Goal: Information Seeking & Learning: Learn about a topic

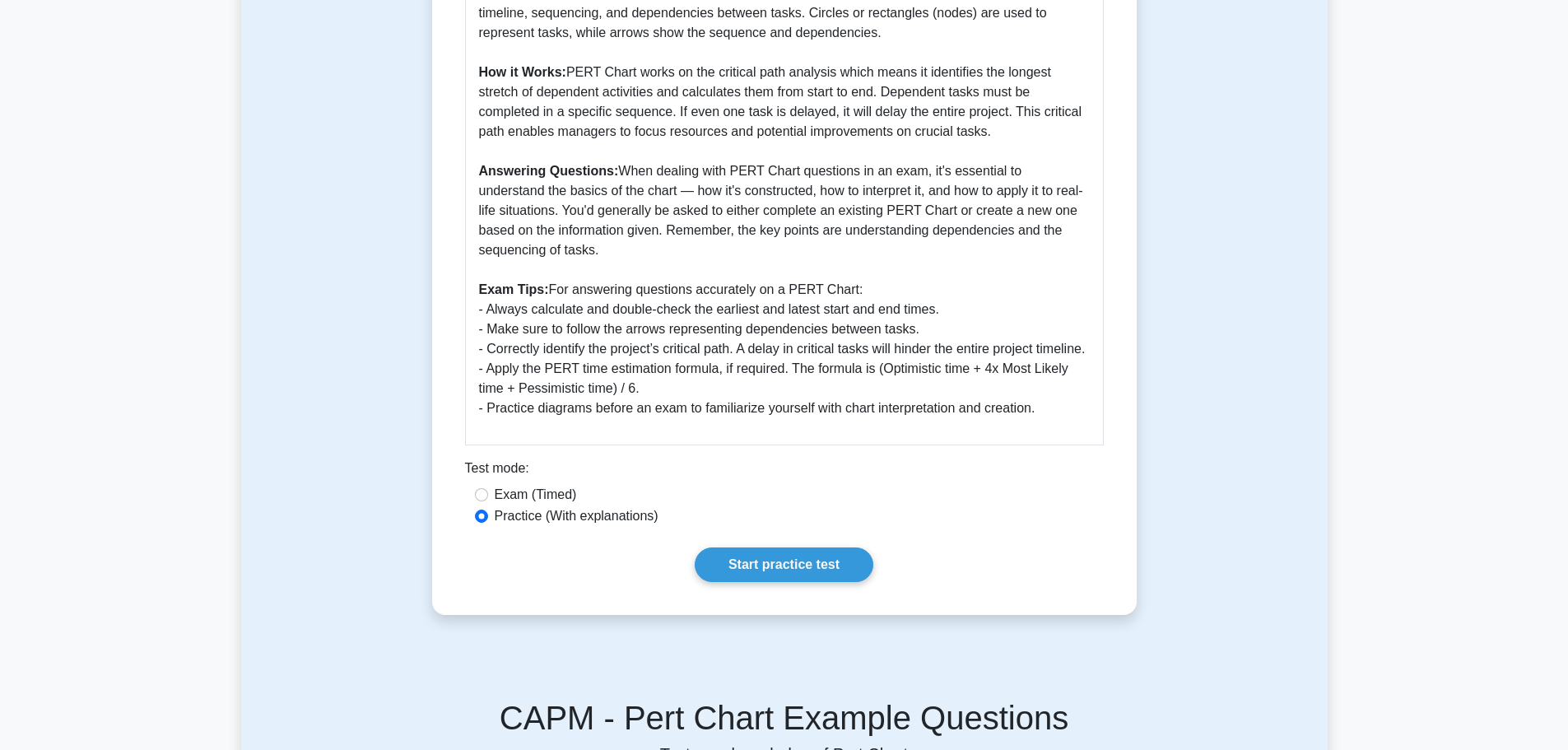
scroll to position [494, 0]
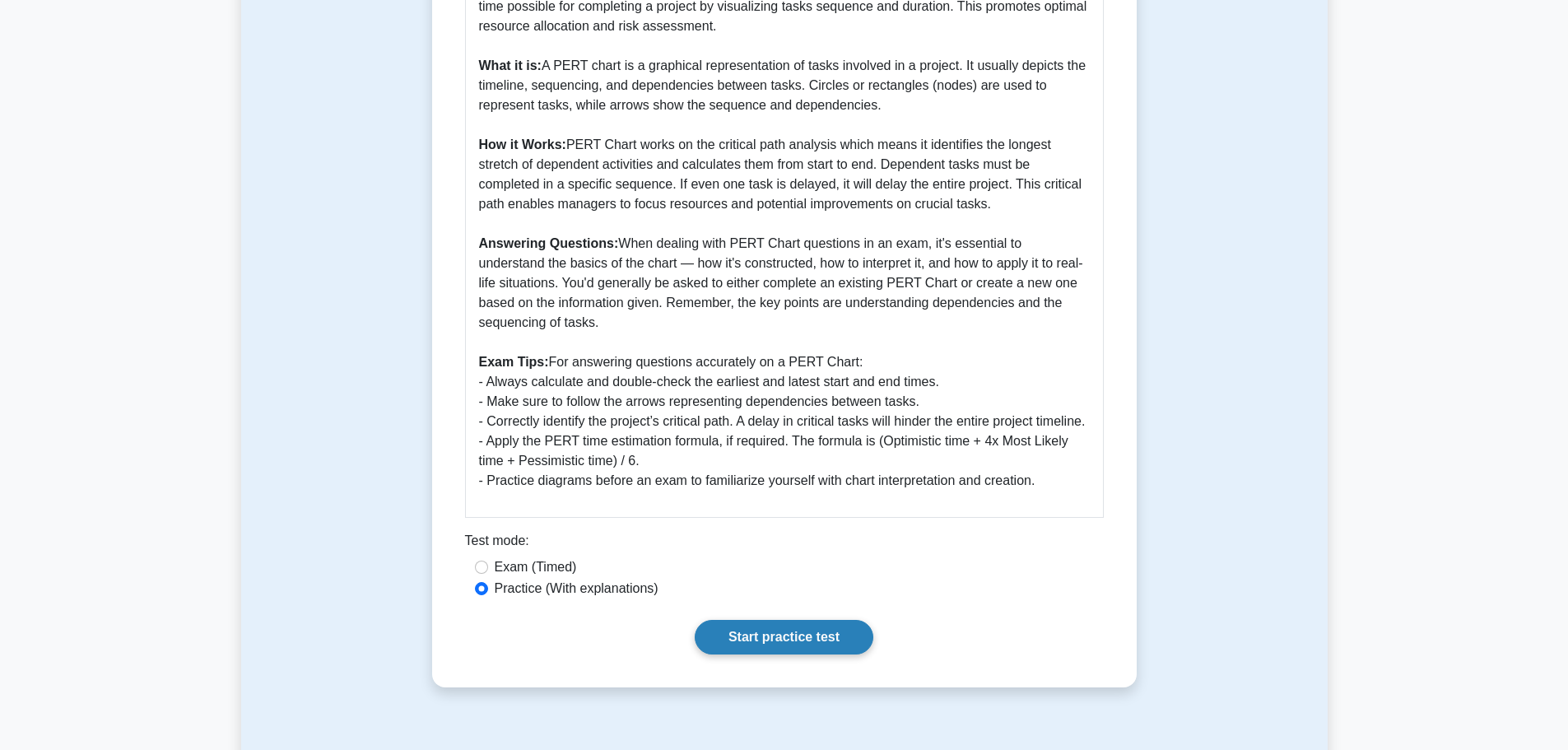
click at [798, 654] on link "Start practice test" at bounding box center [783, 637] width 179 height 34
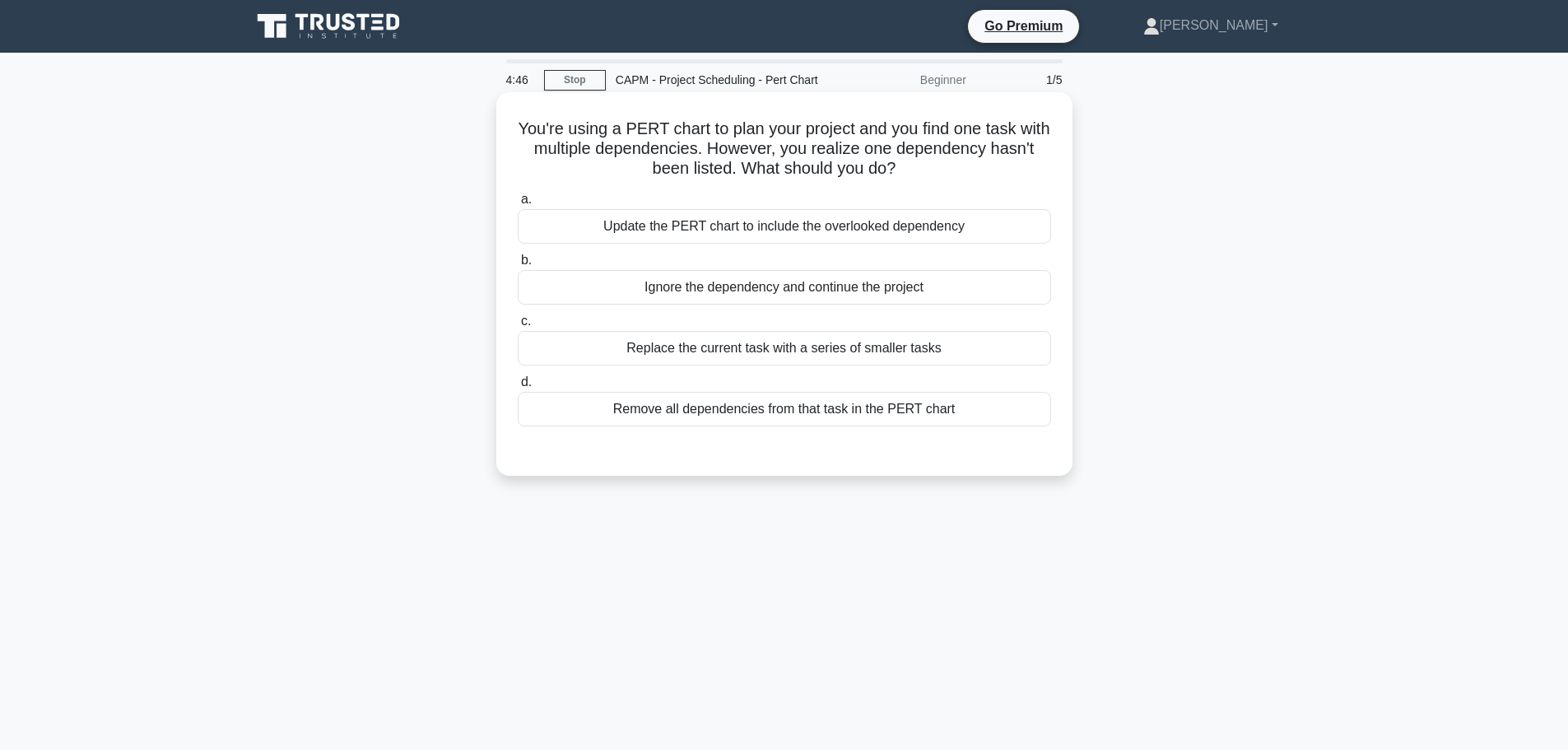
click at [689, 232] on div "Update the PERT chart to include the overlooked dependency" at bounding box center [784, 226] width 533 height 34
click at [518, 205] on input "a. Update the PERT chart to include the overlooked dependency" at bounding box center [518, 199] width 0 height 11
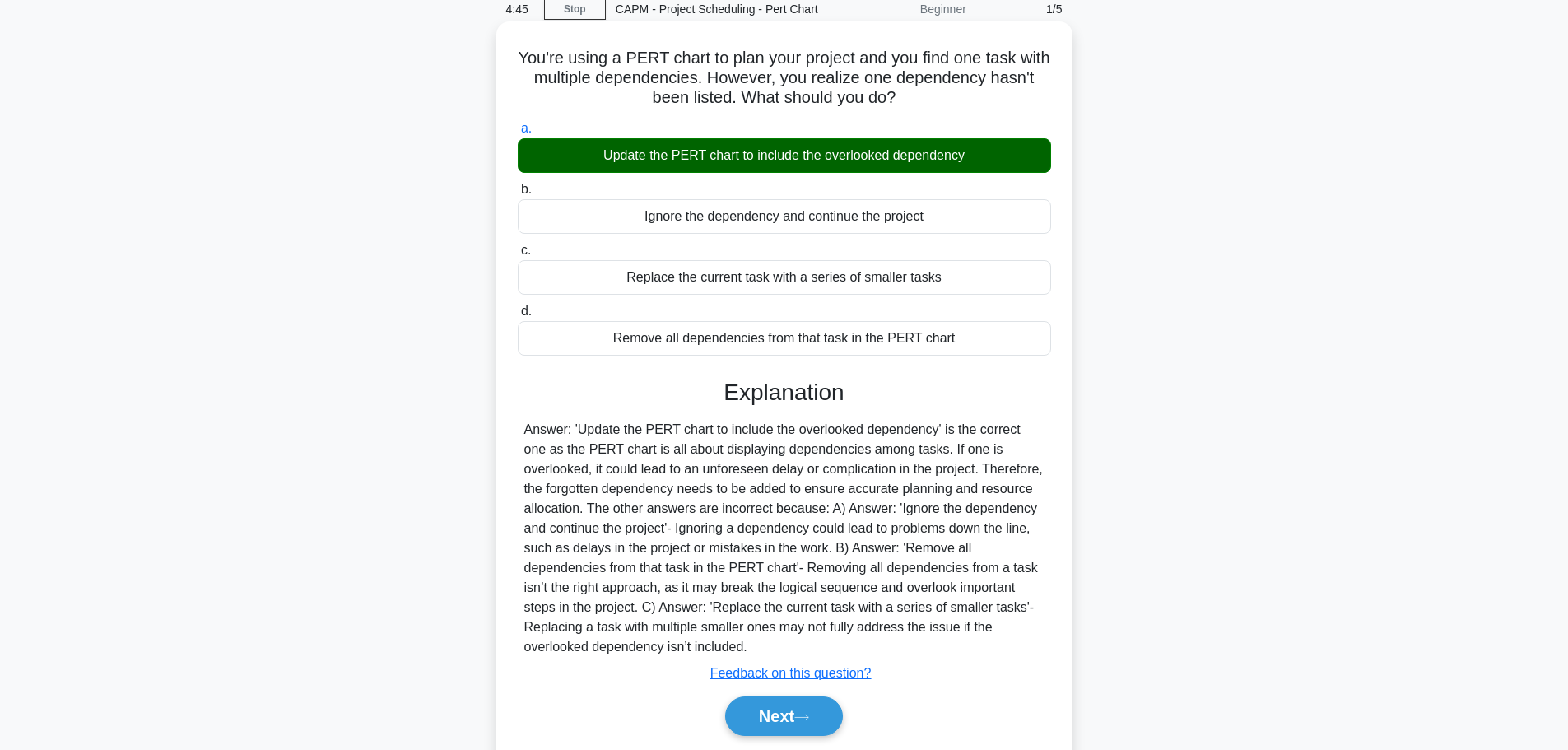
scroll to position [139, 0]
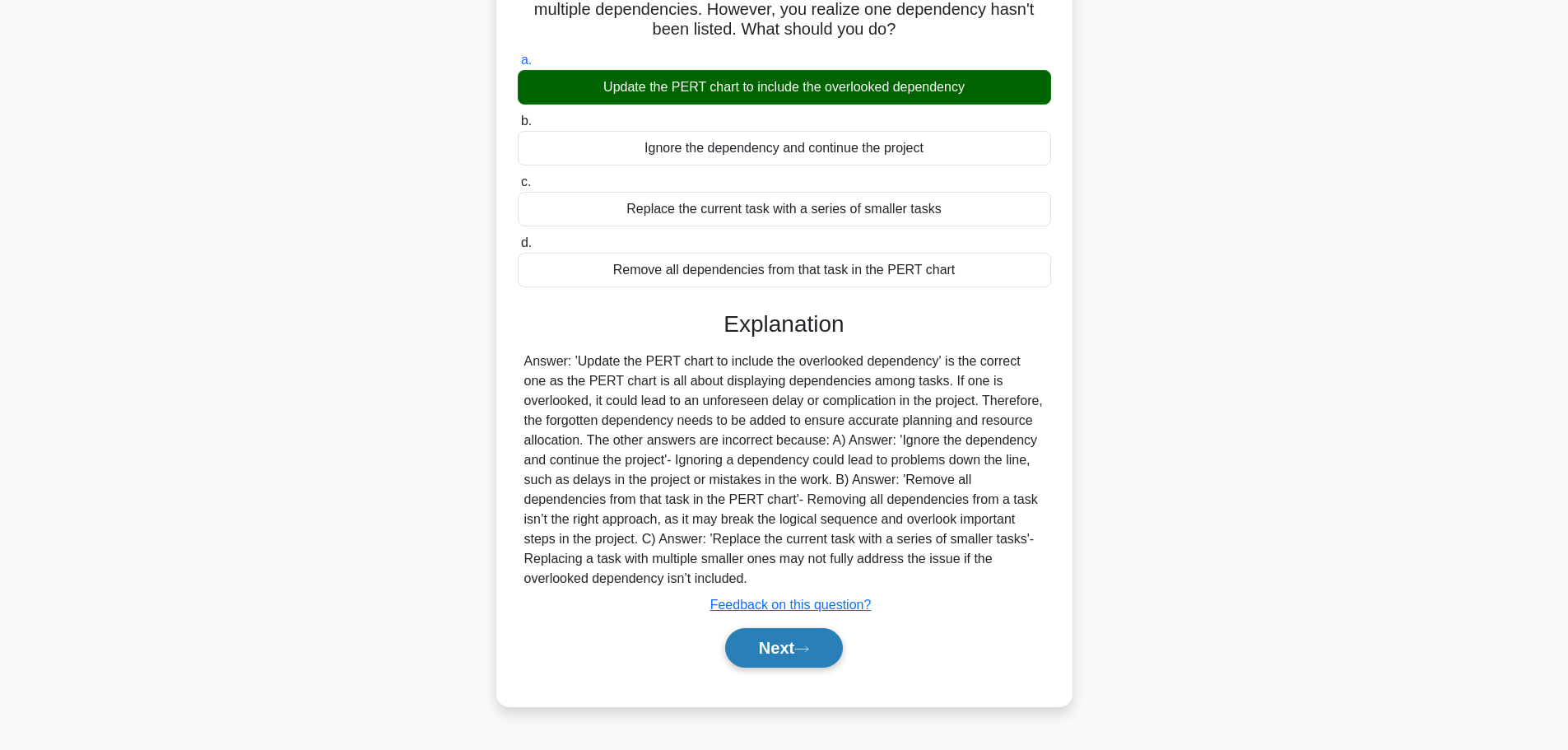
click at [782, 637] on button "Next" at bounding box center [783, 648] width 117 height 39
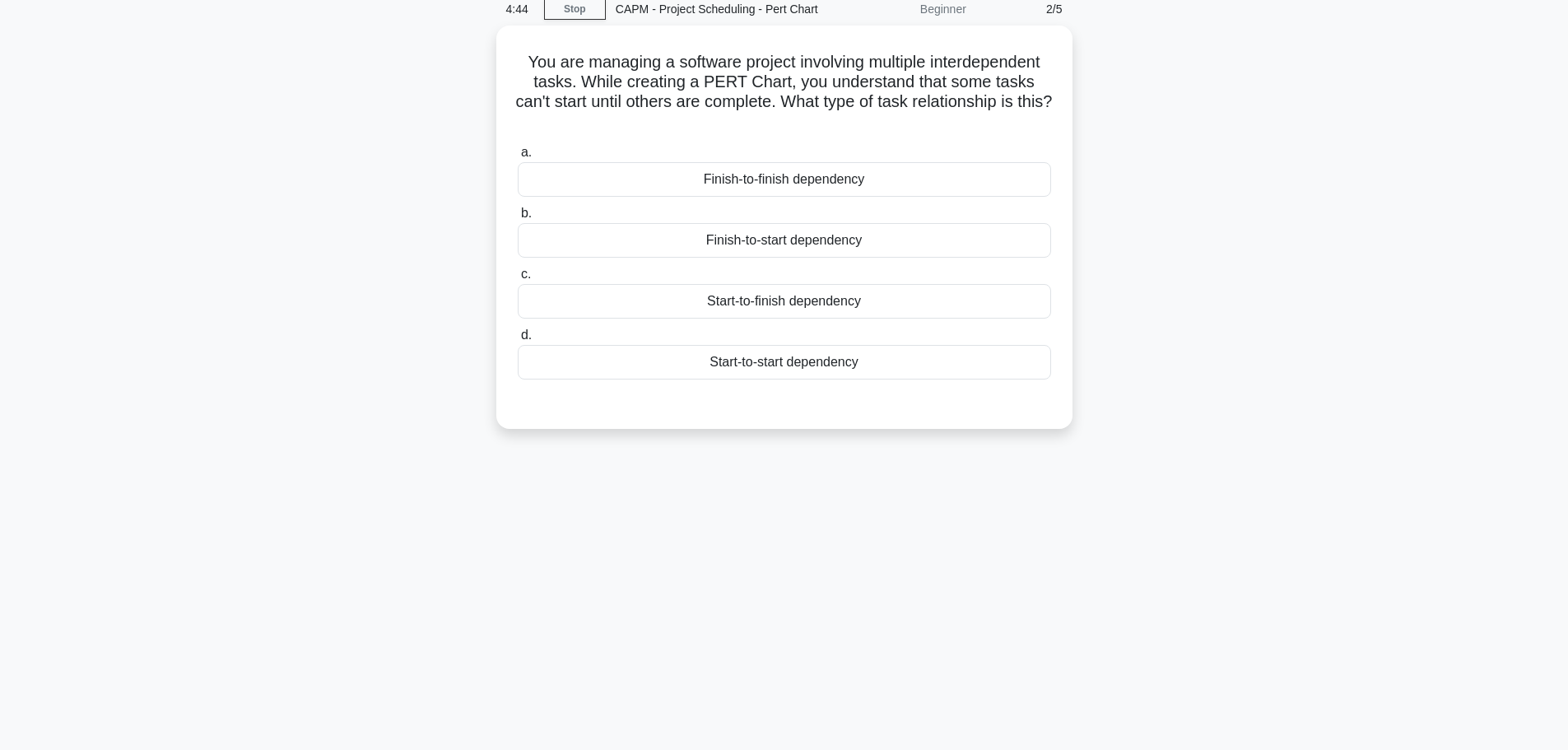
scroll to position [0, 0]
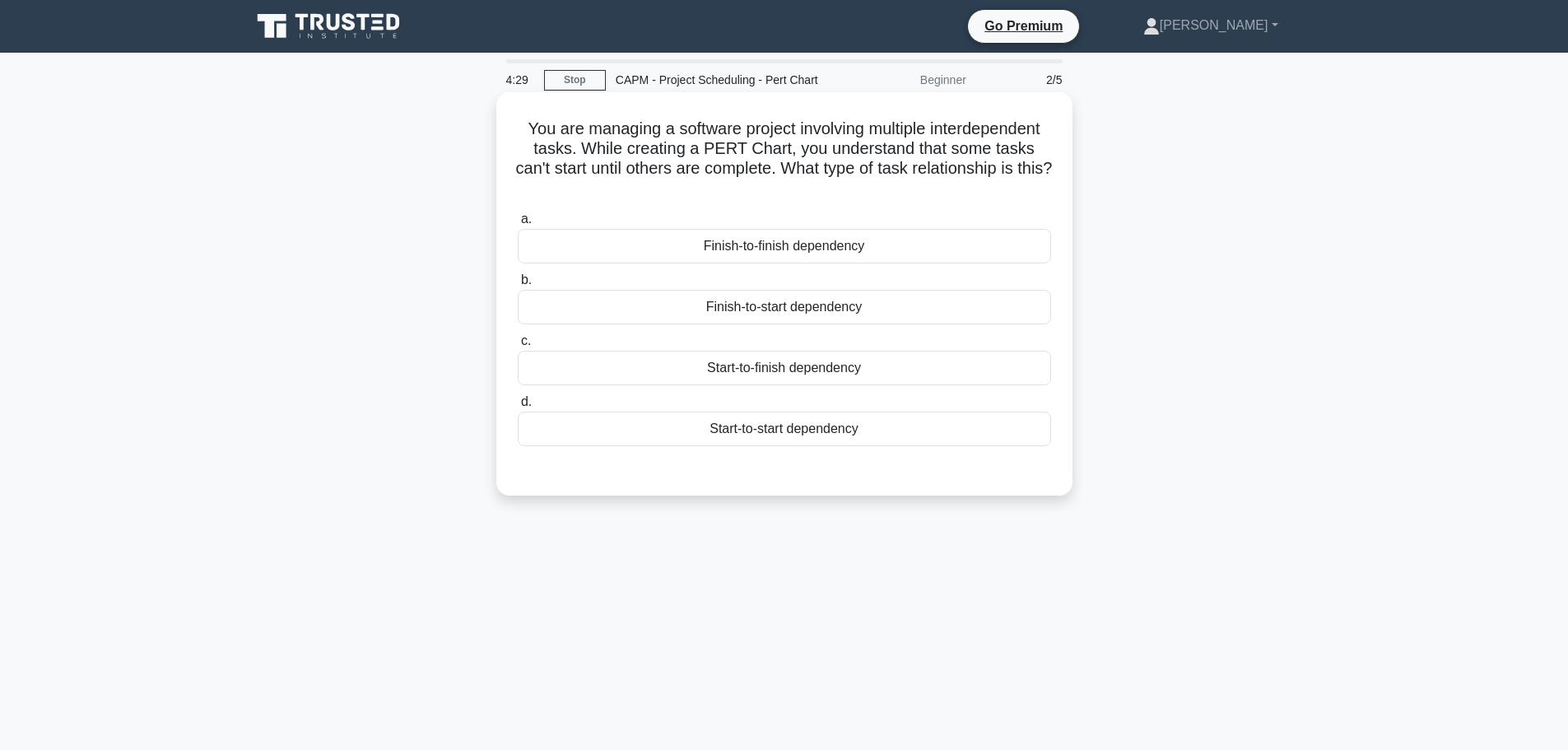
click at [679, 312] on div "Finish-to-start dependency" at bounding box center [784, 307] width 533 height 34
click at [518, 286] on input "b. Finish-to-start dependency" at bounding box center [518, 280] width 0 height 11
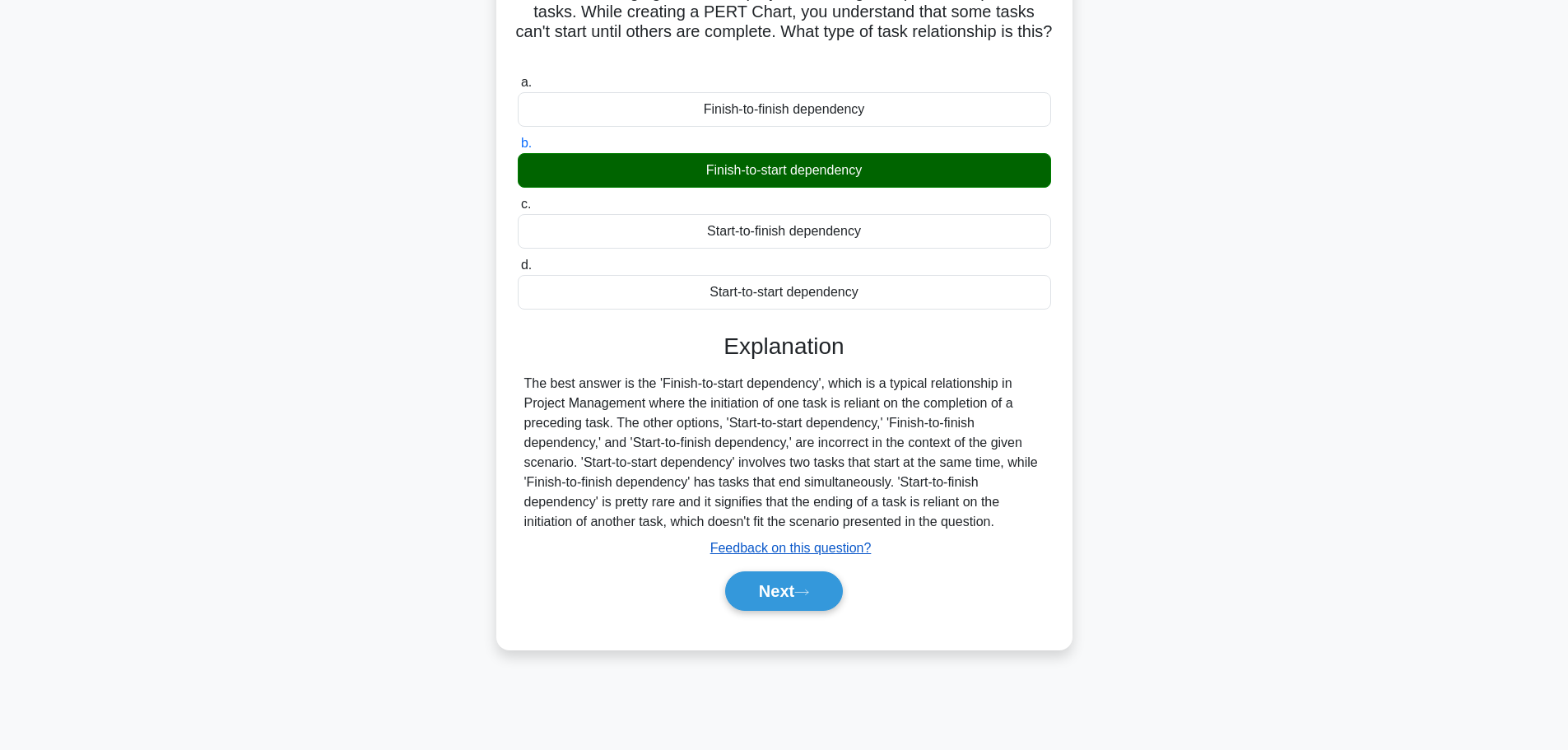
scroll to position [139, 0]
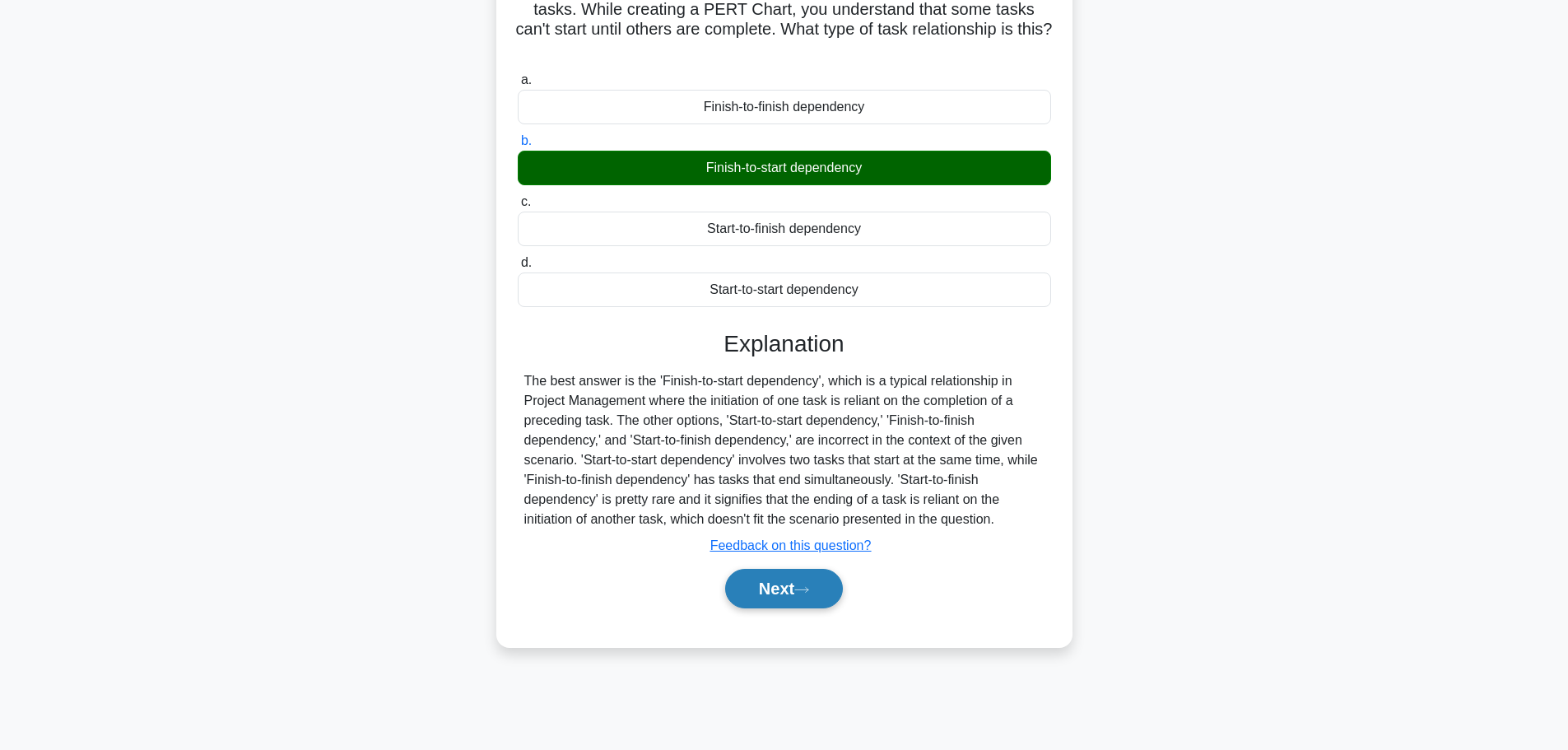
click at [790, 602] on button "Next" at bounding box center [783, 588] width 117 height 39
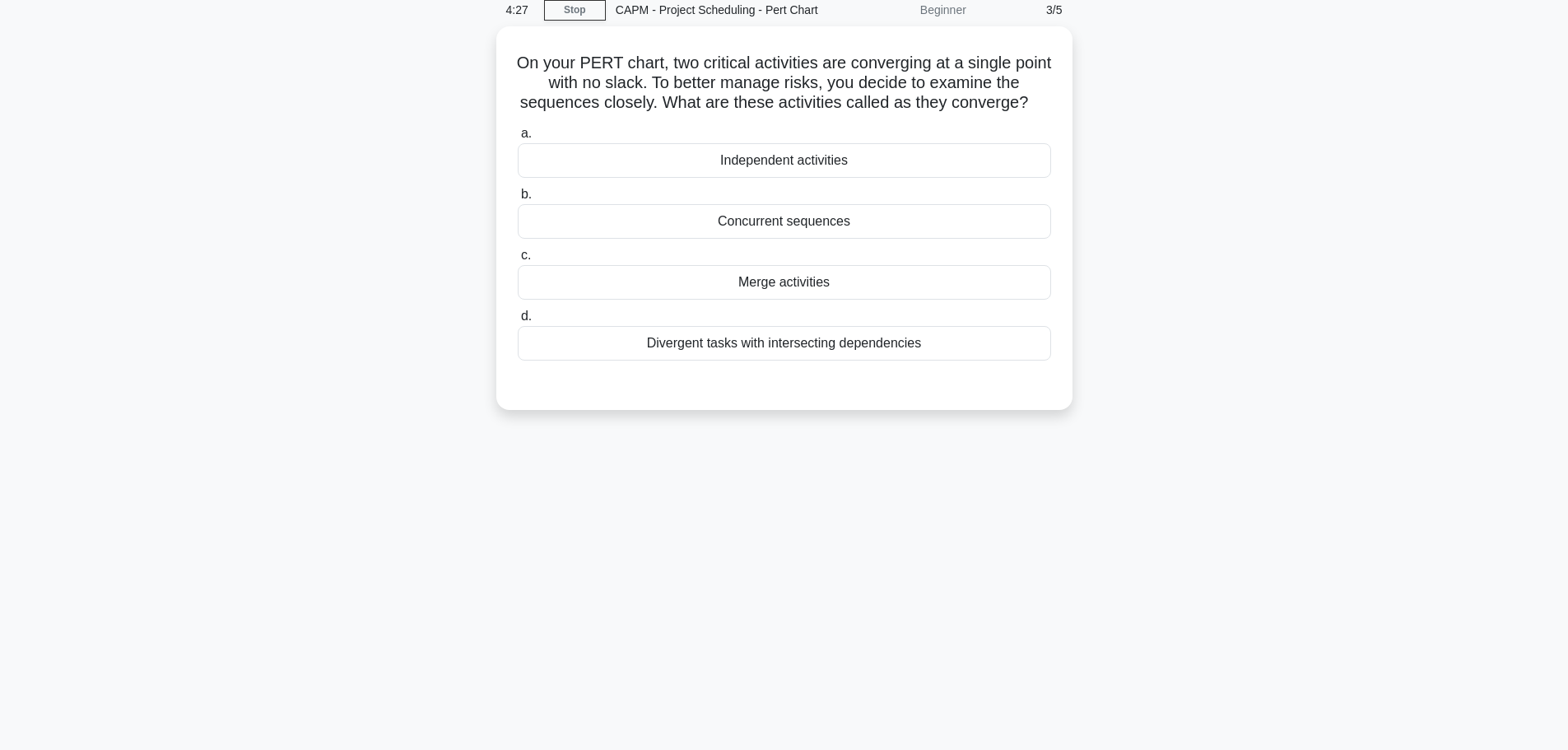
scroll to position [0, 0]
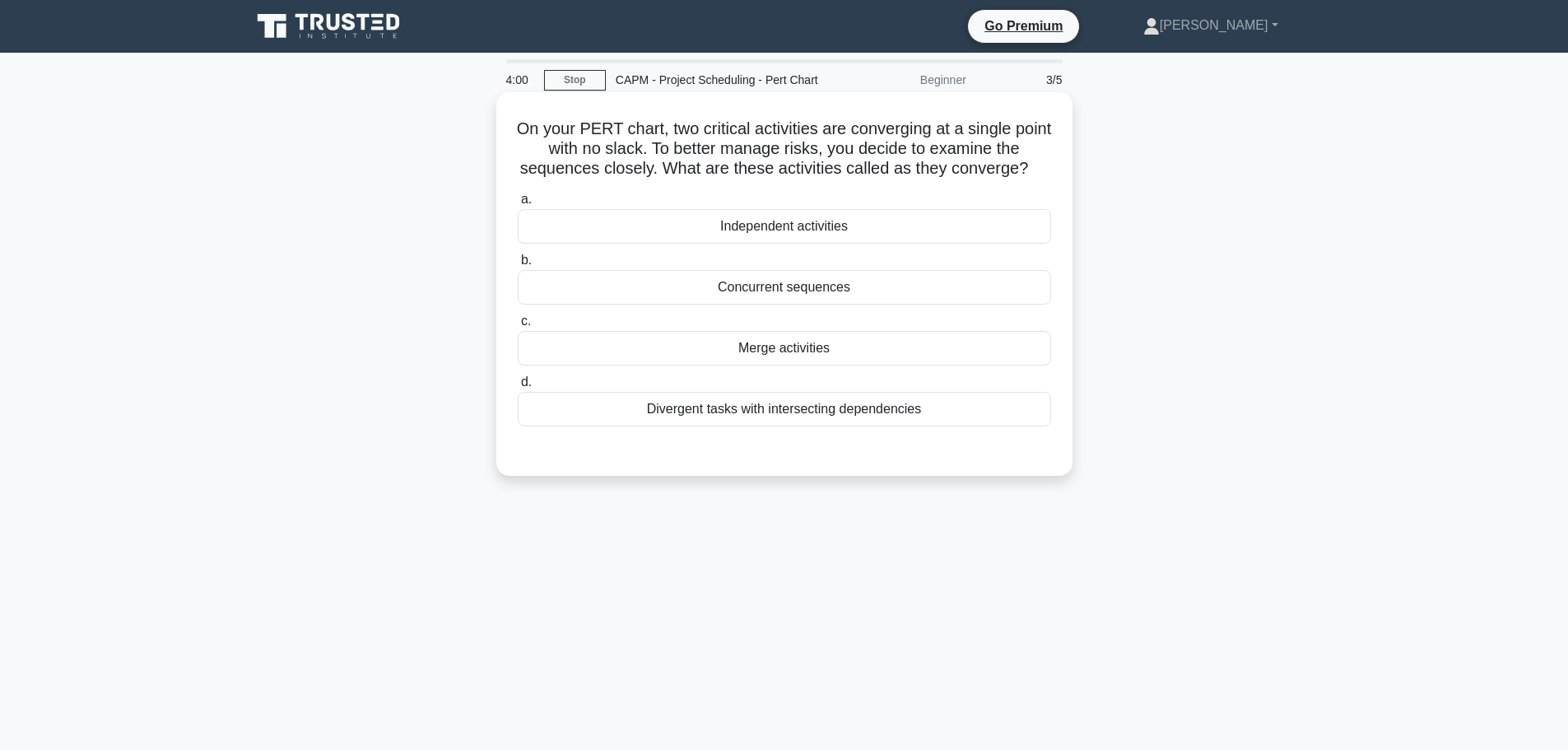
click at [775, 353] on div "Merge activities" at bounding box center [784, 348] width 533 height 34
click at [518, 327] on input "c. Merge activities" at bounding box center [518, 321] width 0 height 11
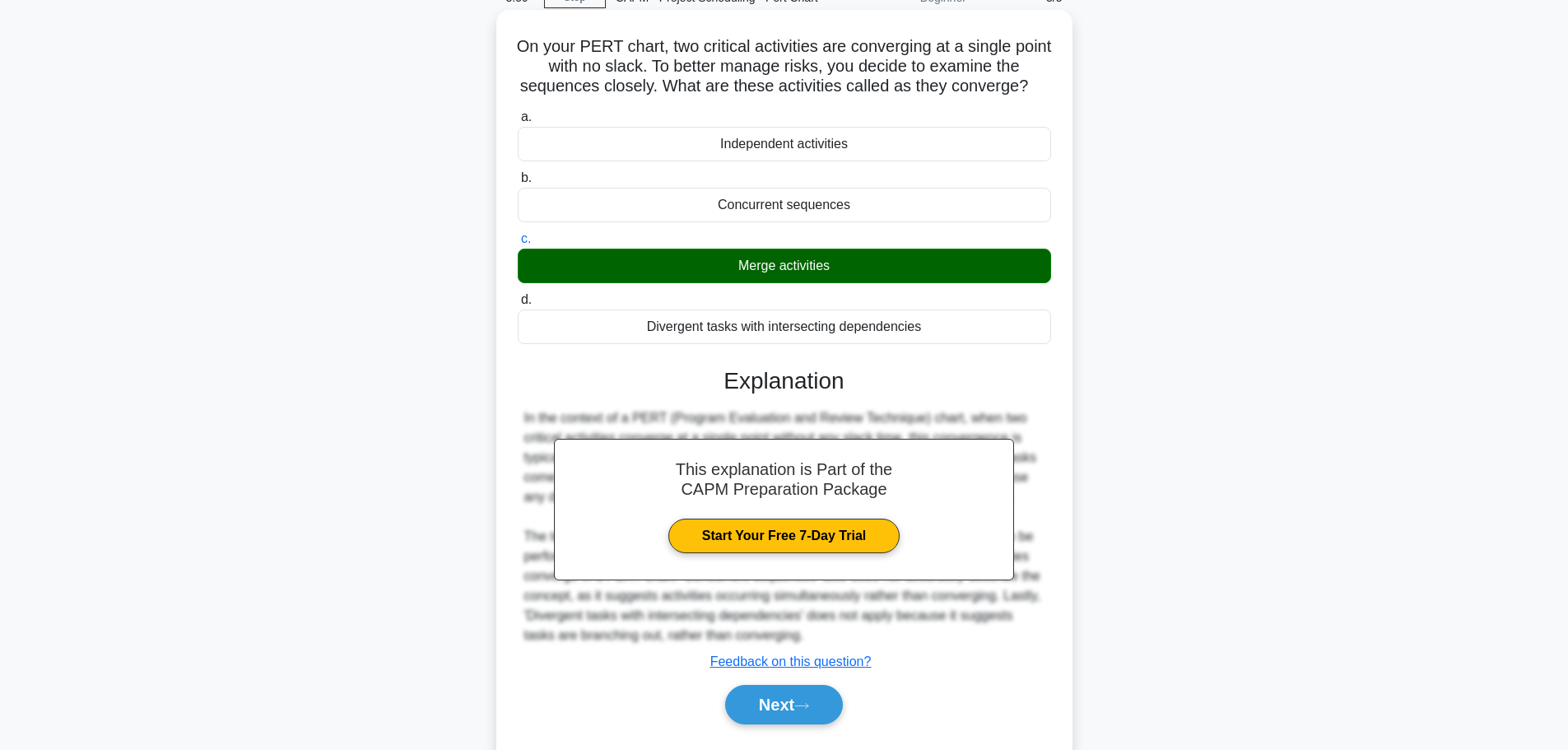
scroll to position [139, 0]
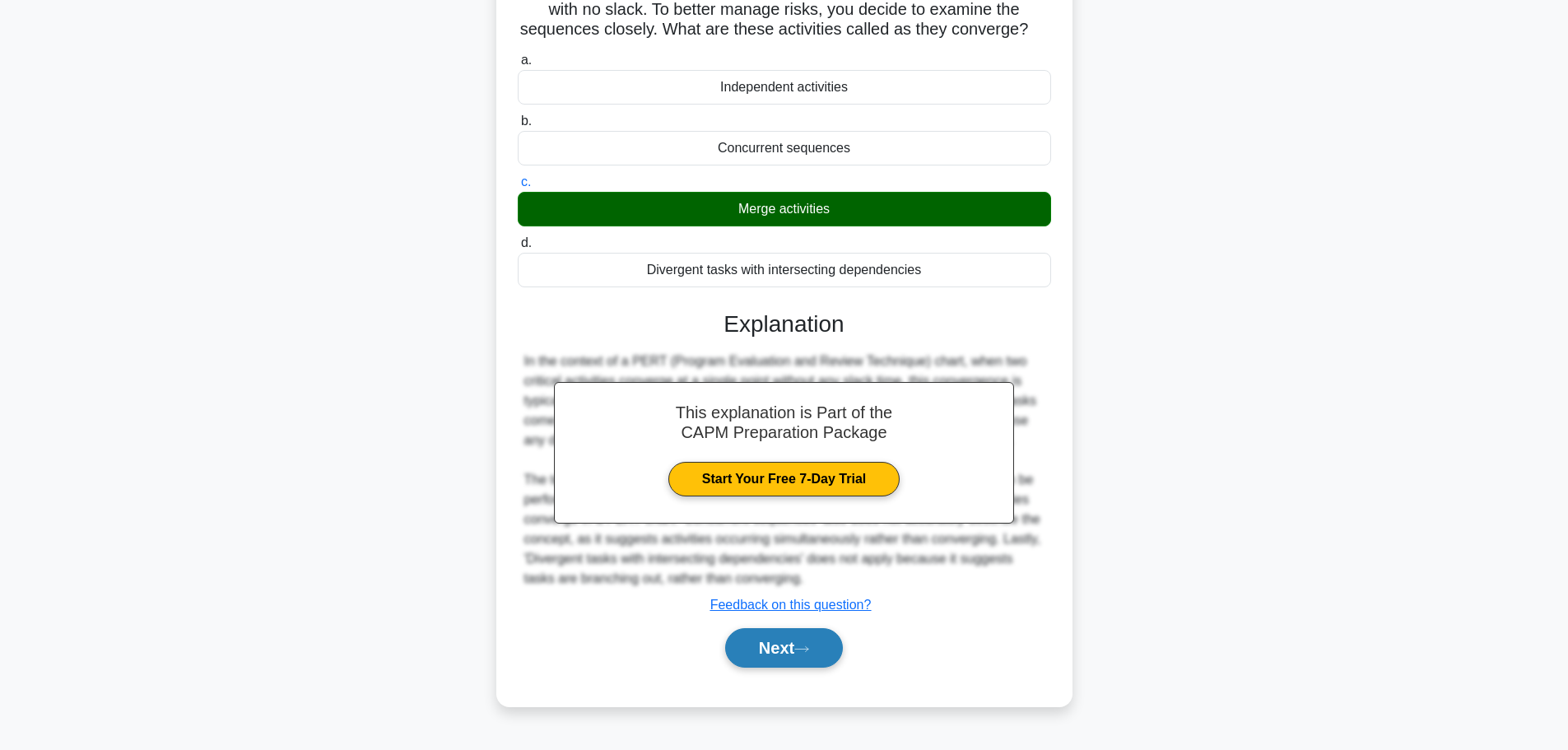
click at [783, 633] on button "Next" at bounding box center [783, 648] width 117 height 39
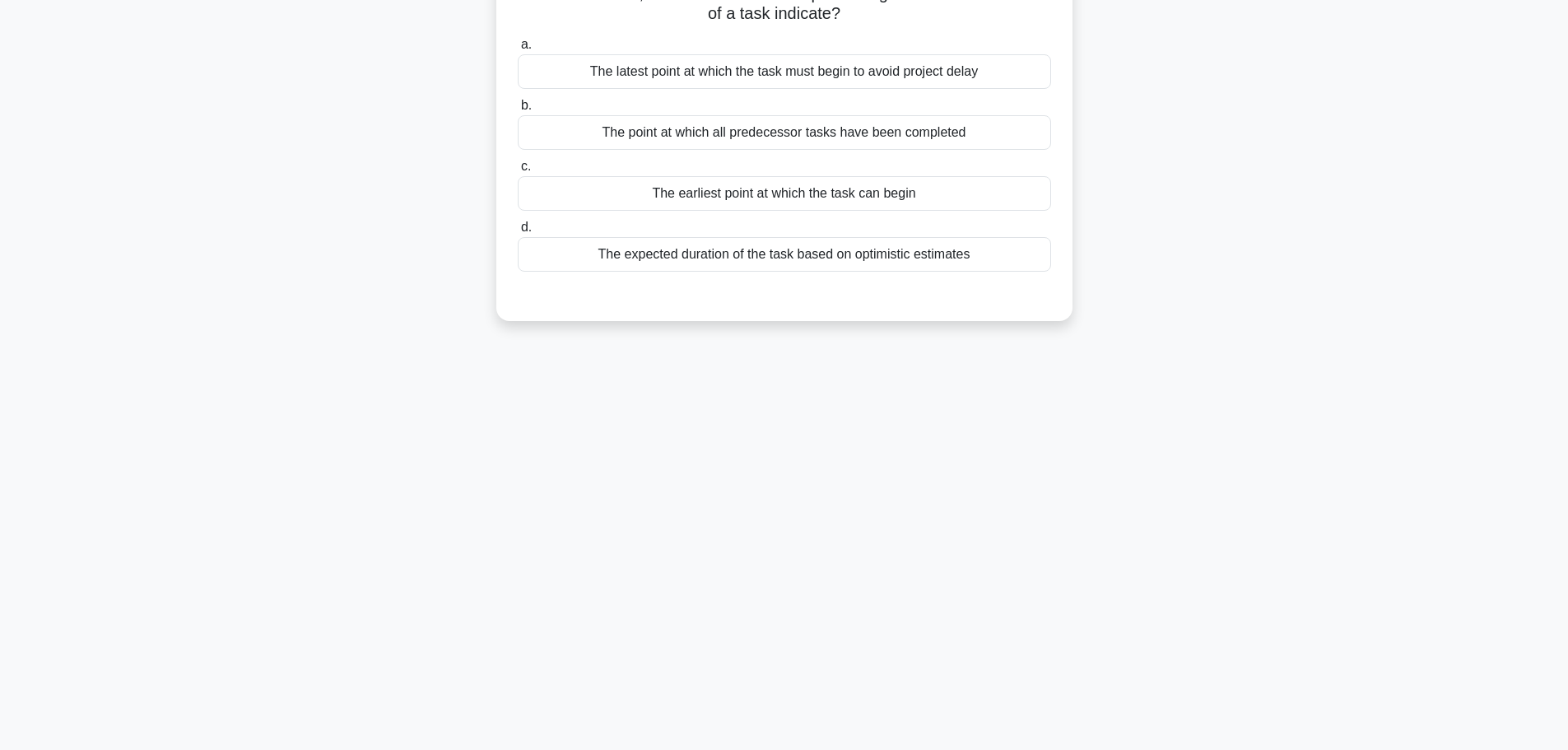
scroll to position [0, 0]
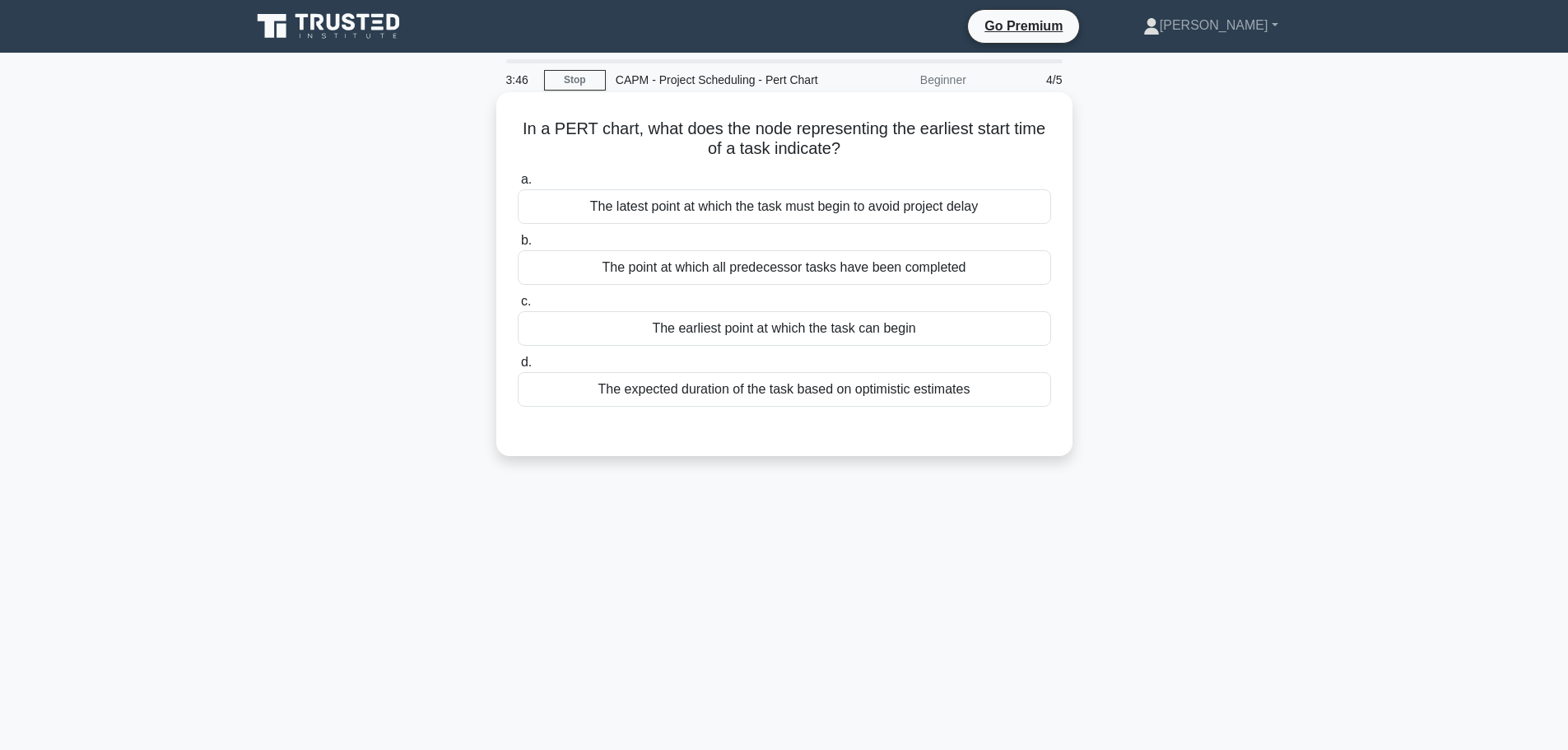
click at [654, 339] on div "The earliest point at which the task can begin" at bounding box center [784, 329] width 533 height 34
click at [518, 307] on input "c. The earliest point at which the task can begin" at bounding box center [518, 301] width 0 height 11
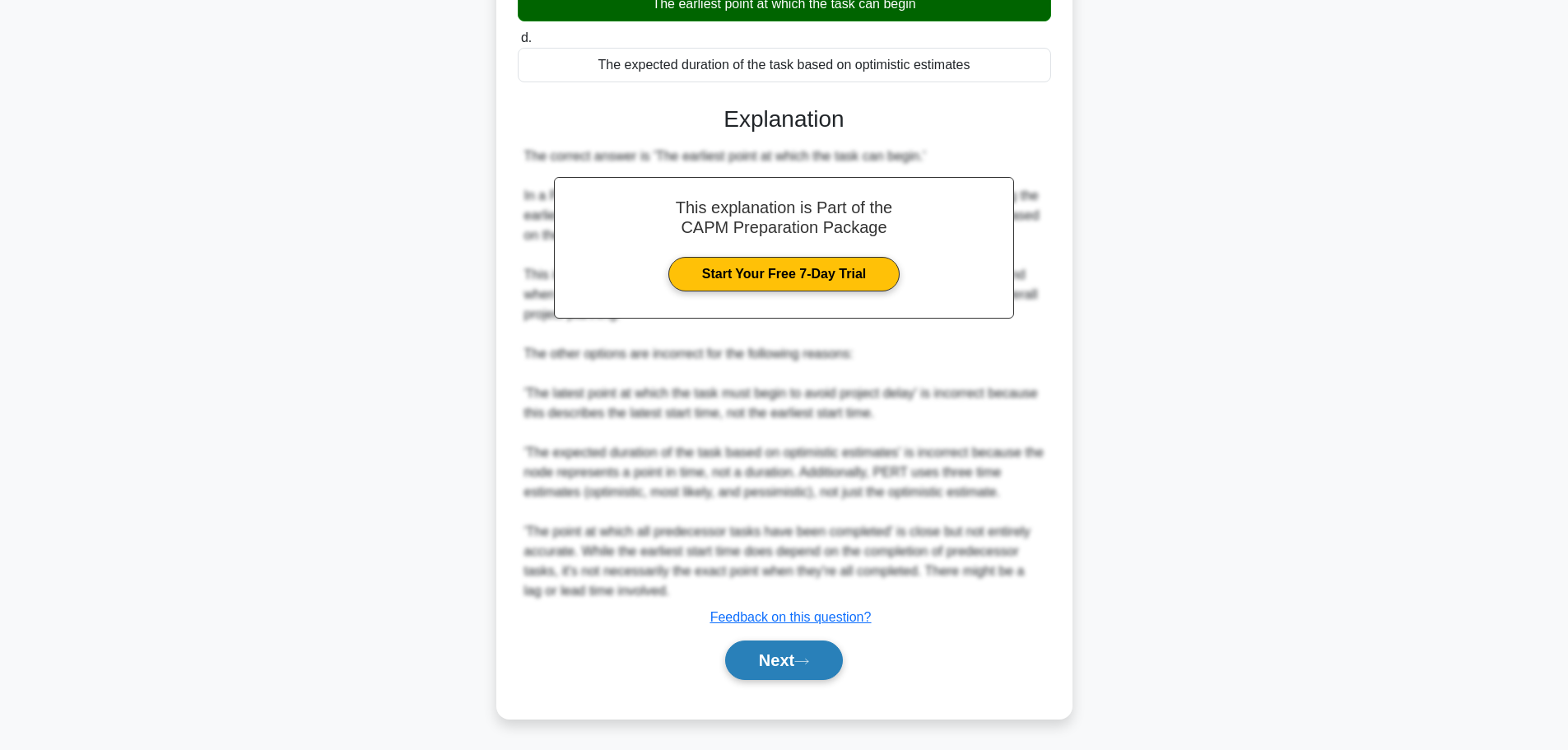
click at [783, 655] on button "Next" at bounding box center [783, 659] width 117 height 39
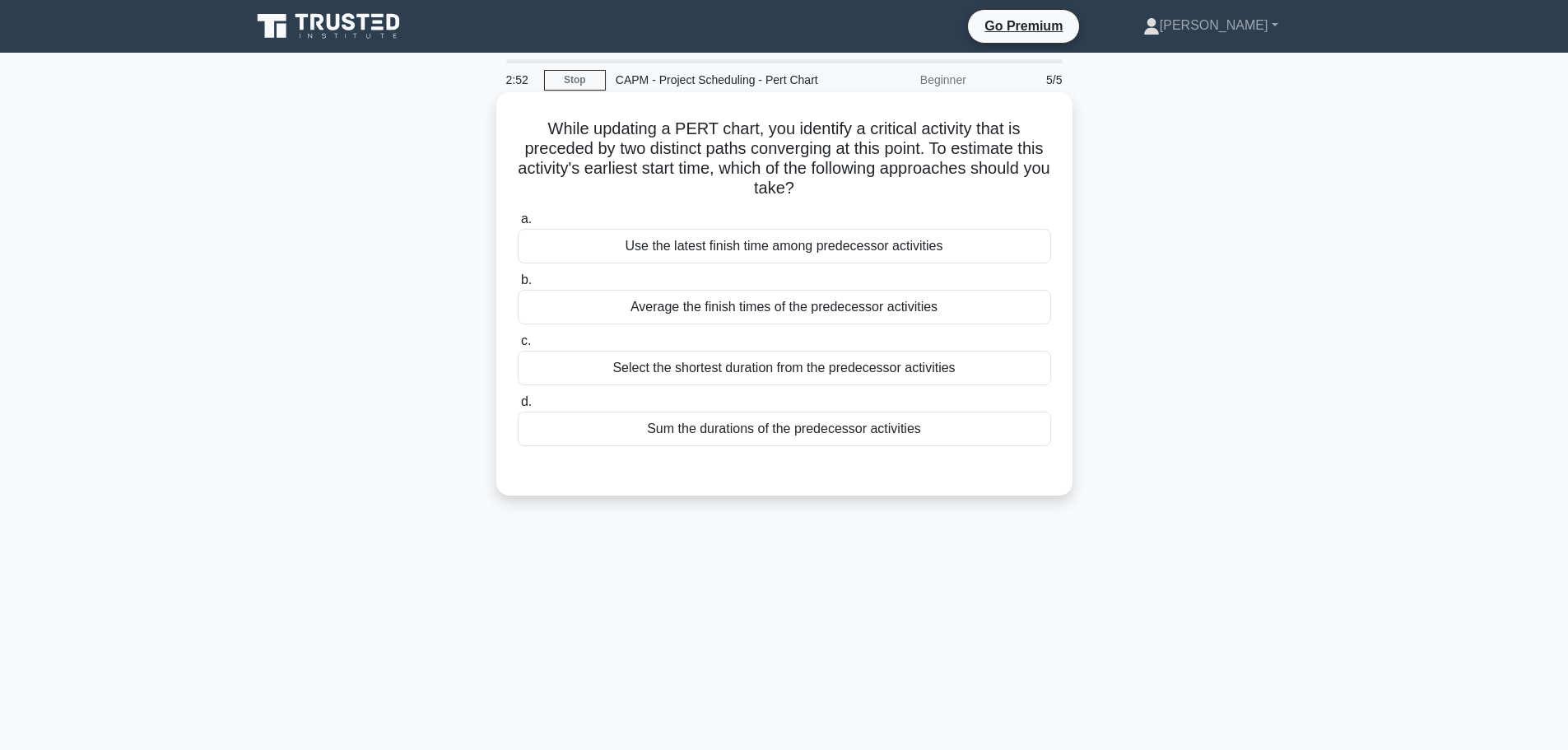
click at [740, 373] on div "Select the shortest duration from the predecessor activities" at bounding box center [784, 368] width 533 height 34
click at [518, 347] on input "c. Select the shortest duration from the predecessor activities" at bounding box center [518, 341] width 0 height 11
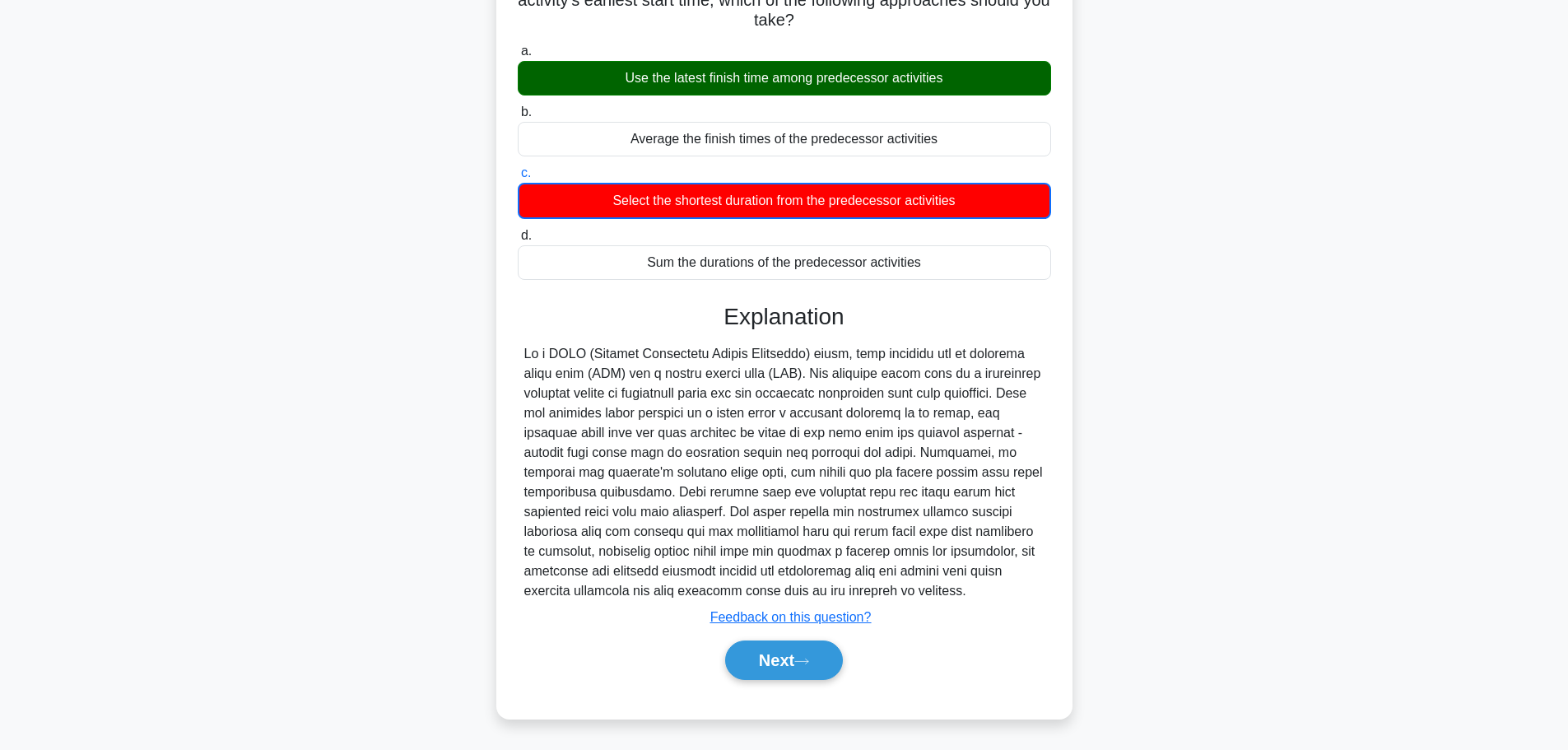
scroll to position [169, 0]
click at [789, 671] on button "Next" at bounding box center [783, 659] width 117 height 39
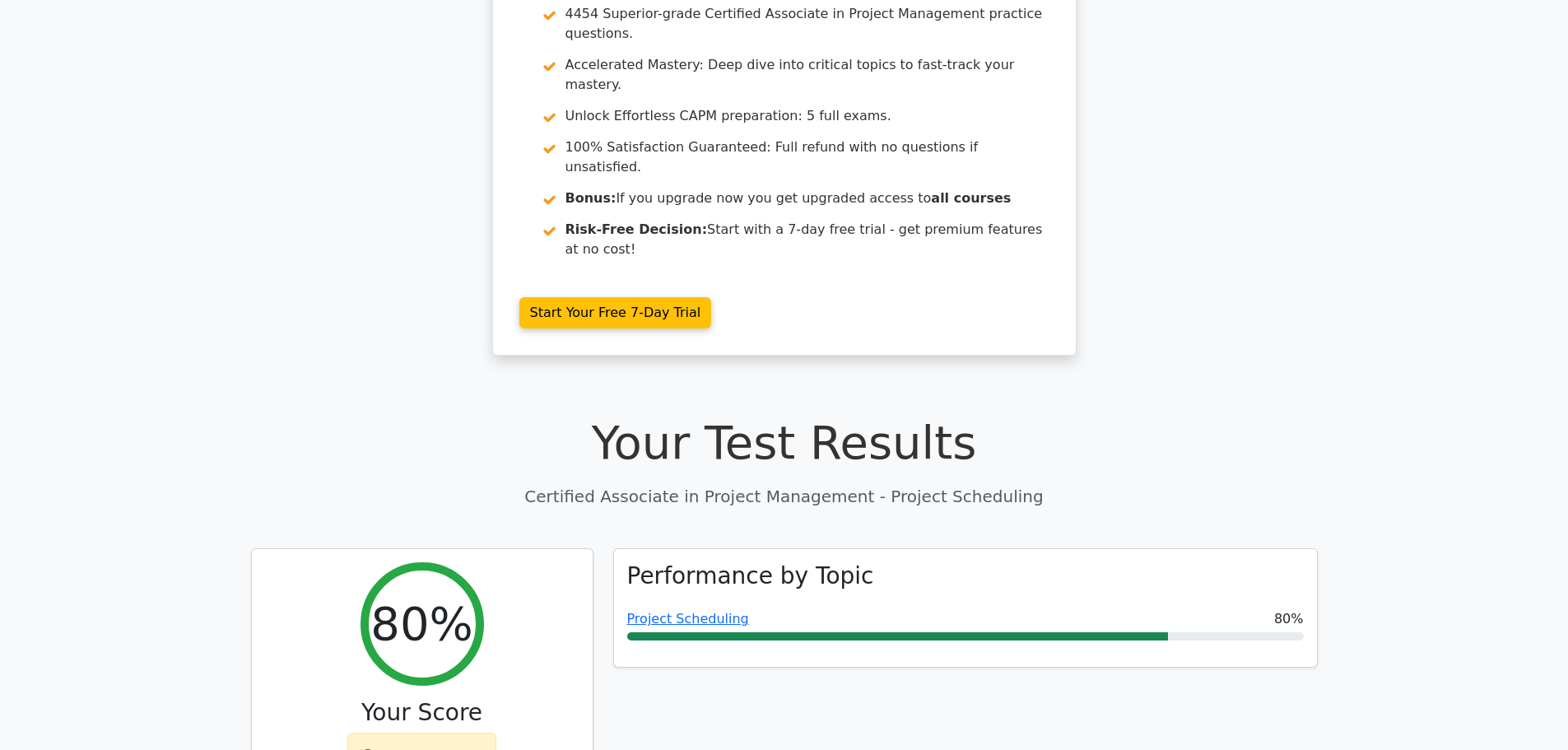
scroll to position [247, 0]
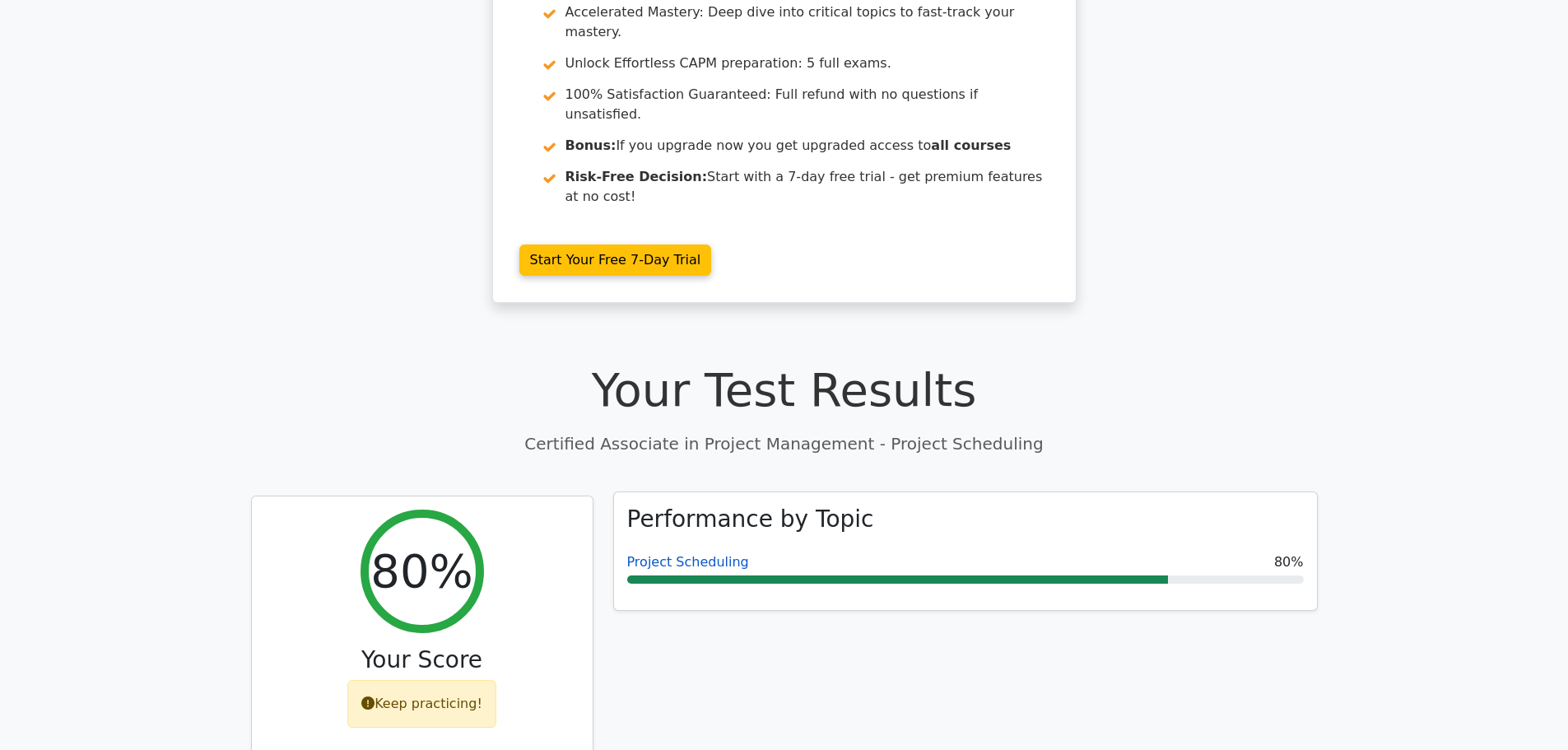
click at [700, 554] on link "Project Scheduling" at bounding box center [689, 562] width 122 height 15
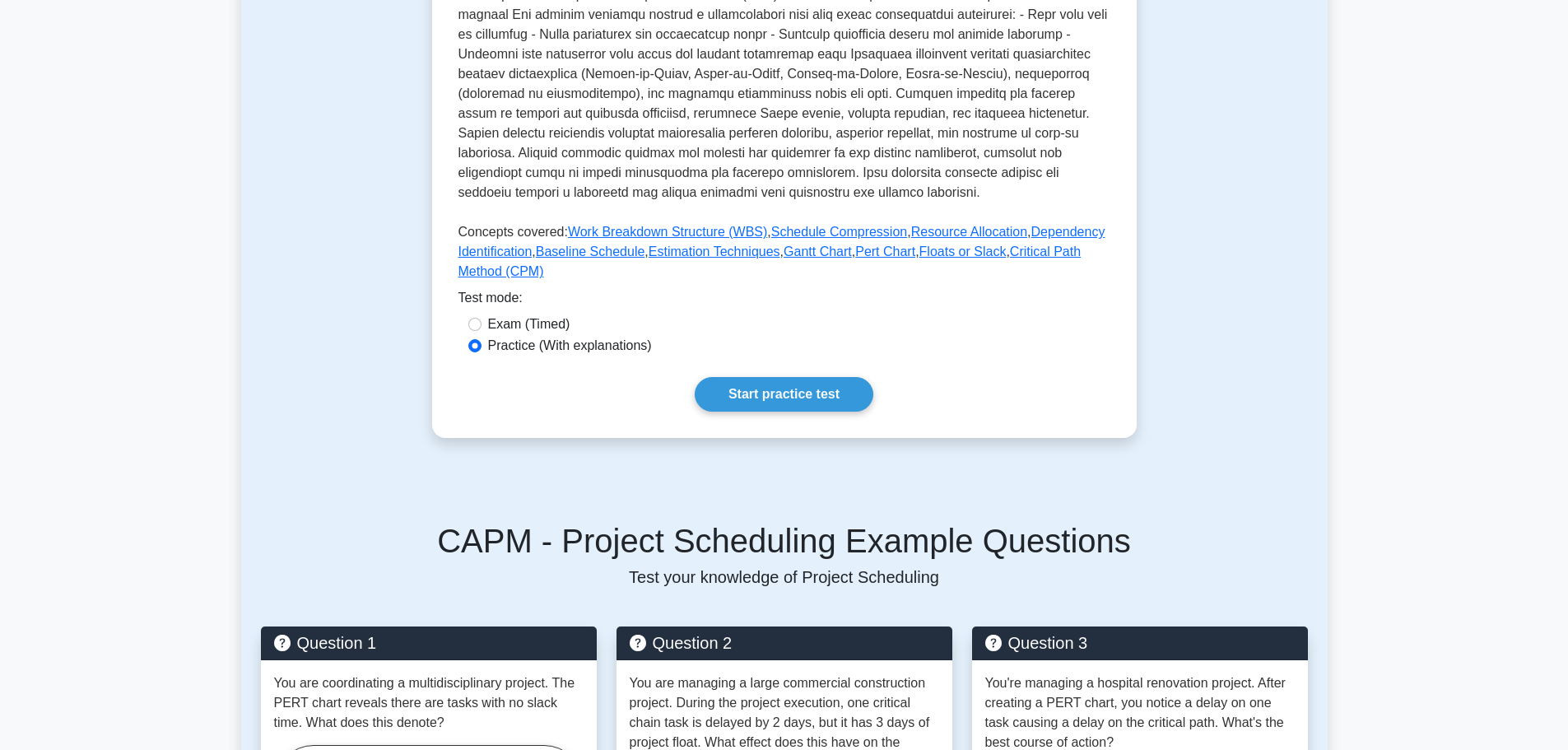
scroll to position [576, 0]
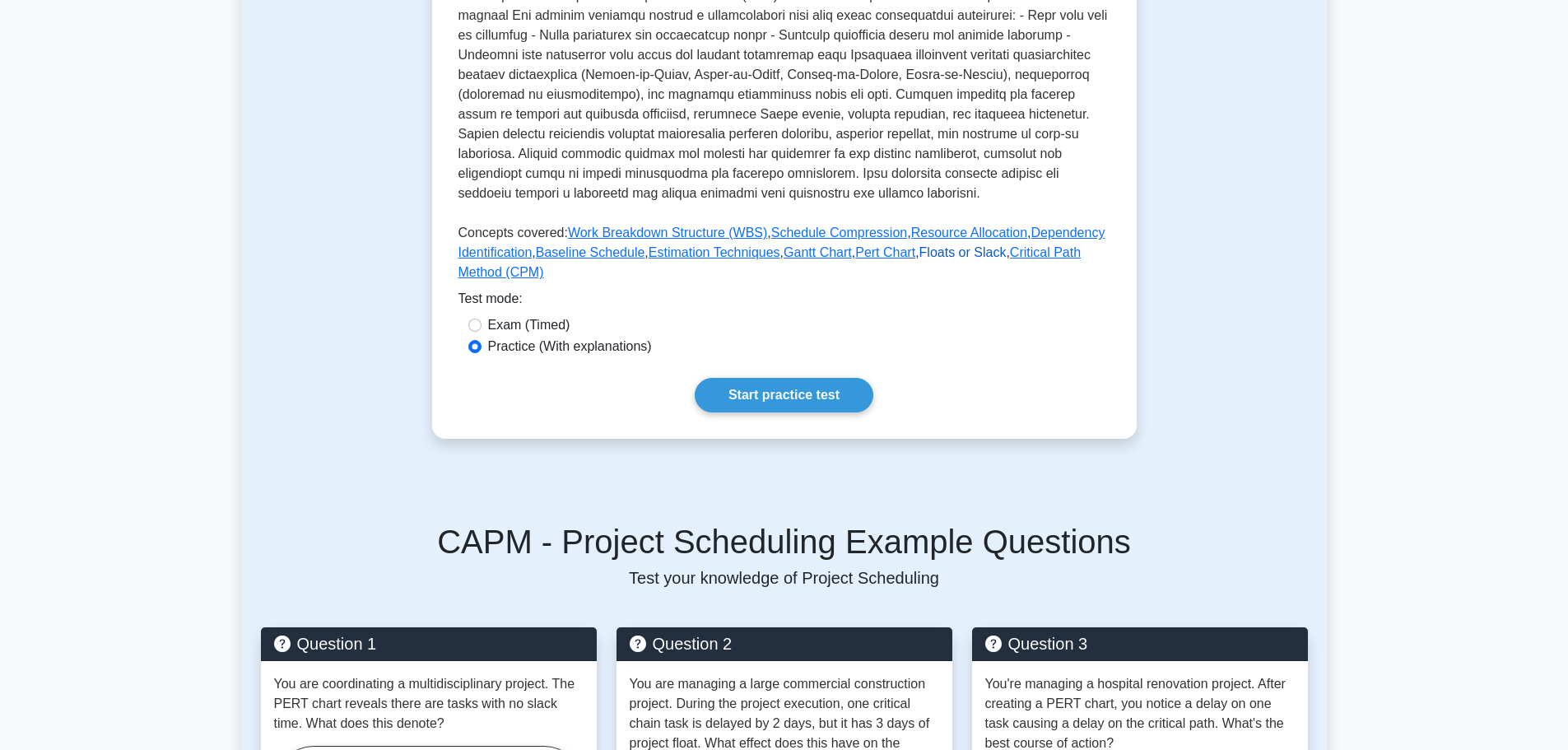
click at [924, 255] on link "Floats or Slack" at bounding box center [963, 252] width 87 height 14
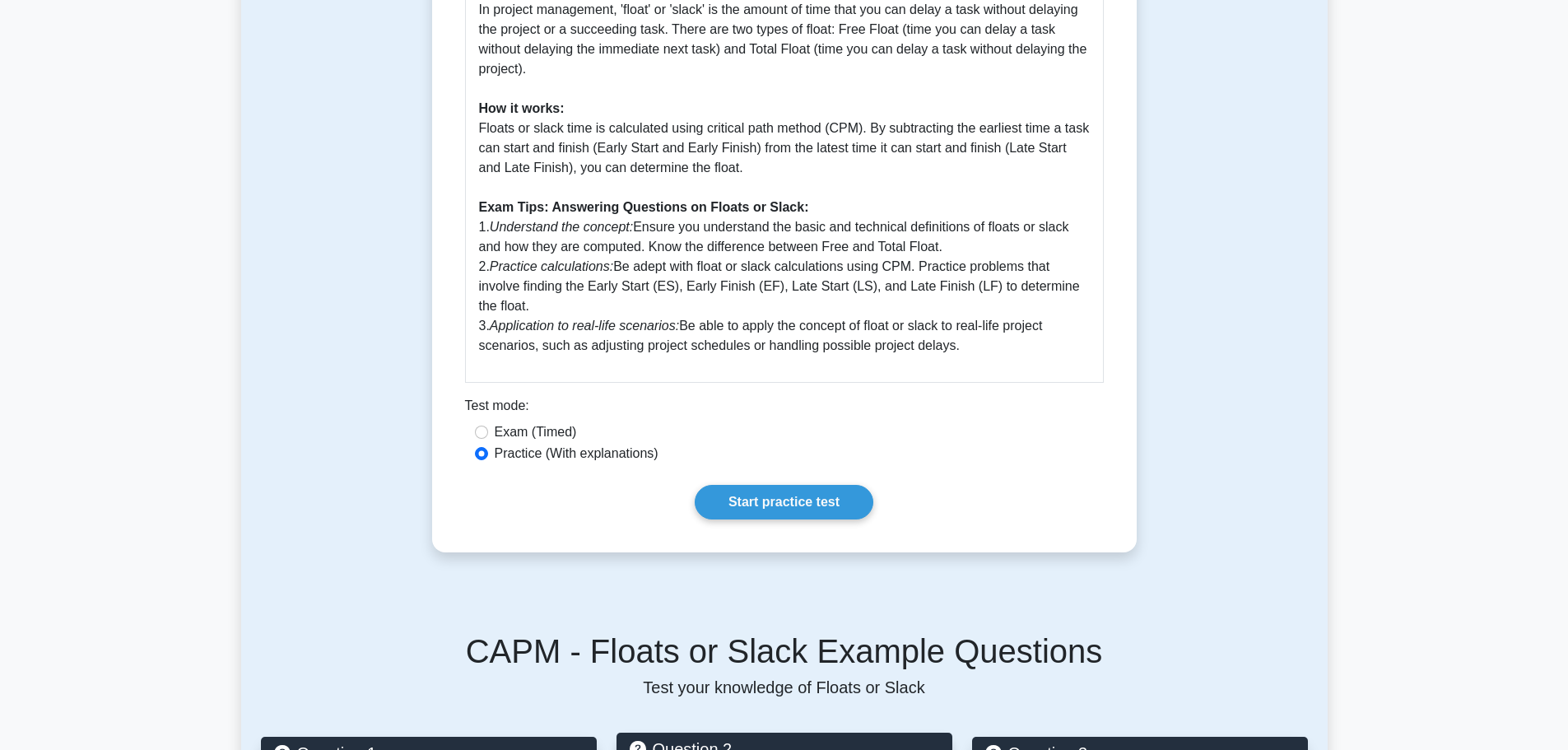
scroll to position [576, 0]
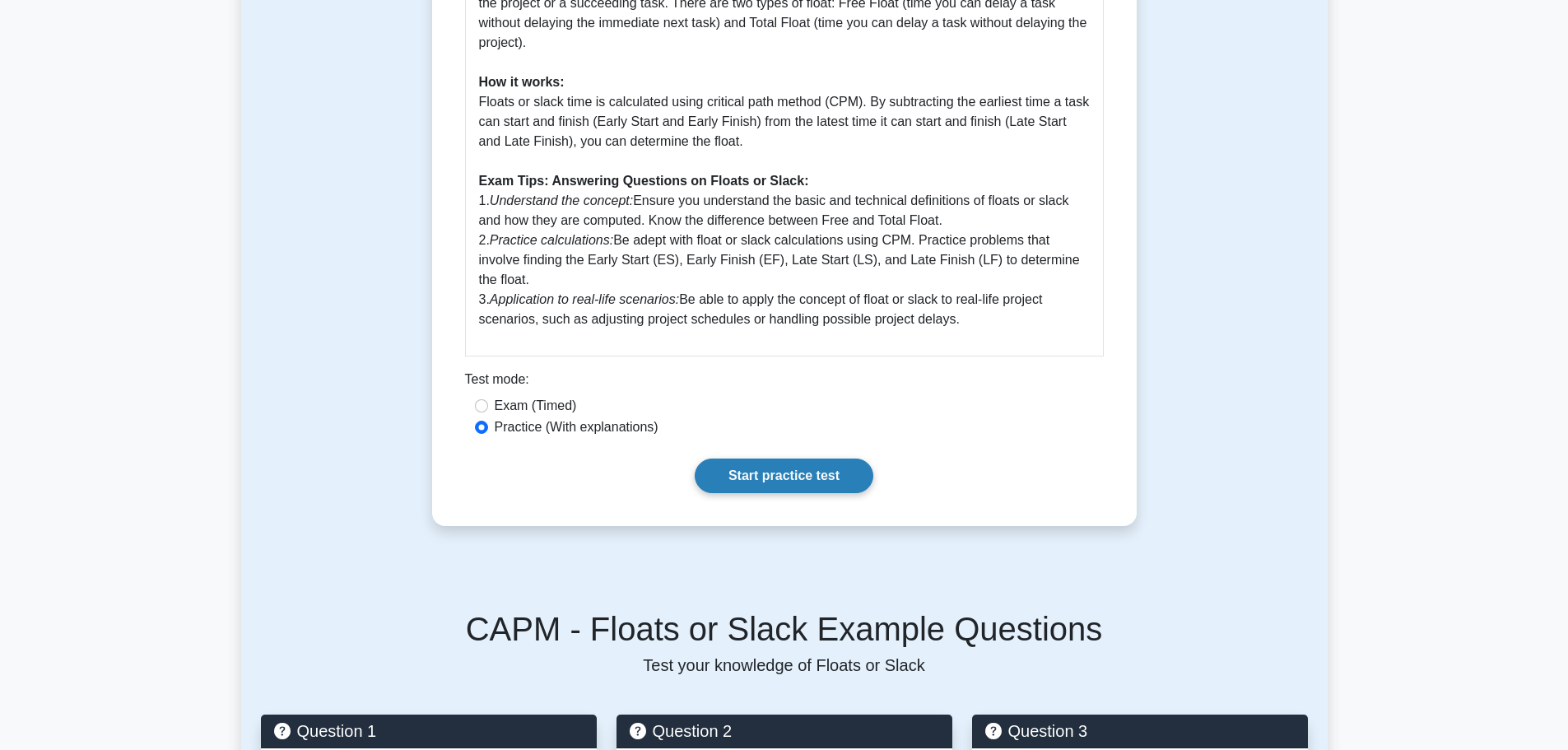
click at [793, 476] on link "Start practice test" at bounding box center [783, 476] width 179 height 34
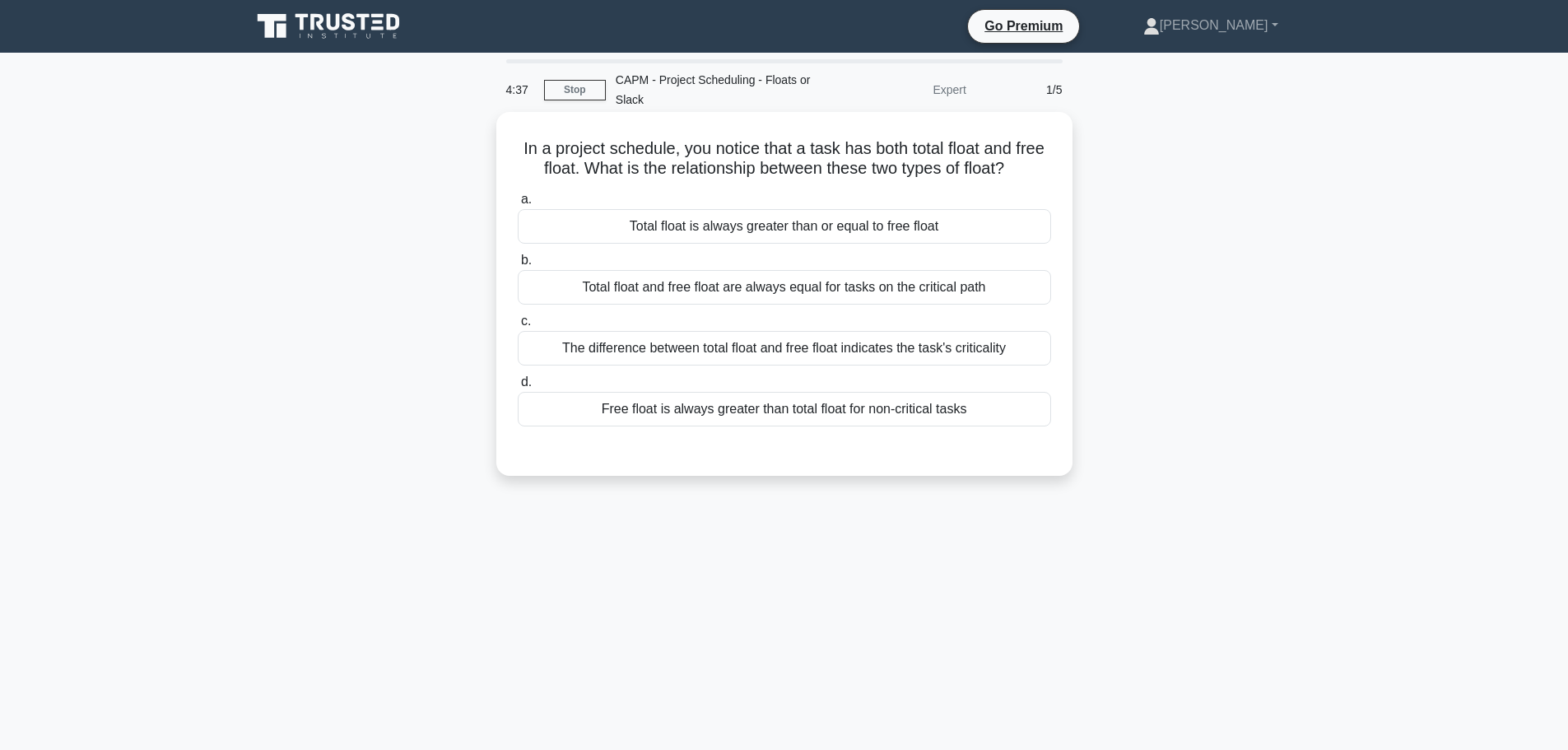
click at [911, 232] on div "Total float is always greater than or equal to free float" at bounding box center [784, 226] width 533 height 34
click at [518, 205] on input "a. Total float is always greater than or equal to free float" at bounding box center [518, 199] width 0 height 11
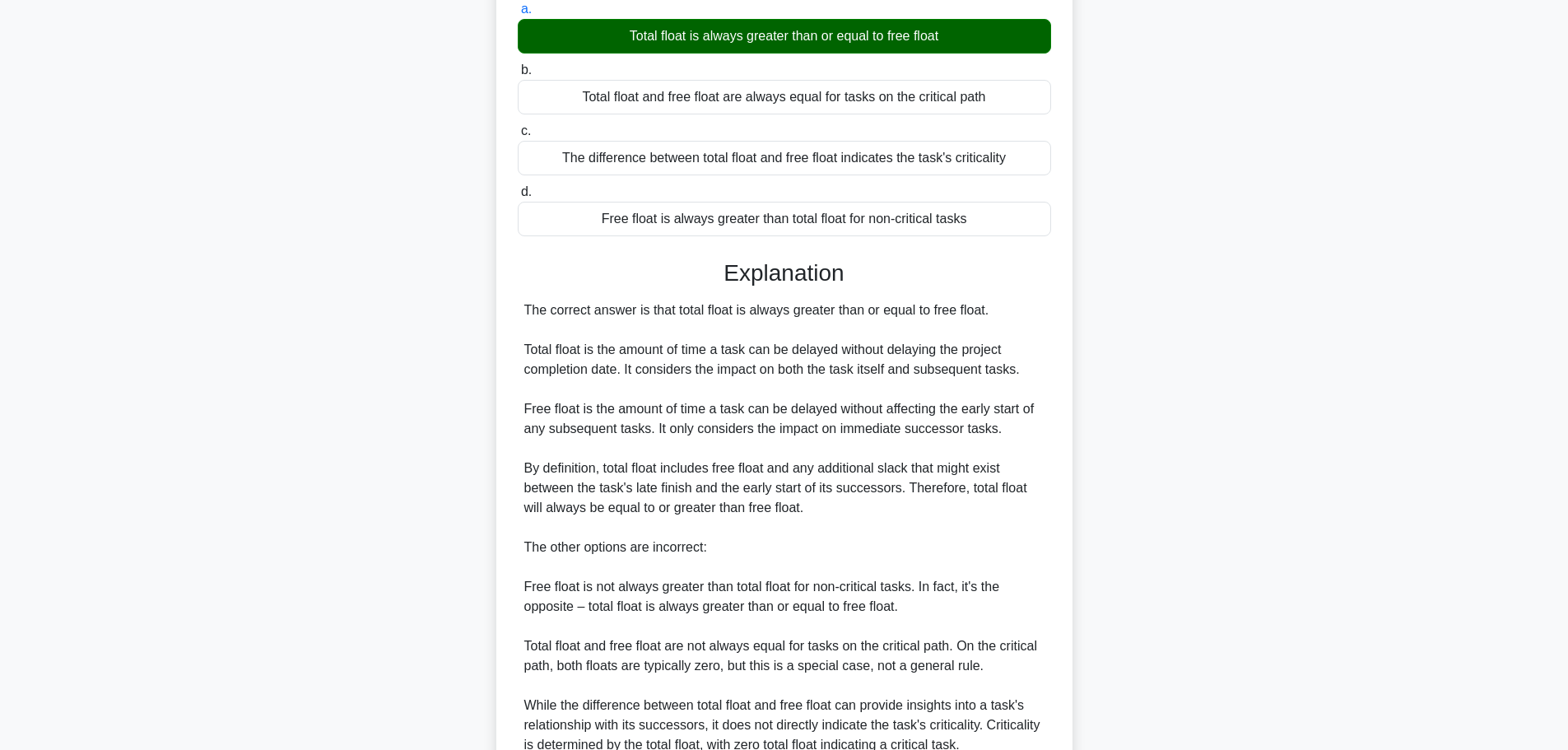
scroll to position [330, 0]
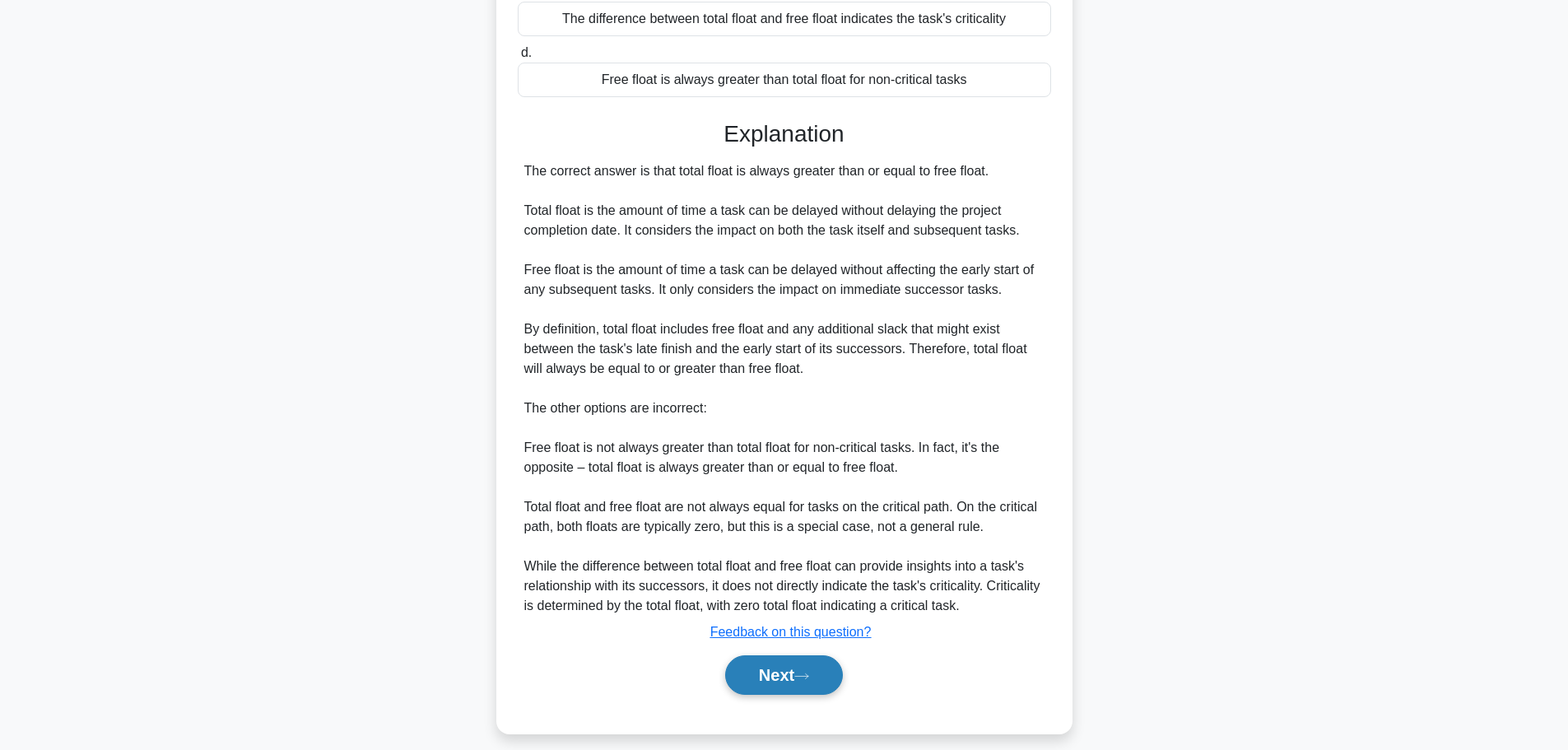
click at [808, 676] on icon at bounding box center [802, 675] width 15 height 9
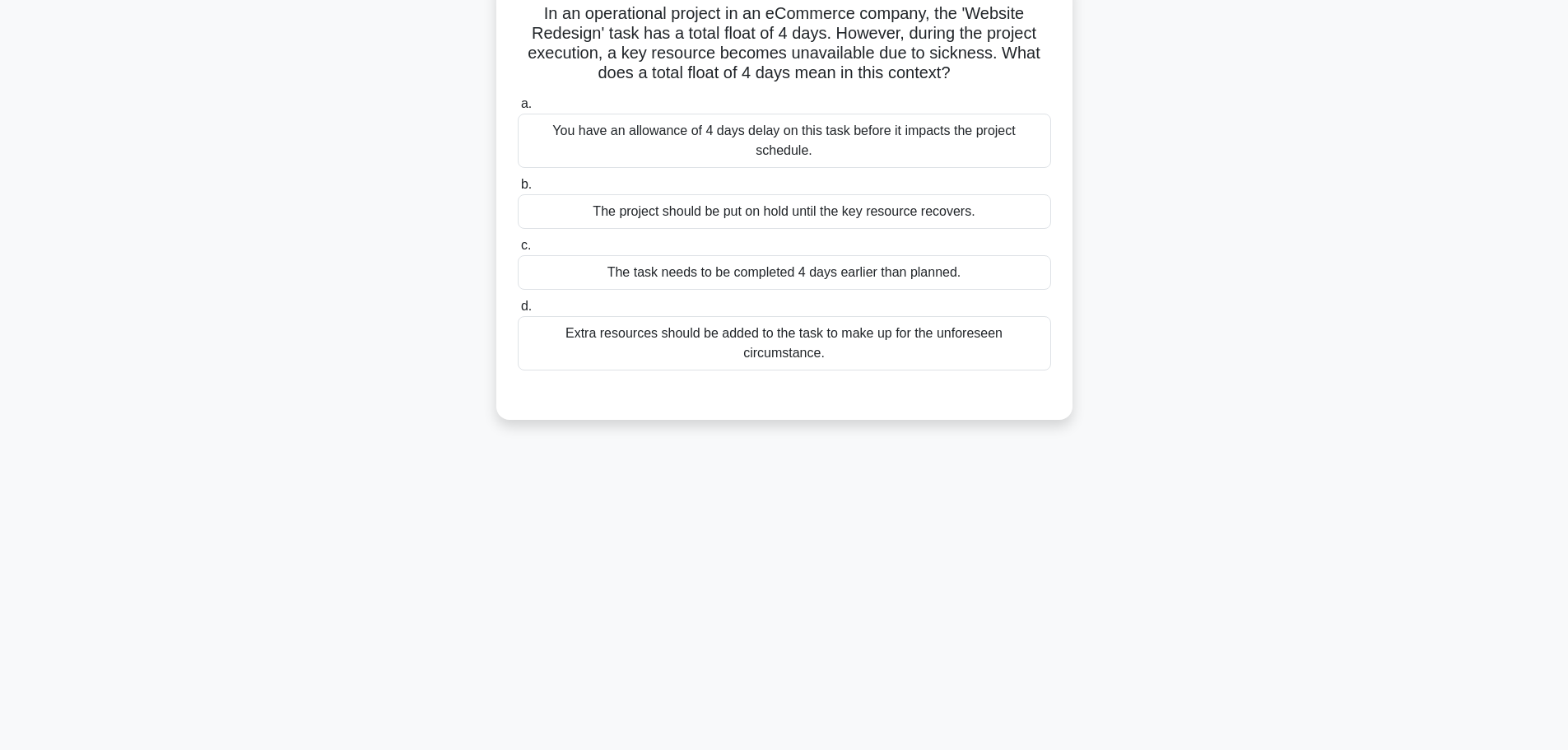
scroll to position [0, 0]
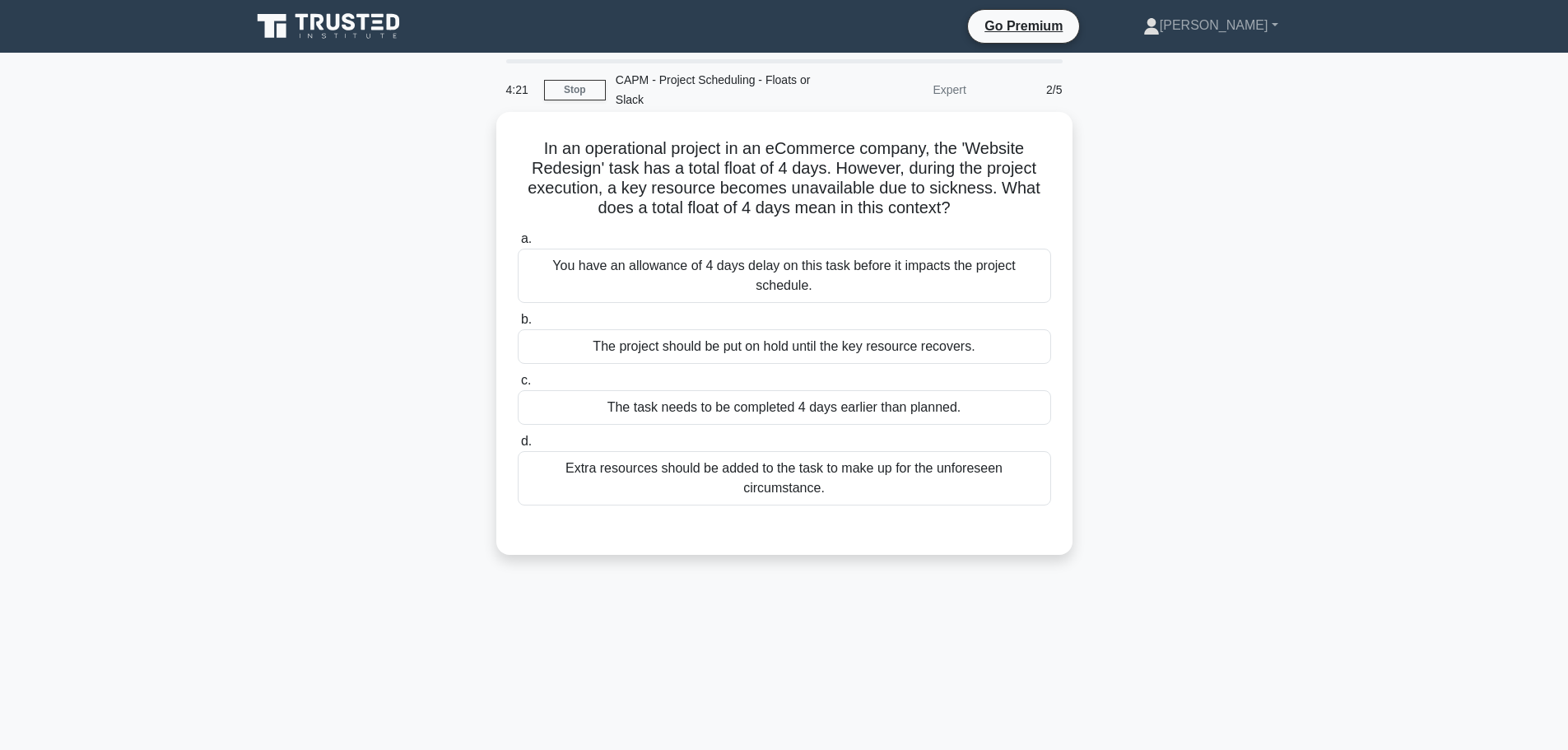
click at [914, 274] on div "You have an allowance of 4 days delay on this task before it impacts the projec…" at bounding box center [784, 275] width 533 height 54
click at [518, 245] on input "a. You have an allowance of 4 days delay on this task before it impacts the pro…" at bounding box center [518, 239] width 0 height 11
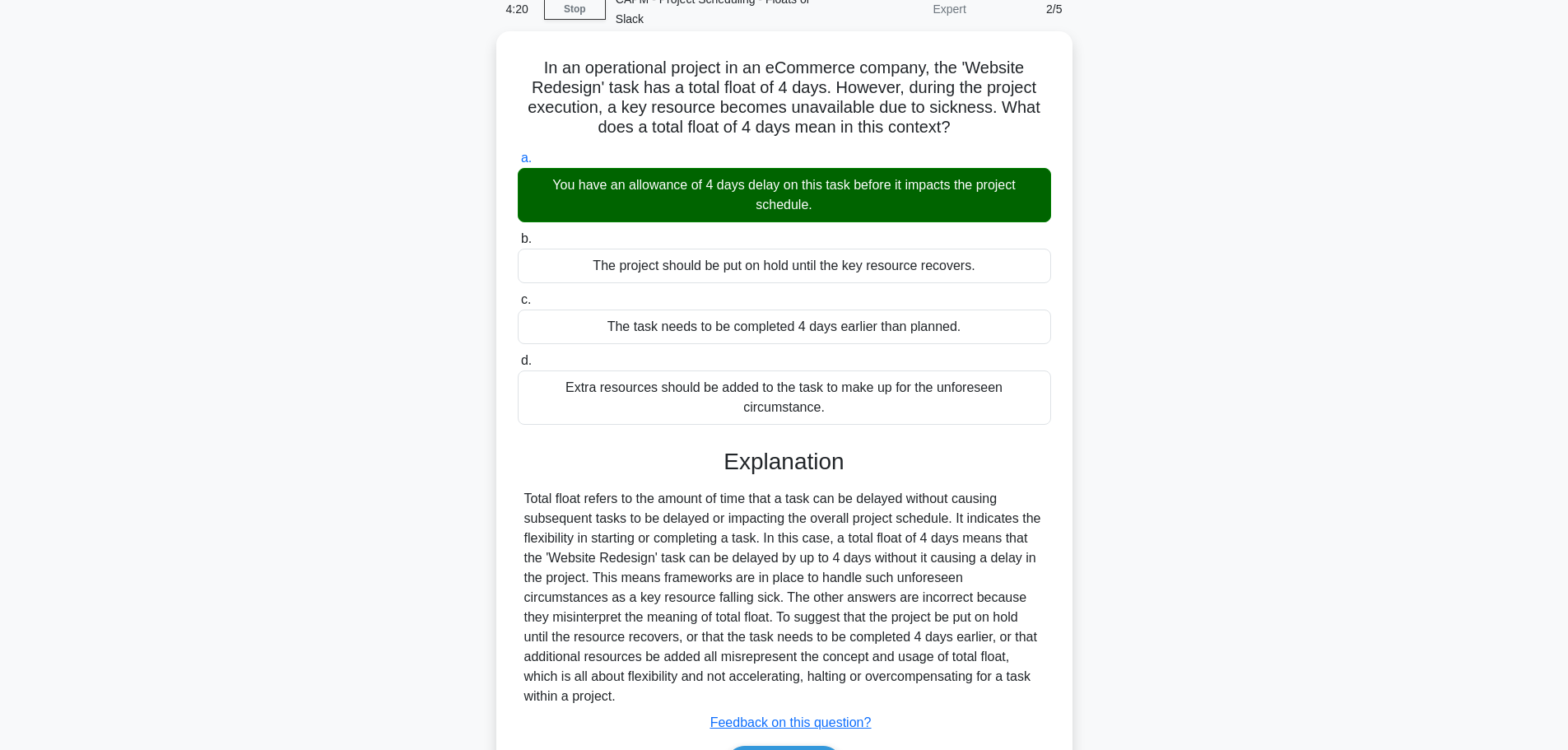
scroll to position [167, 0]
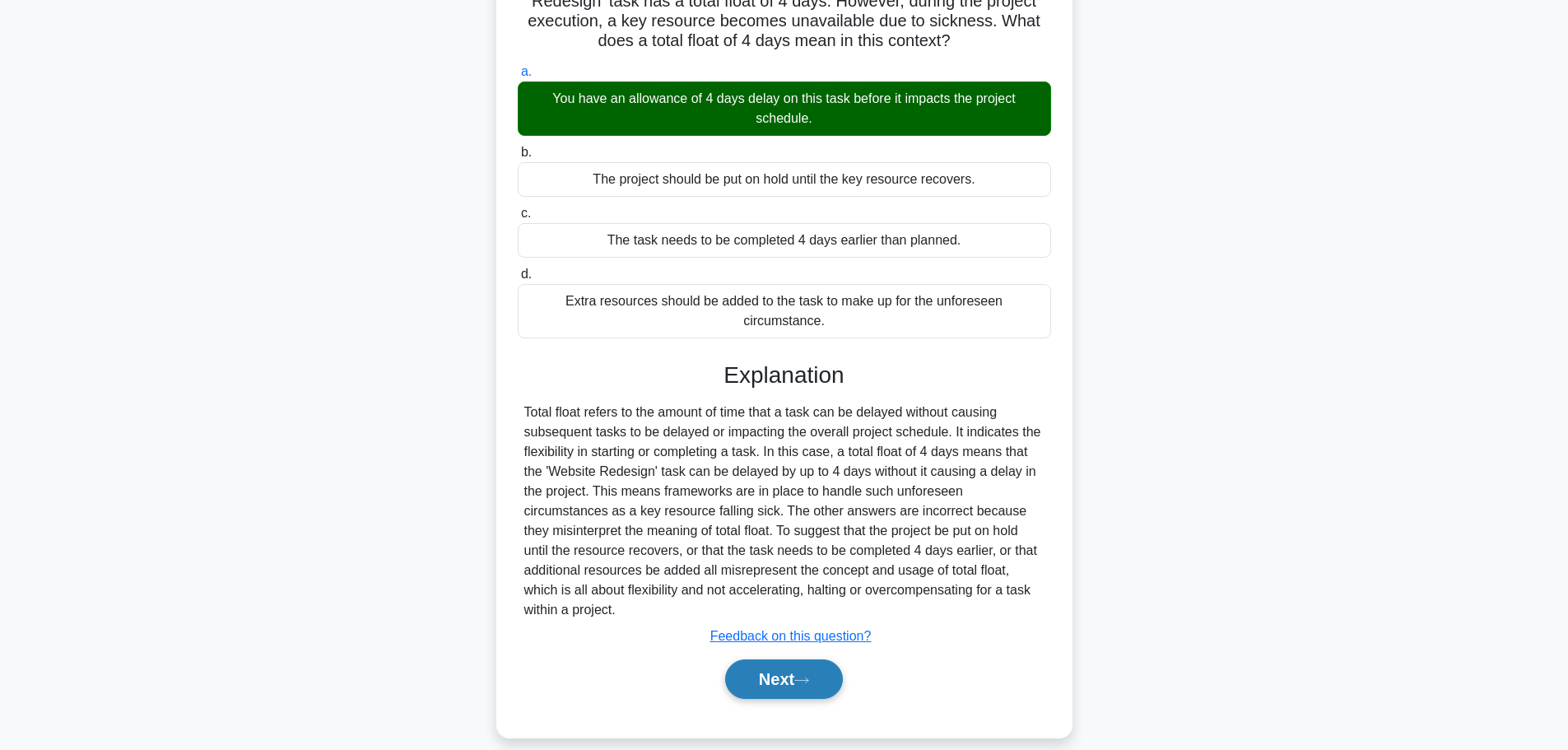
click at [830, 659] on button "Next" at bounding box center [783, 678] width 117 height 39
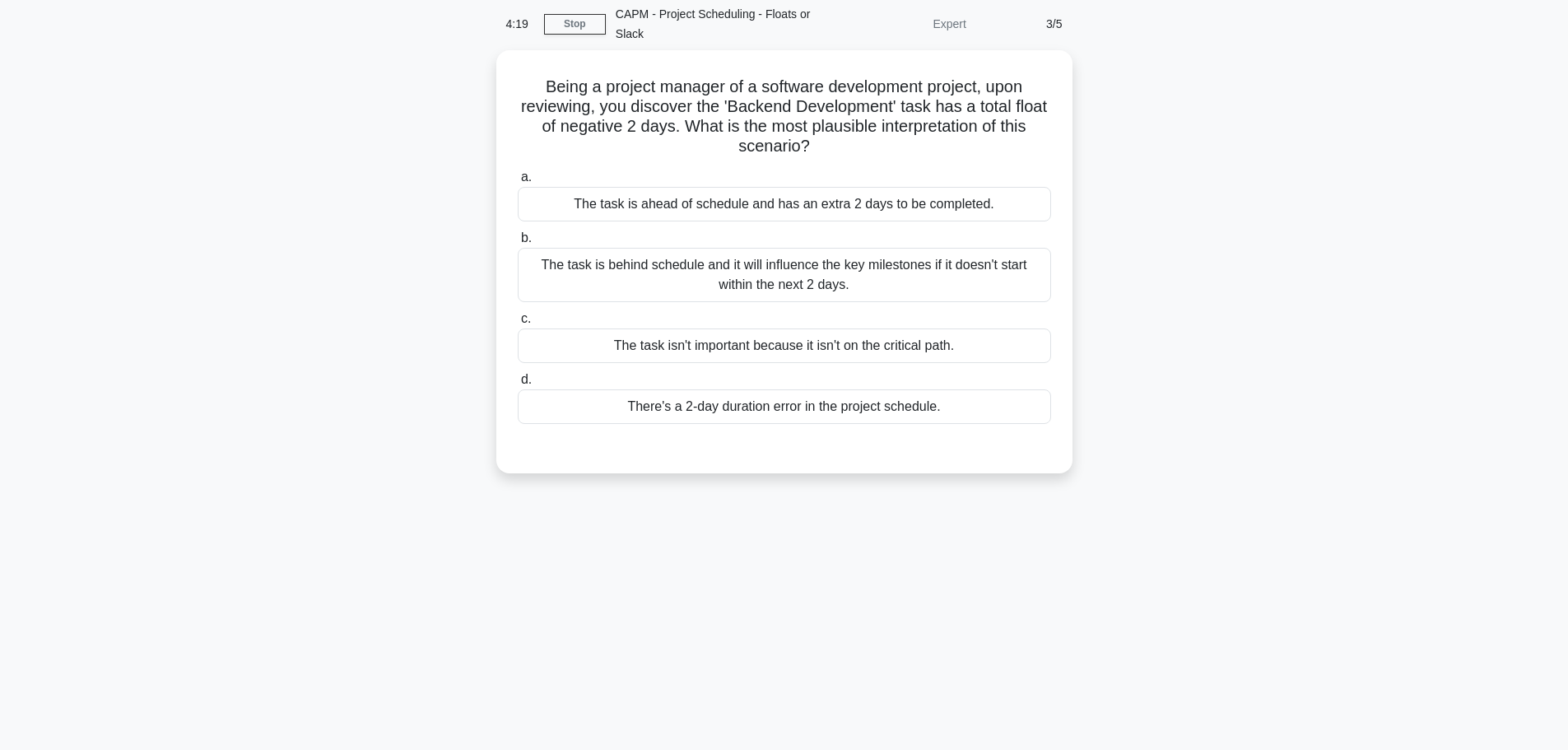
scroll to position [0, 0]
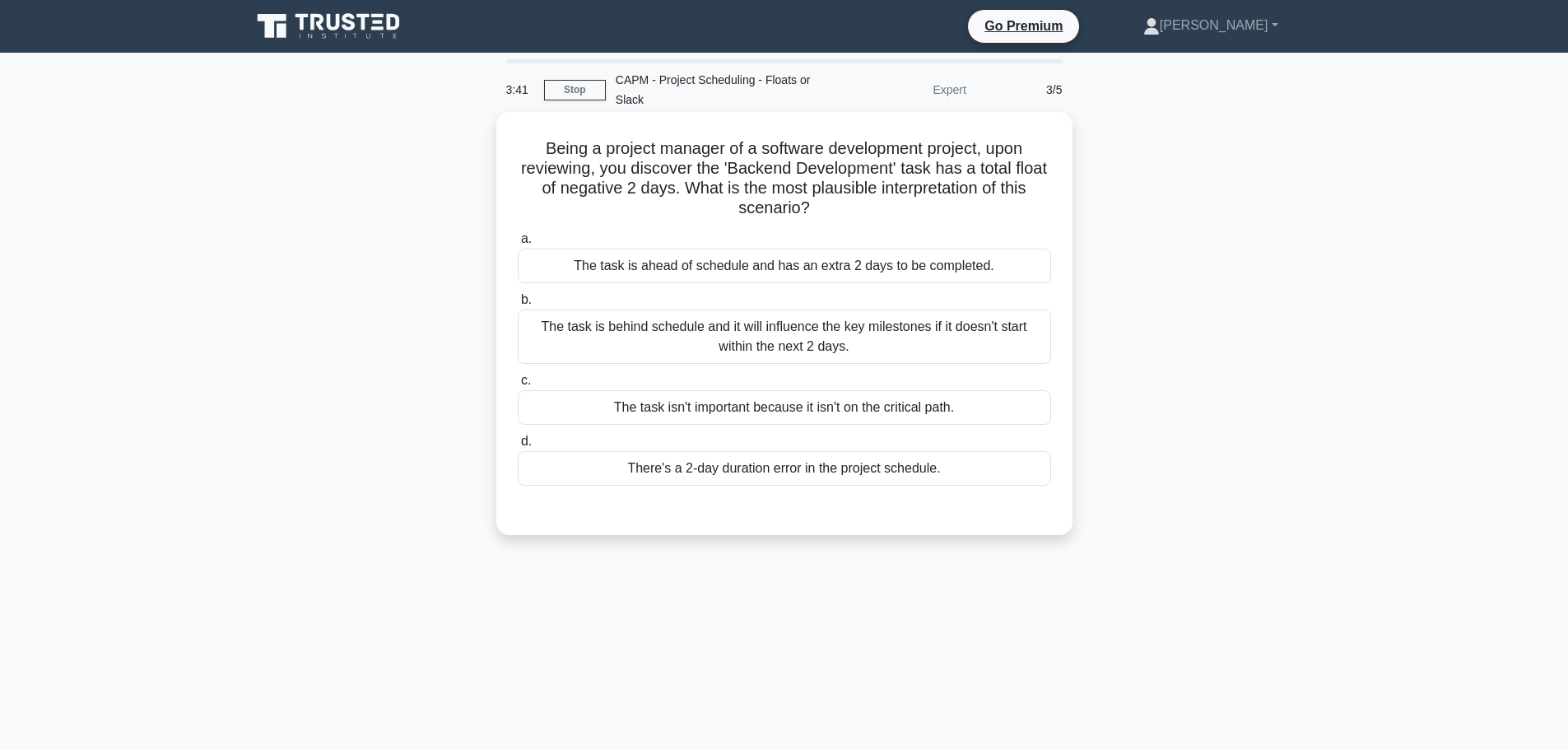
click at [893, 331] on div "The task is behind schedule and it will influence the key milestones if it does…" at bounding box center [784, 336] width 533 height 54
click at [518, 306] on input "b. The task is behind schedule and it will influence the key milestones if it d…" at bounding box center [518, 300] width 0 height 11
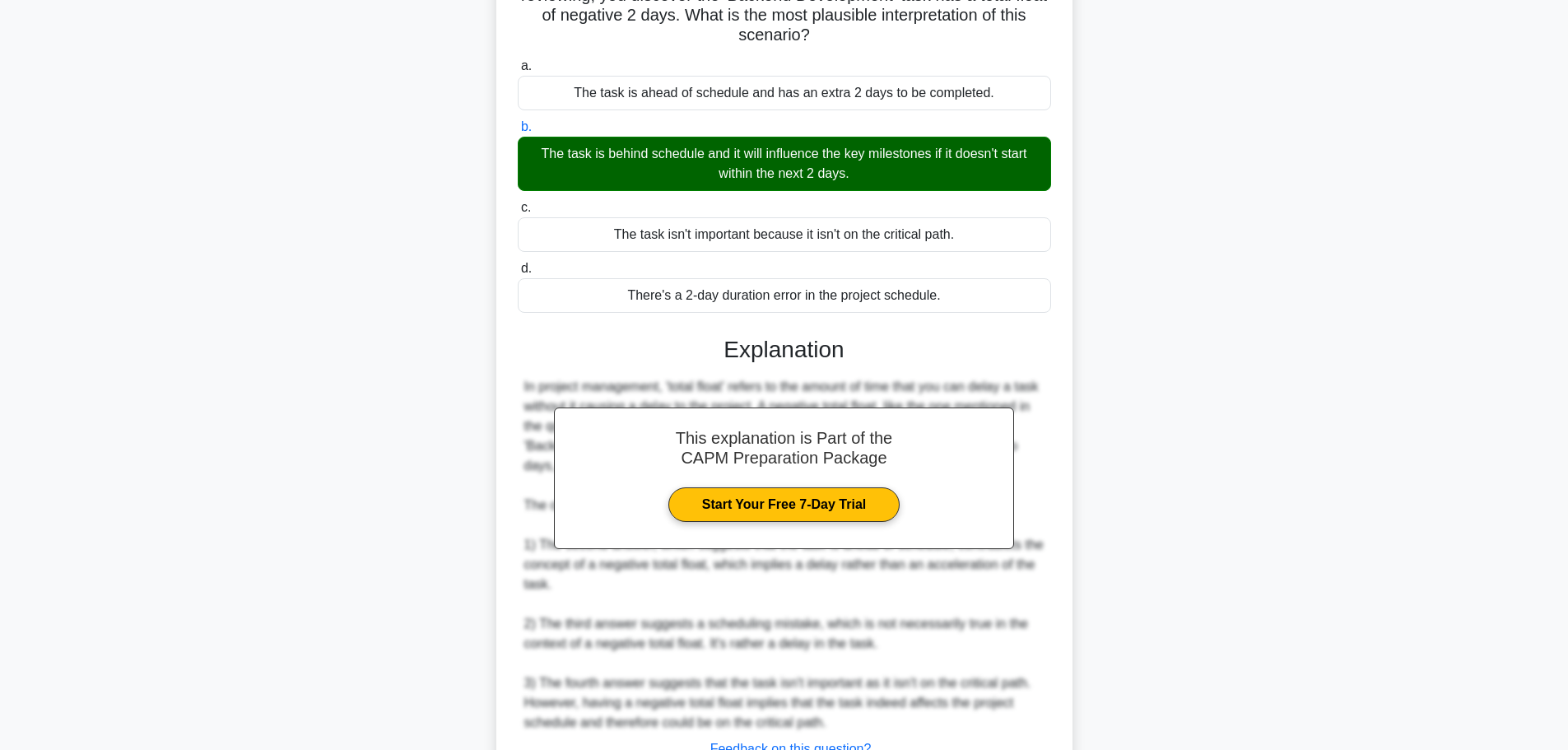
scroll to position [306, 0]
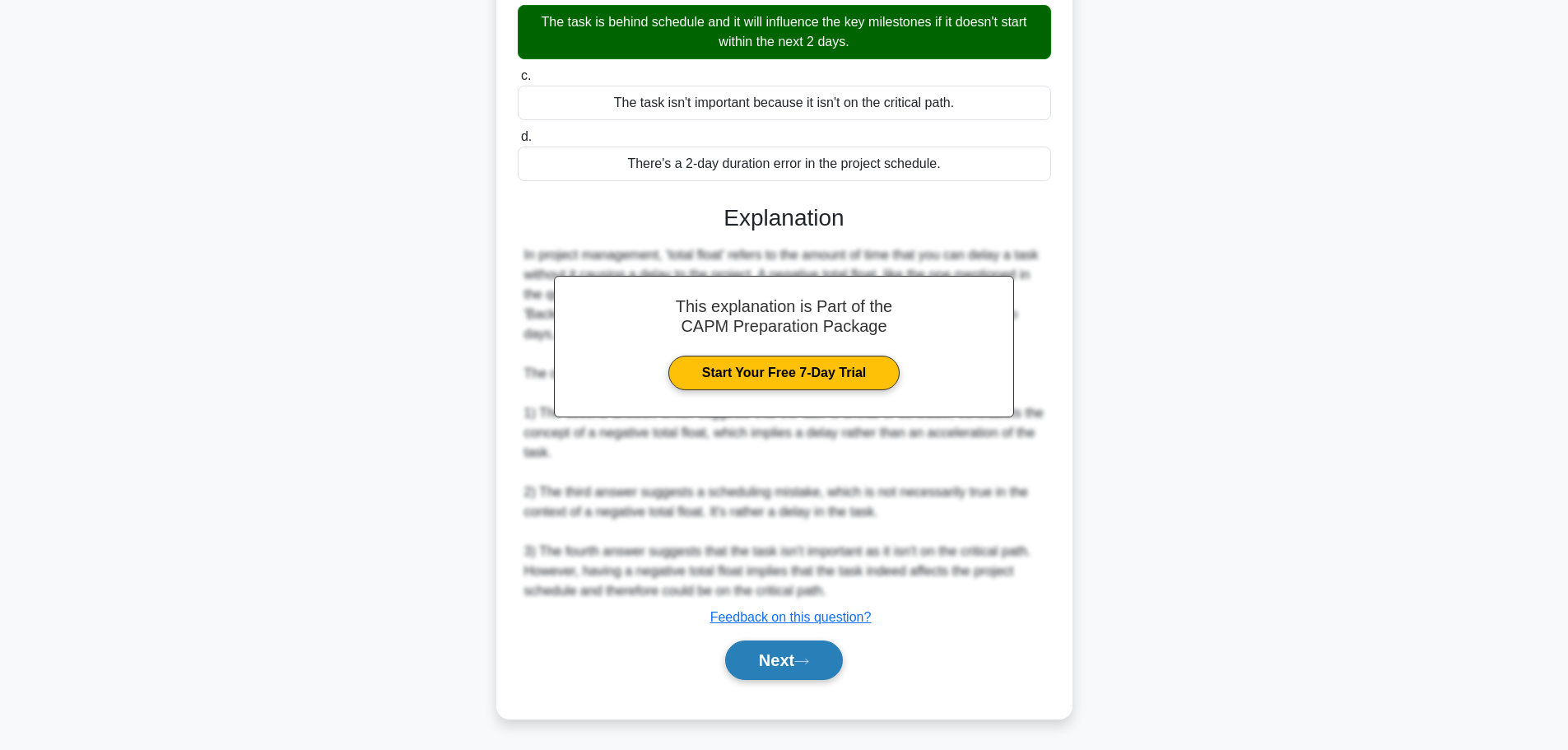
click at [805, 646] on button "Next" at bounding box center [783, 659] width 117 height 39
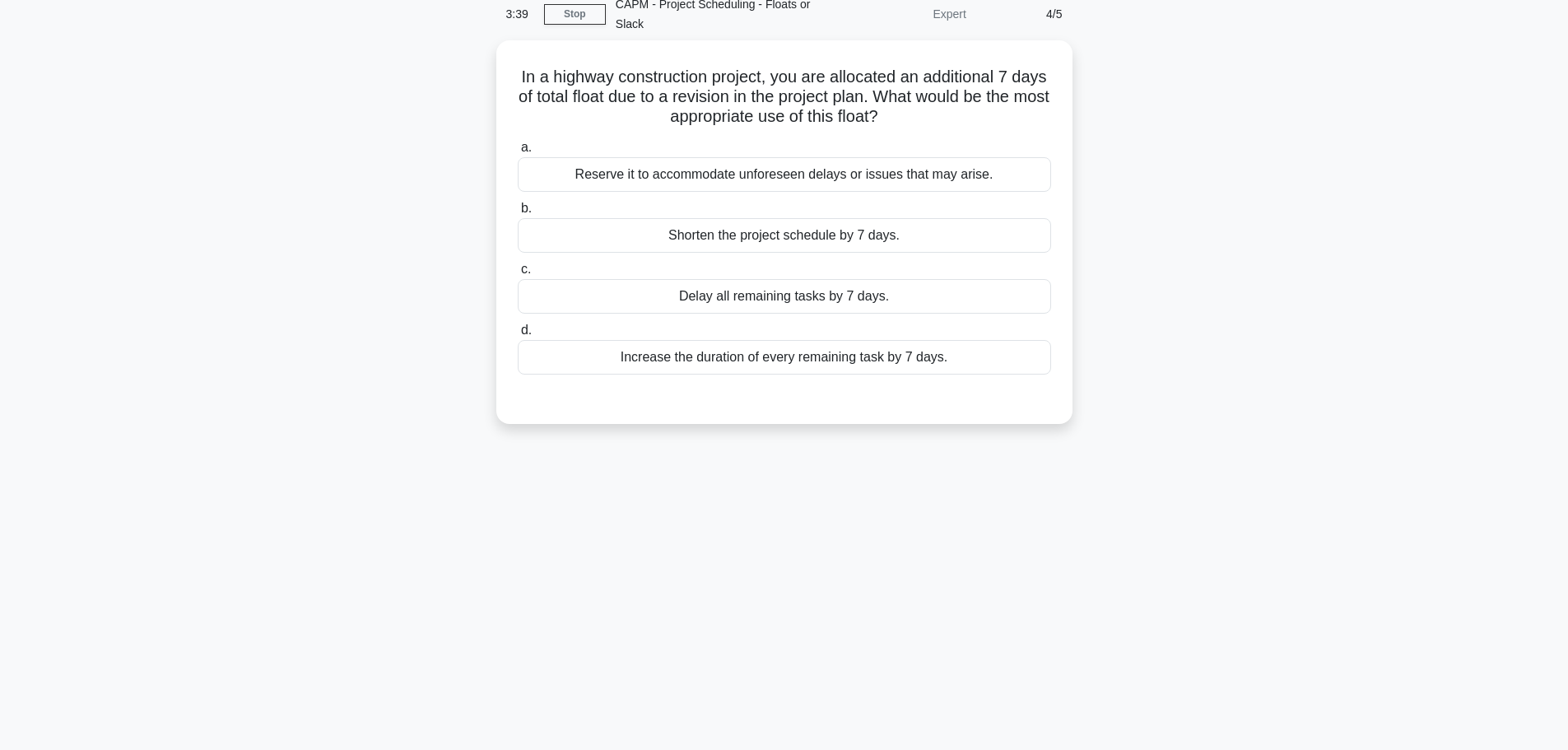
scroll to position [0, 0]
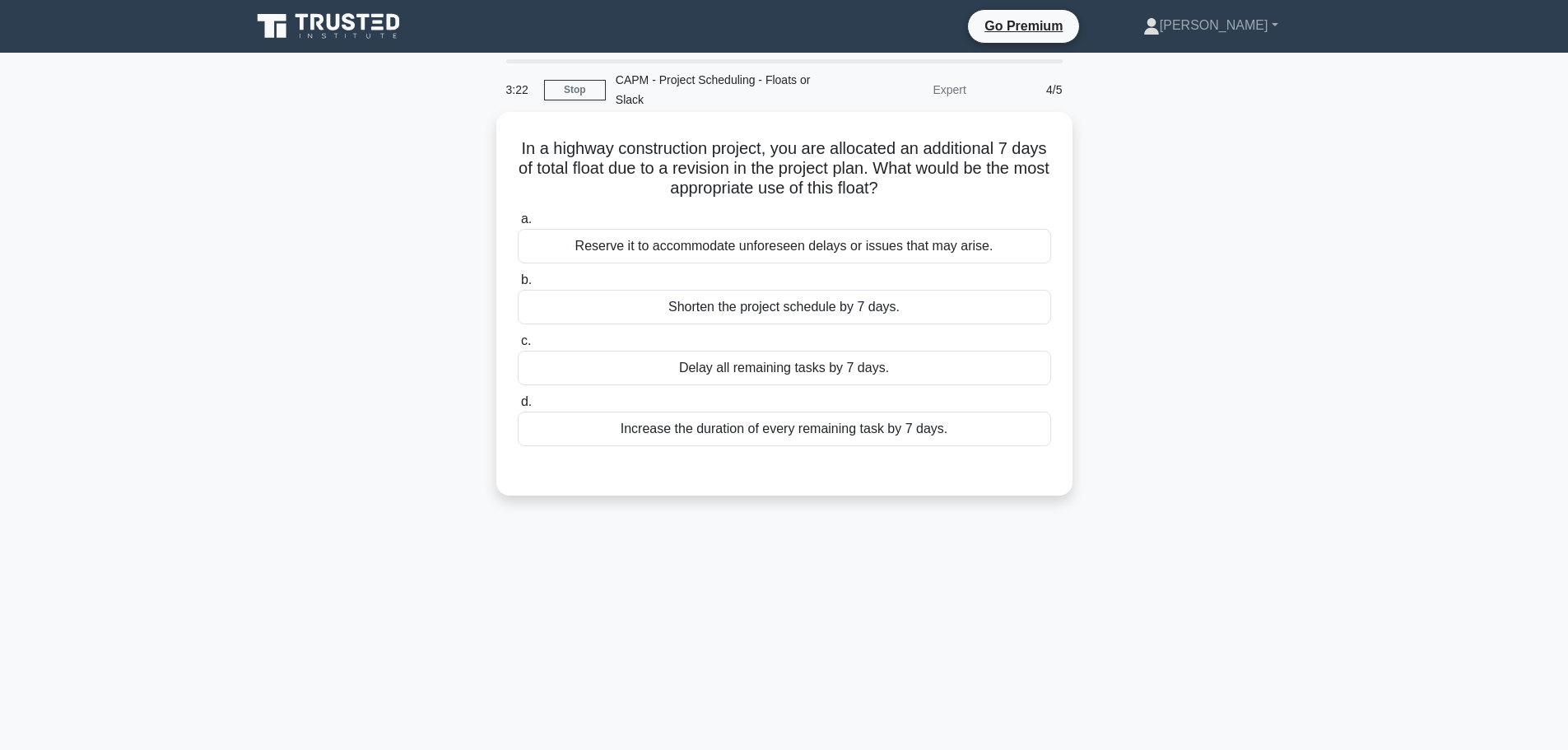
click at [812, 255] on div "Reserve it to accommodate unforeseen delays or issues that may arise." at bounding box center [784, 246] width 533 height 34
click at [518, 225] on input "a. Reserve it to accommodate unforeseen delays or issues that may arise." at bounding box center [518, 219] width 0 height 11
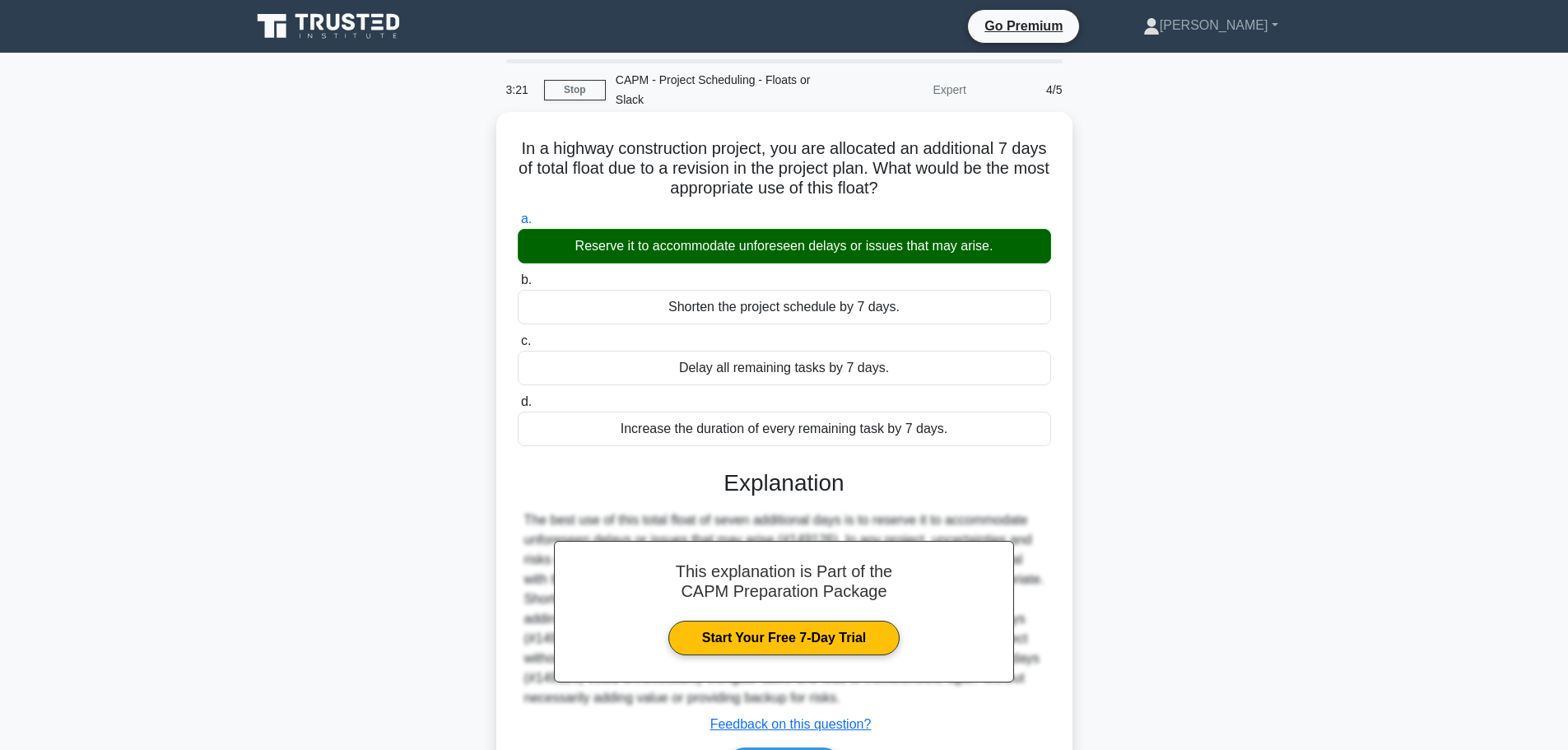
scroll to position [139, 0]
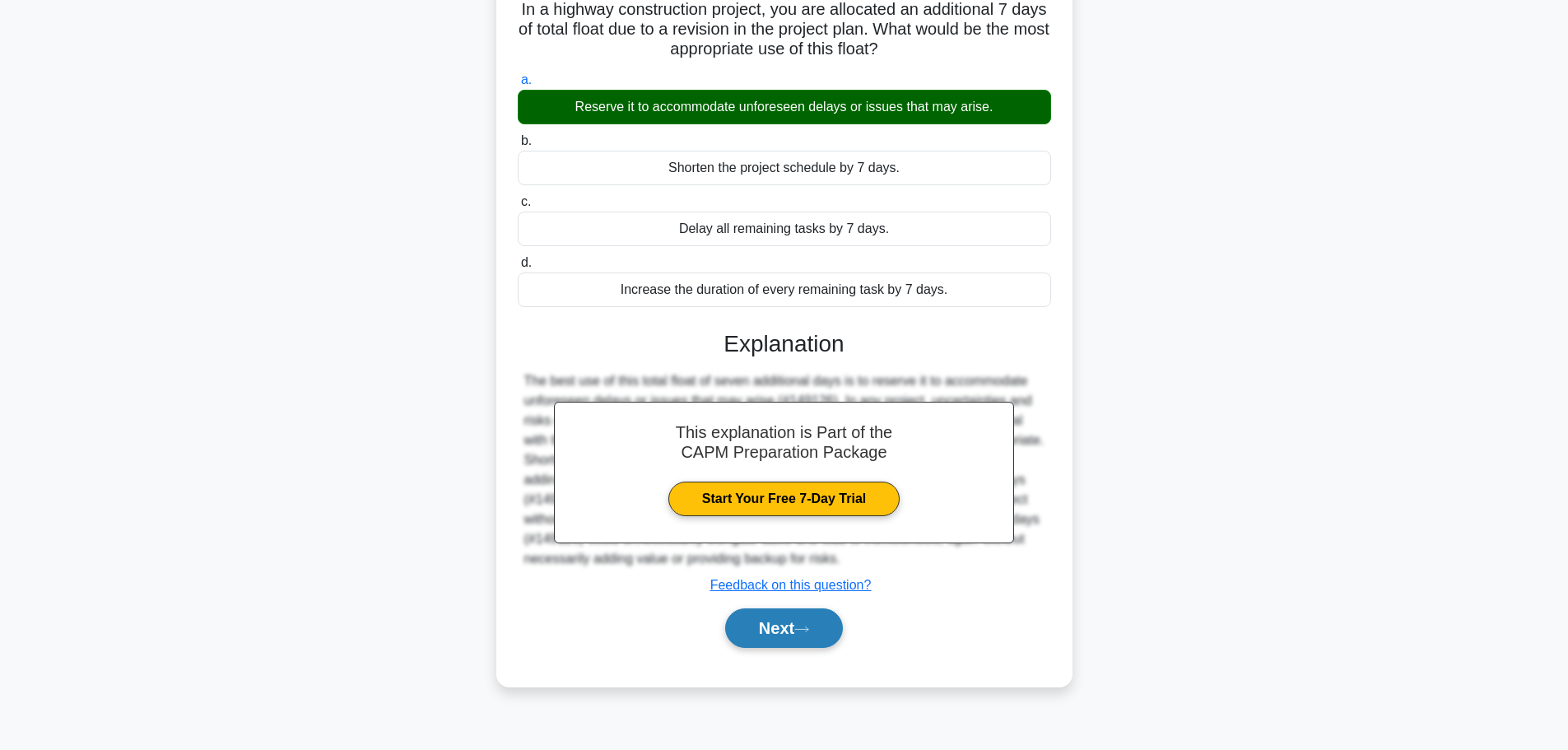
click at [831, 629] on button "Next" at bounding box center [783, 628] width 117 height 39
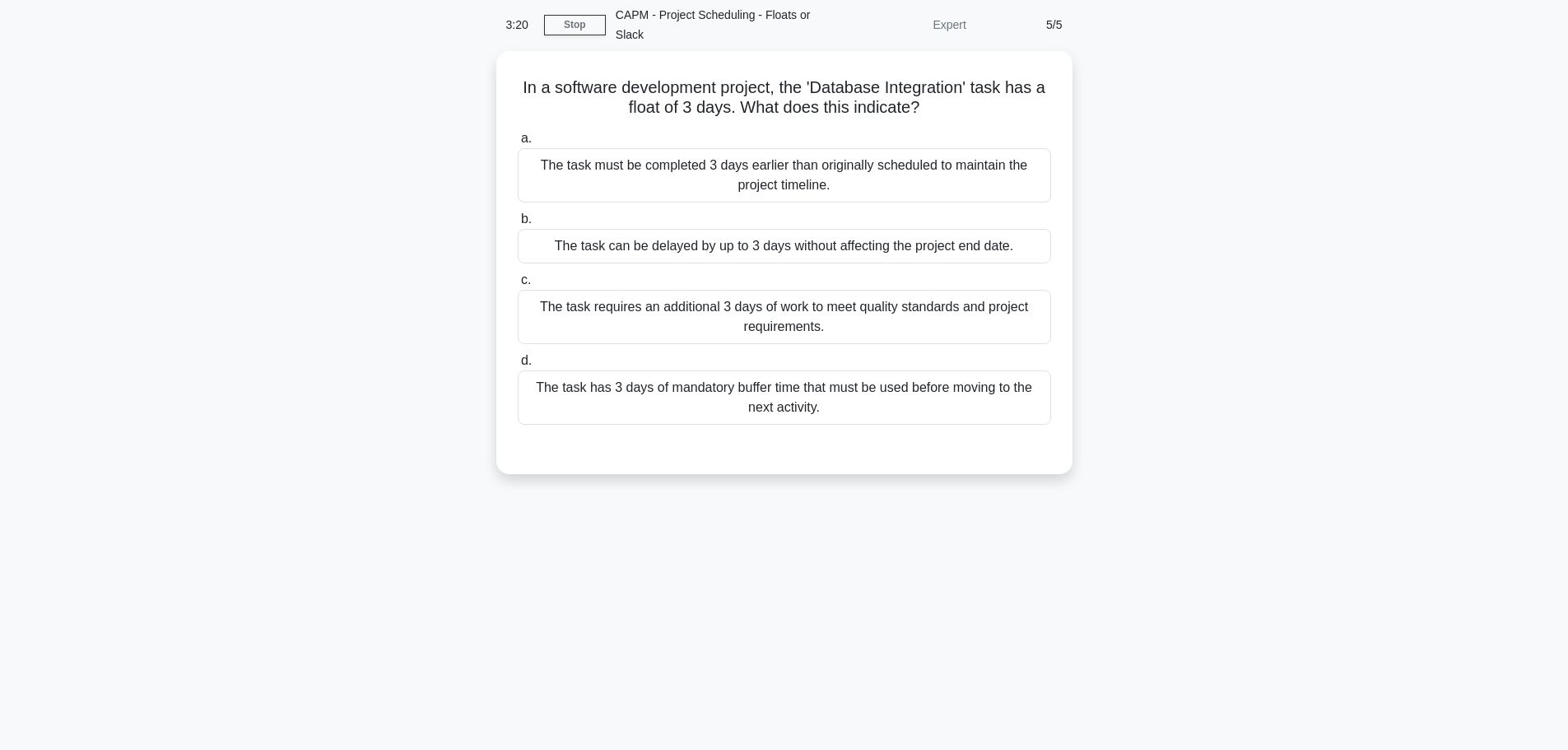
scroll to position [0, 0]
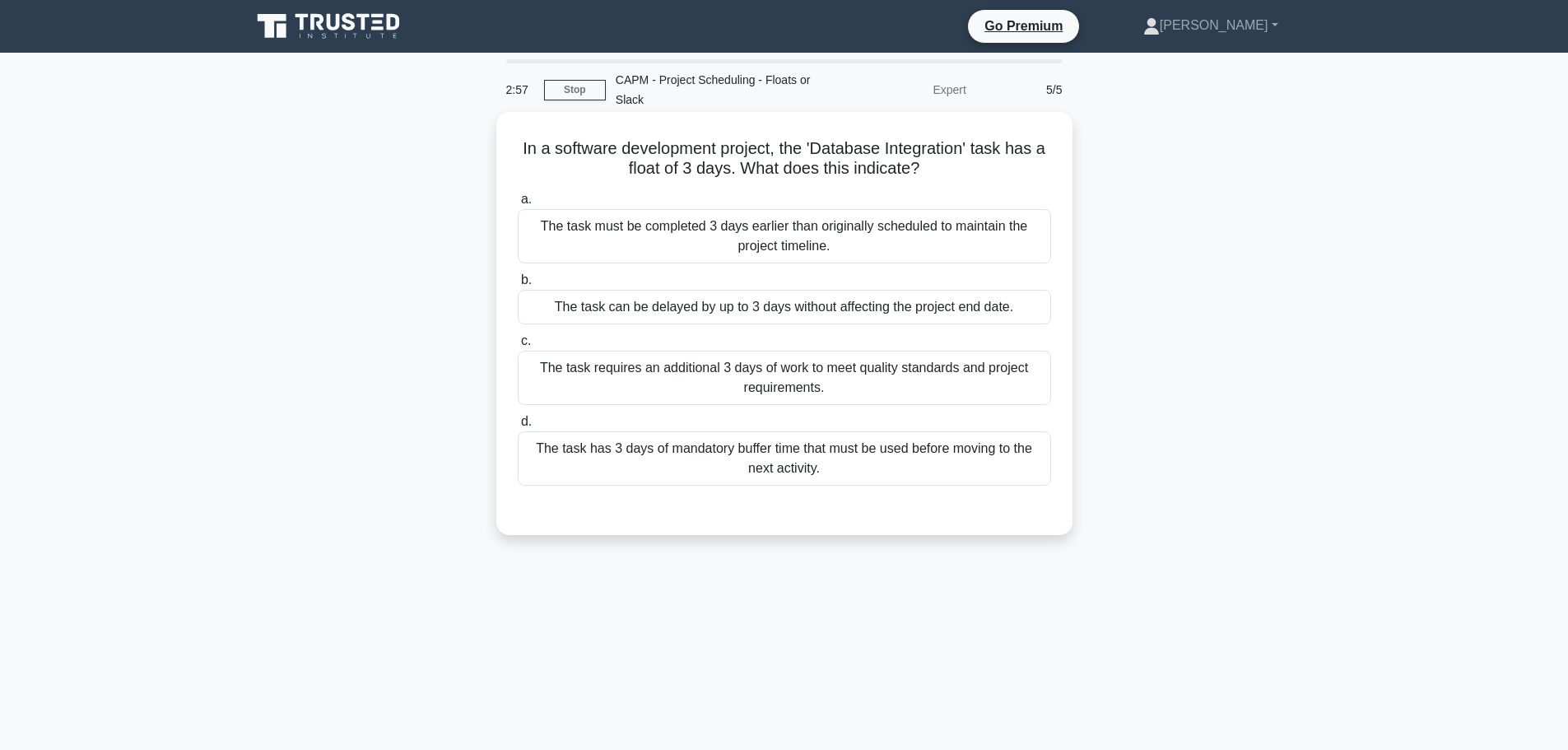
click at [822, 312] on div "The task can be delayed by up to 3 days without affecting the project end date." at bounding box center [784, 307] width 533 height 34
click at [518, 286] on input "b. The task can be delayed by up to 3 days without affecting the project end da…" at bounding box center [518, 280] width 0 height 11
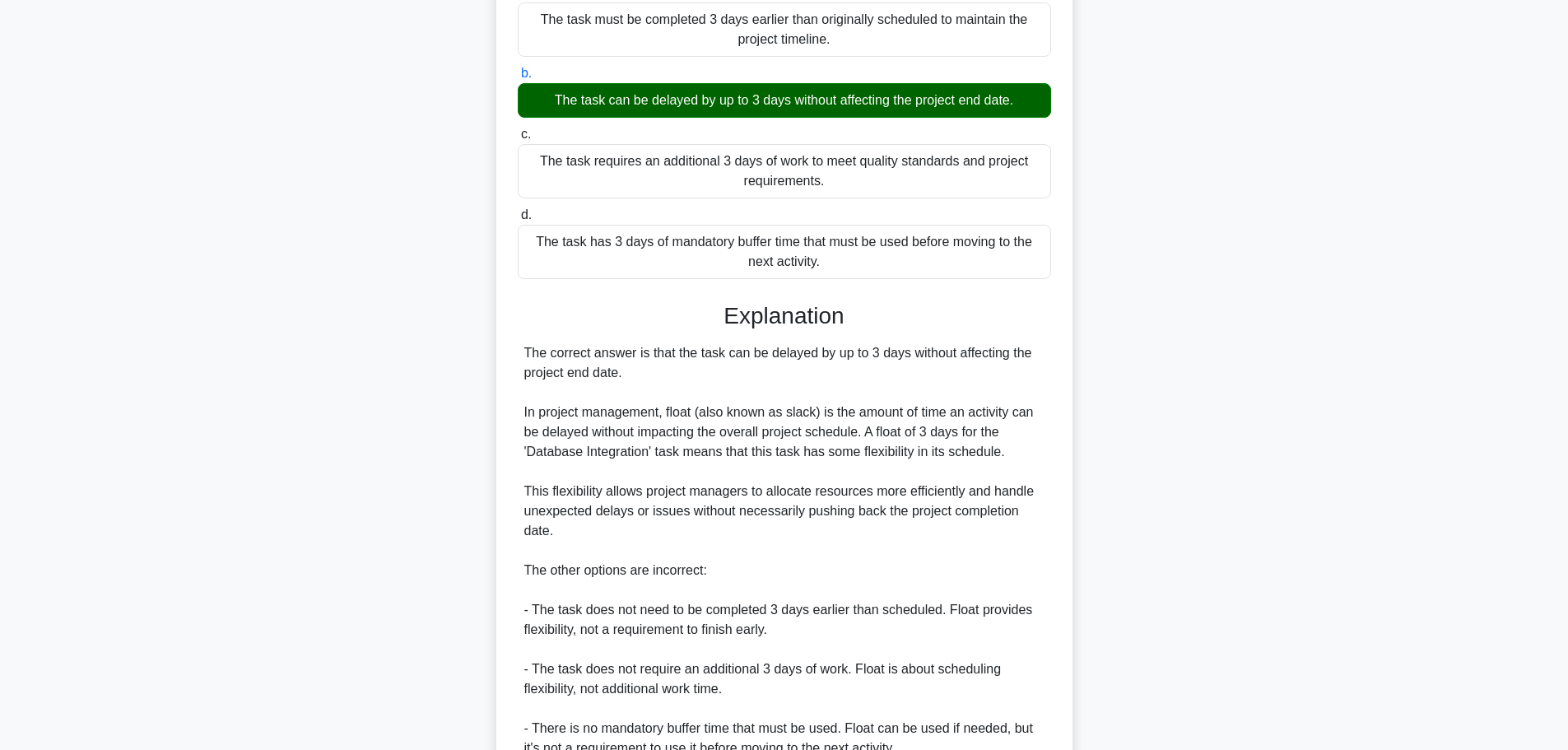
scroll to position [330, 0]
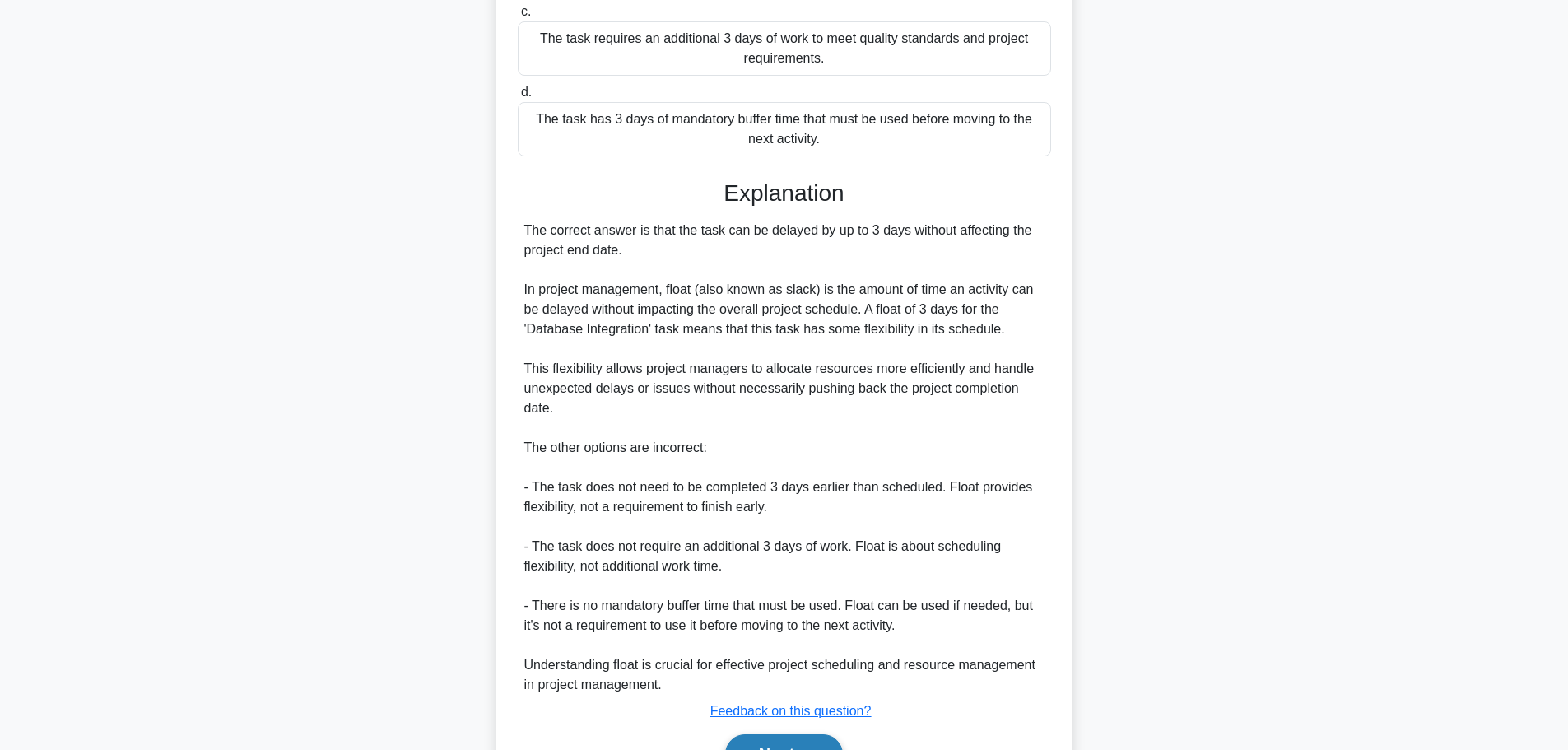
click at [786, 742] on button "Next" at bounding box center [783, 754] width 117 height 39
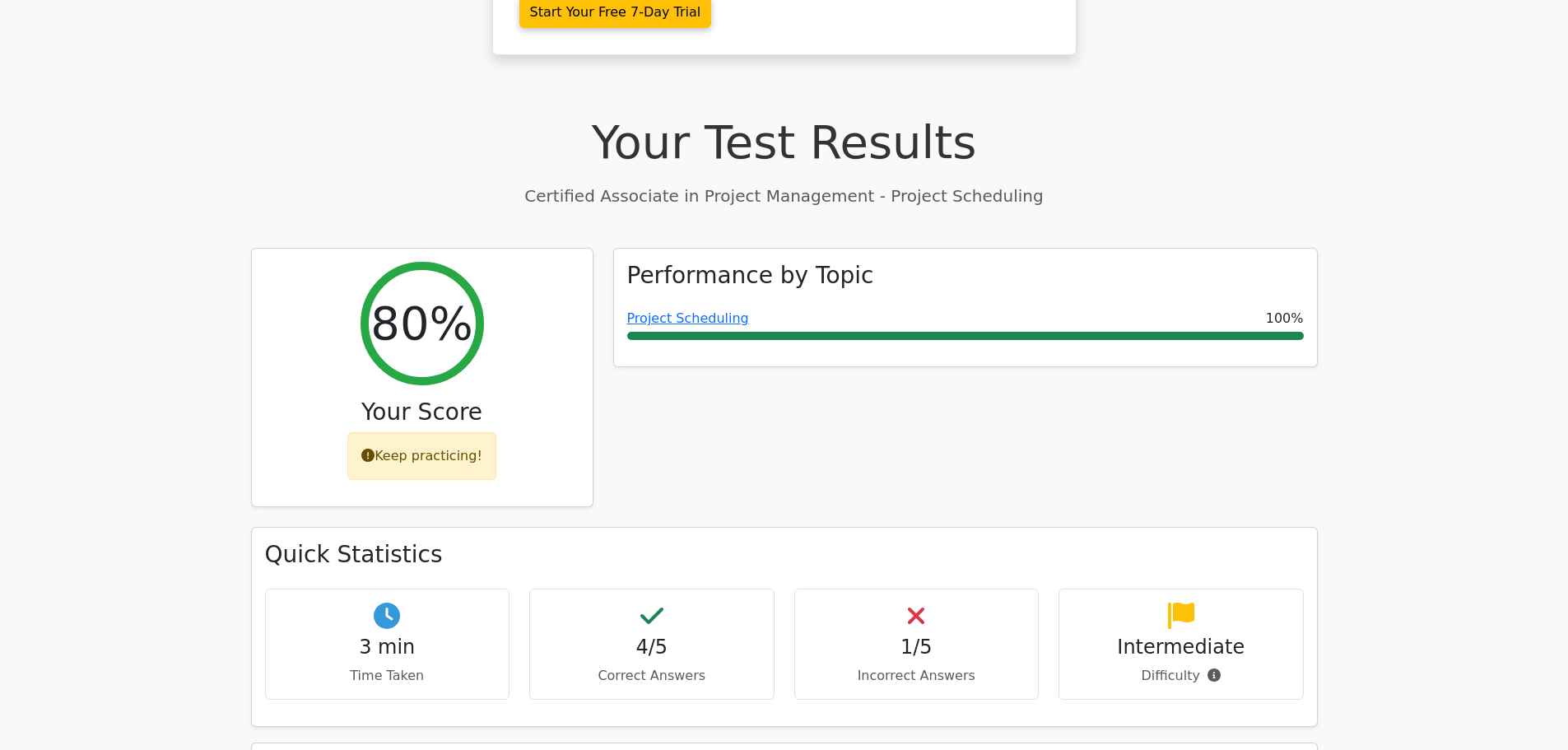
scroll to position [494, 0]
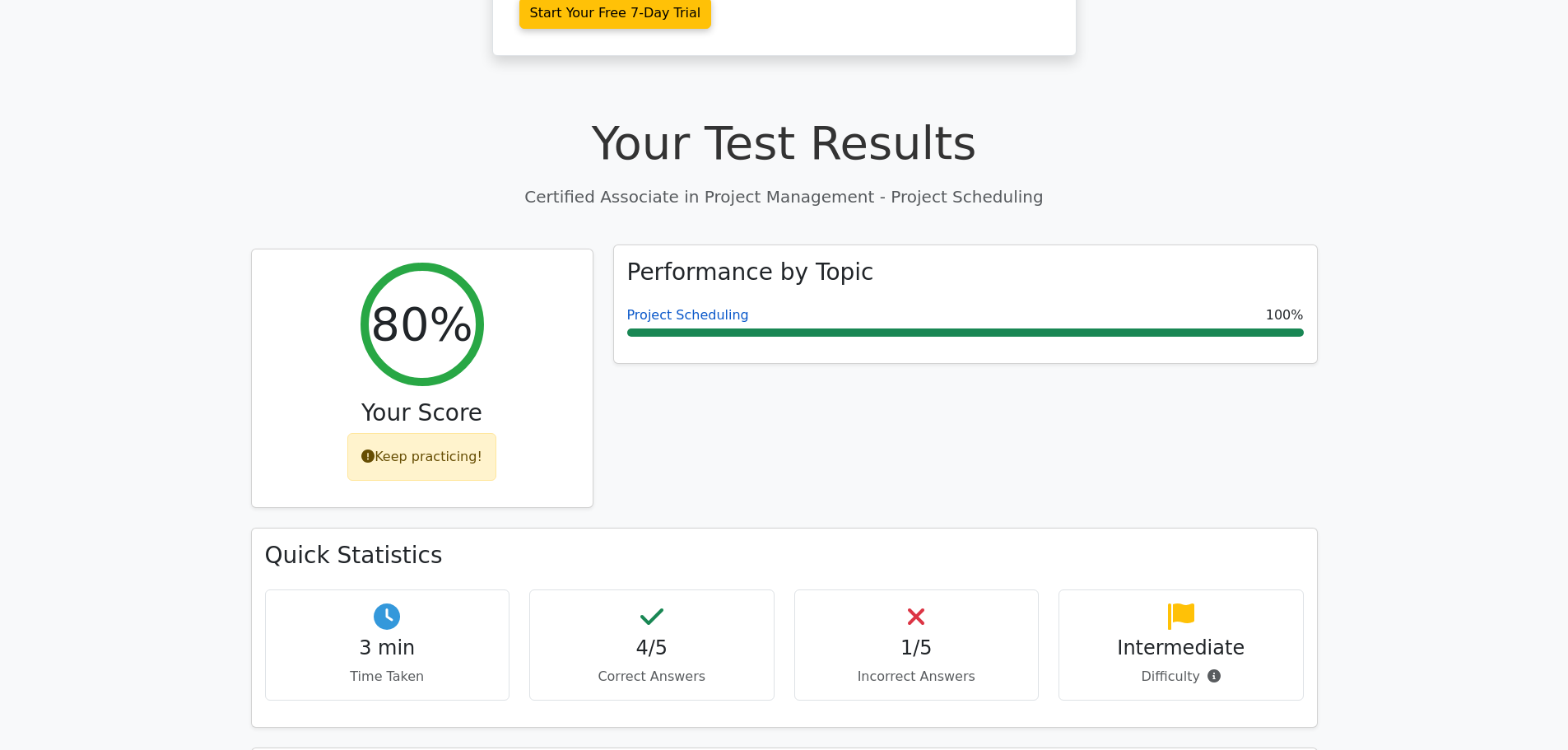
click at [695, 307] on link "Project Scheduling" at bounding box center [689, 314] width 122 height 15
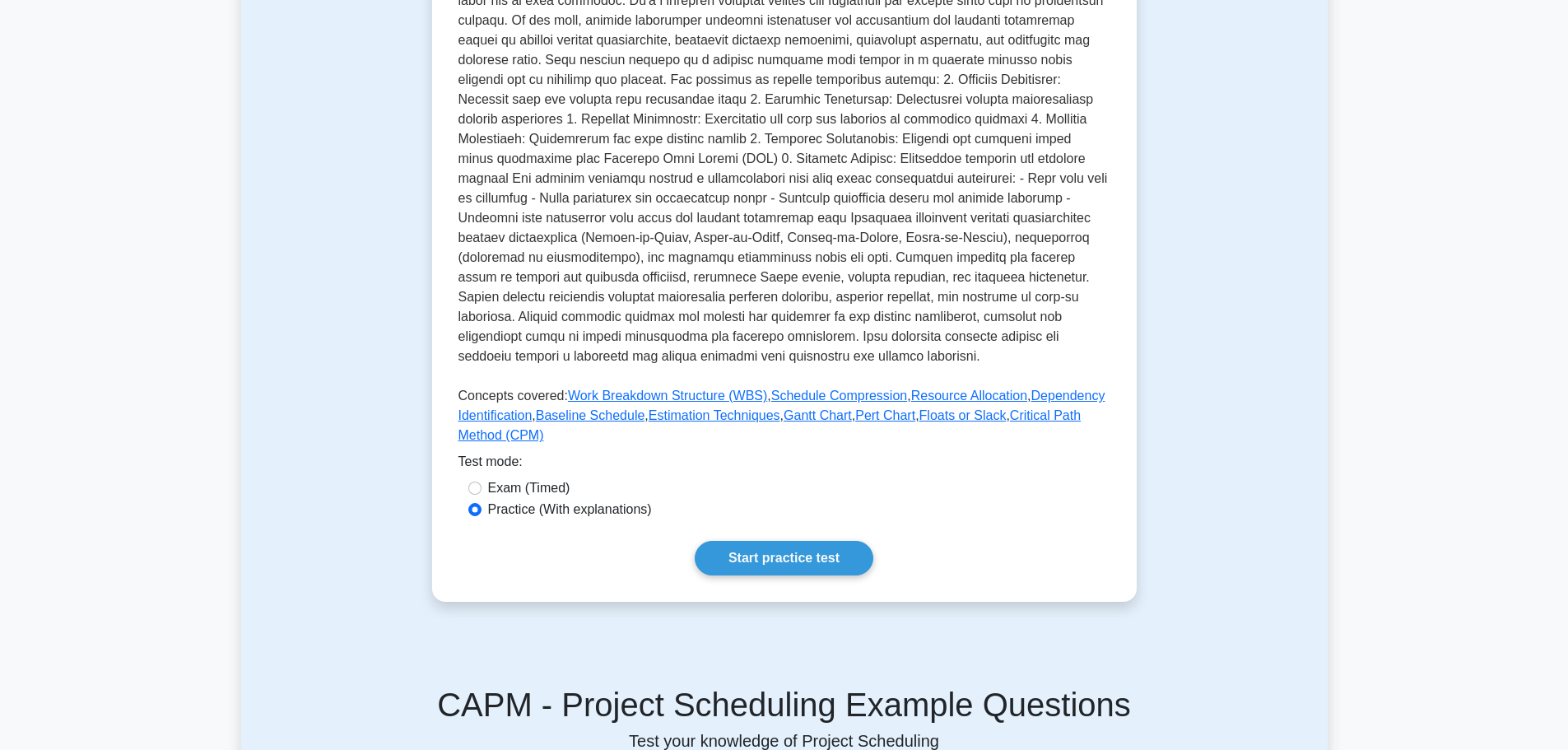
scroll to position [494, 0]
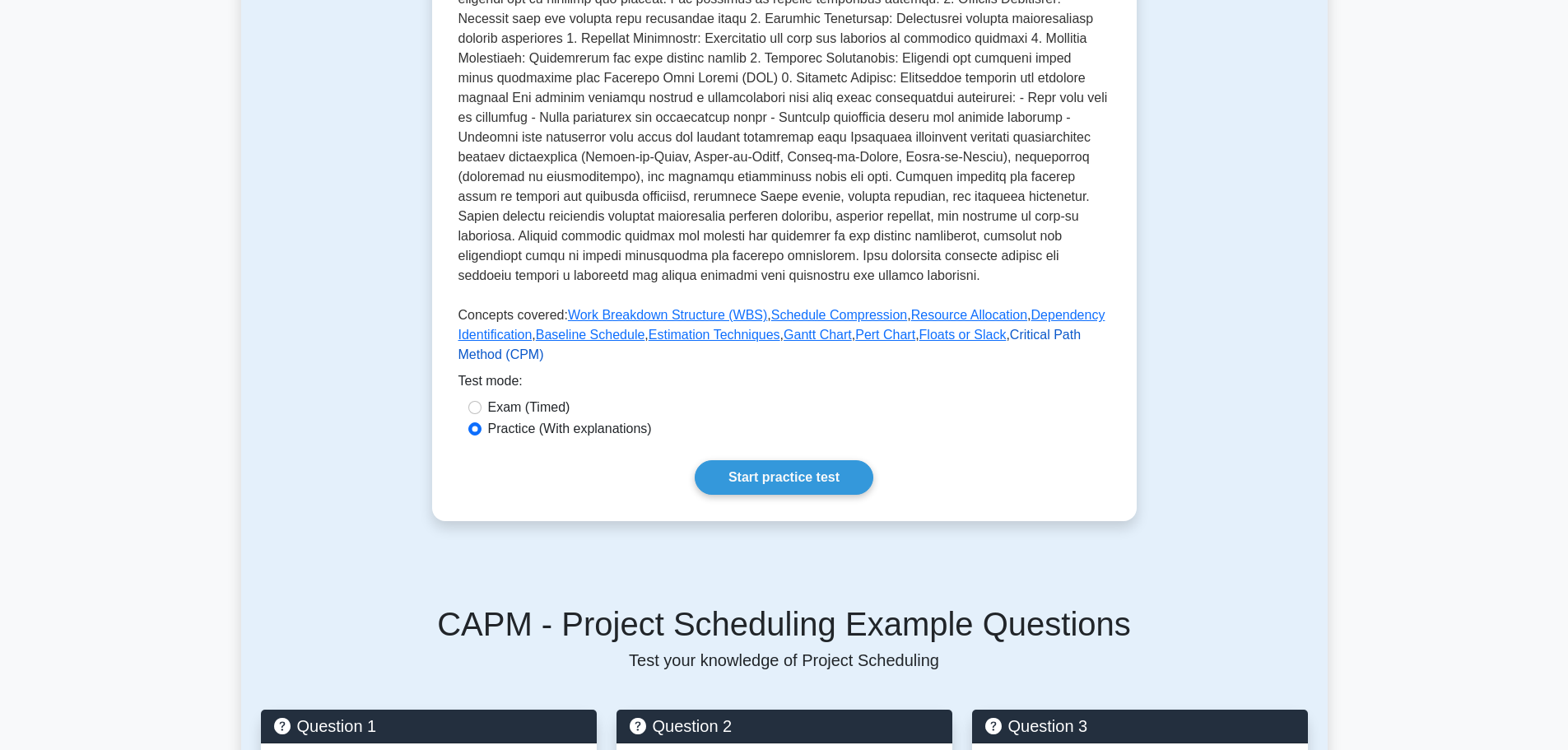
click at [1020, 332] on link "Critical Path Method (CPM)" at bounding box center [770, 344] width 623 height 33
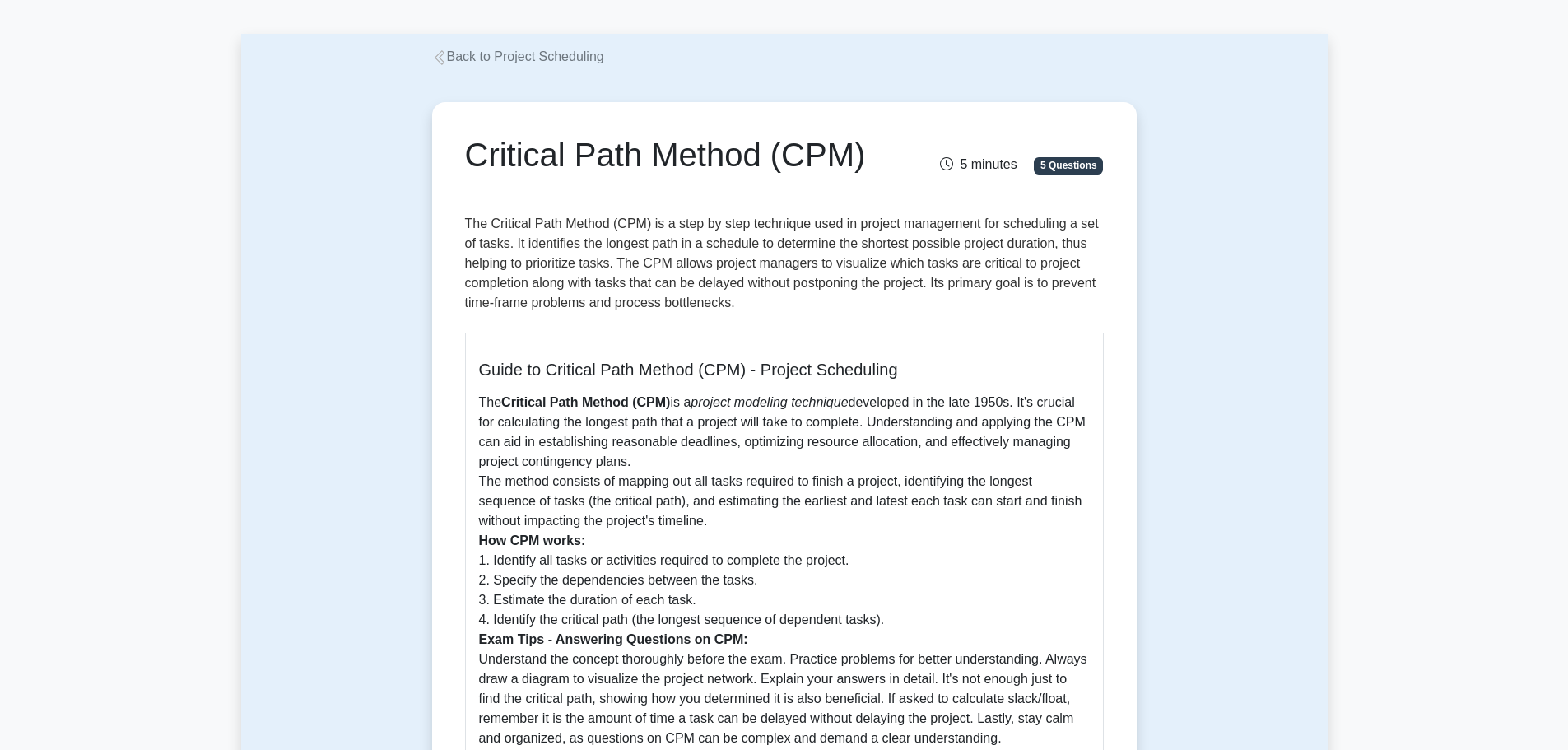
scroll to position [247, 0]
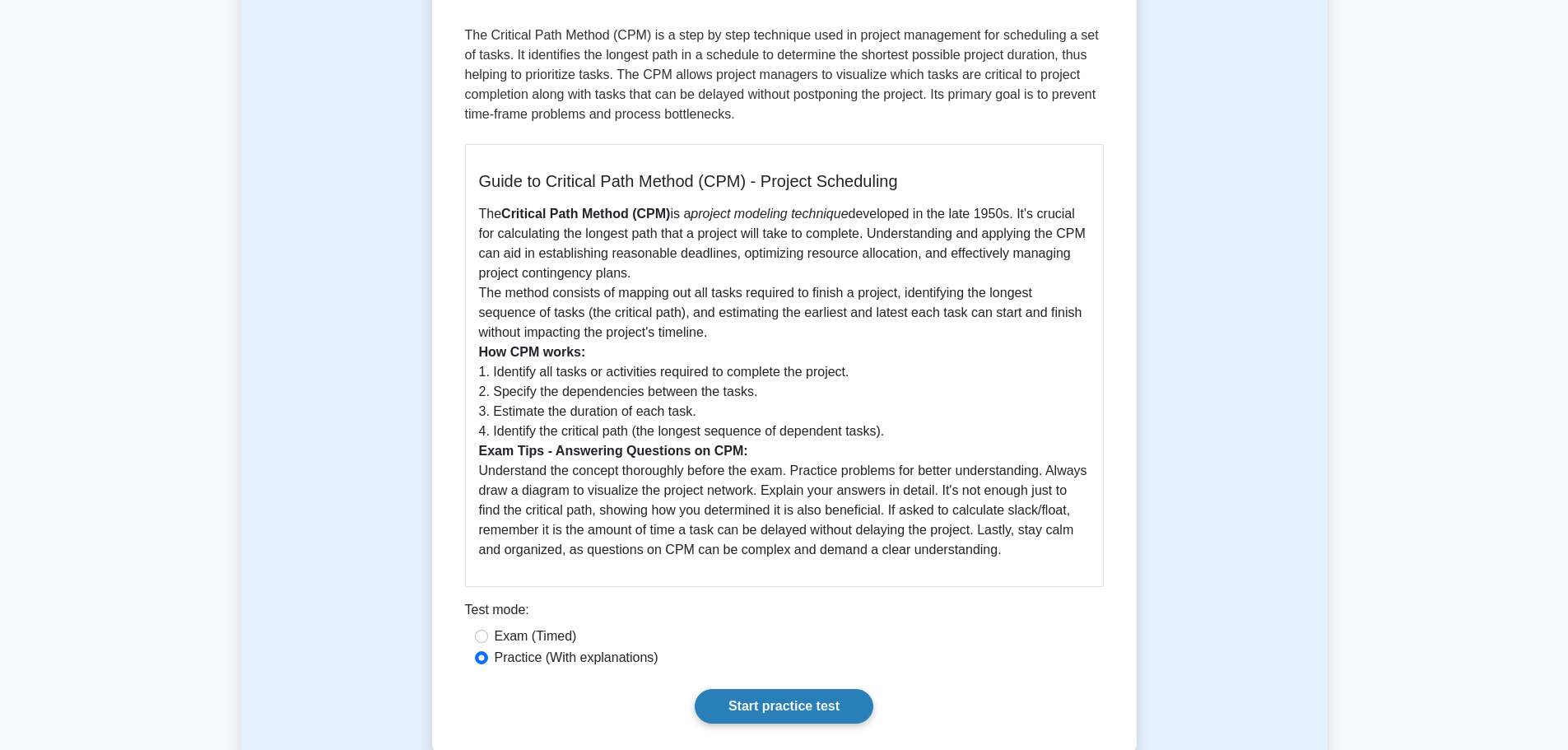
click at [747, 696] on link "Start practice test" at bounding box center [783, 706] width 179 height 34
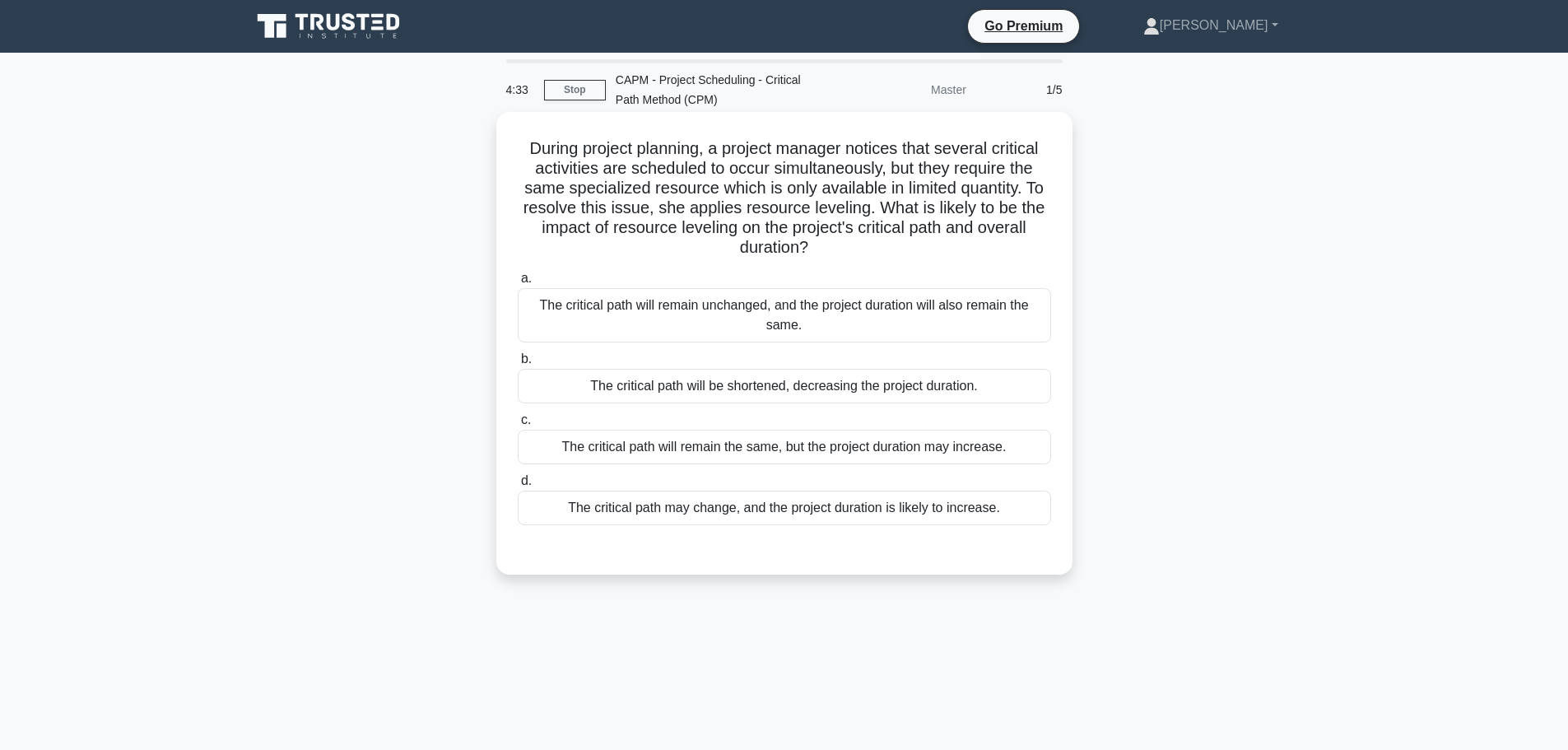
click at [825, 388] on div "The critical path will be shortened, decreasing the project duration." at bounding box center [784, 386] width 533 height 34
click at [518, 365] on input "b. The critical path will be shortened, decreasing the project duration." at bounding box center [518, 359] width 0 height 11
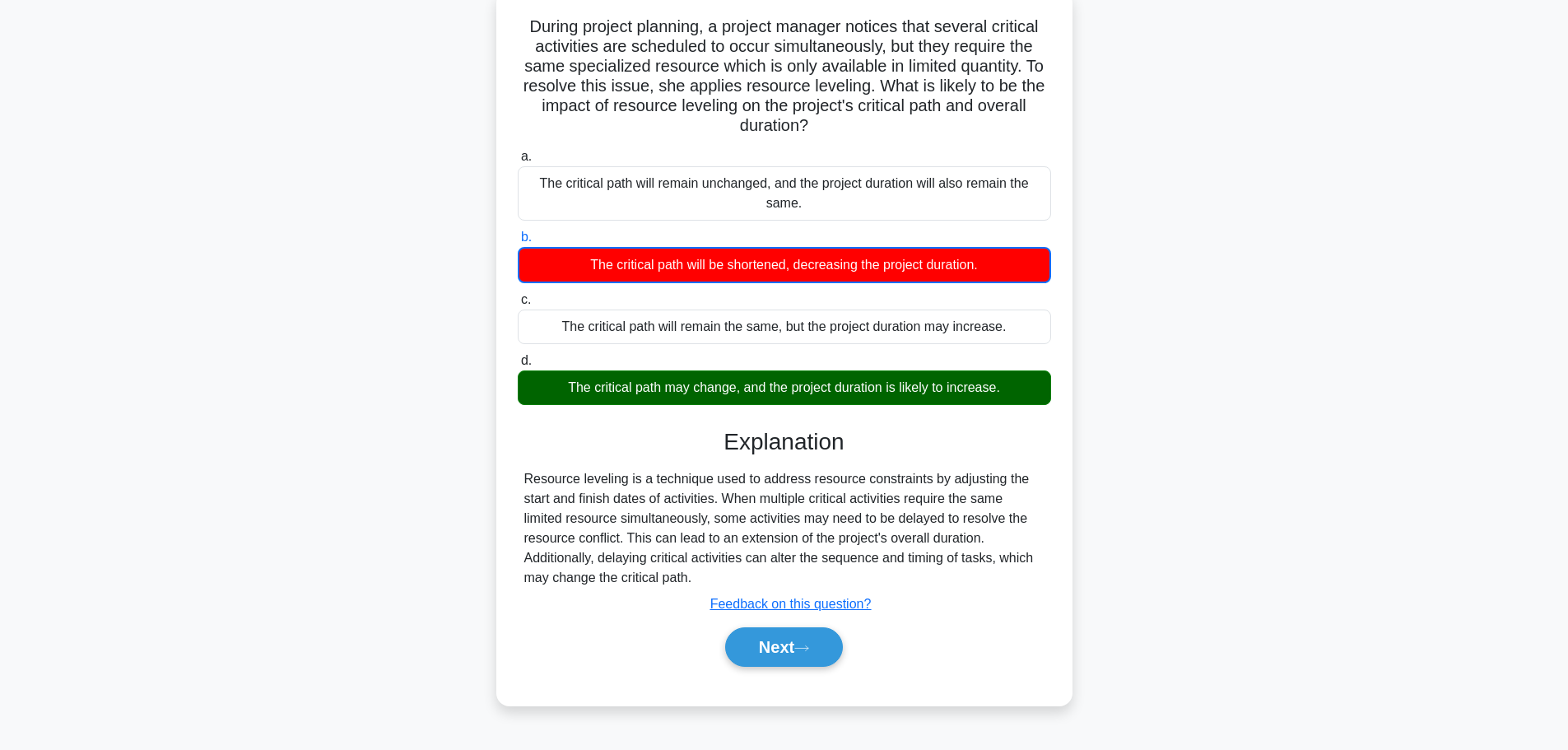
scroll to position [139, 0]
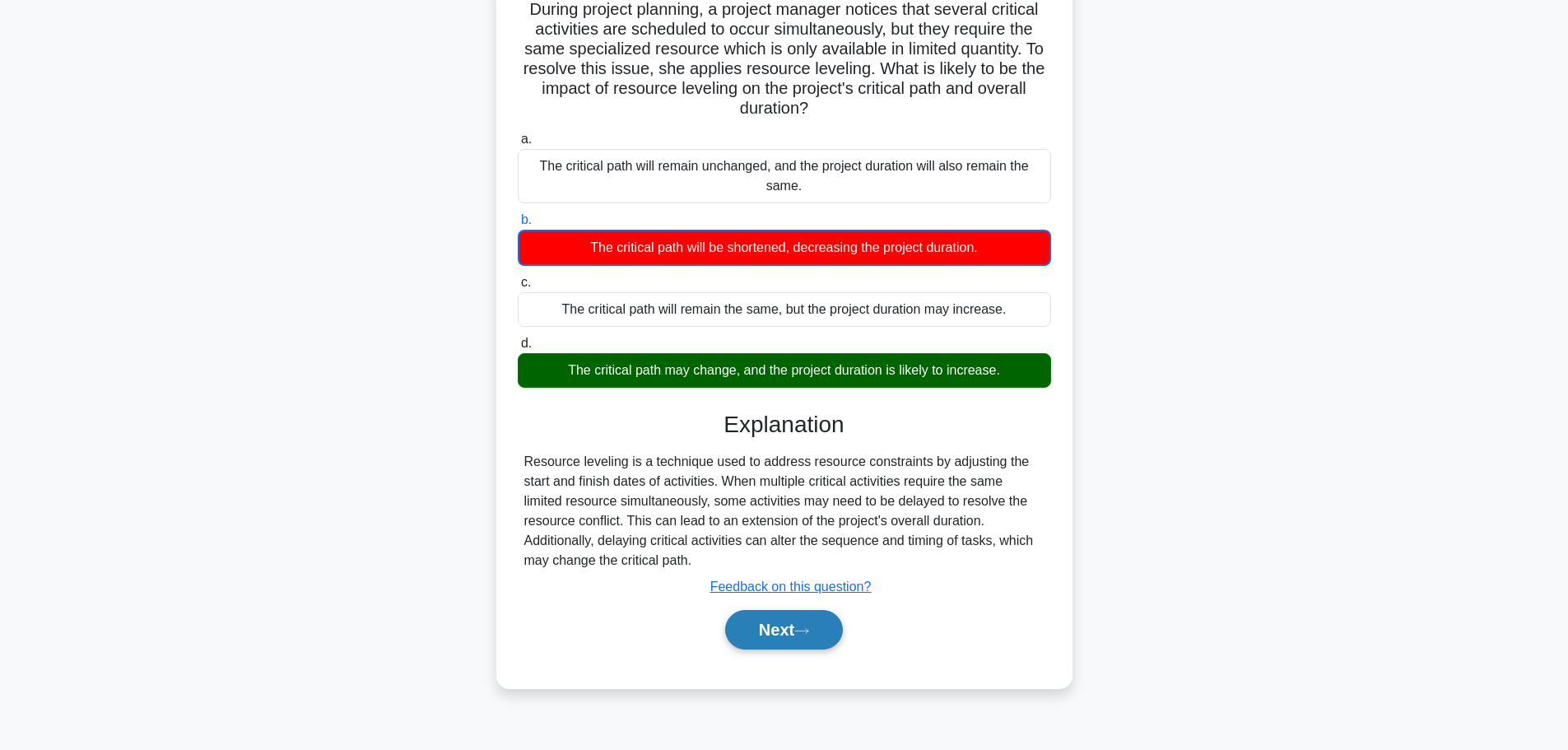
click at [785, 634] on button "Next" at bounding box center [783, 630] width 117 height 39
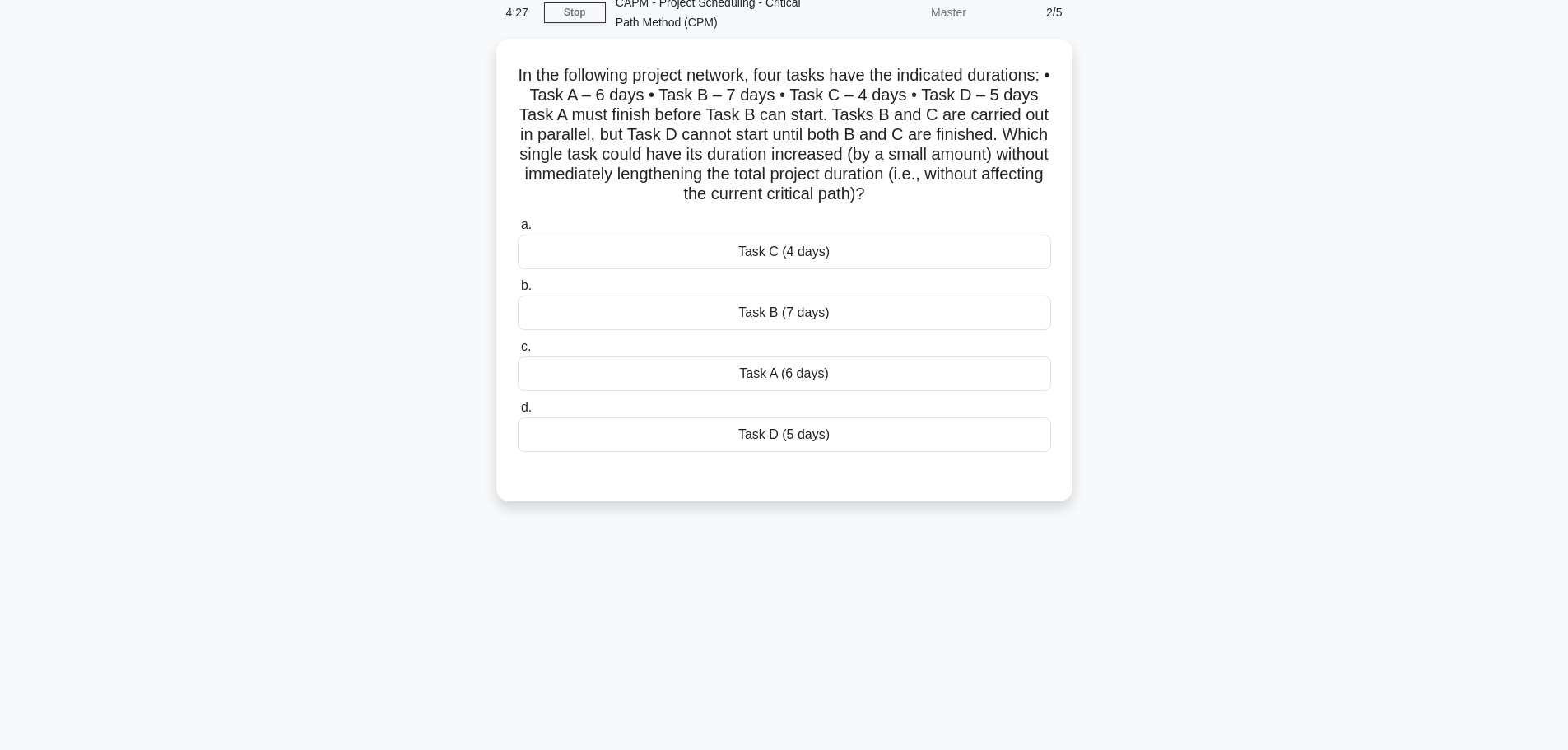
scroll to position [0, 0]
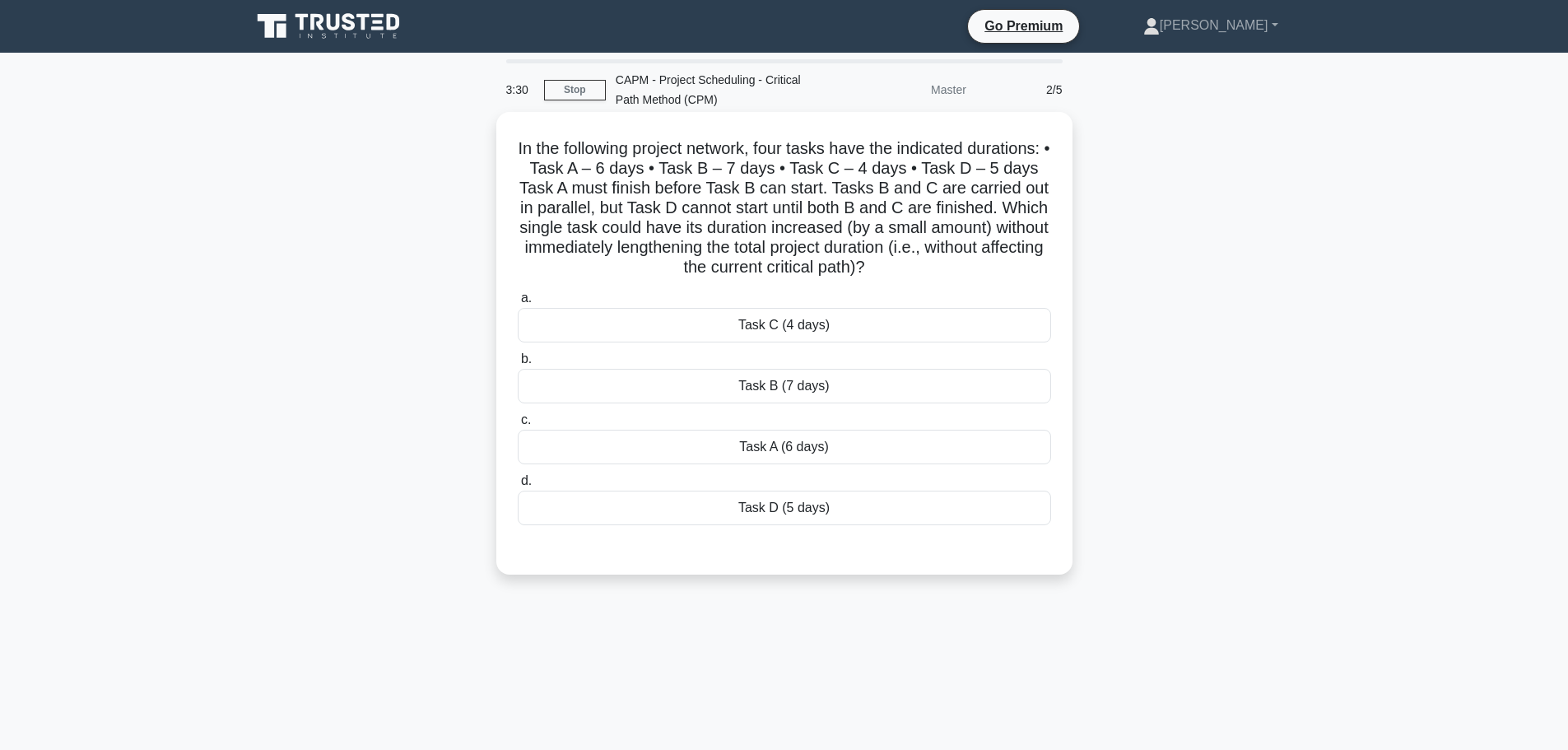
click at [987, 335] on div "Task C (4 days)" at bounding box center [784, 325] width 533 height 34
click at [518, 304] on input "a. Task C (4 days)" at bounding box center [518, 298] width 0 height 11
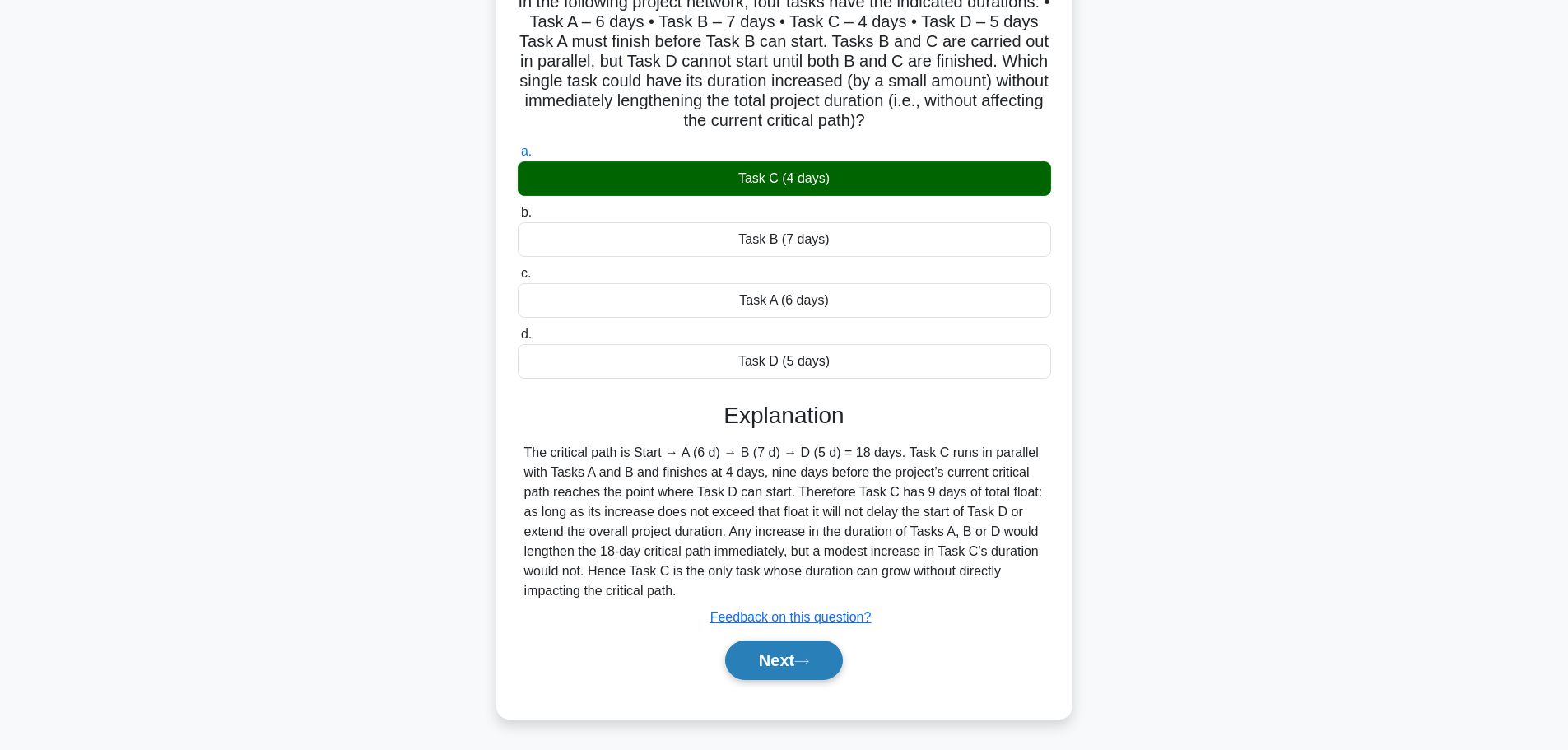
click at [809, 658] on icon at bounding box center [802, 661] width 15 height 9
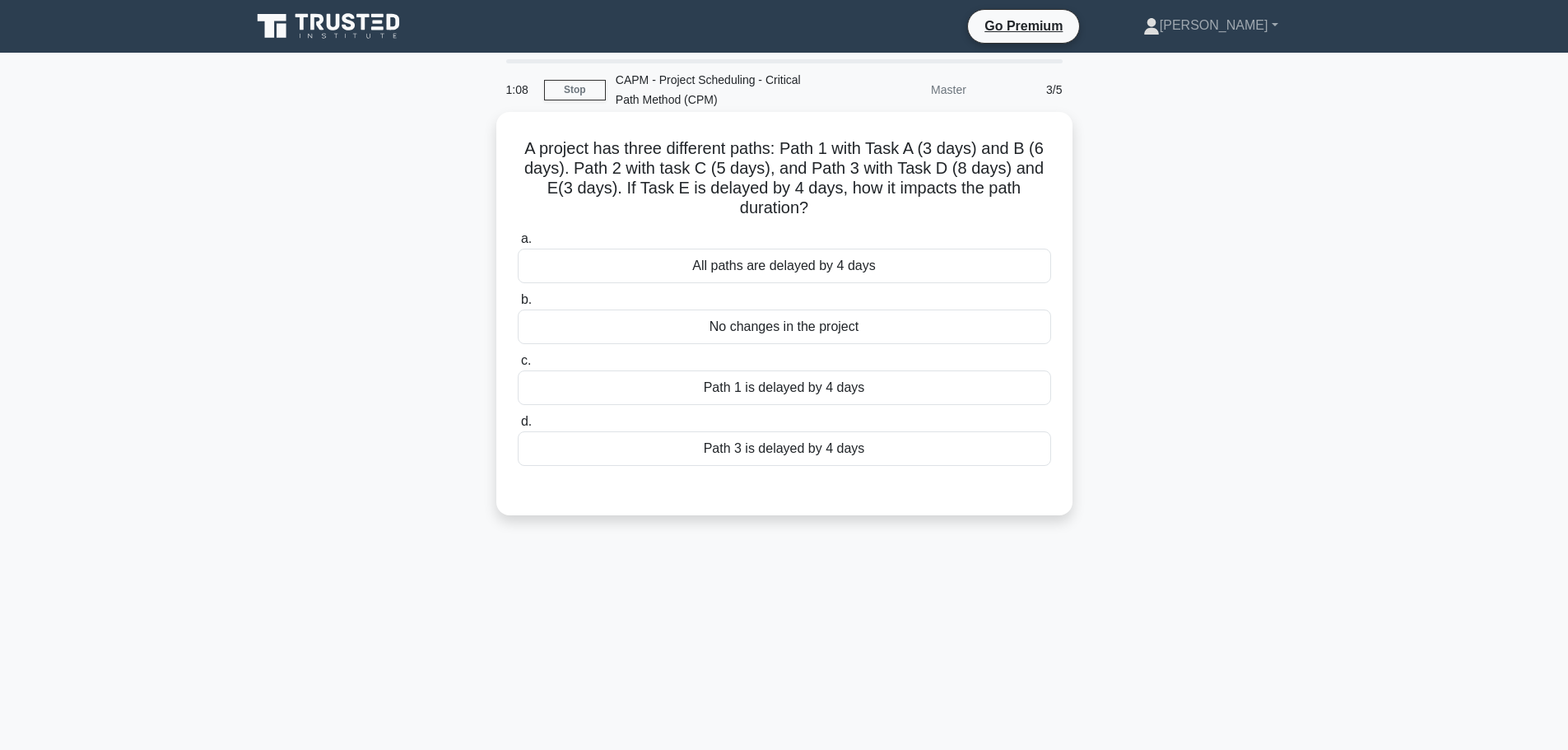
click at [768, 323] on div "No changes in the project" at bounding box center [784, 327] width 533 height 34
click at [518, 306] on input "b. No changes in the project" at bounding box center [518, 300] width 0 height 11
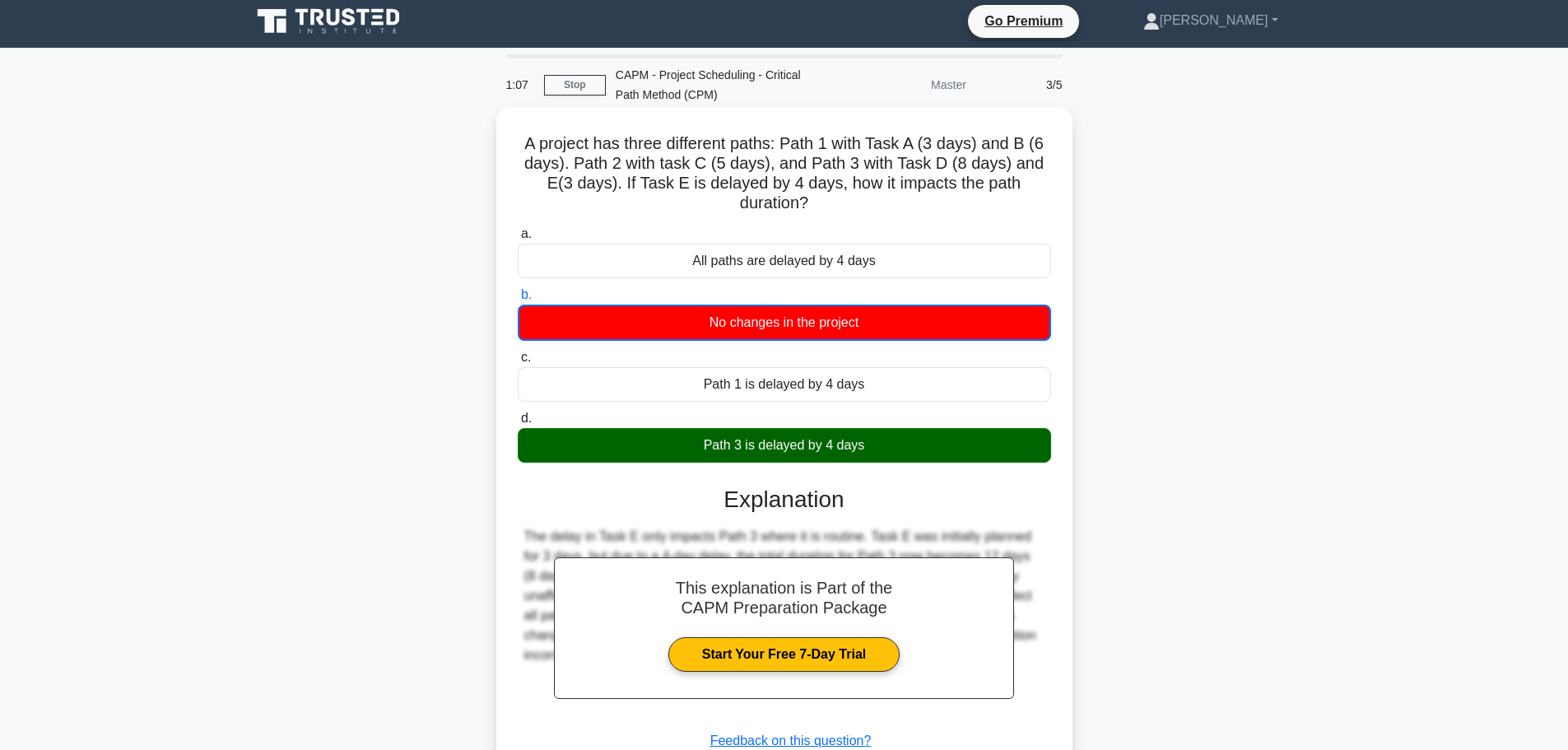
scroll to position [139, 0]
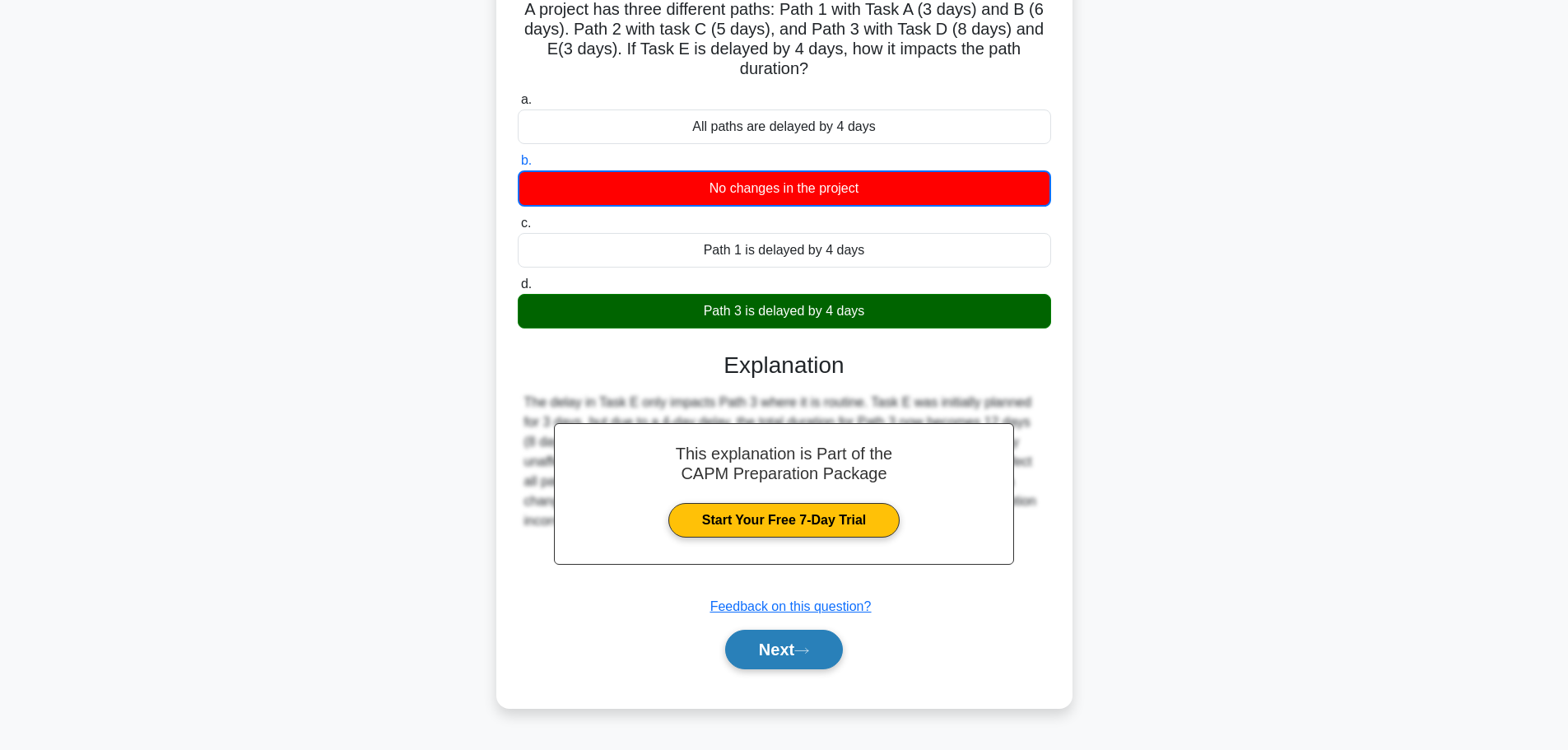
click at [799, 635] on button "Next" at bounding box center [783, 649] width 117 height 39
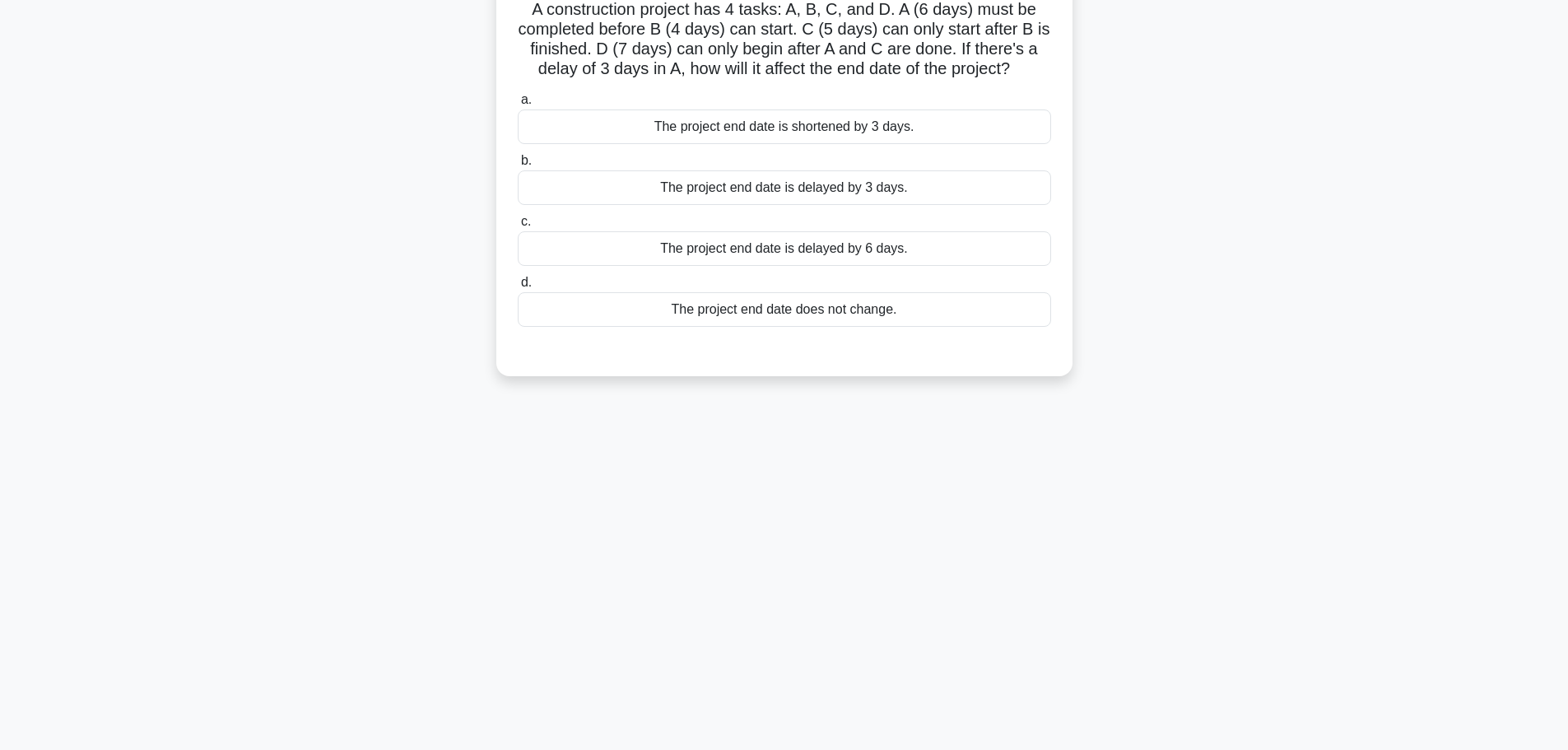
click at [808, 317] on div "The project end date does not change." at bounding box center [784, 310] width 533 height 34
click at [518, 289] on input "d. The project end date does not change." at bounding box center [518, 282] width 0 height 11
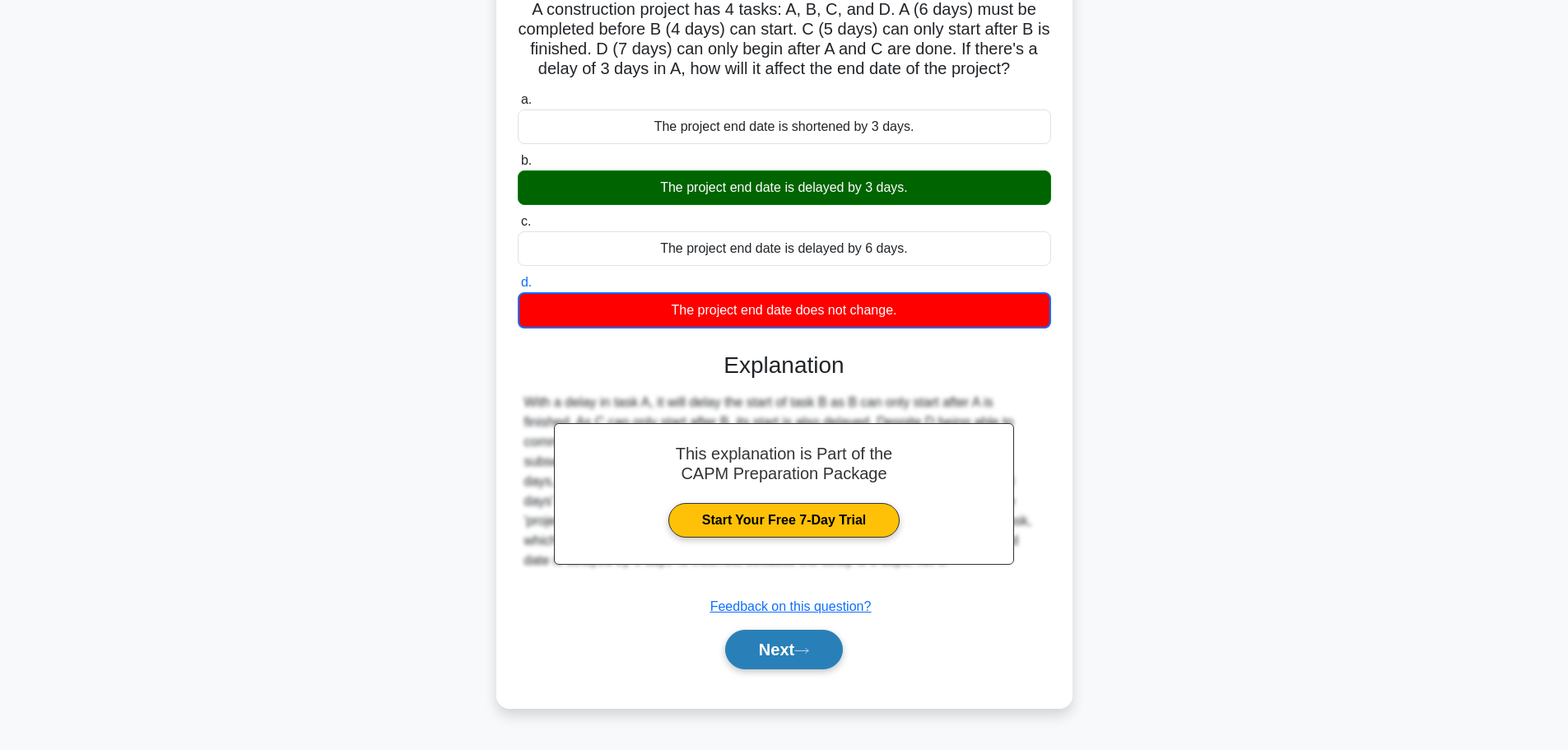
click at [789, 634] on button "Next" at bounding box center [783, 649] width 117 height 39
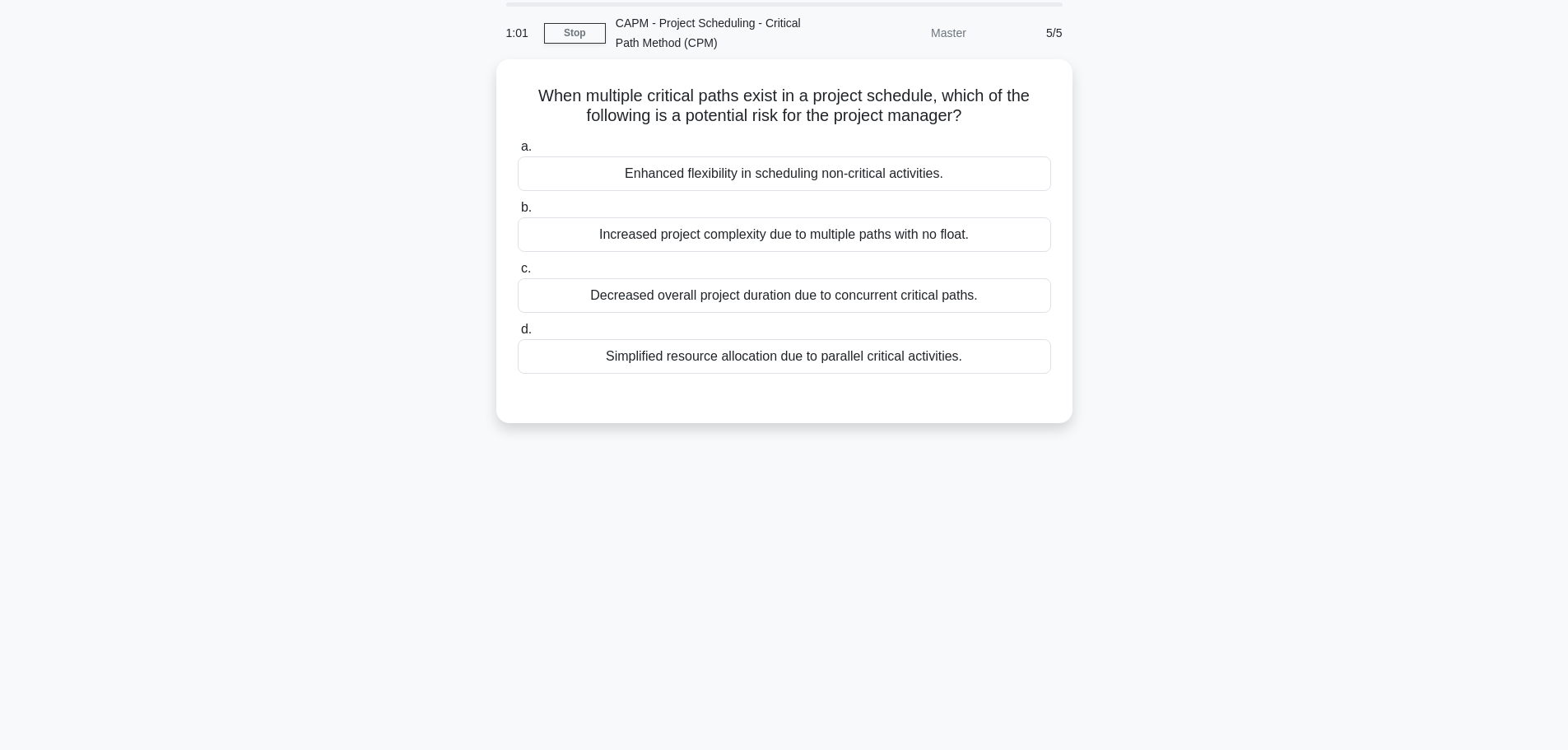
scroll to position [0, 0]
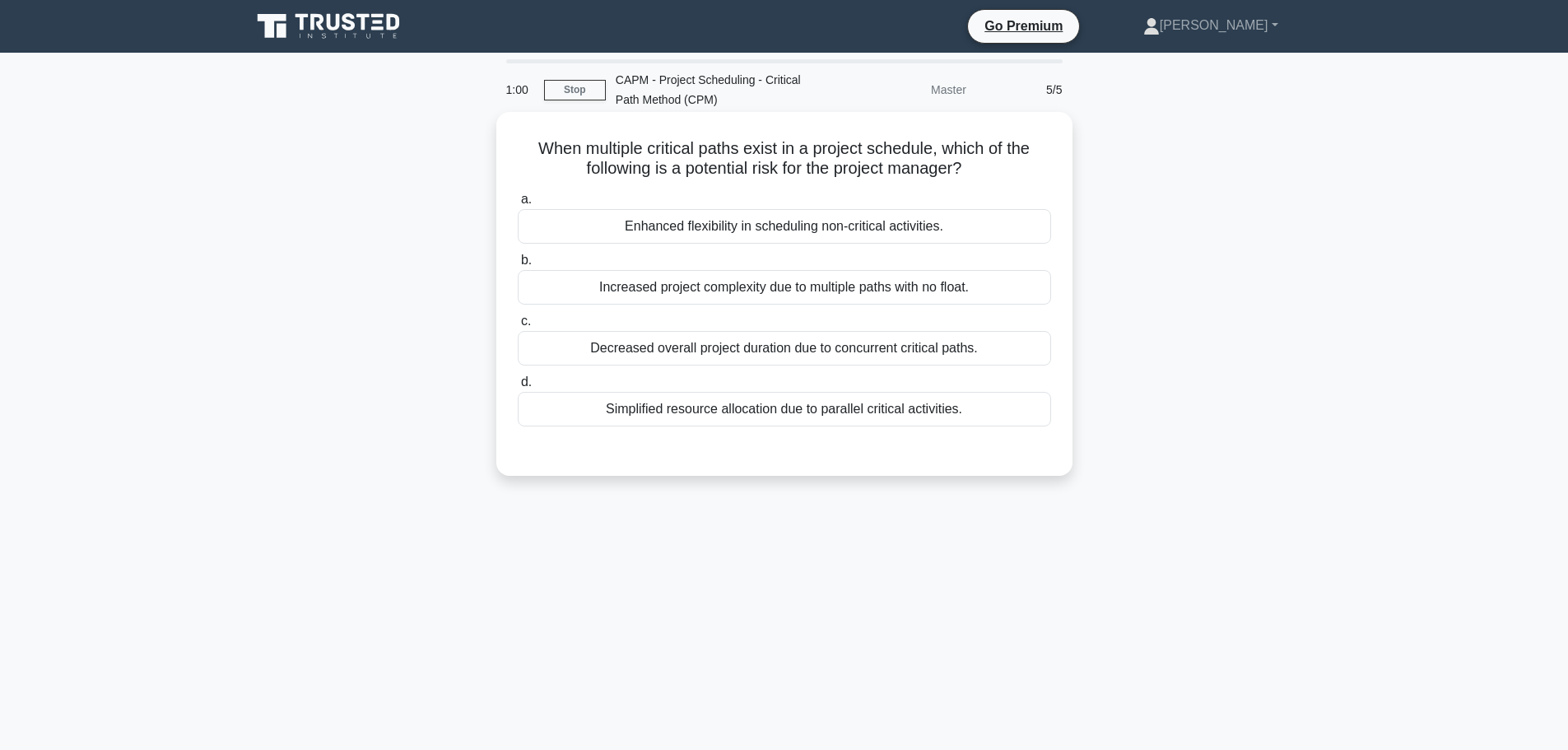
click at [790, 282] on div "Increased project complexity due to multiple paths with no float." at bounding box center [784, 288] width 533 height 34
click at [518, 266] on input "b. Increased project complexity due to multiple paths with no float." at bounding box center [518, 260] width 0 height 11
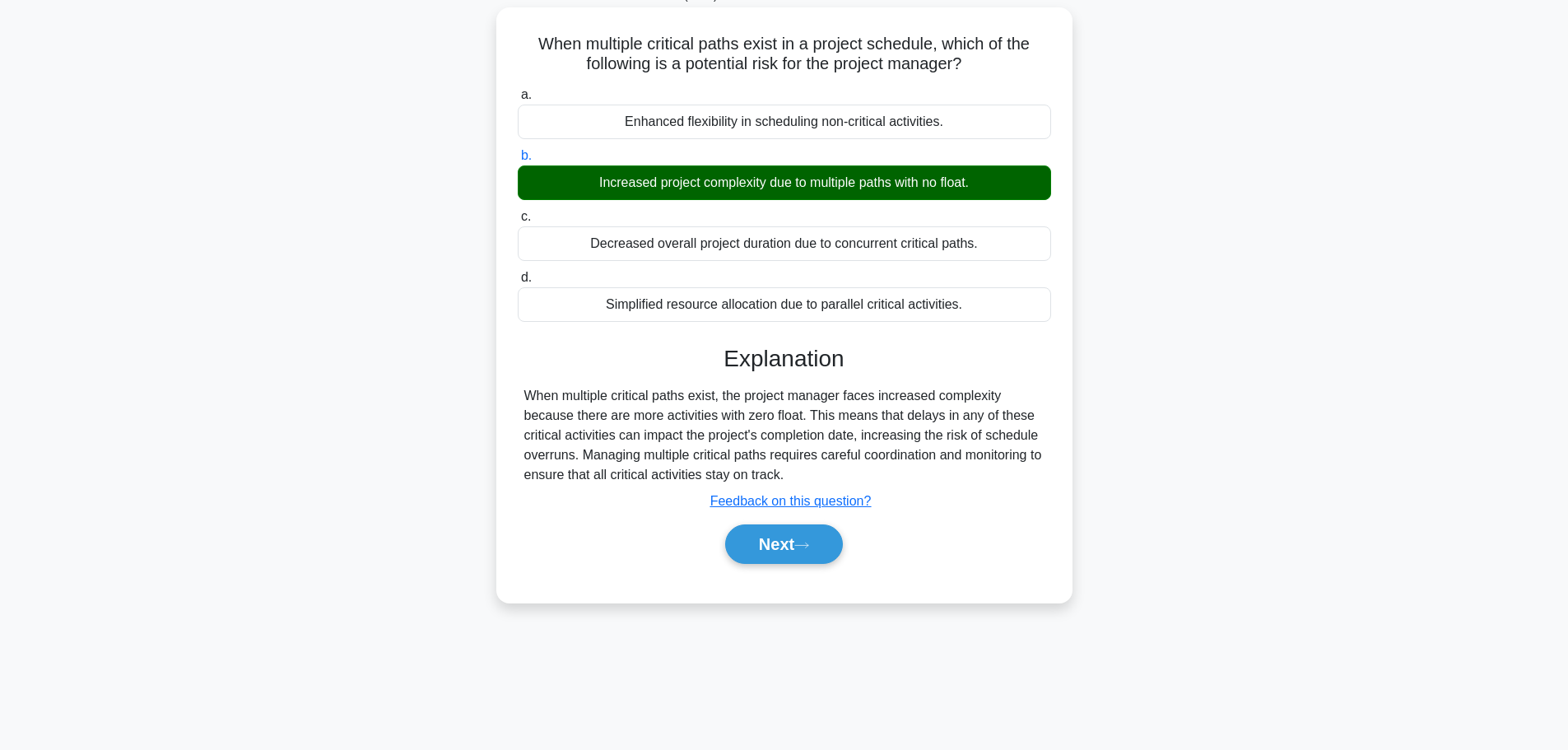
scroll to position [139, 0]
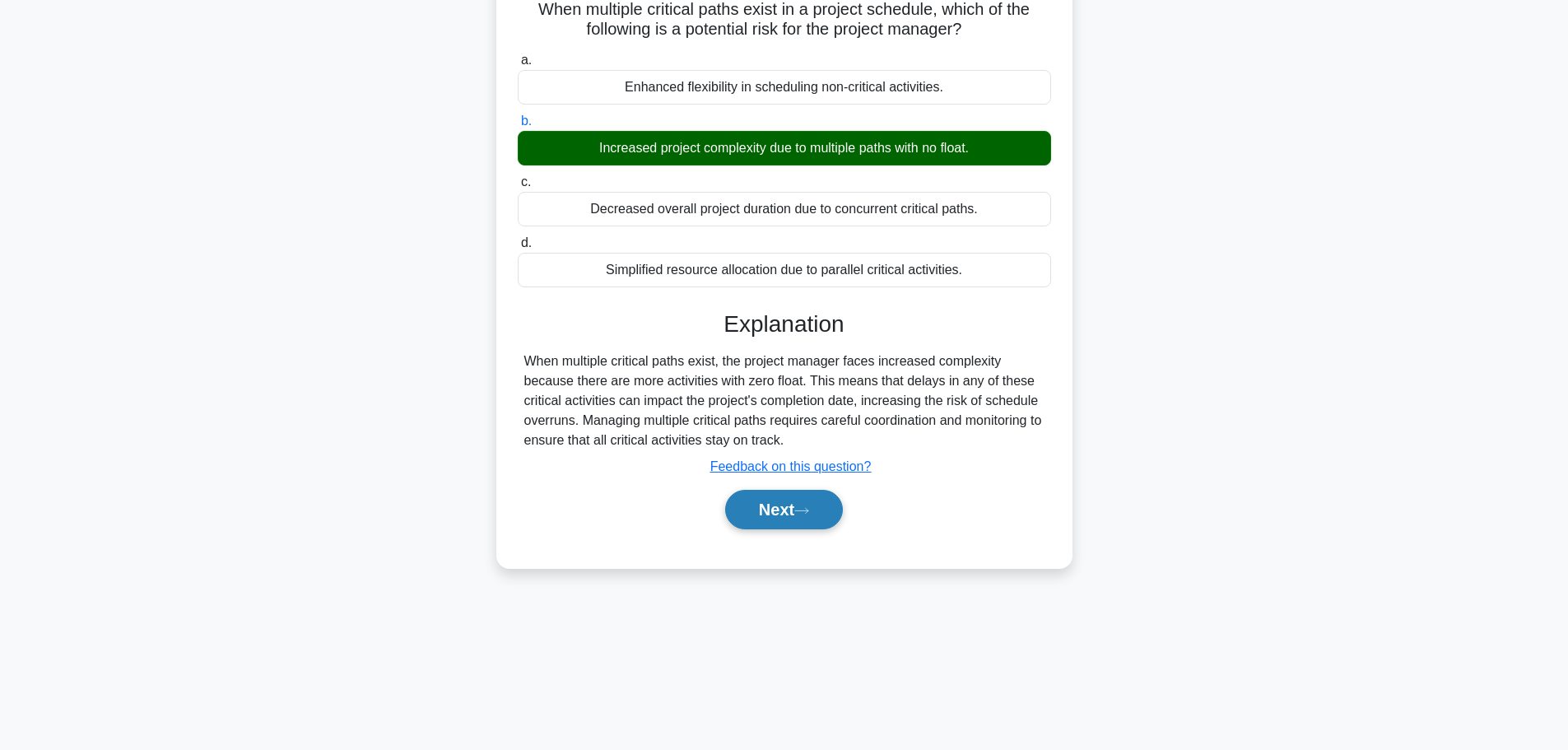
click at [821, 526] on button "Next" at bounding box center [783, 509] width 117 height 39
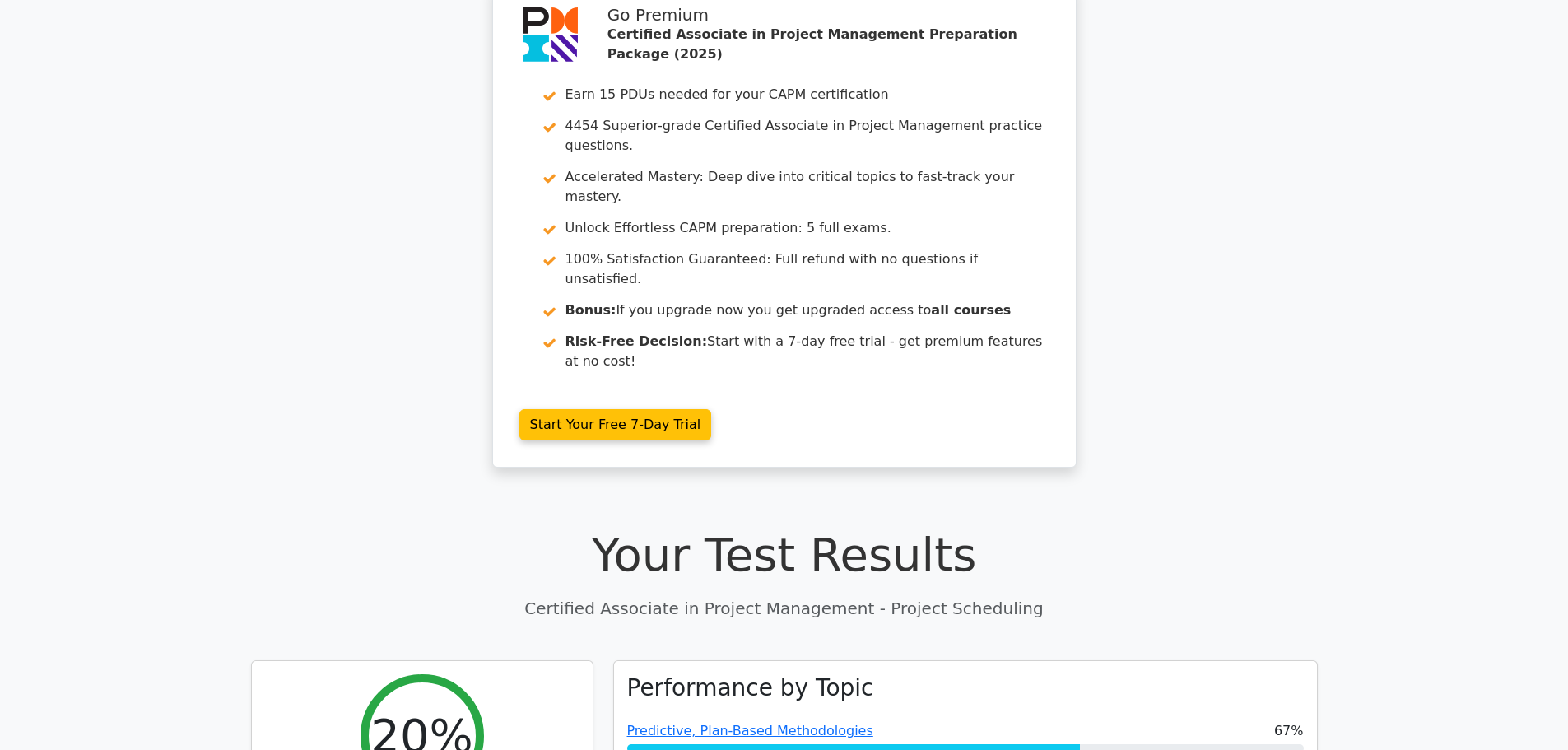
scroll to position [330, 0]
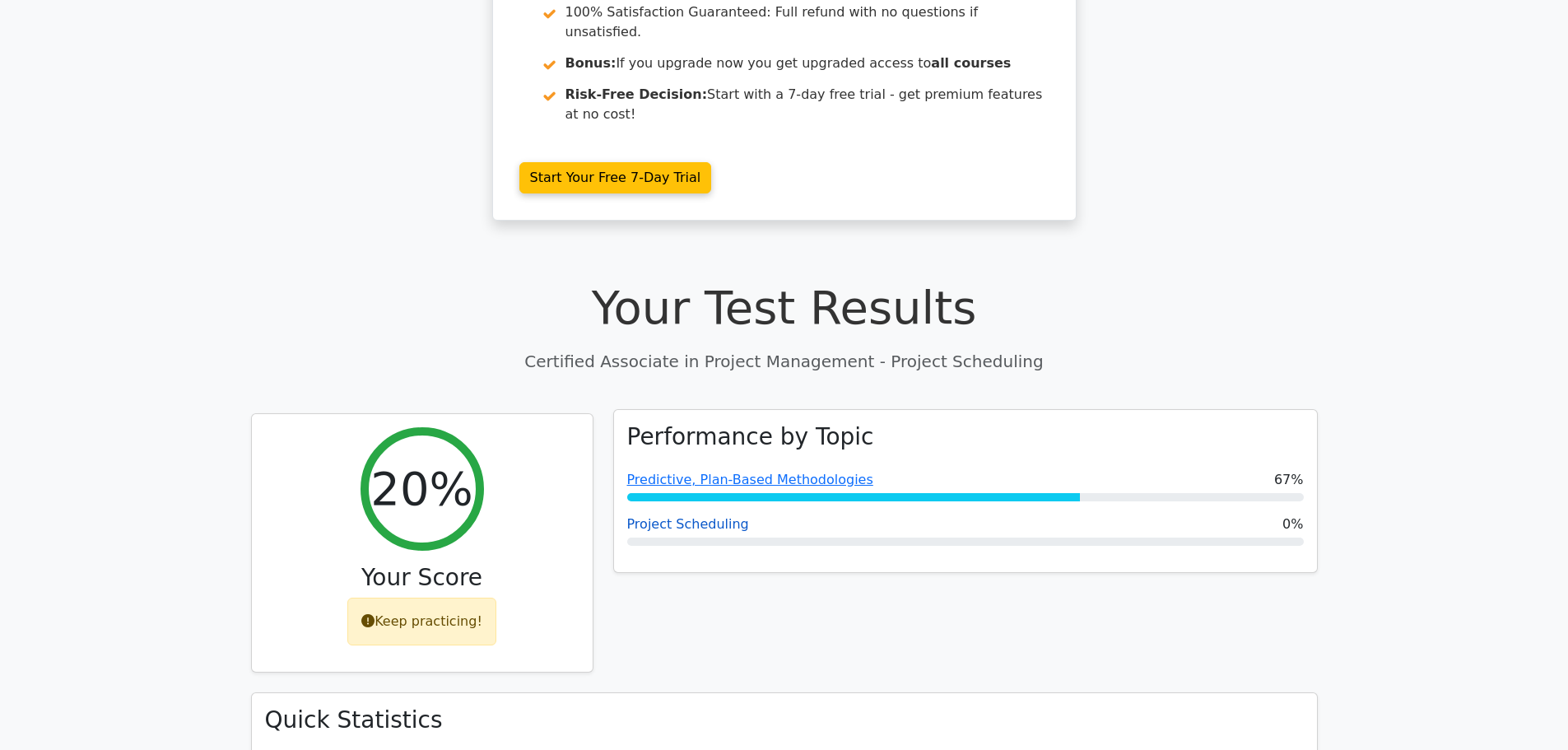
click at [727, 516] on link "Project Scheduling" at bounding box center [689, 524] width 122 height 15
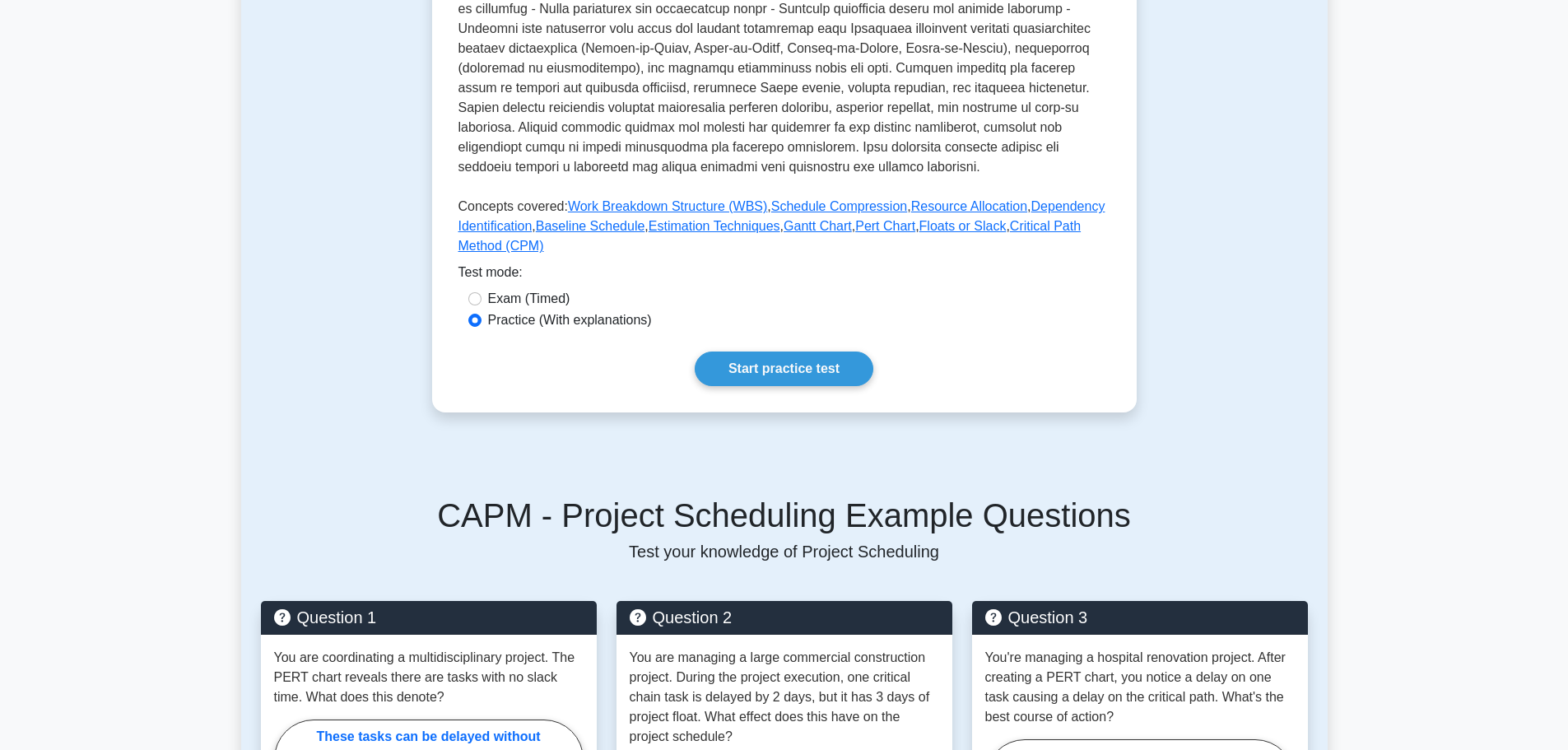
scroll to position [824, 0]
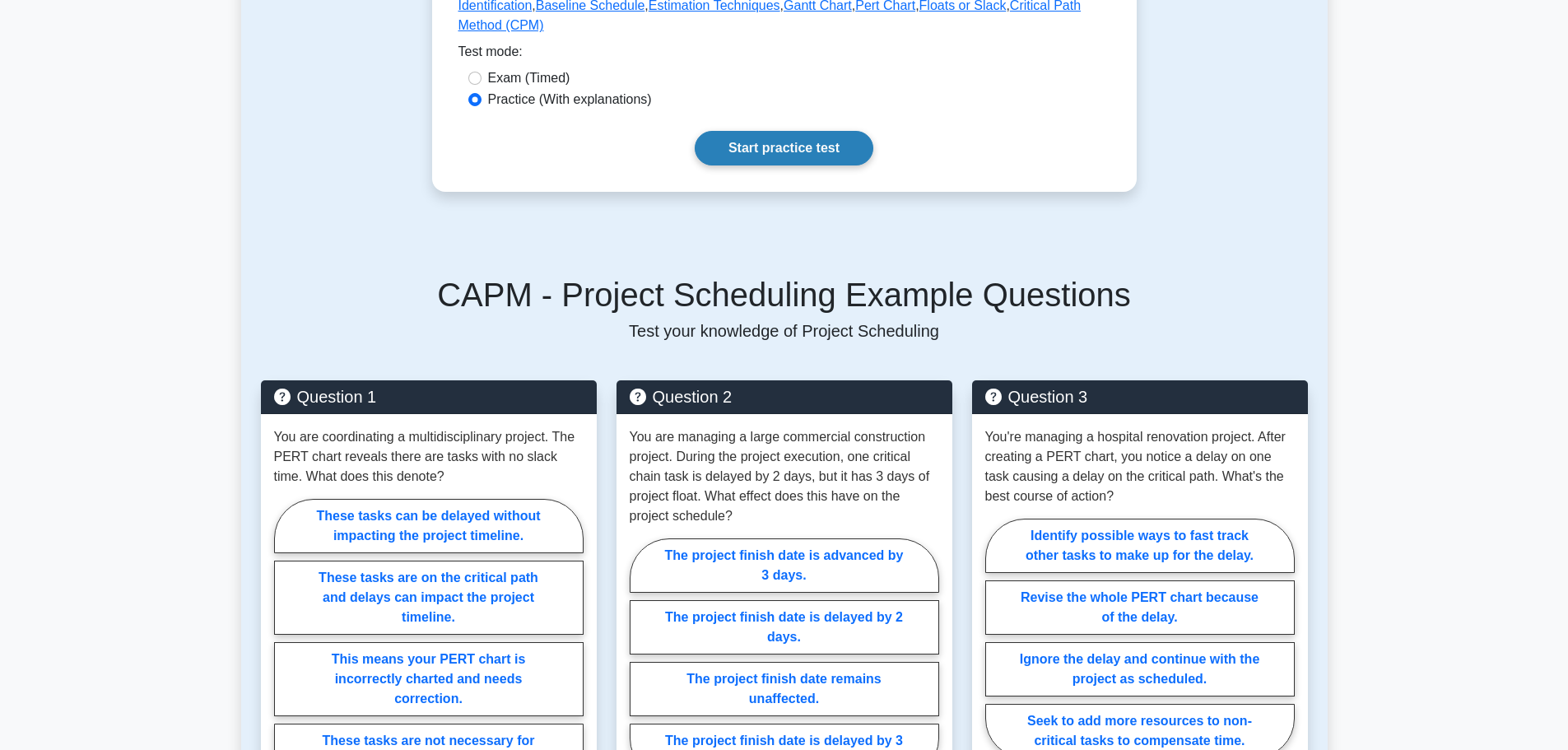
click at [758, 139] on link "Start practice test" at bounding box center [783, 148] width 179 height 34
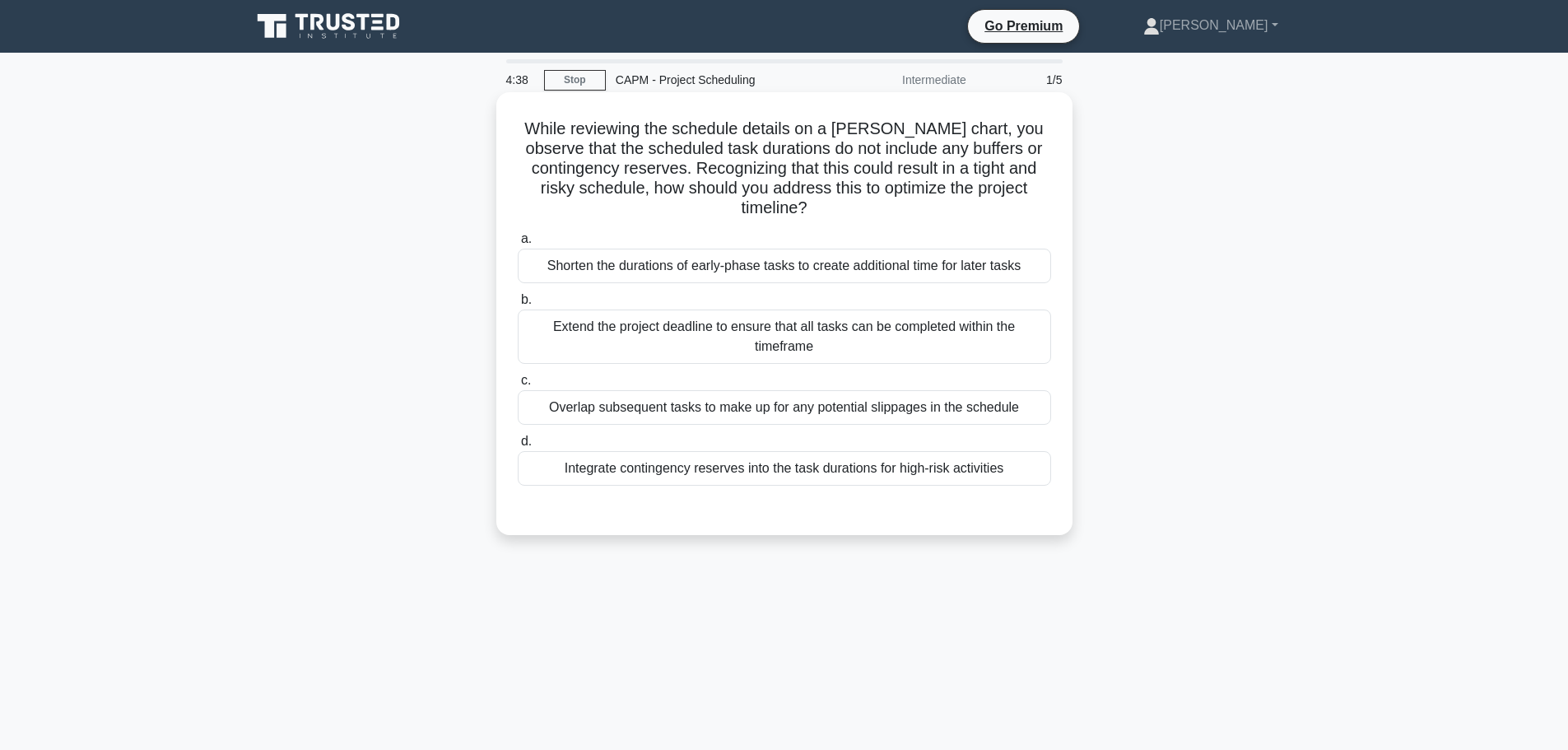
click at [624, 401] on div "Overlap subsequent tasks to make up for any potential slippages in the schedule" at bounding box center [784, 407] width 533 height 34
click at [518, 386] on input "c. Overlap subsequent tasks to make up for any potential slippages in the sched…" at bounding box center [518, 380] width 0 height 11
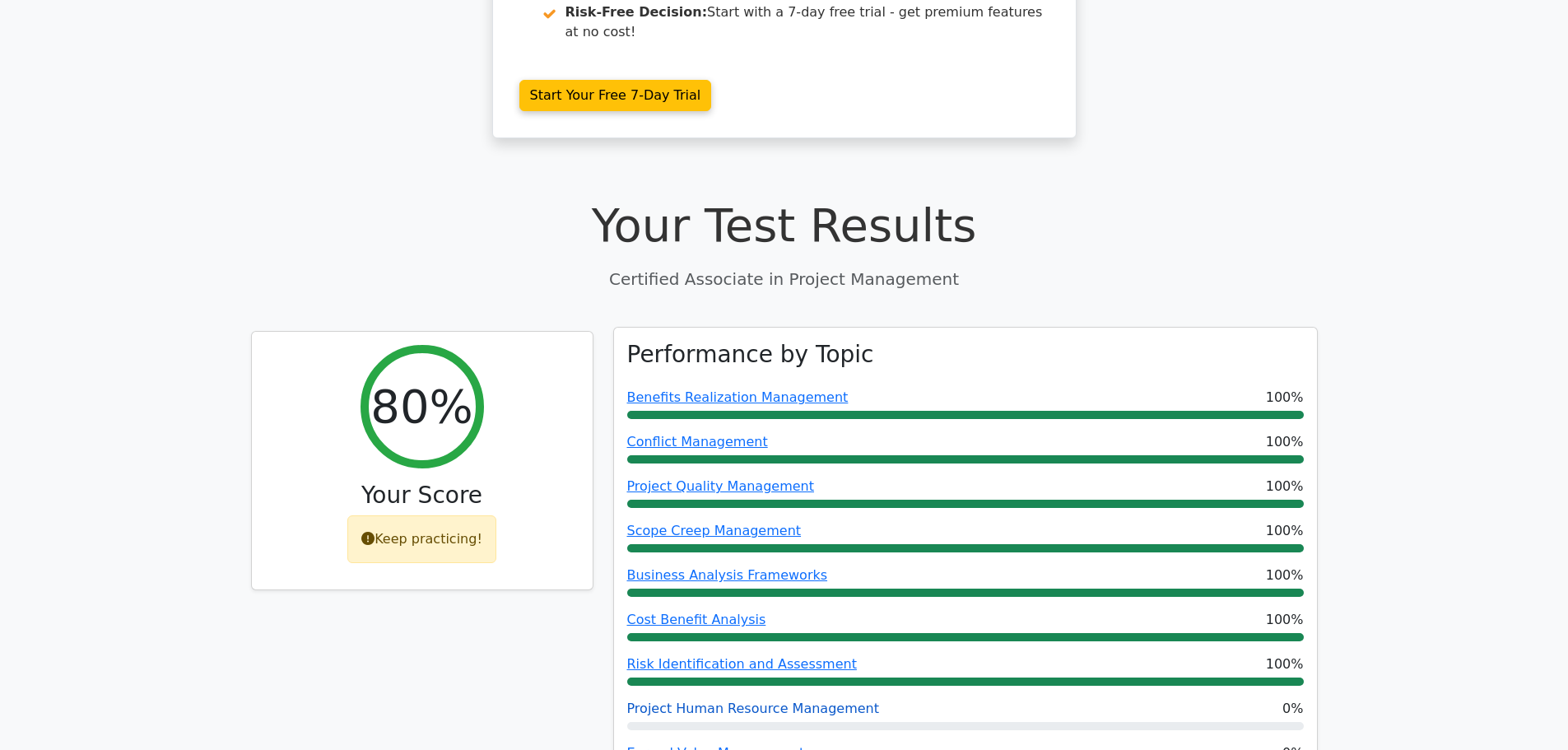
scroll to position [494, 0]
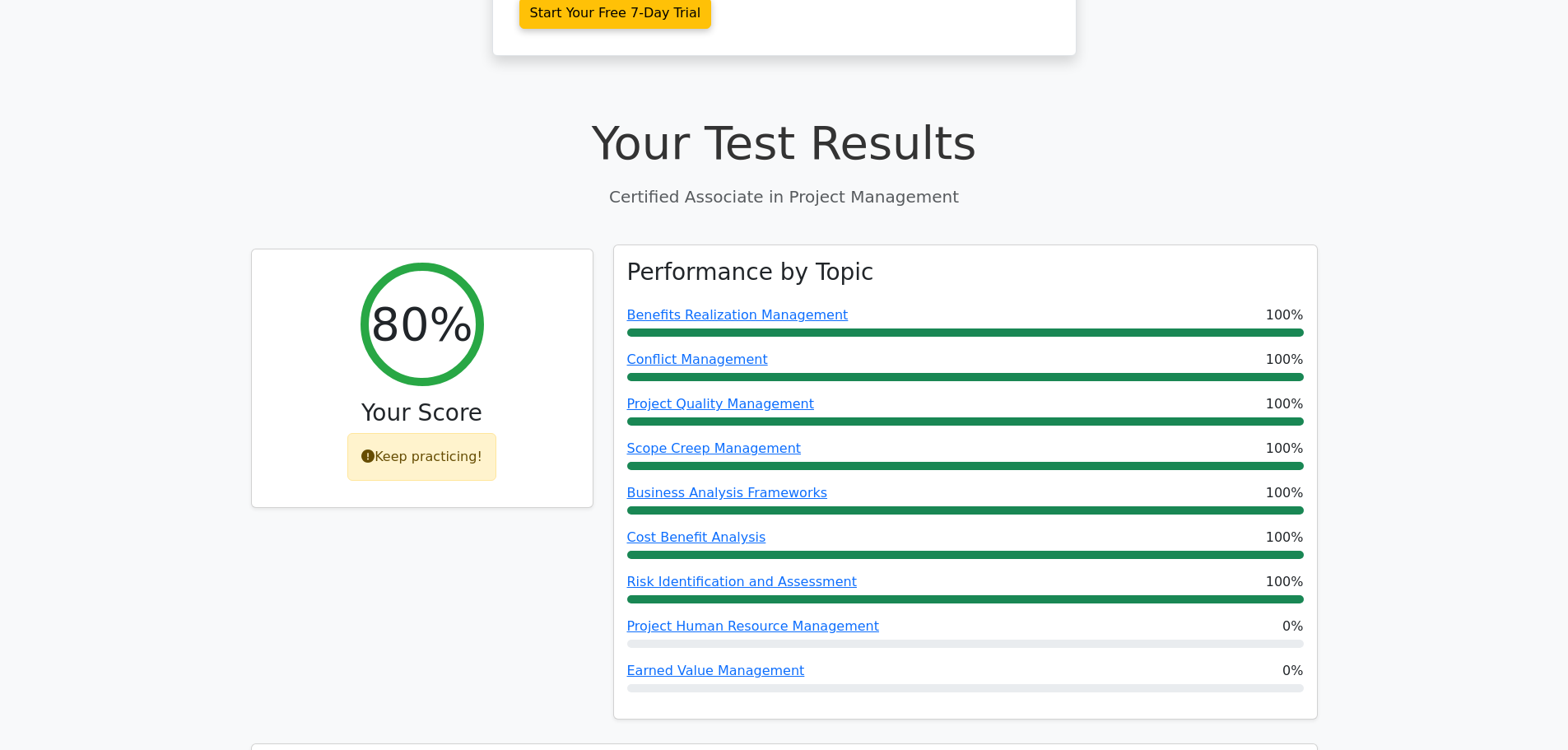
click at [716, 632] on div "Performance by Topic Benefits Realization Management 100% Conflict Management 1…" at bounding box center [965, 482] width 703 height 474
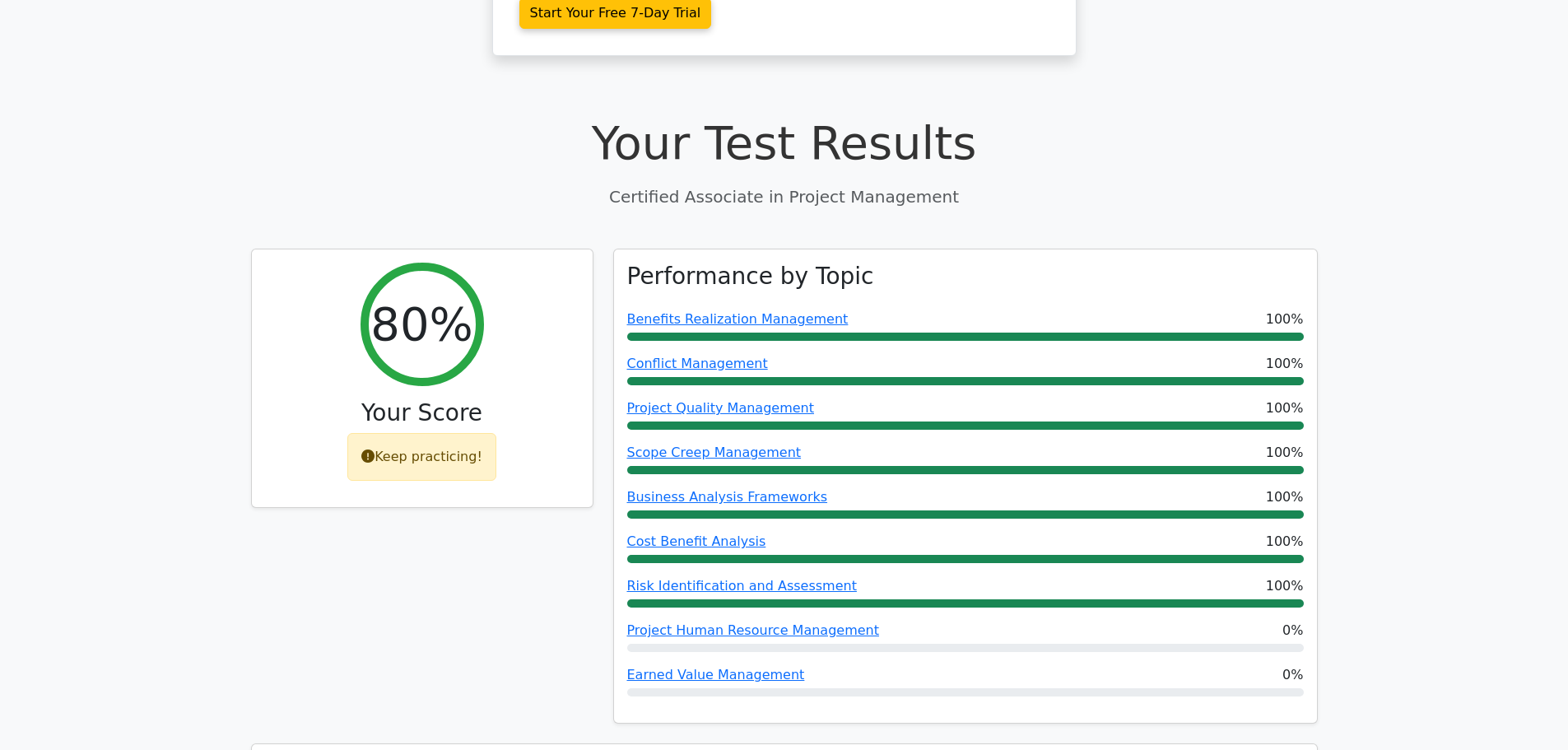
click at [717, 646] on div "Performance by Topic Benefits Realization Management 100% Conflict Management 1…" at bounding box center [965, 496] width 724 height 496
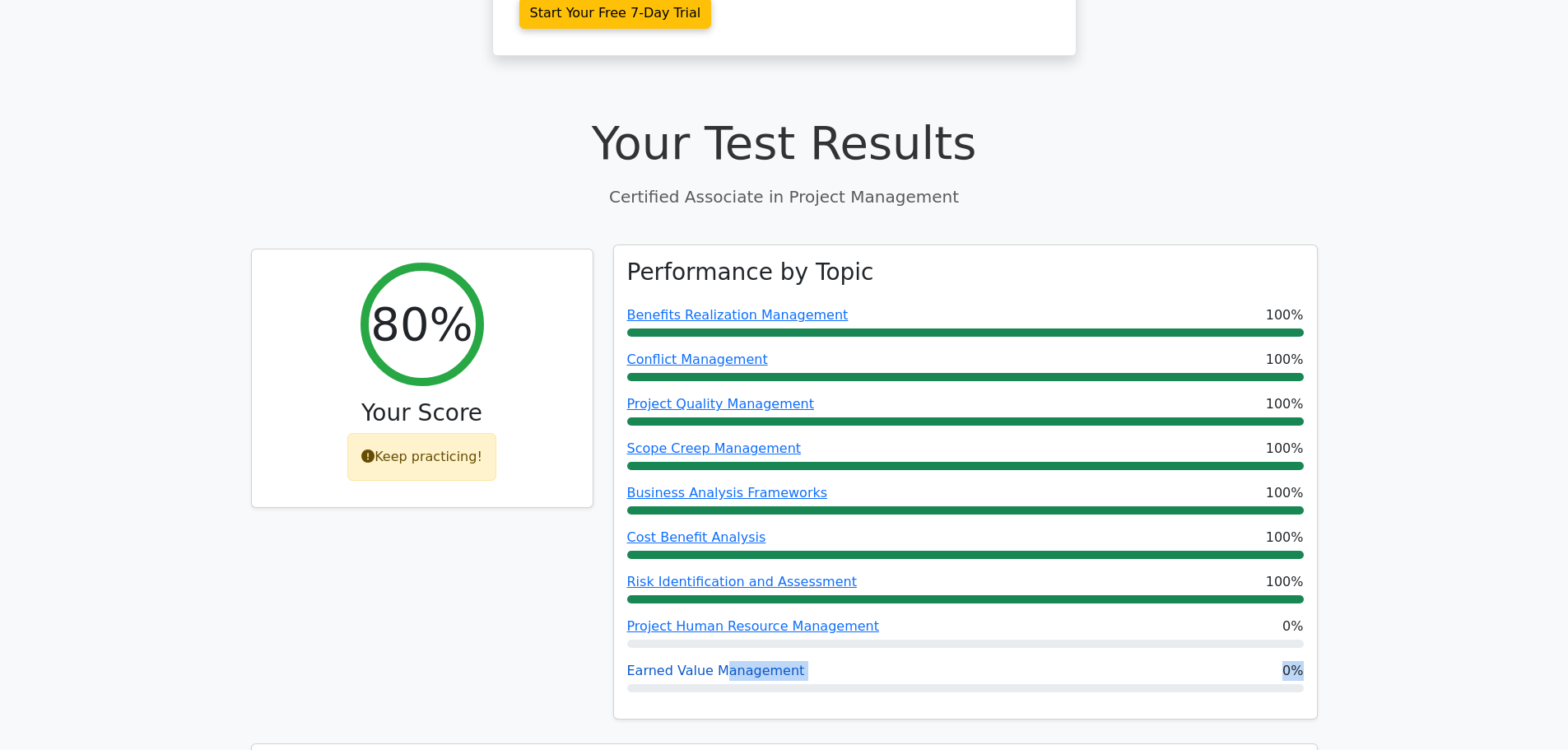
drag, startPoint x: 713, startPoint y: 628, endPoint x: 713, endPoint y: 596, distance: 32.0
click at [713, 596] on div "Performance by Topic Benefits Realization Management 100% Conflict Management 1…" at bounding box center [965, 482] width 703 height 474
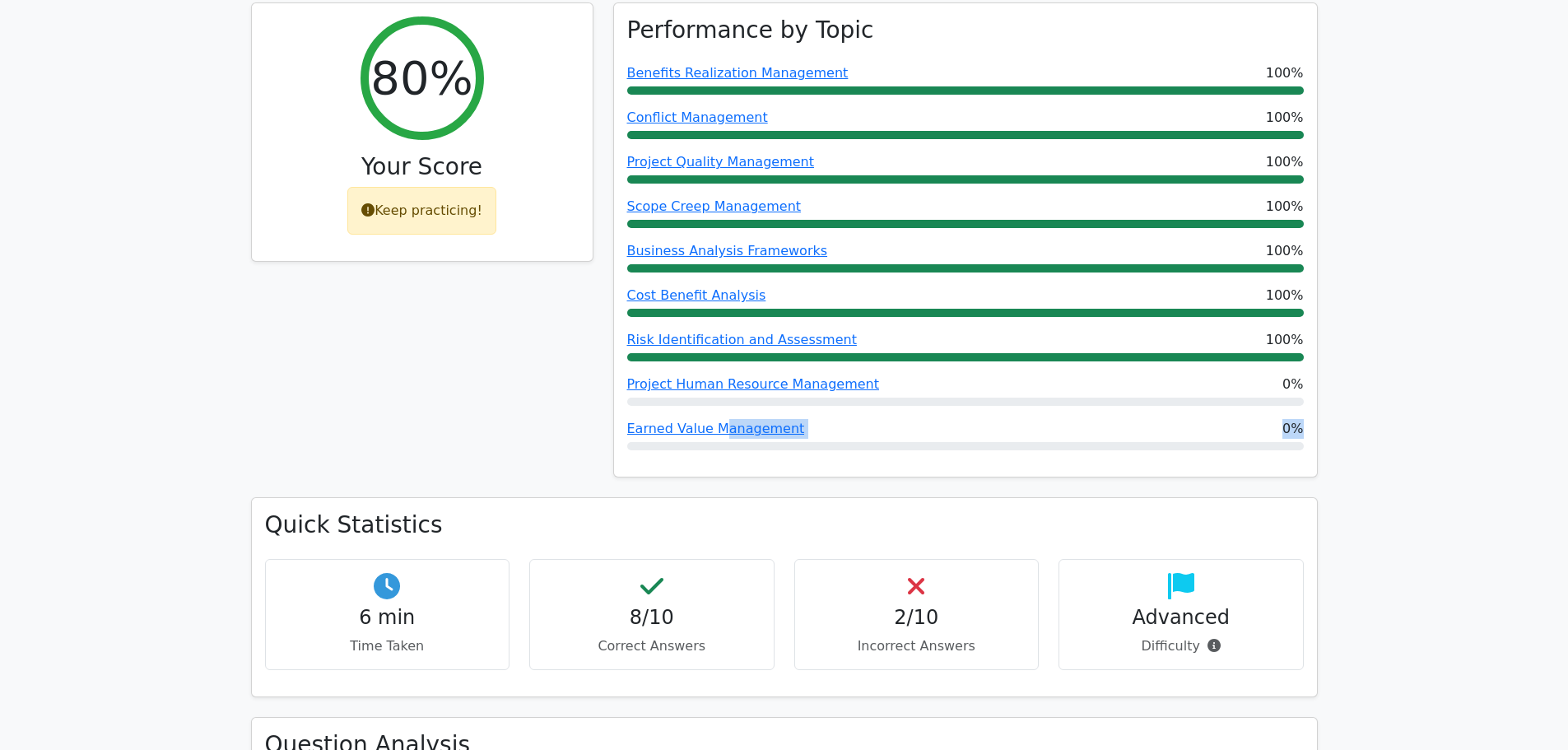
scroll to position [741, 0]
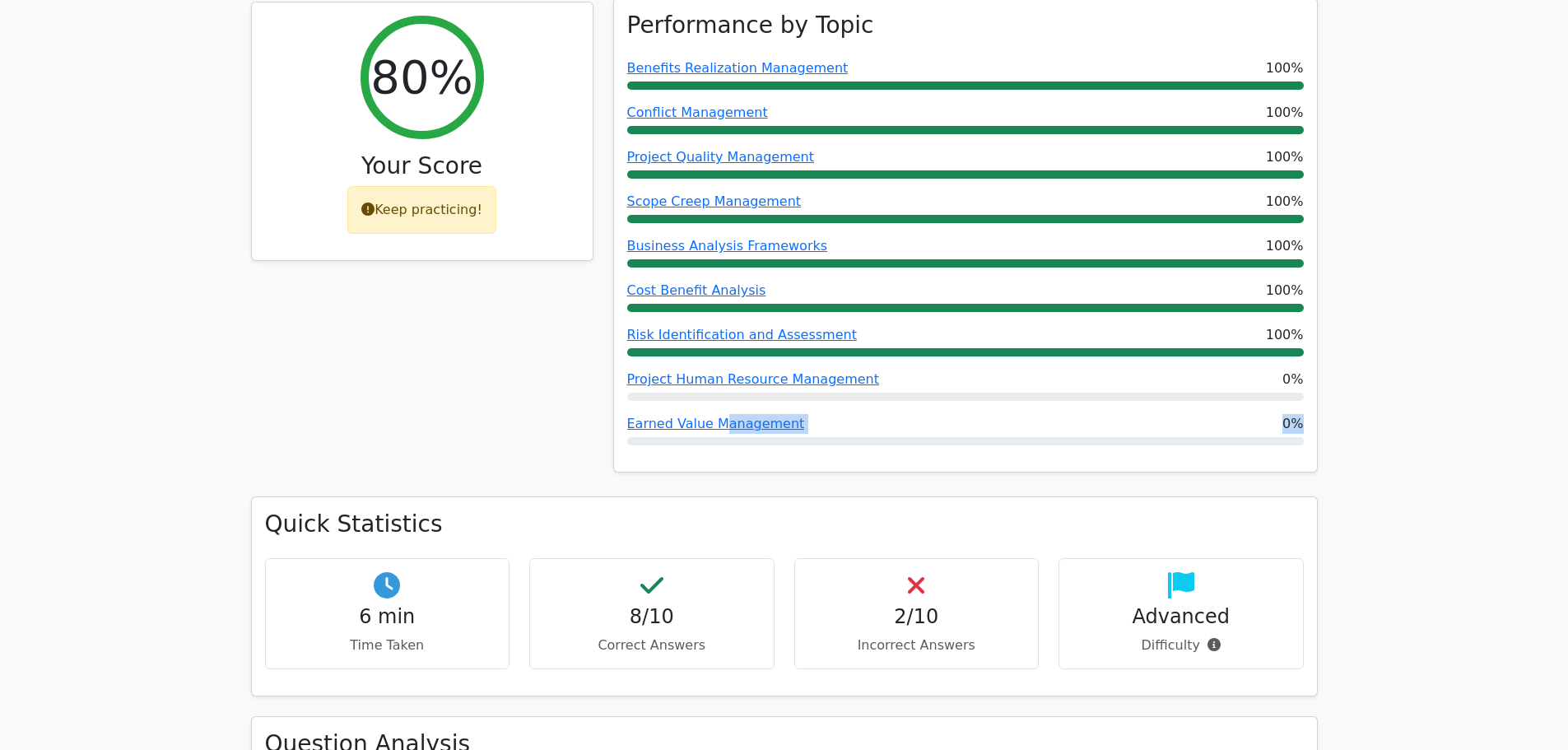
click at [1156, 371] on div "Performance by Topic Benefits Realization Management 100% Conflict Management 1…" at bounding box center [965, 235] width 703 height 474
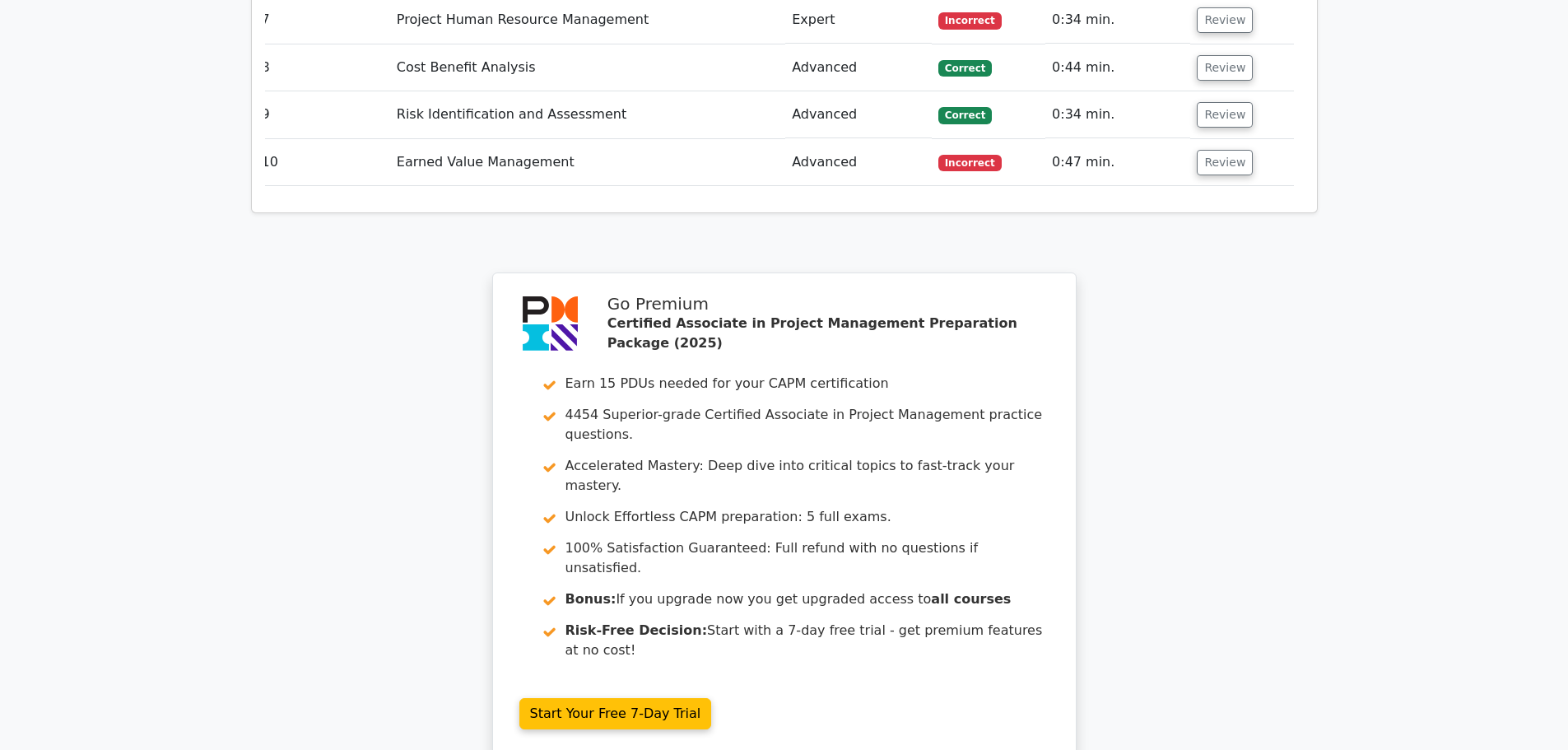
scroll to position [2988, 0]
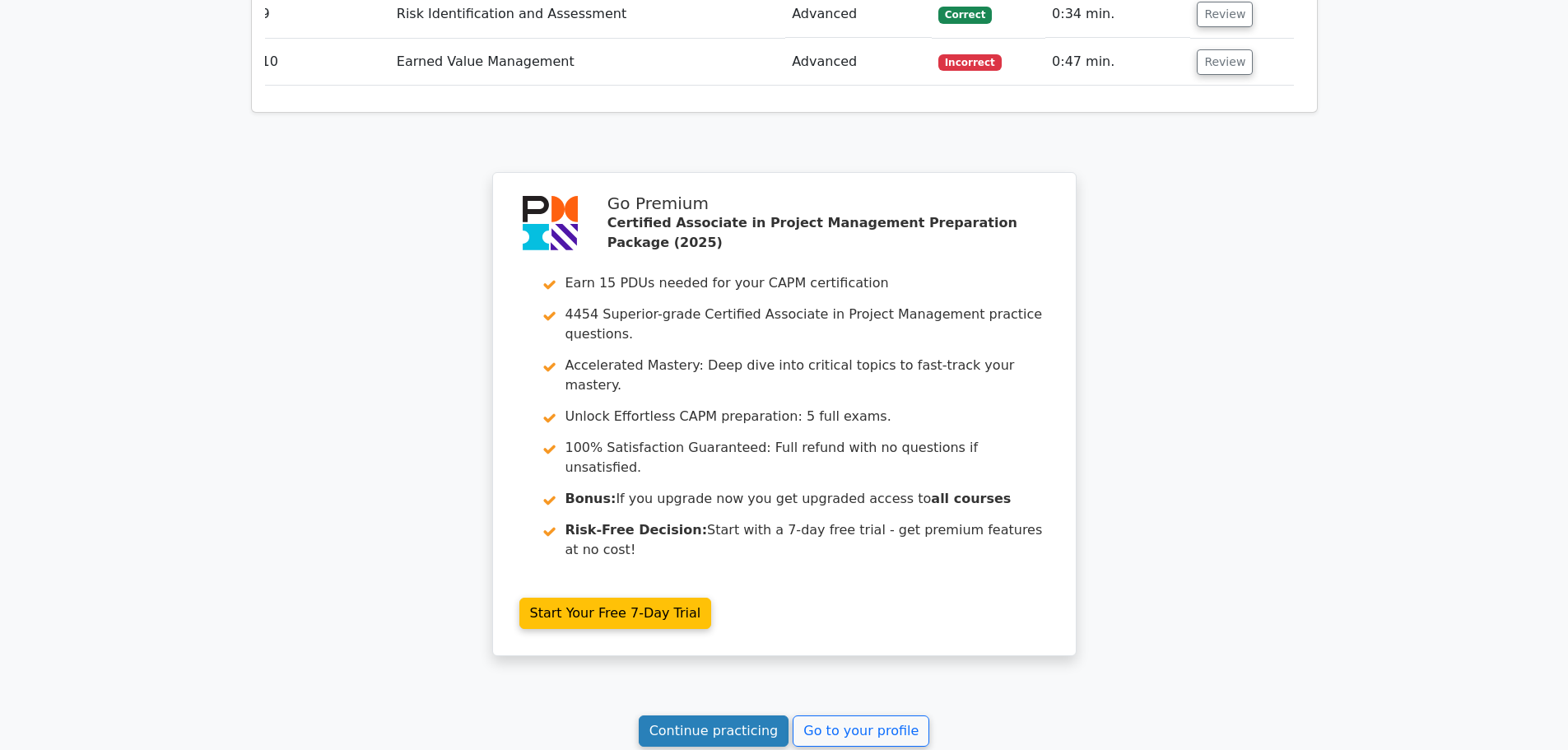
click at [719, 716] on link "Continue practicing" at bounding box center [714, 731] width 151 height 32
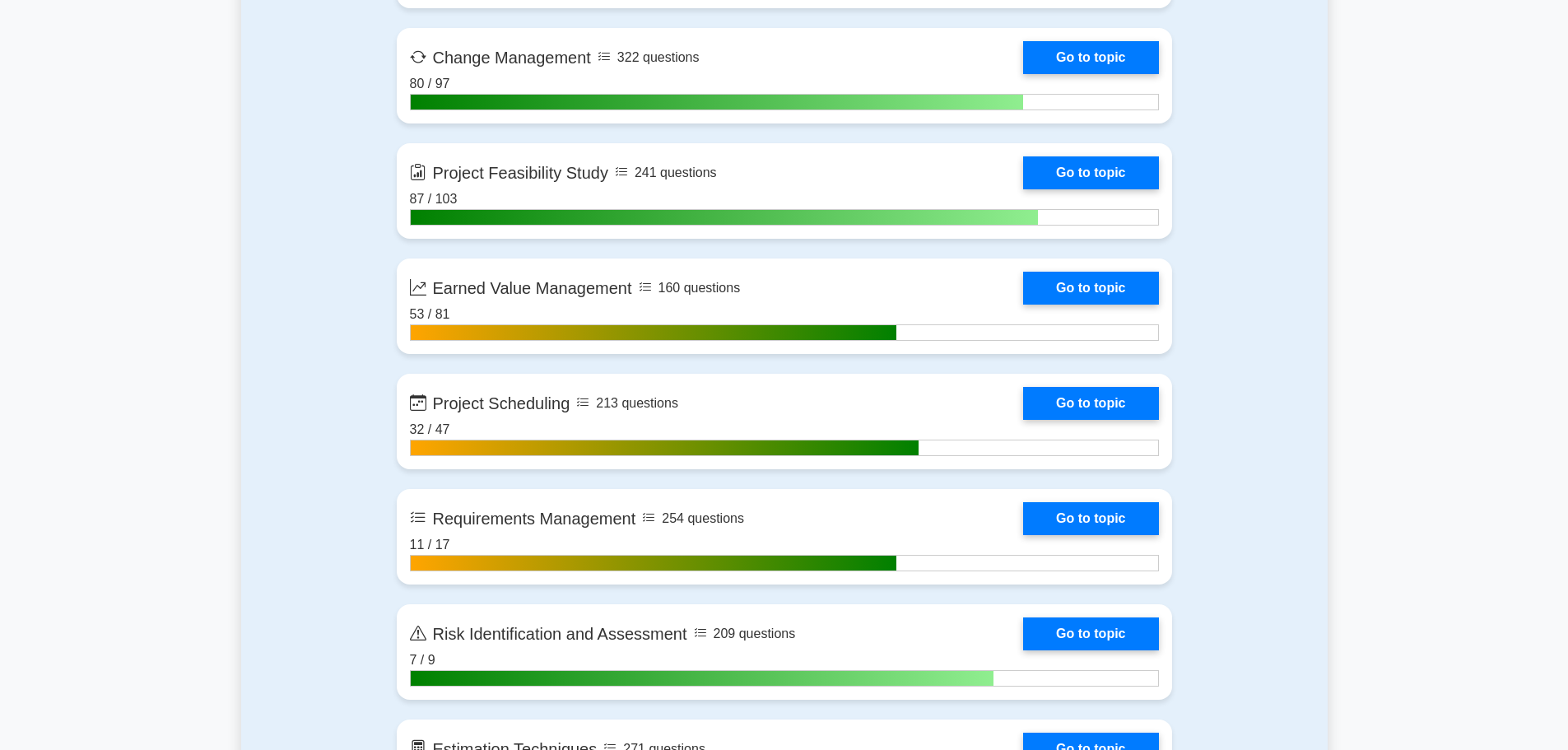
scroll to position [2882, 0]
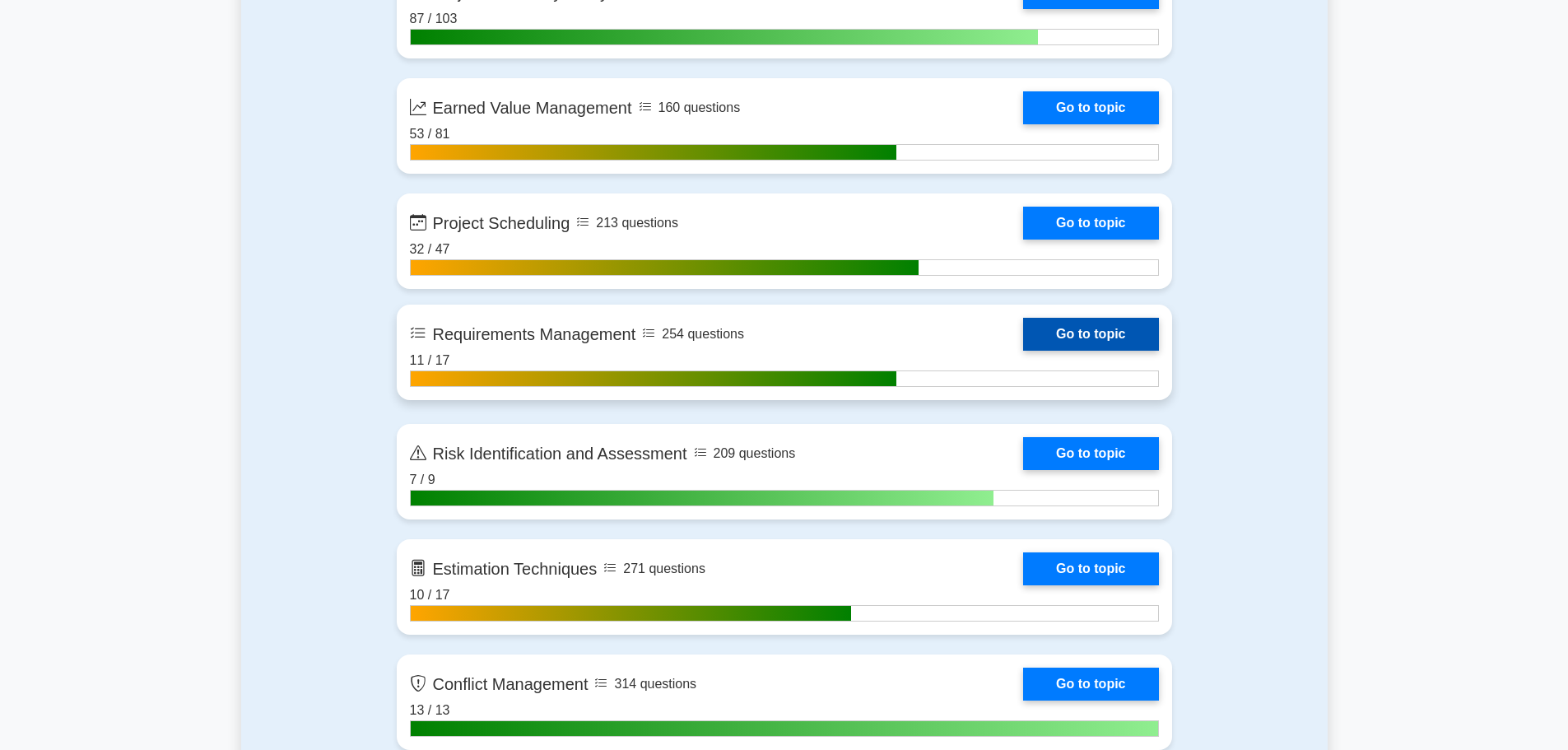
click at [1023, 327] on link "Go to topic" at bounding box center [1090, 334] width 135 height 32
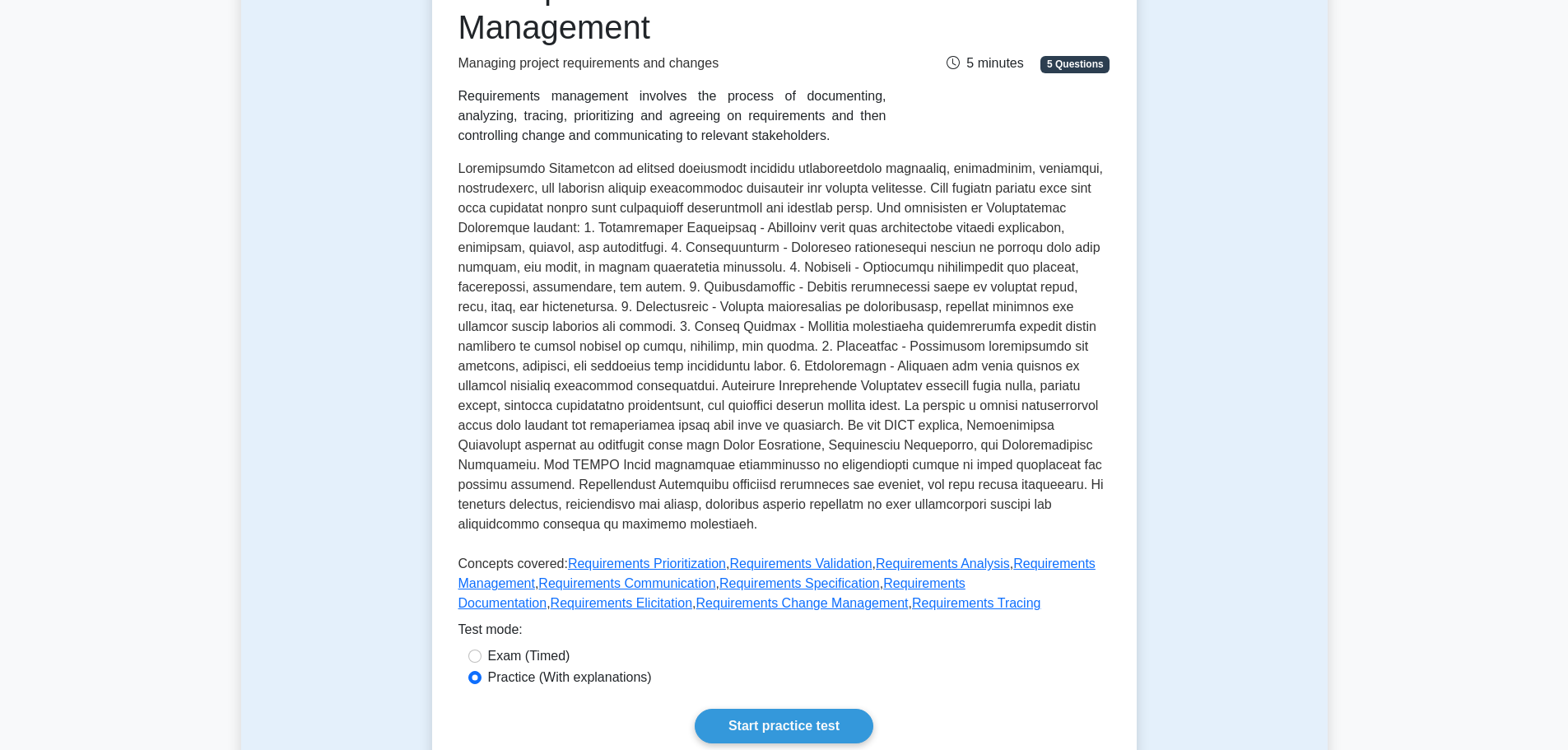
scroll to position [164, 0]
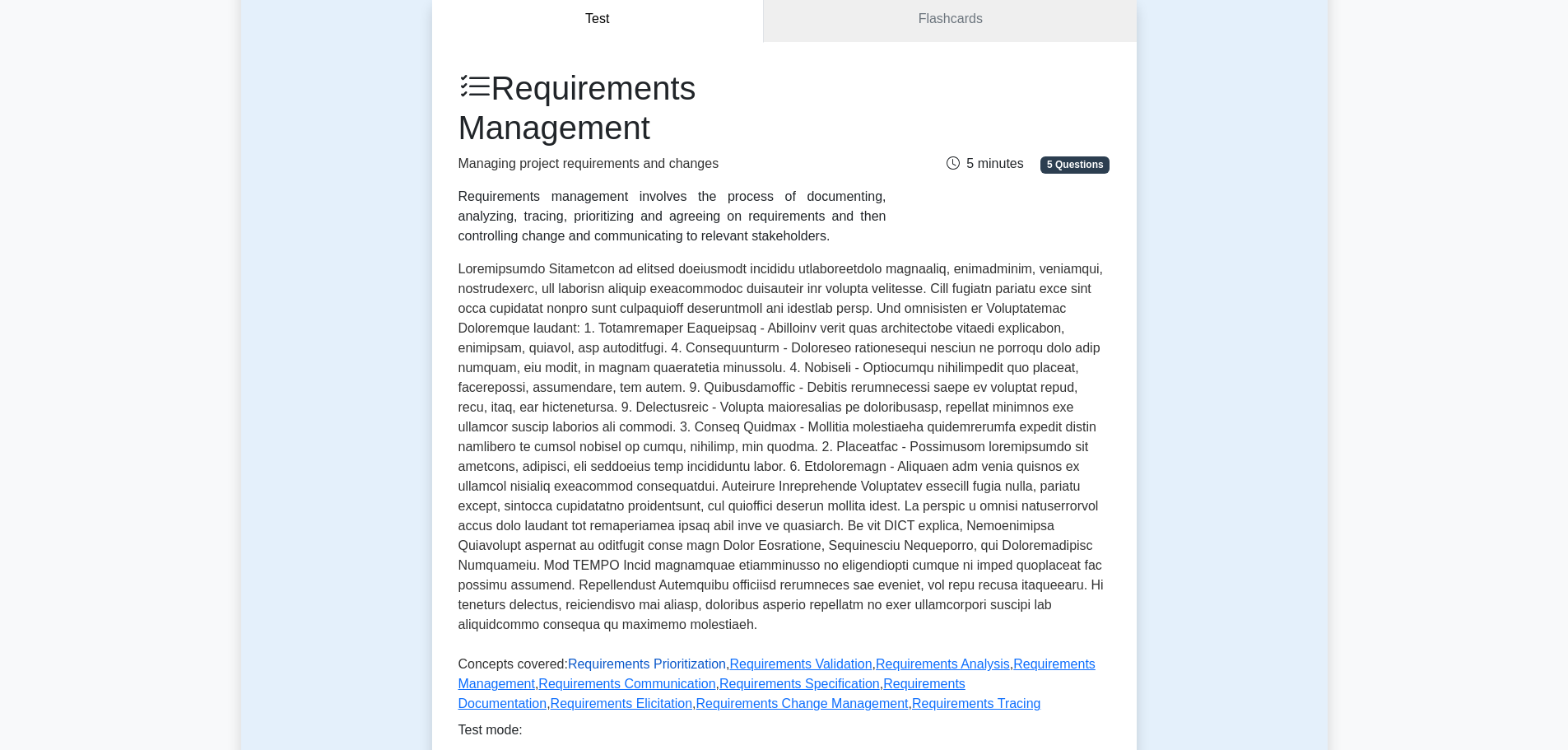
click at [629, 659] on link "Requirements Prioritization" at bounding box center [646, 664] width 158 height 14
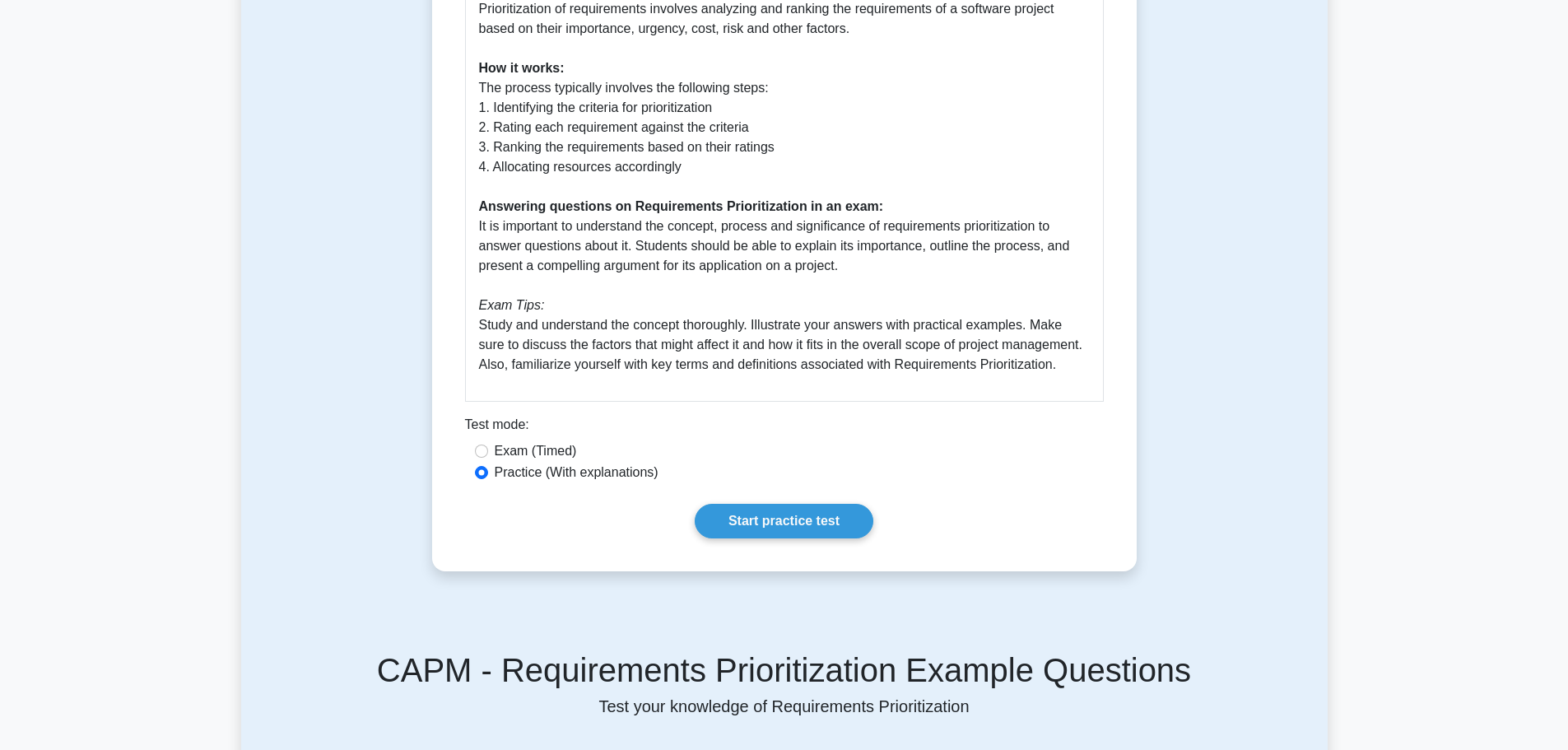
scroll to position [741, 0]
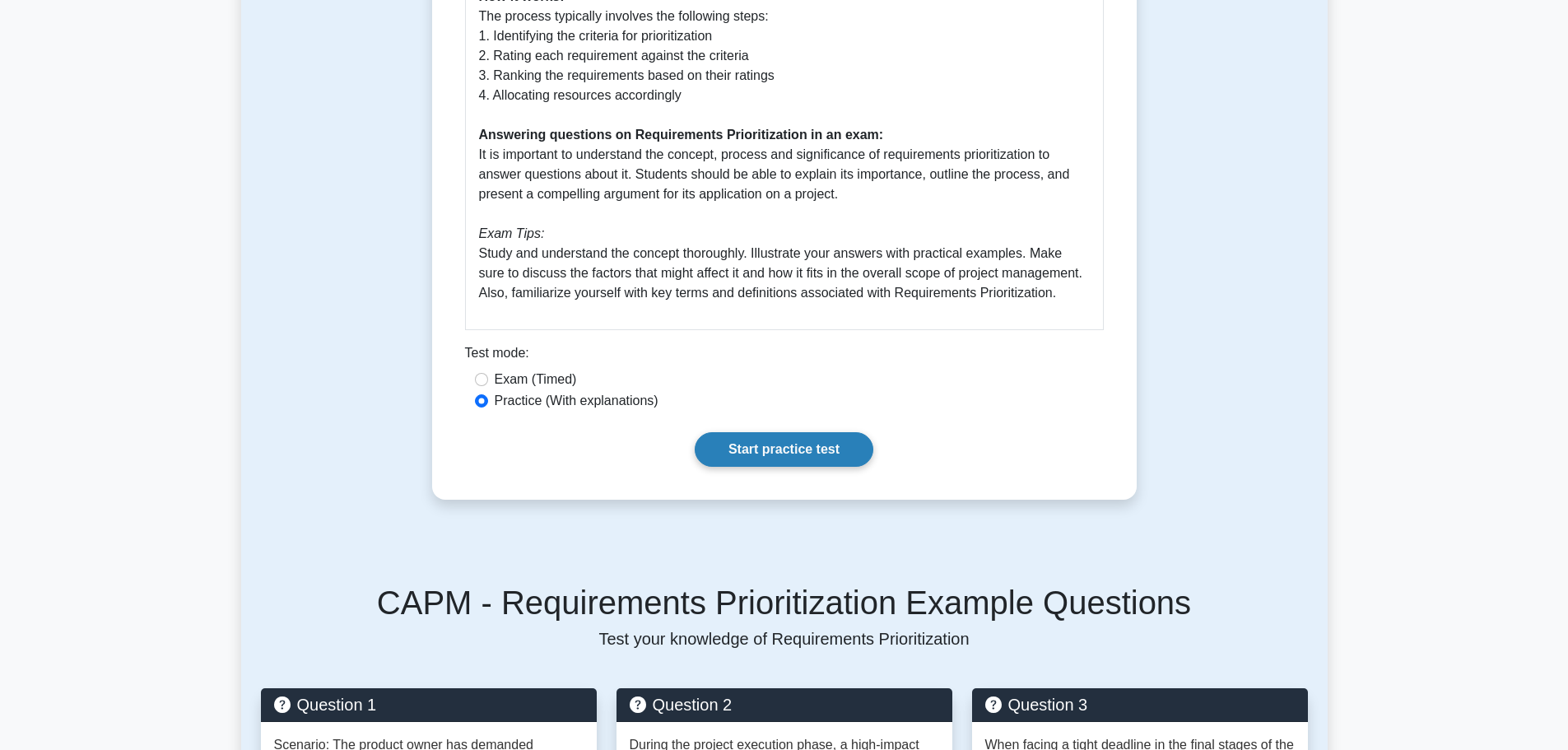
click at [730, 460] on link "Start practice test" at bounding box center [783, 449] width 179 height 34
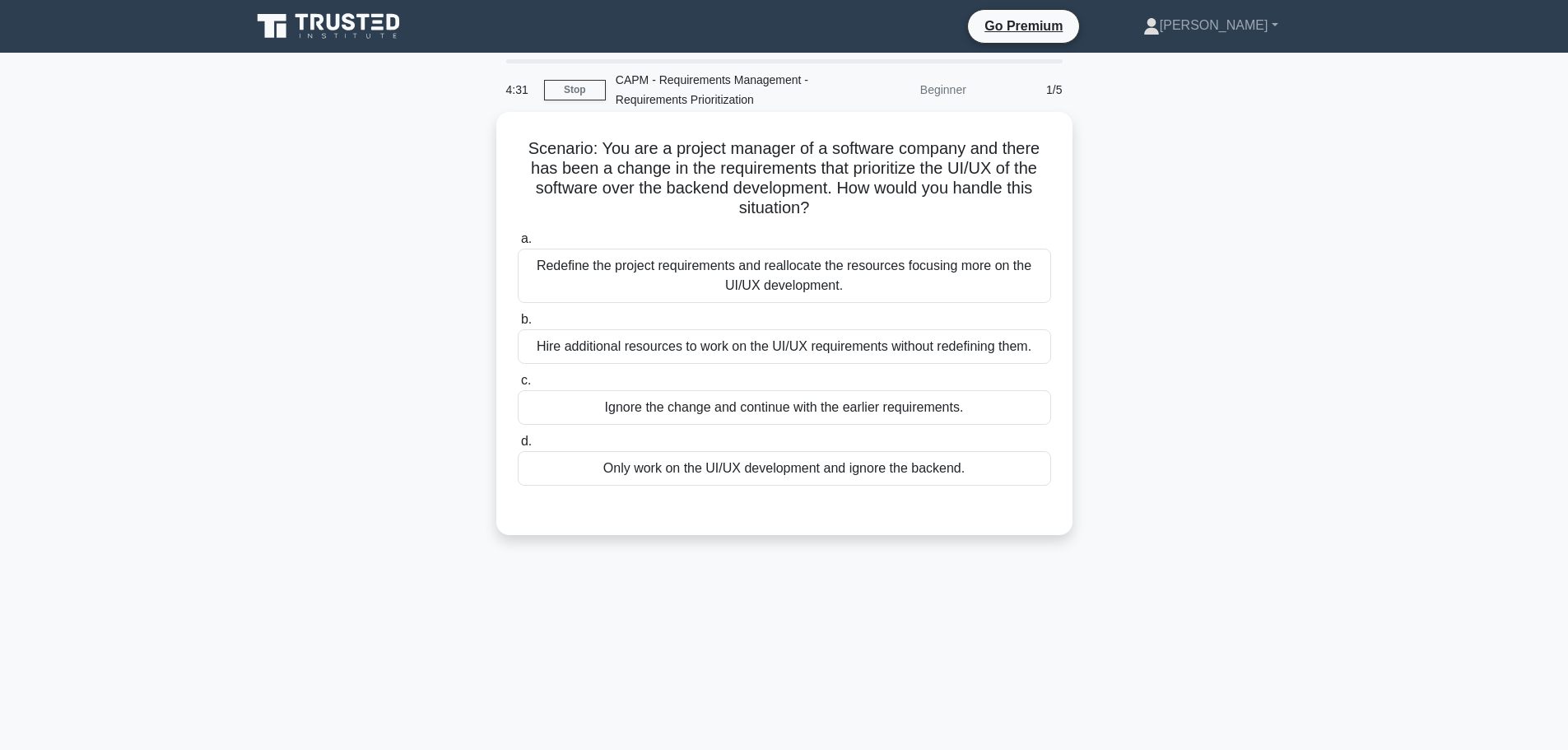
click at [676, 288] on div "Redefine the project requirements and reallocate the resources focusing more on…" at bounding box center [784, 275] width 533 height 54
click at [518, 245] on input "a. Redefine the project requirements and reallocate the resources focusing more…" at bounding box center [518, 239] width 0 height 11
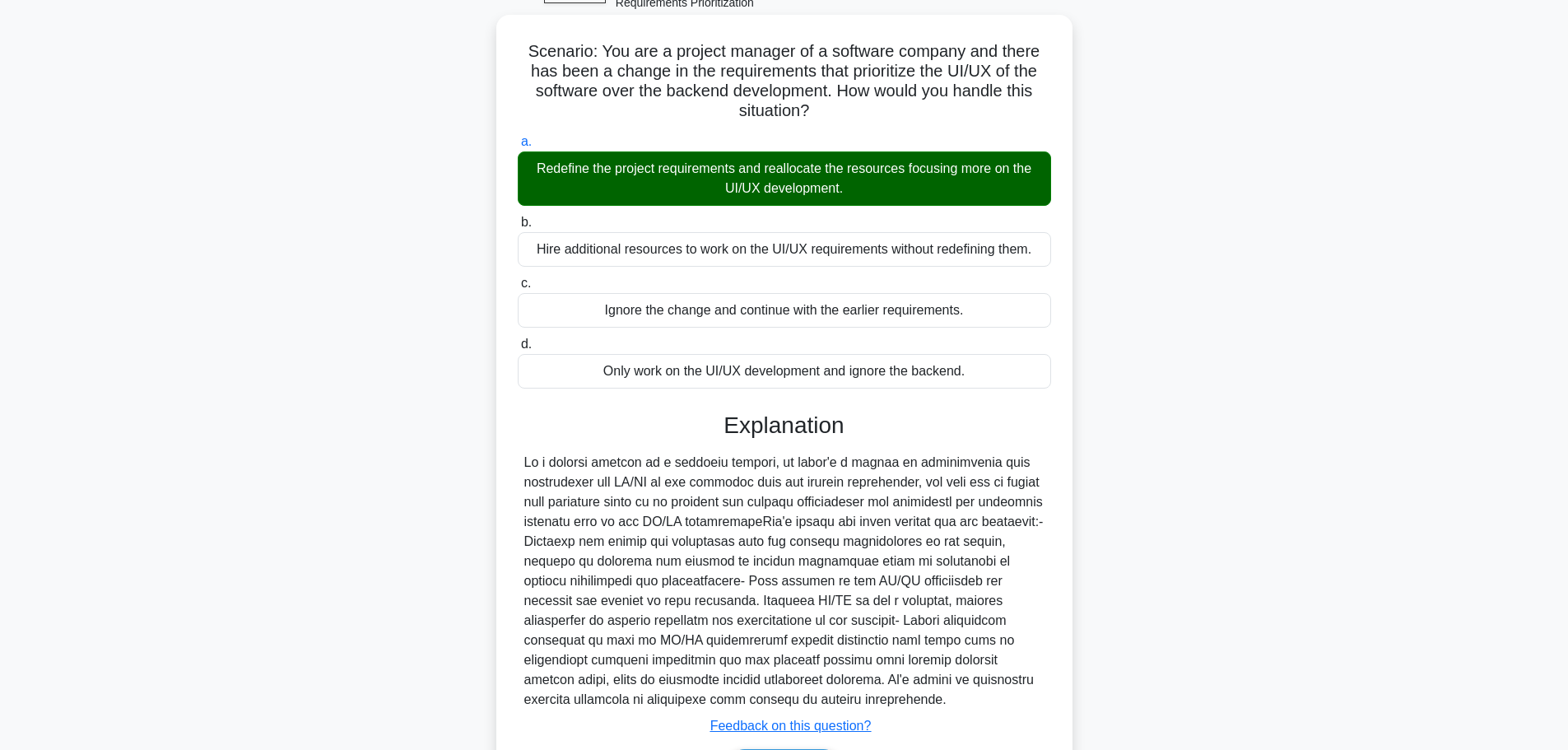
scroll to position [206, 0]
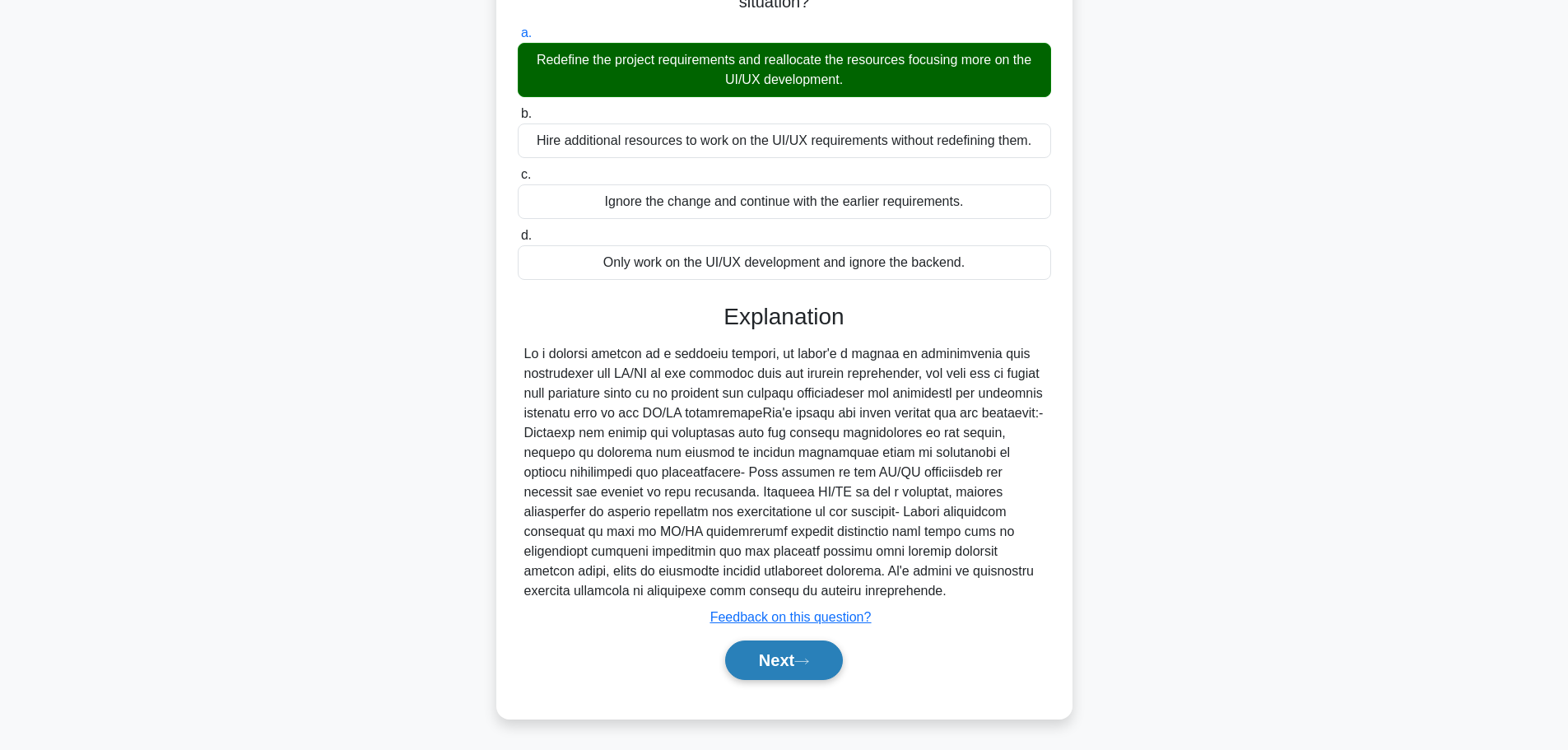
click at [775, 649] on button "Next" at bounding box center [783, 659] width 117 height 39
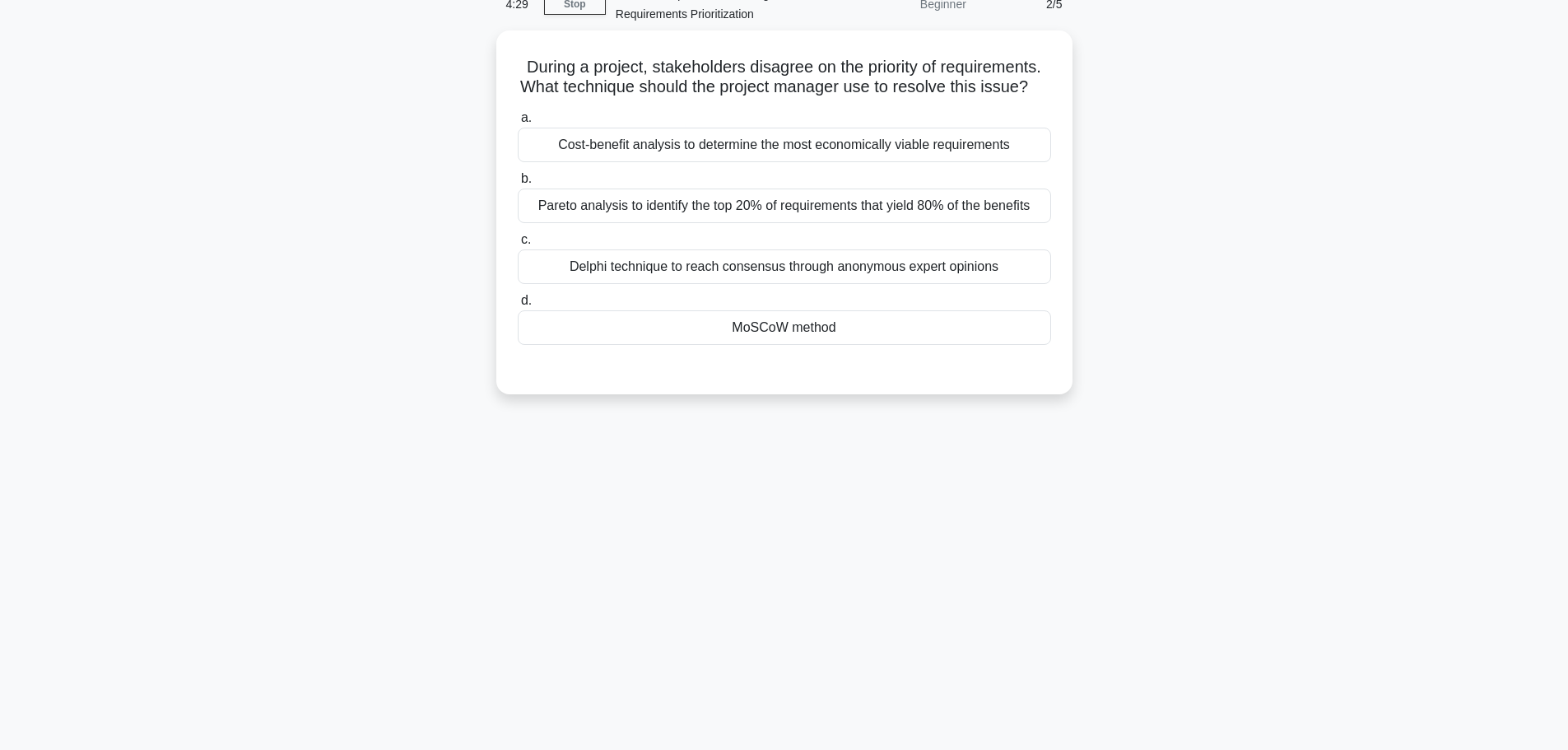
scroll to position [56, 0]
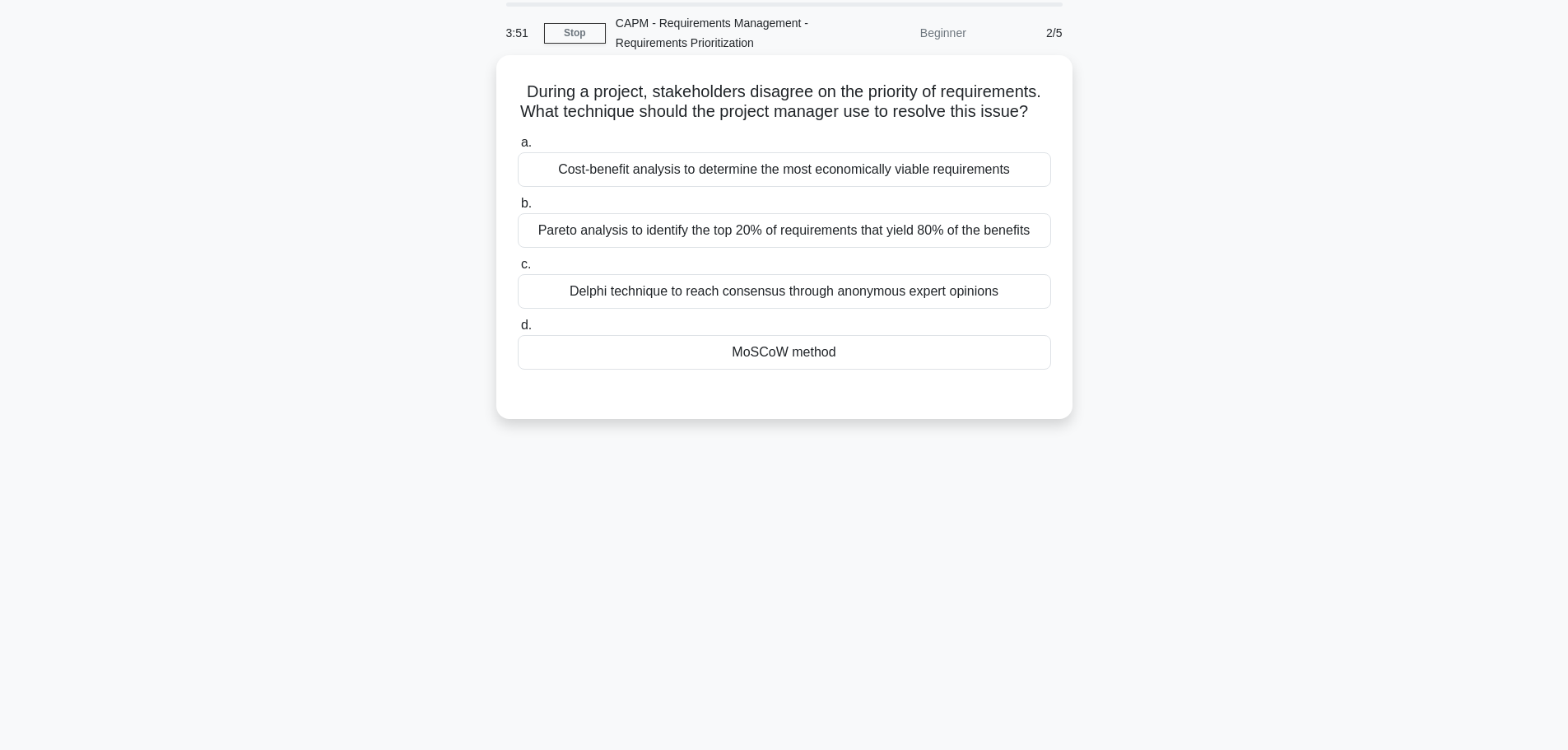
click at [775, 307] on div "Delphi technique to reach consensus through anonymous expert opinions" at bounding box center [784, 291] width 533 height 34
click at [518, 270] on input "c. Delphi technique to reach consensus through anonymous expert opinions" at bounding box center [518, 264] width 0 height 11
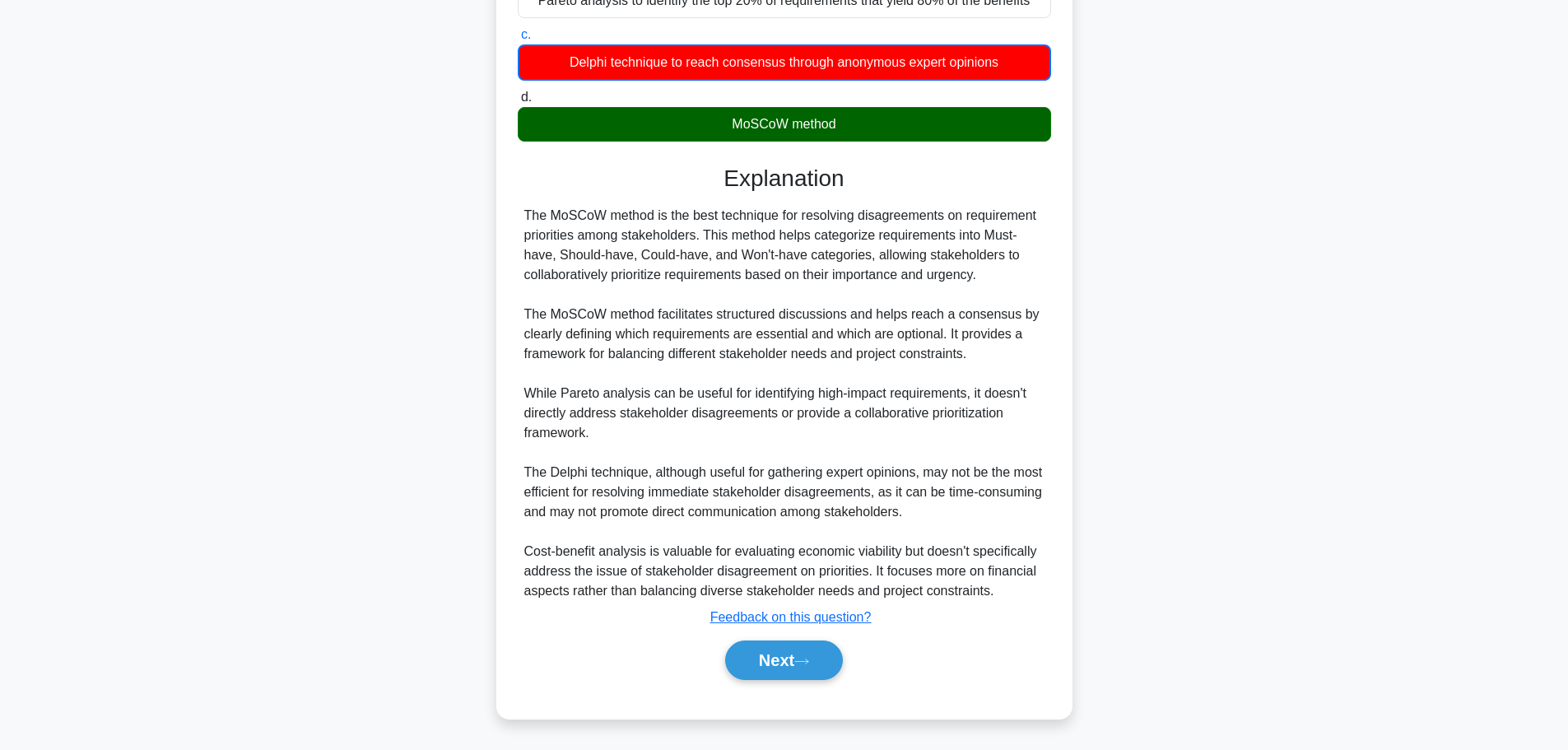
scroll to position [307, 0]
click at [786, 667] on button "Next" at bounding box center [783, 659] width 117 height 39
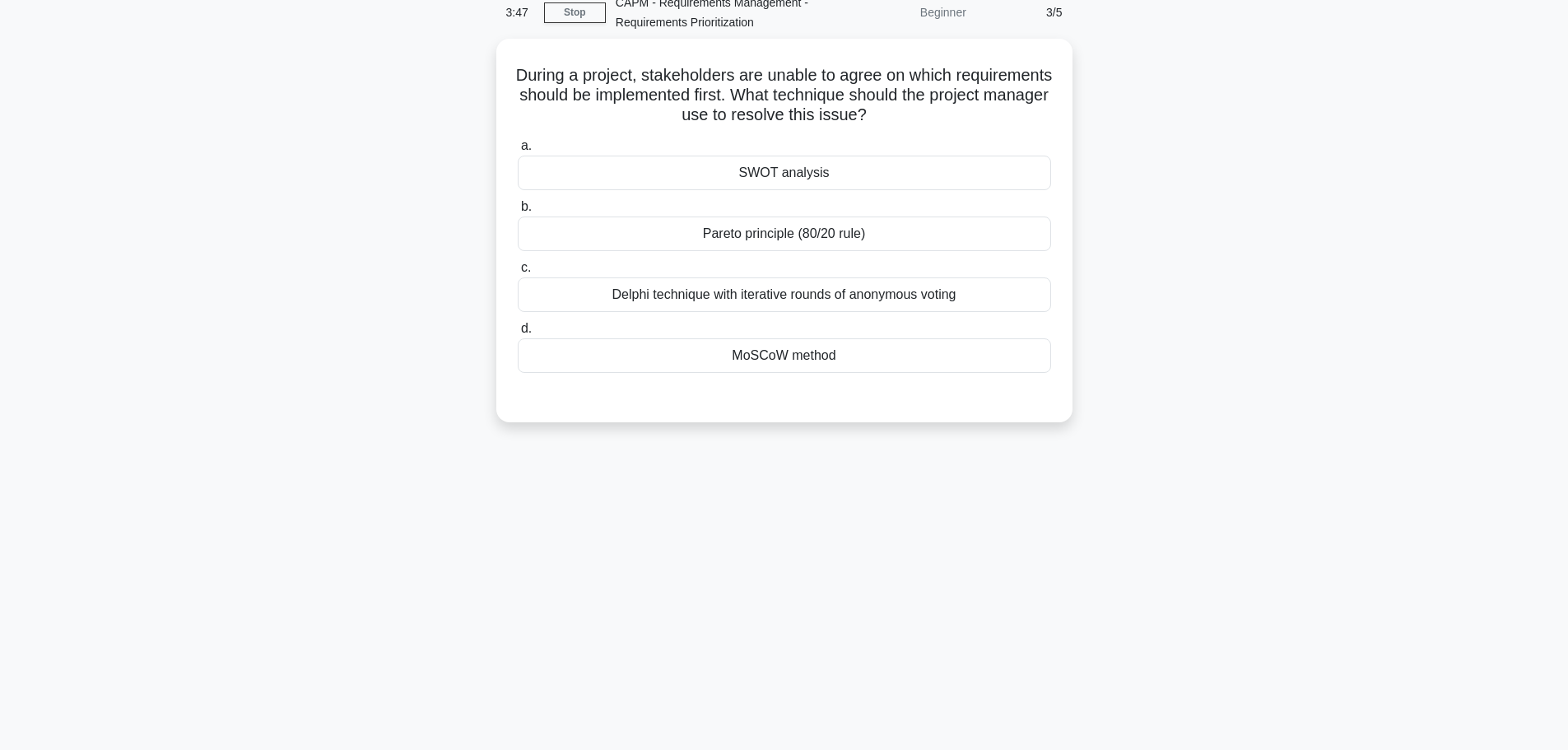
scroll to position [0, 0]
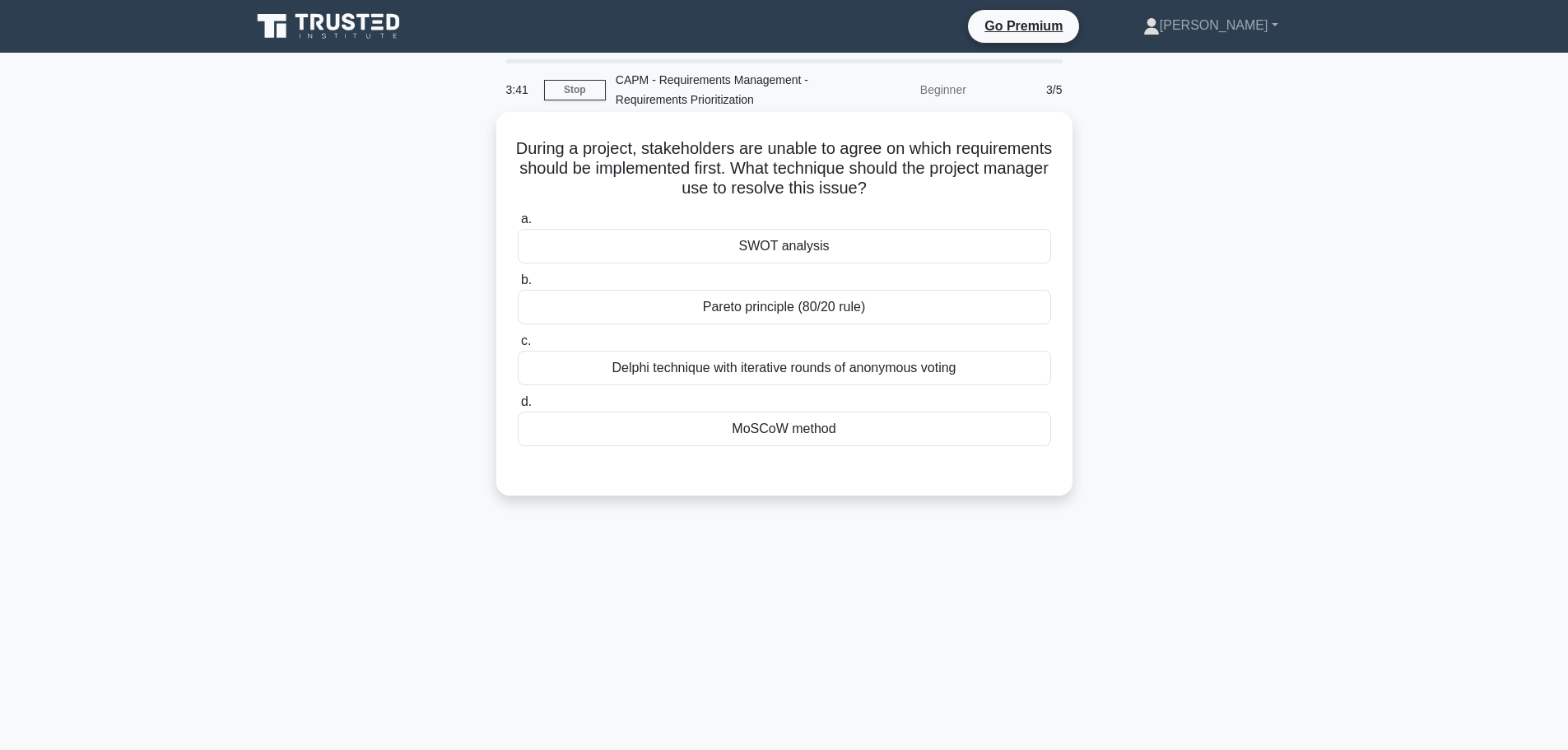
click at [754, 431] on div "MoSCoW method" at bounding box center [784, 429] width 533 height 34
click at [518, 408] on input "d. MoSCoW method" at bounding box center [518, 401] width 0 height 11
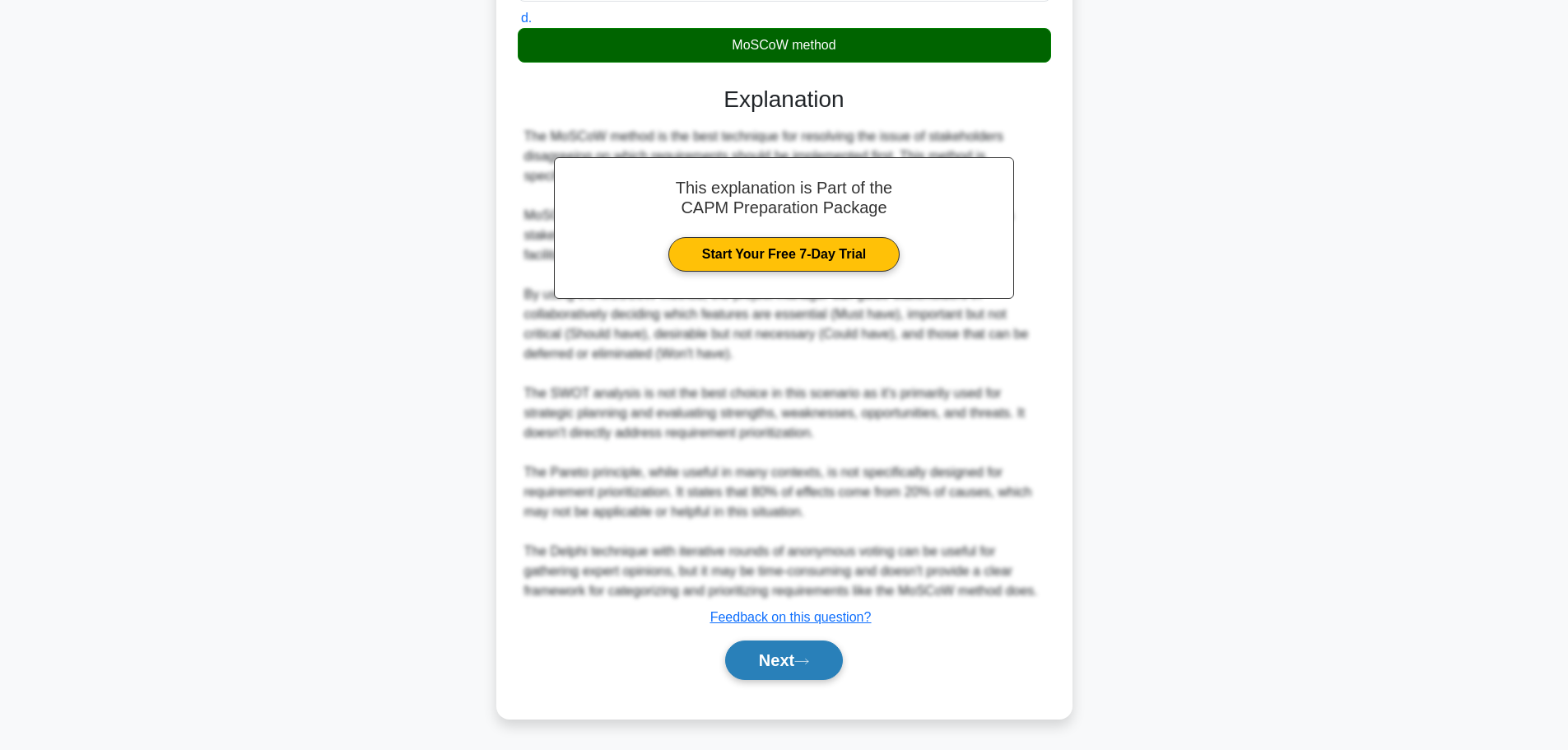
click at [797, 648] on button "Next" at bounding box center [783, 659] width 117 height 39
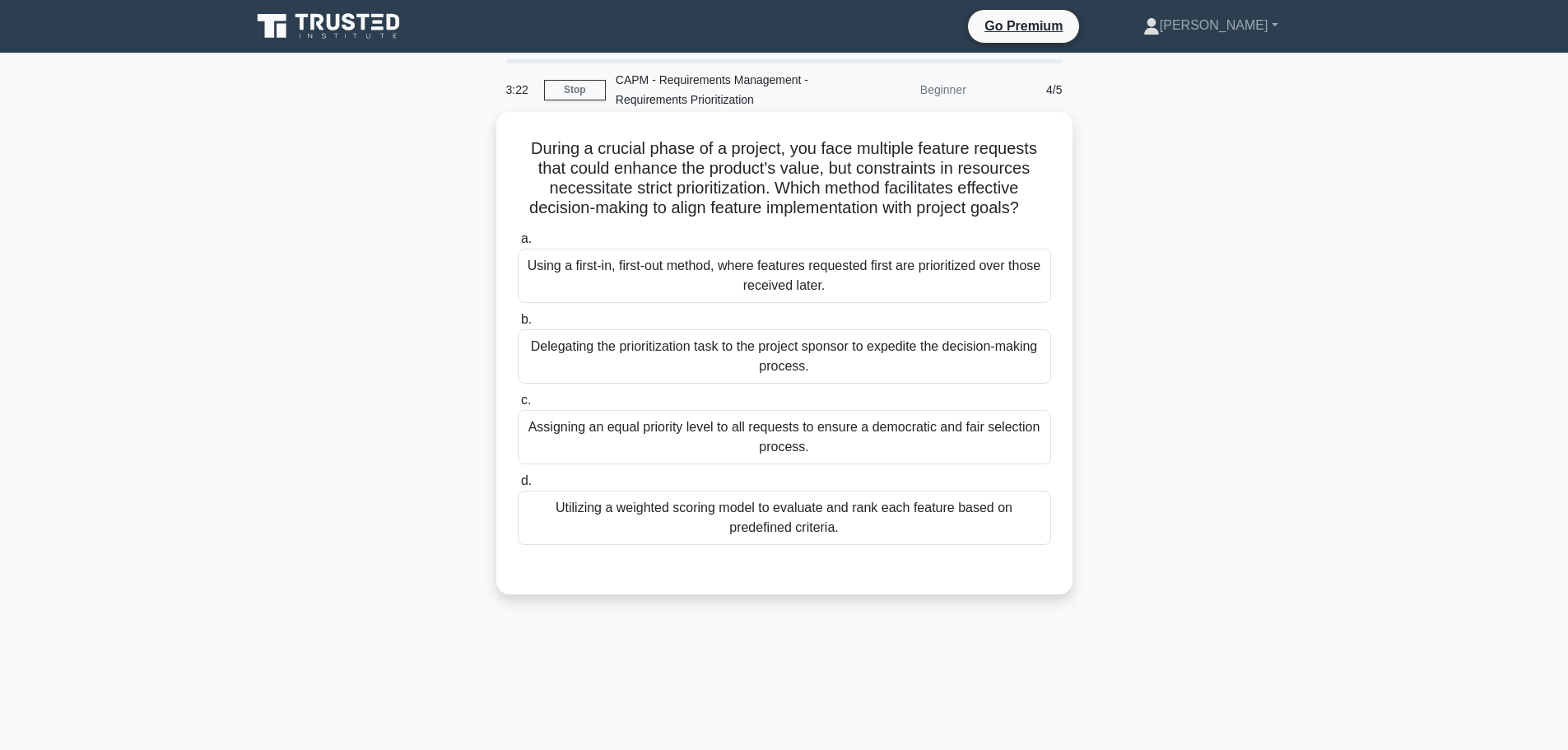
click at [688, 520] on div "Utilizing a weighted scoring model to evaluate and rank each feature based on p…" at bounding box center [784, 518] width 533 height 54
click at [518, 486] on input "d. Utilizing a weighted scoring model to evaluate and rank each feature based o…" at bounding box center [518, 481] width 0 height 11
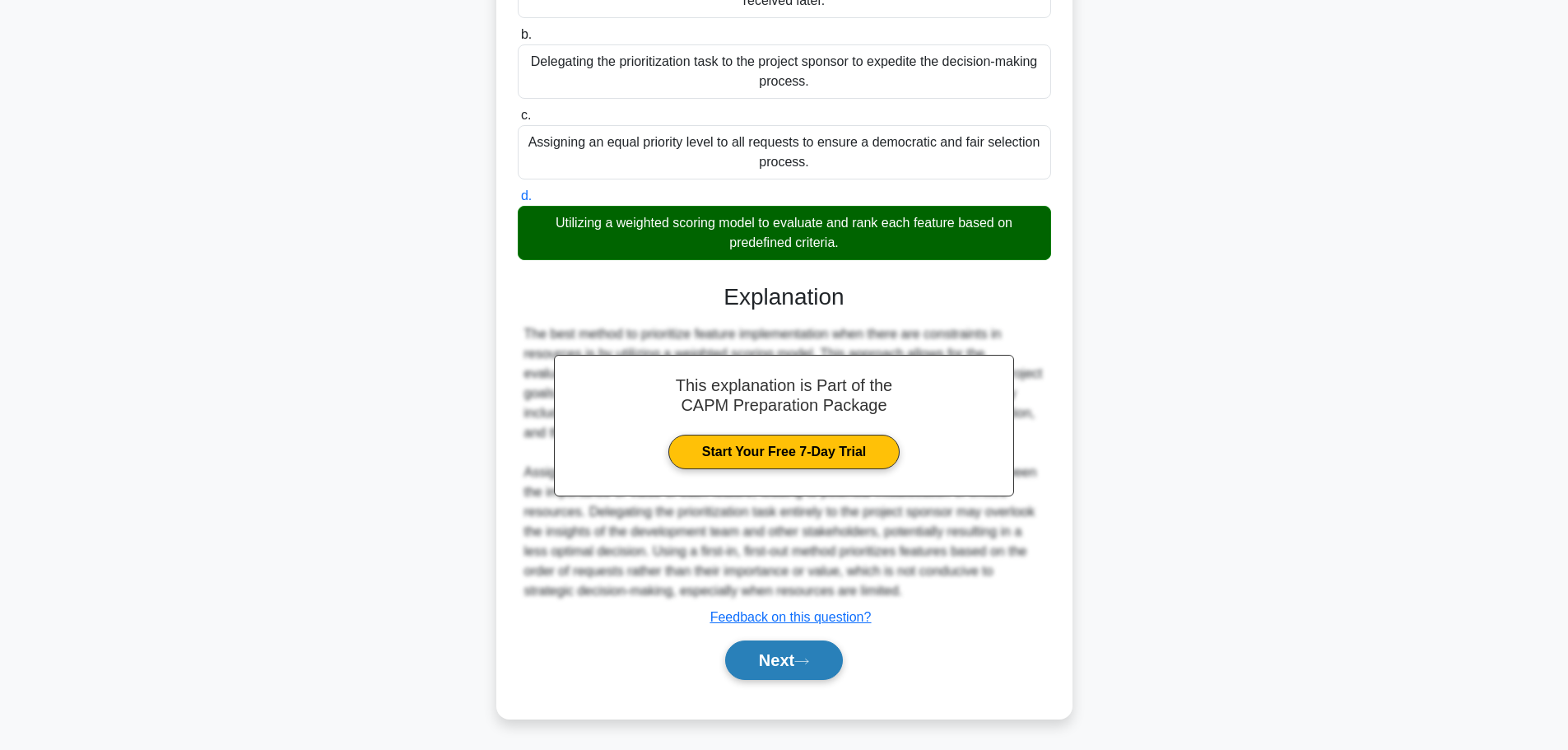
click at [772, 657] on button "Next" at bounding box center [783, 659] width 117 height 39
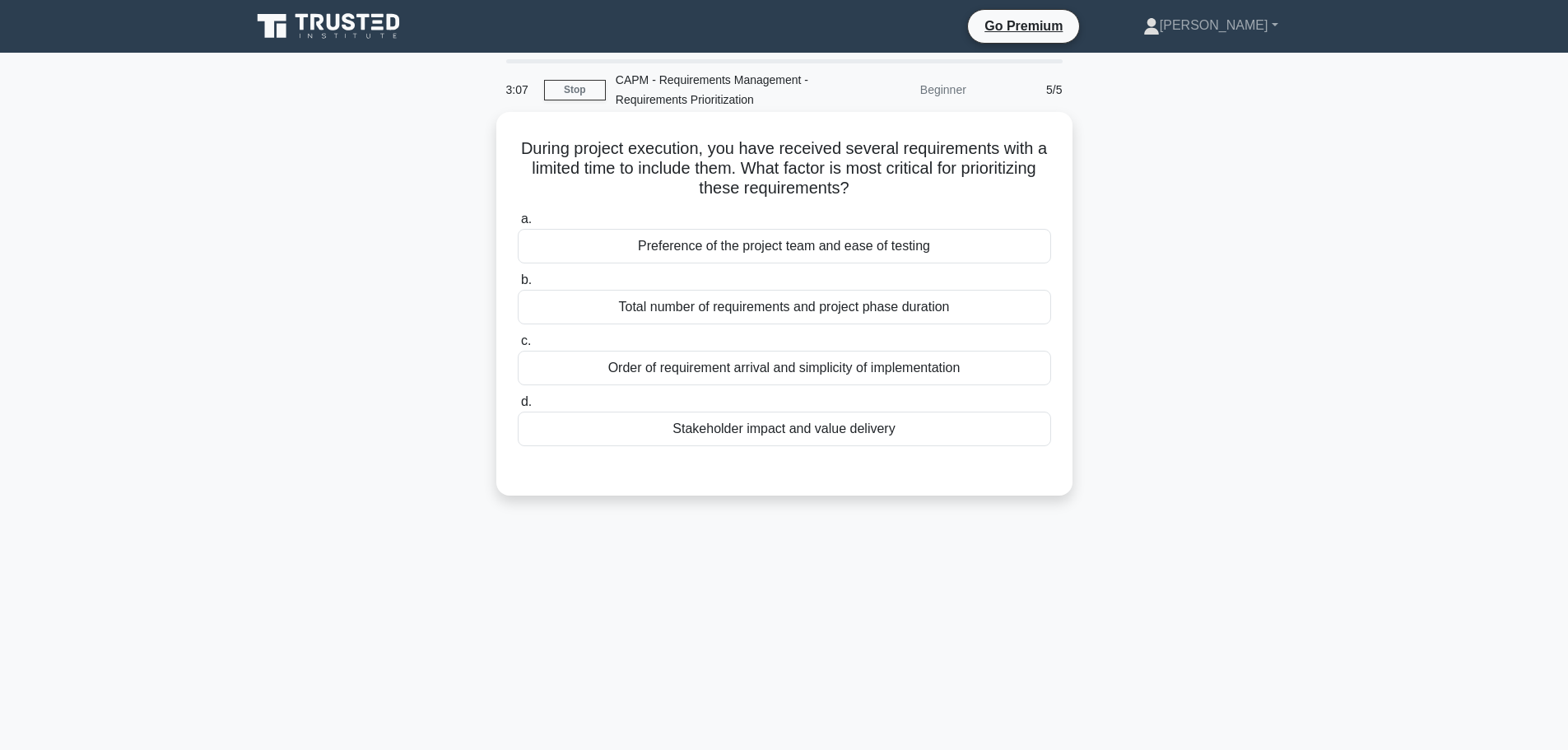
click at [761, 432] on div "Stakeholder impact and value delivery" at bounding box center [784, 429] width 533 height 34
click at [518, 408] on input "d. Stakeholder impact and value delivery" at bounding box center [518, 401] width 0 height 11
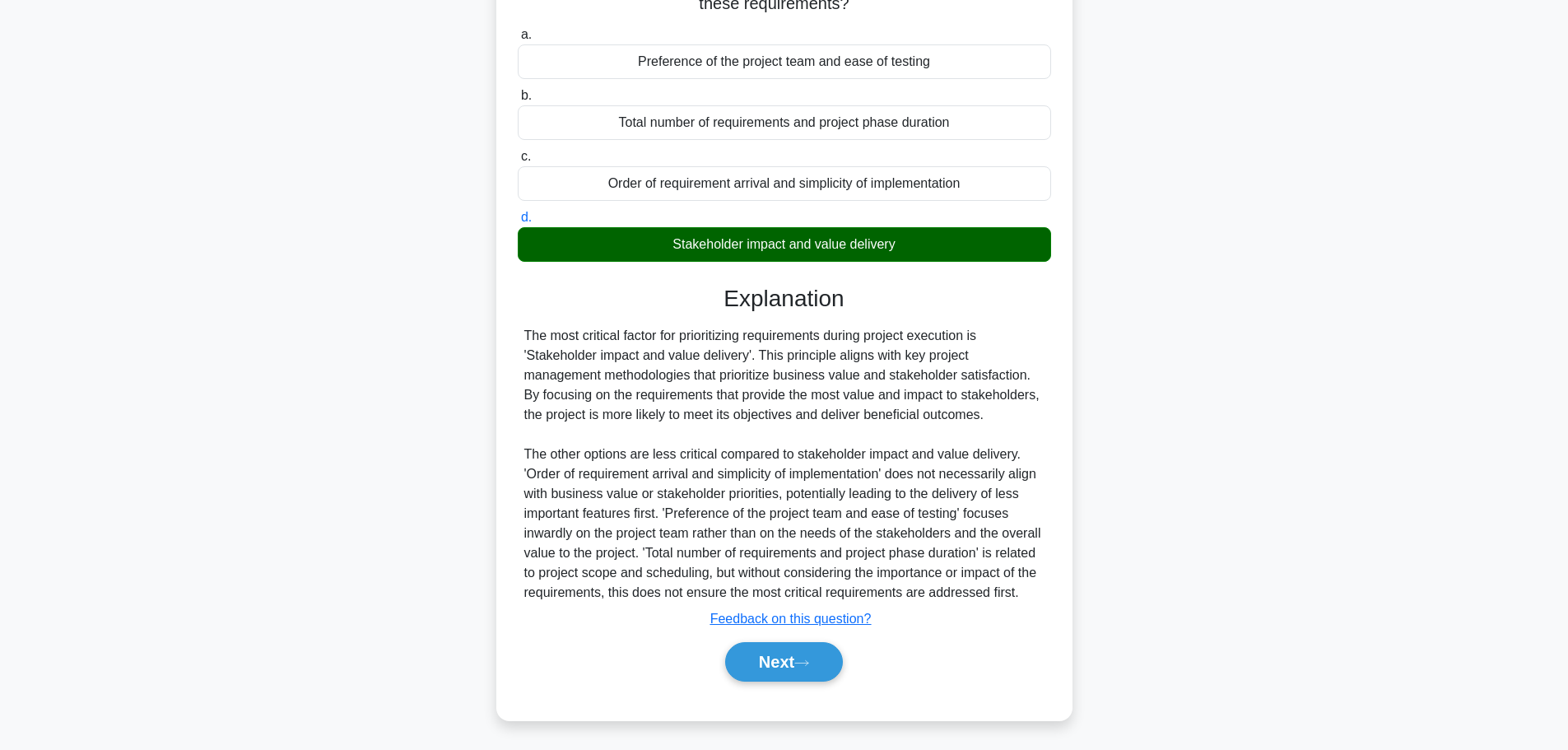
scroll to position [187, 0]
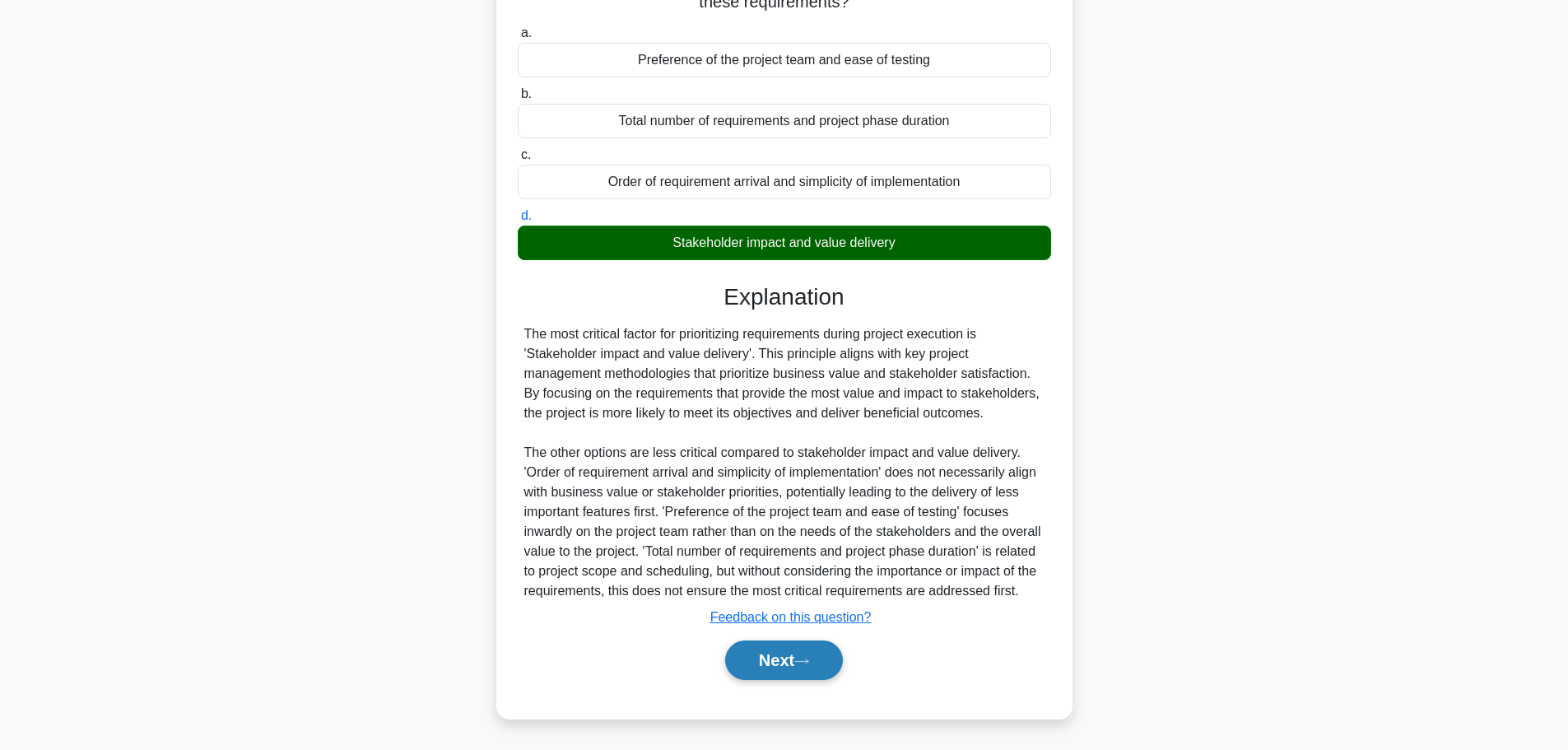
click at [785, 661] on button "Next" at bounding box center [783, 659] width 117 height 39
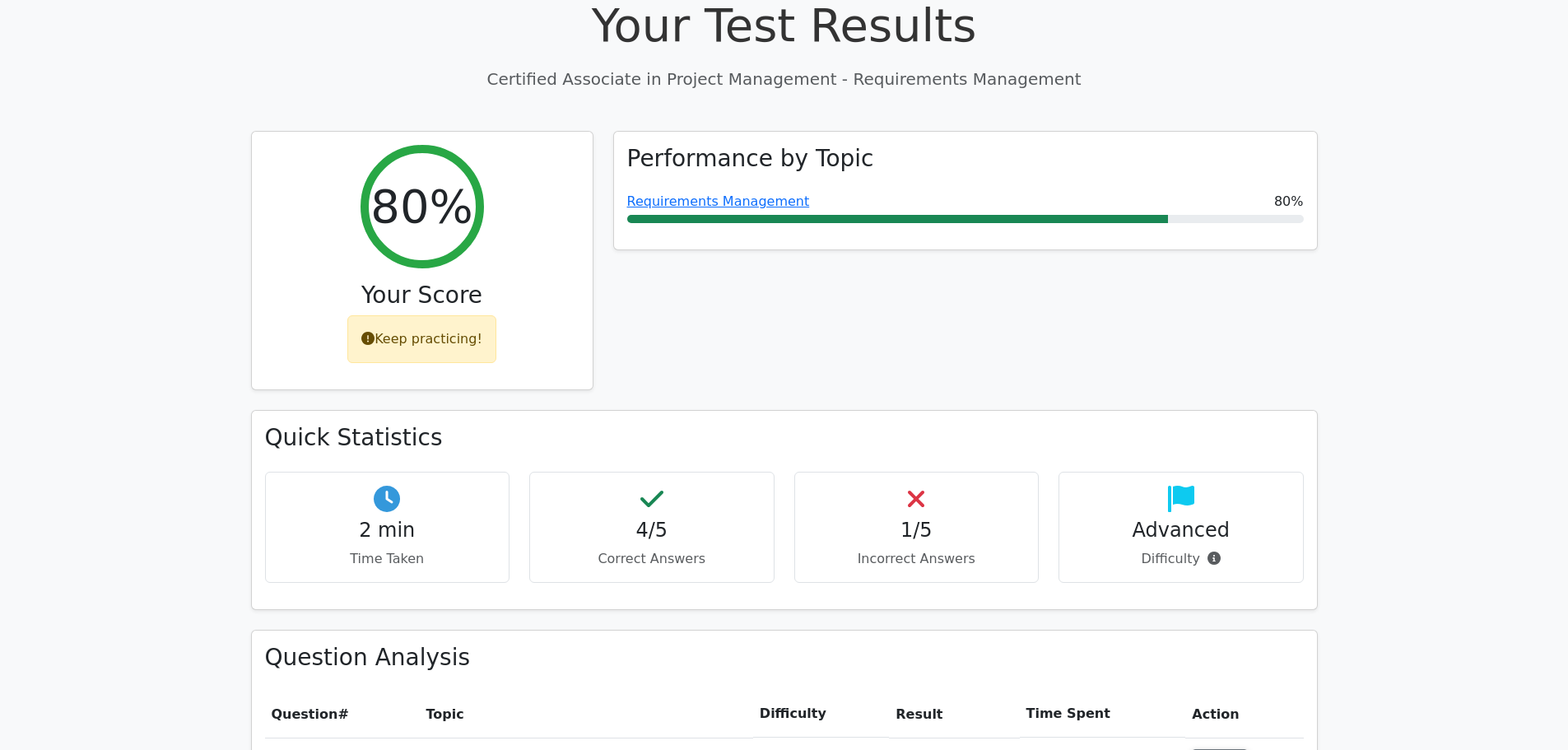
scroll to position [412, 0]
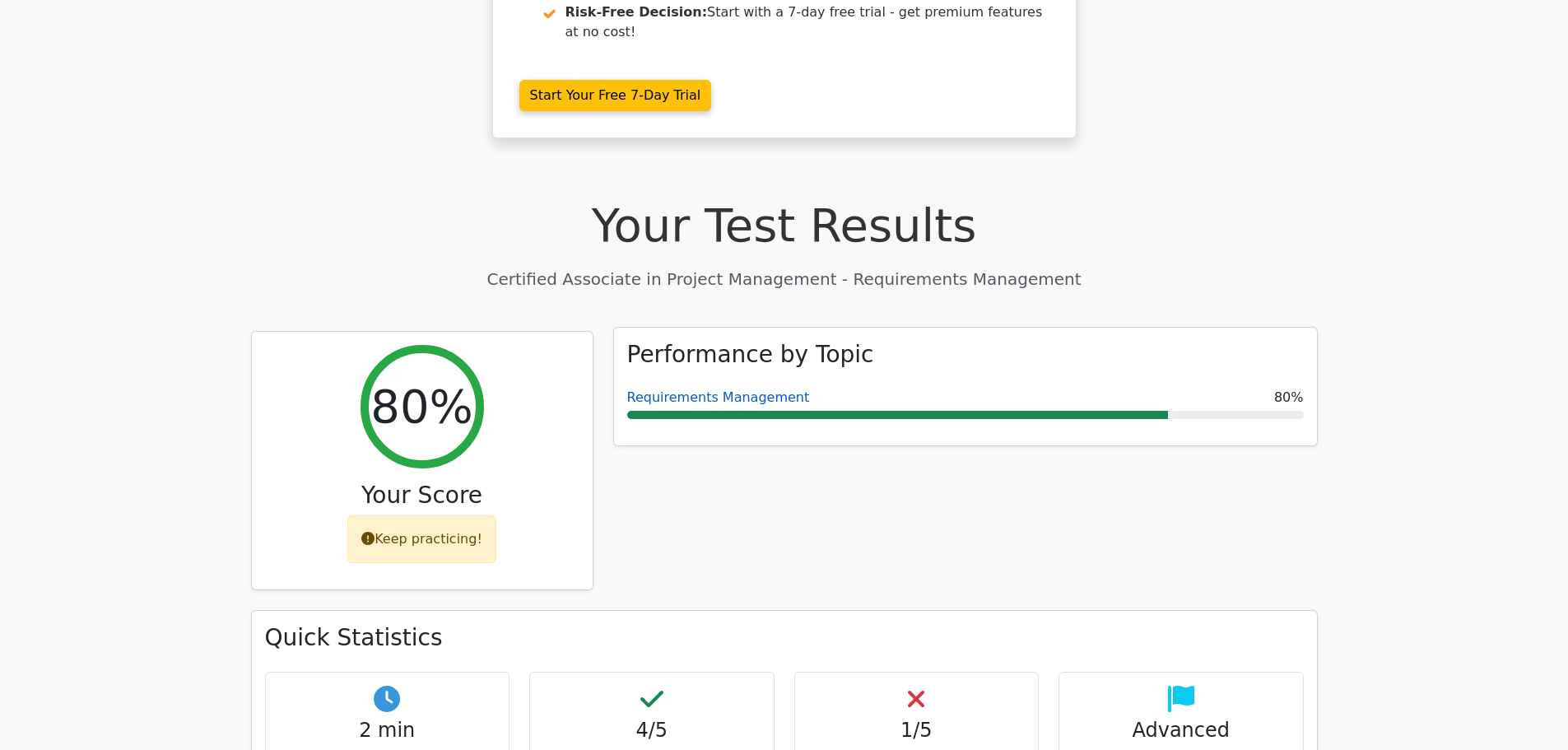
click at [760, 390] on link "Requirements Management" at bounding box center [718, 397] width 182 height 15
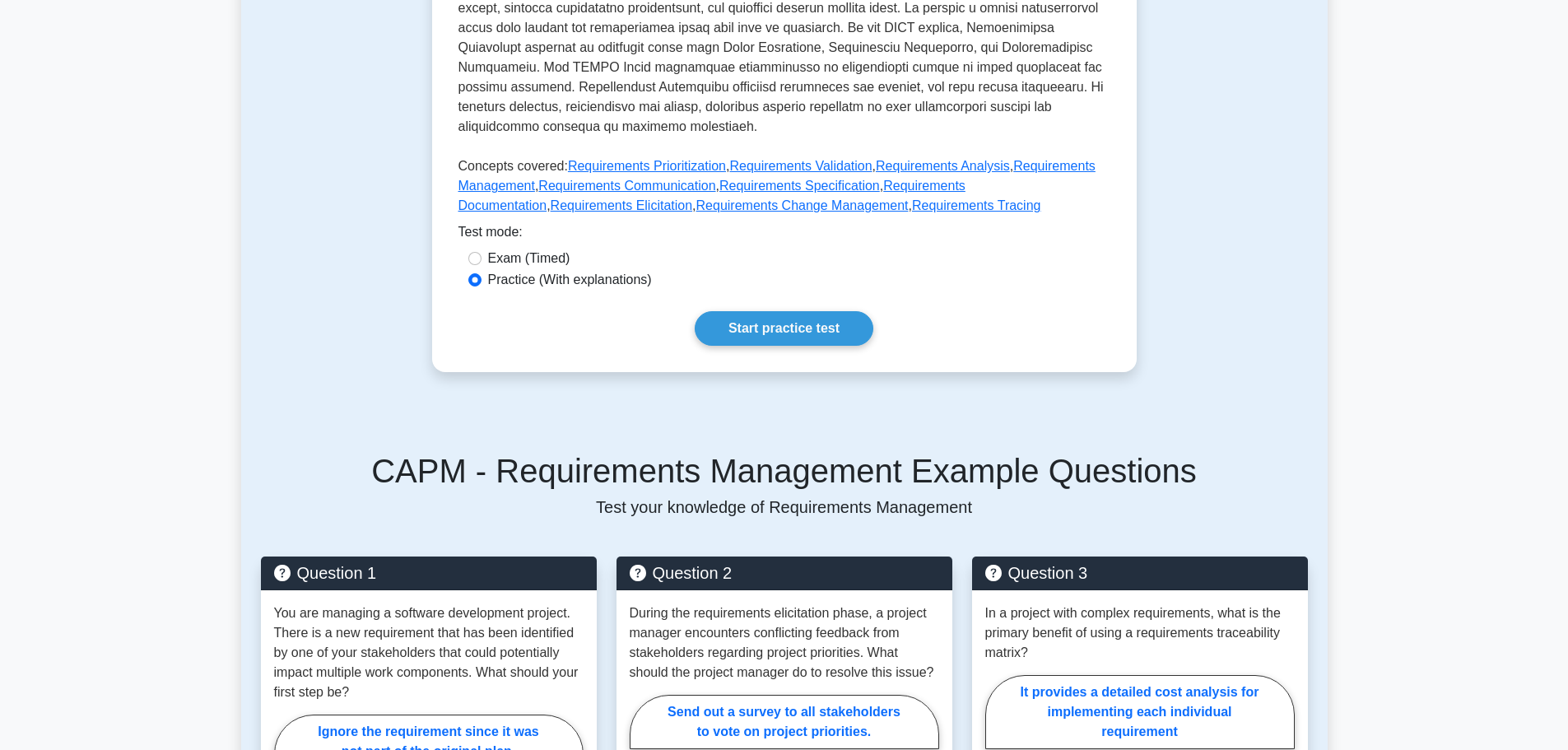
scroll to position [576, 0]
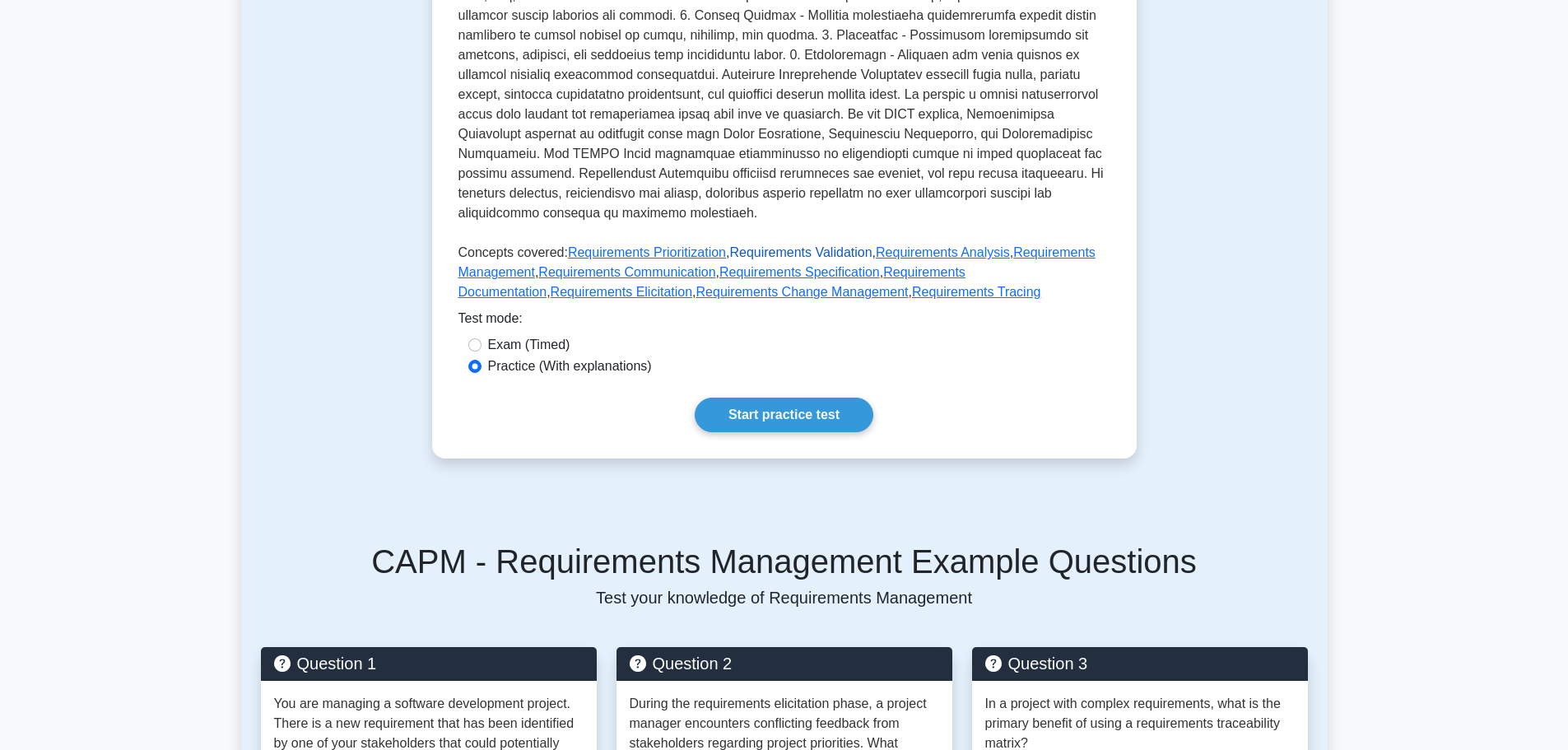
click at [746, 253] on link "Requirements Validation" at bounding box center [800, 252] width 142 height 14
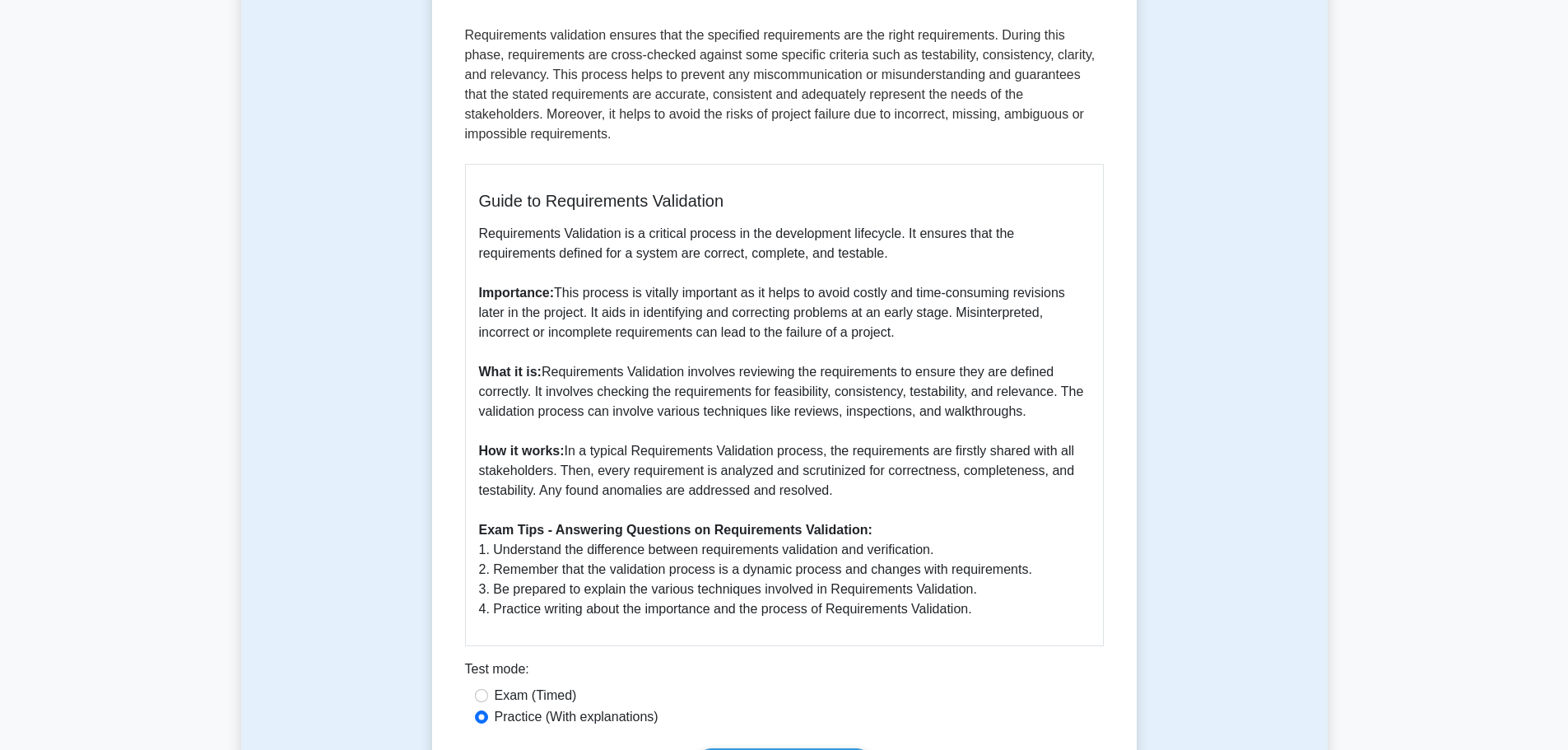
scroll to position [576, 0]
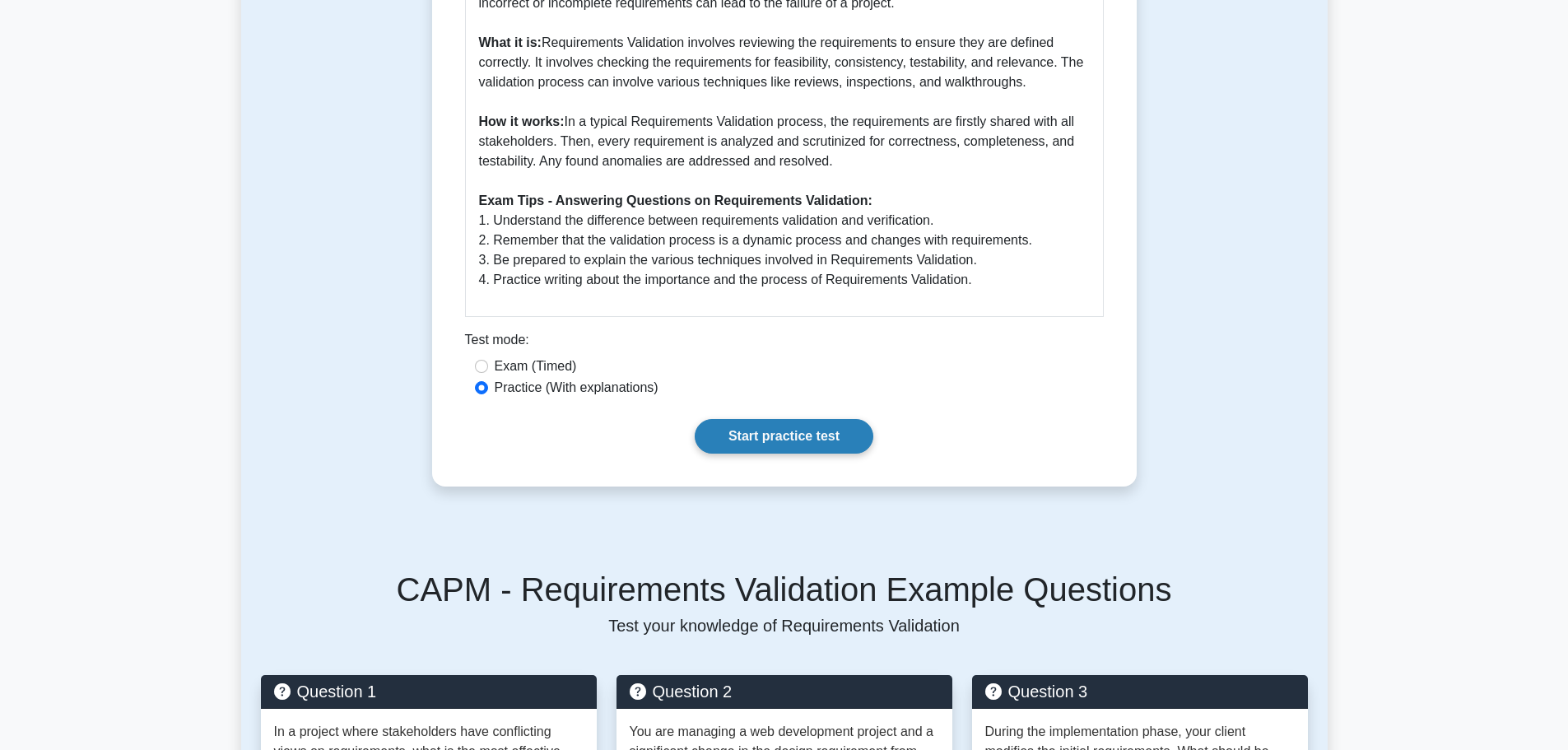
click at [728, 426] on link "Start practice test" at bounding box center [783, 437] width 179 height 34
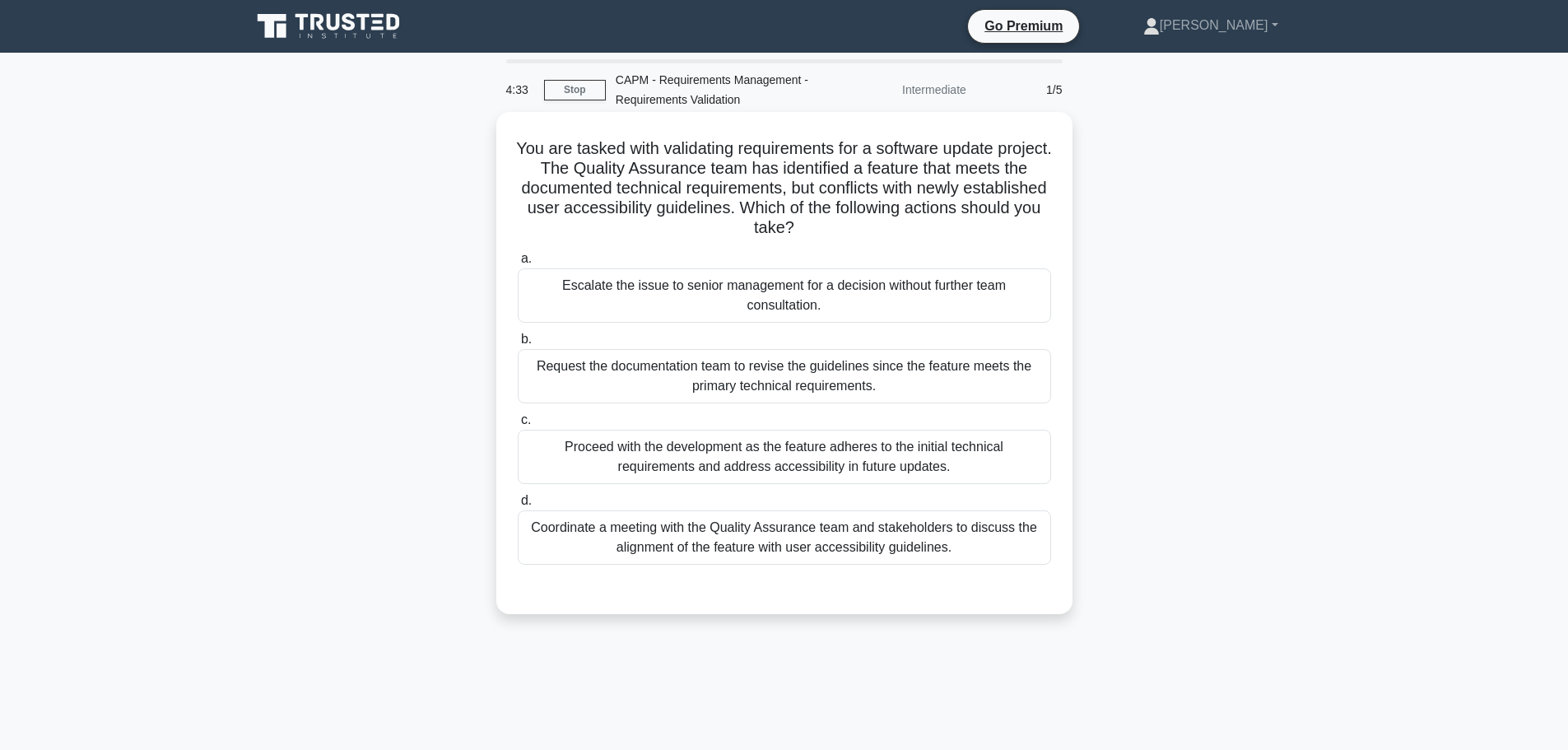
click at [628, 536] on div "Coordinate a meeting with the Quality Assurance team and stakeholders to discus…" at bounding box center [784, 537] width 533 height 54
click at [518, 506] on input "d. Coordinate a meeting with the Quality Assurance team and stakeholders to dis…" at bounding box center [518, 501] width 0 height 11
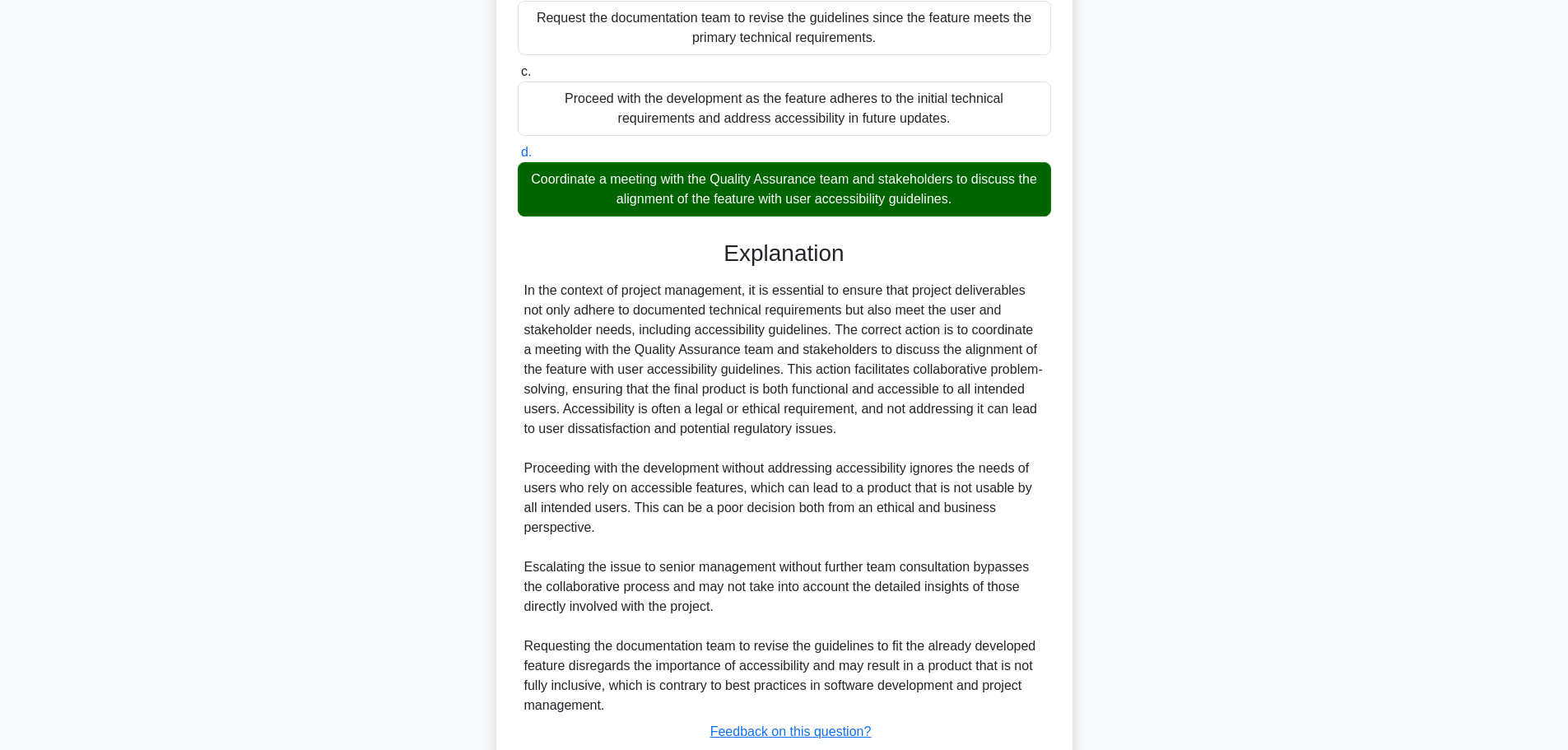
scroll to position [463, 0]
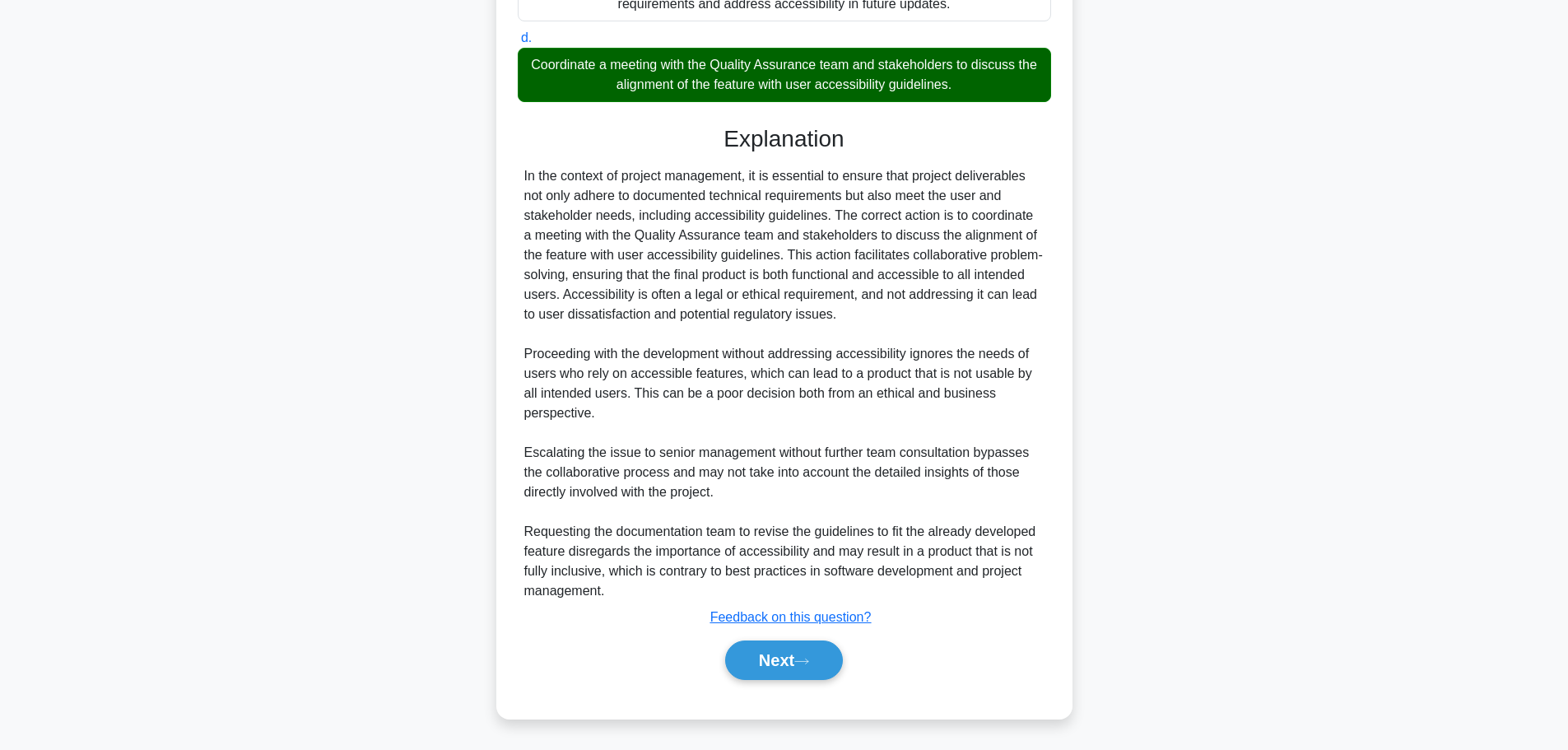
click at [735, 684] on div "Next" at bounding box center [784, 660] width 533 height 53
click at [734, 666] on button "Next" at bounding box center [783, 659] width 117 height 39
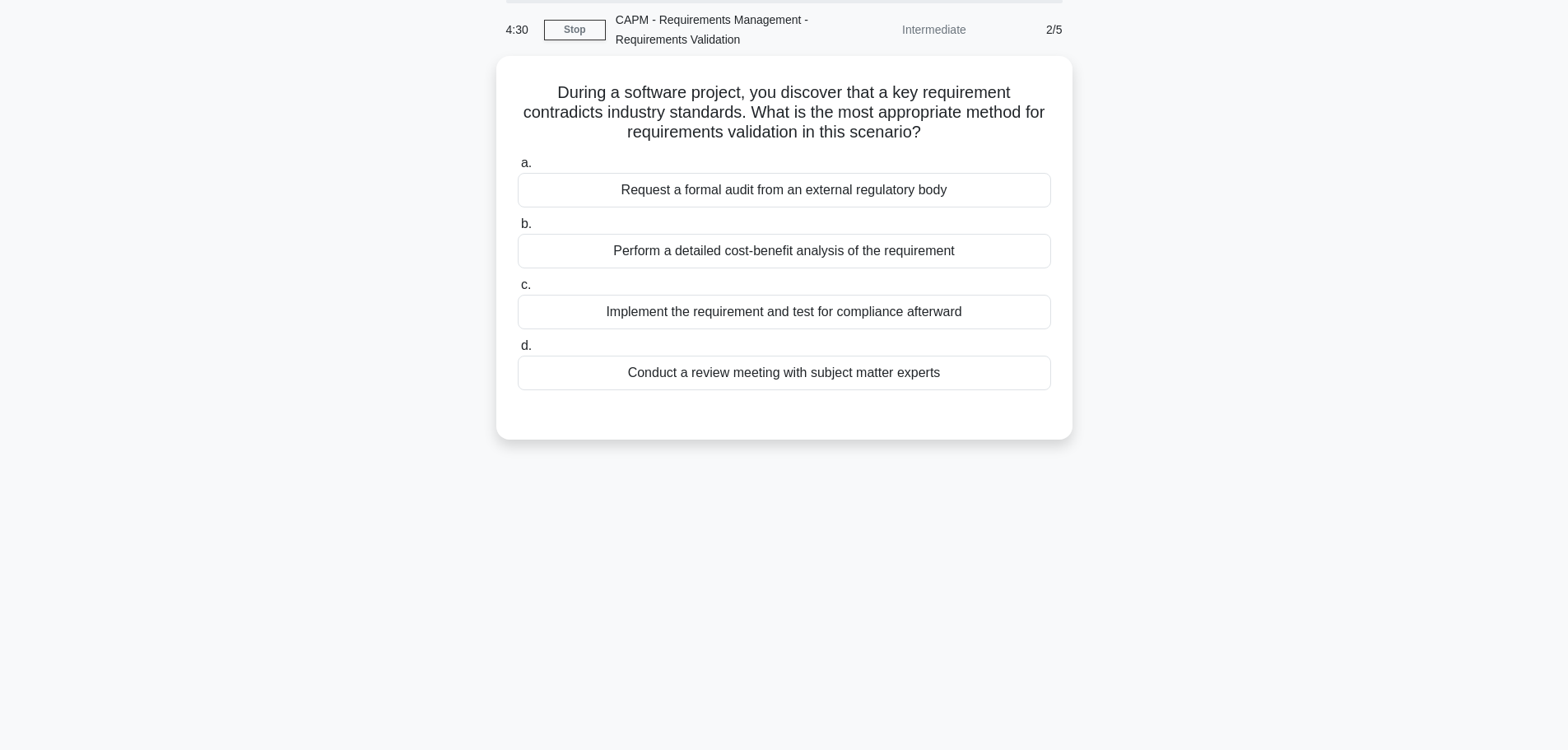
scroll to position [0, 0]
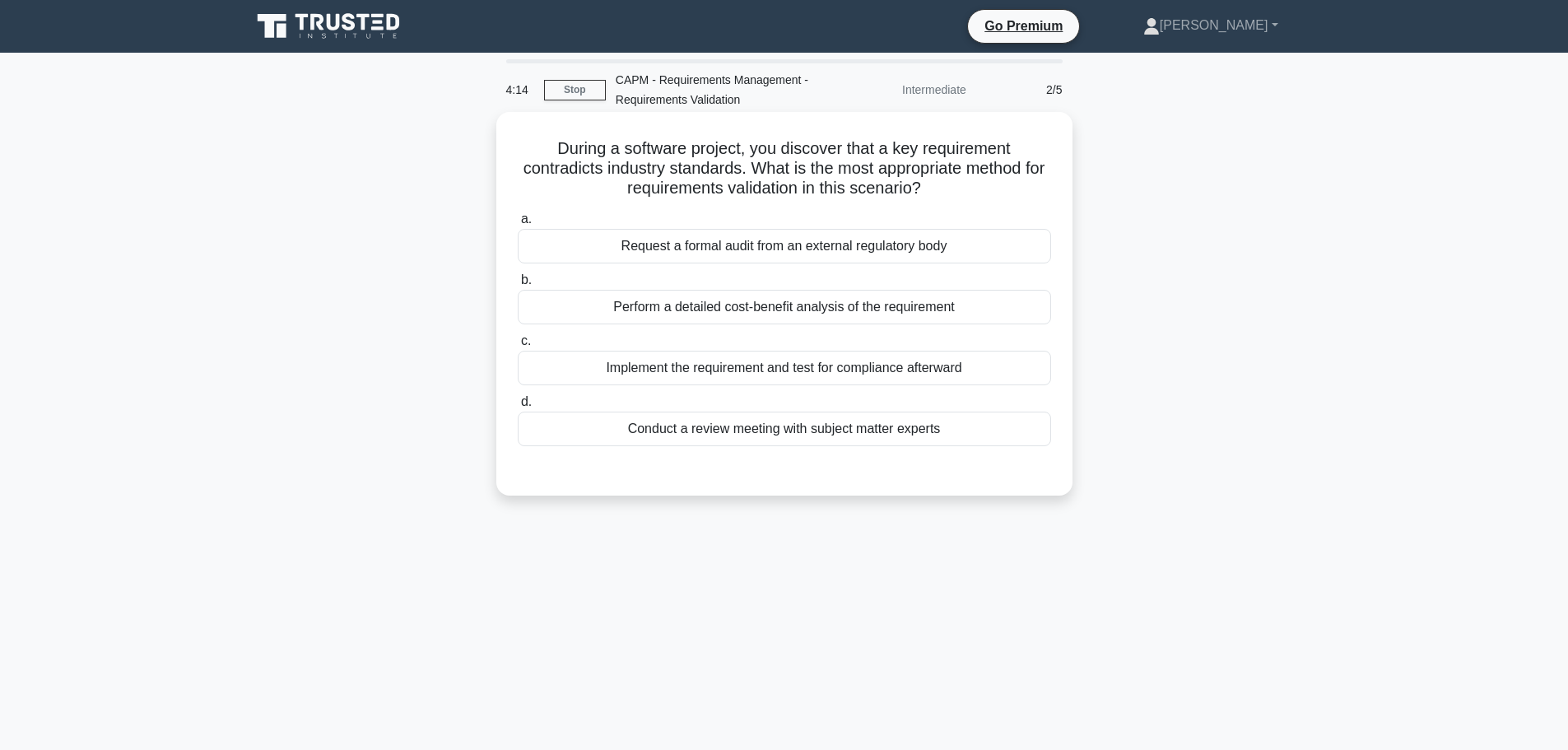
click at [680, 429] on div "Conduct a review meeting with subject matter experts" at bounding box center [784, 429] width 533 height 34
click at [518, 408] on input "d. Conduct a review meeting with subject matter experts" at bounding box center [518, 401] width 0 height 11
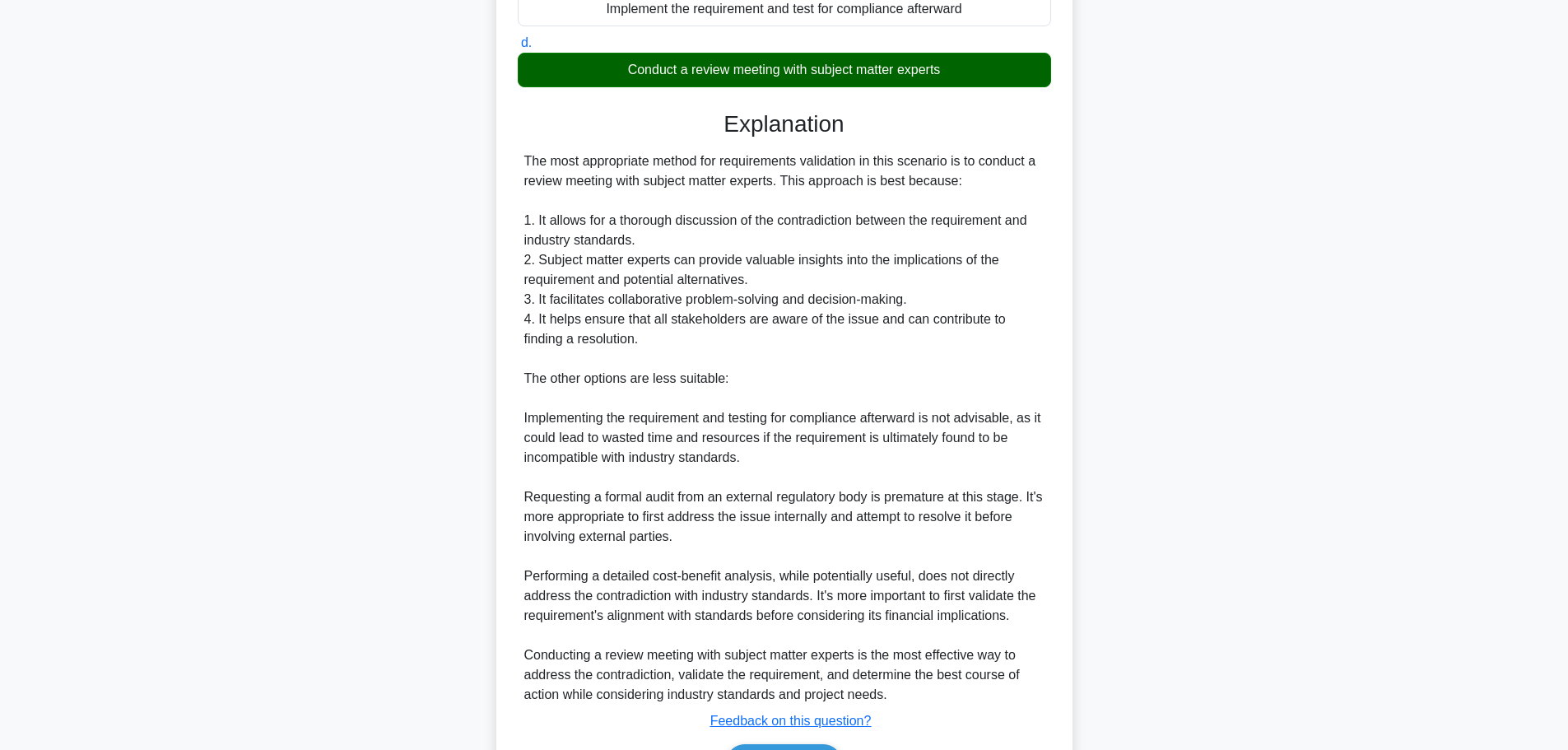
scroll to position [463, 0]
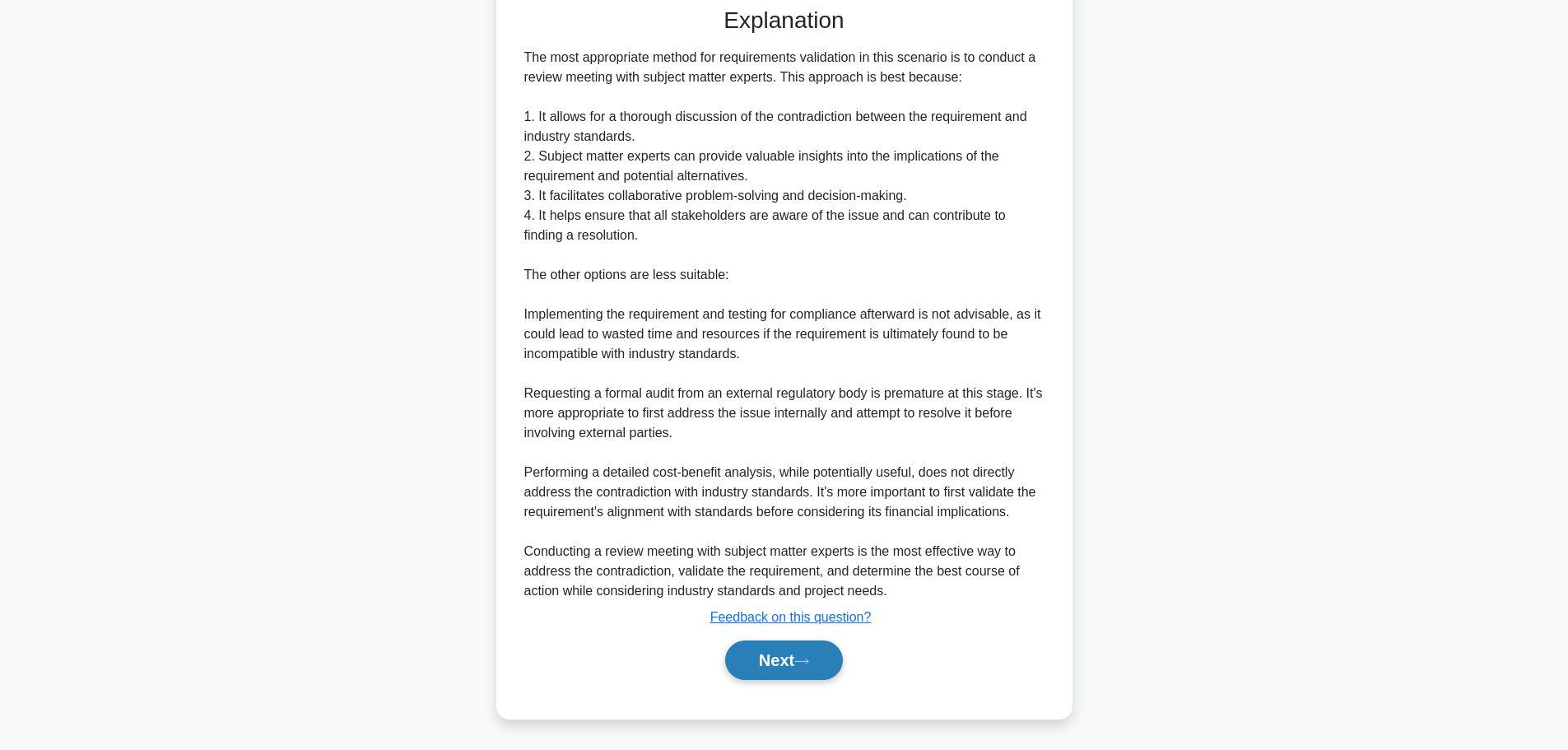
click at [743, 646] on button "Next" at bounding box center [783, 659] width 117 height 39
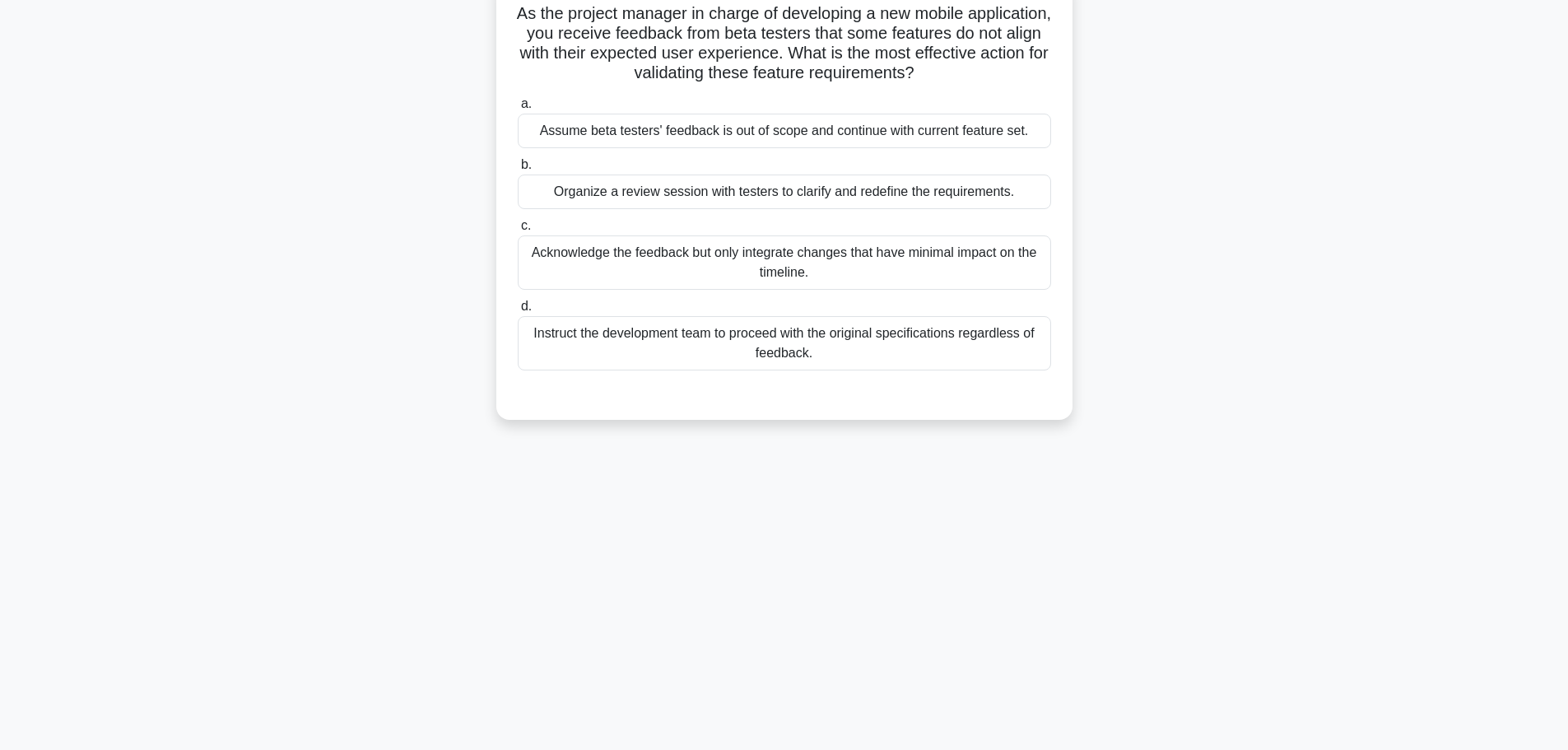
scroll to position [0, 0]
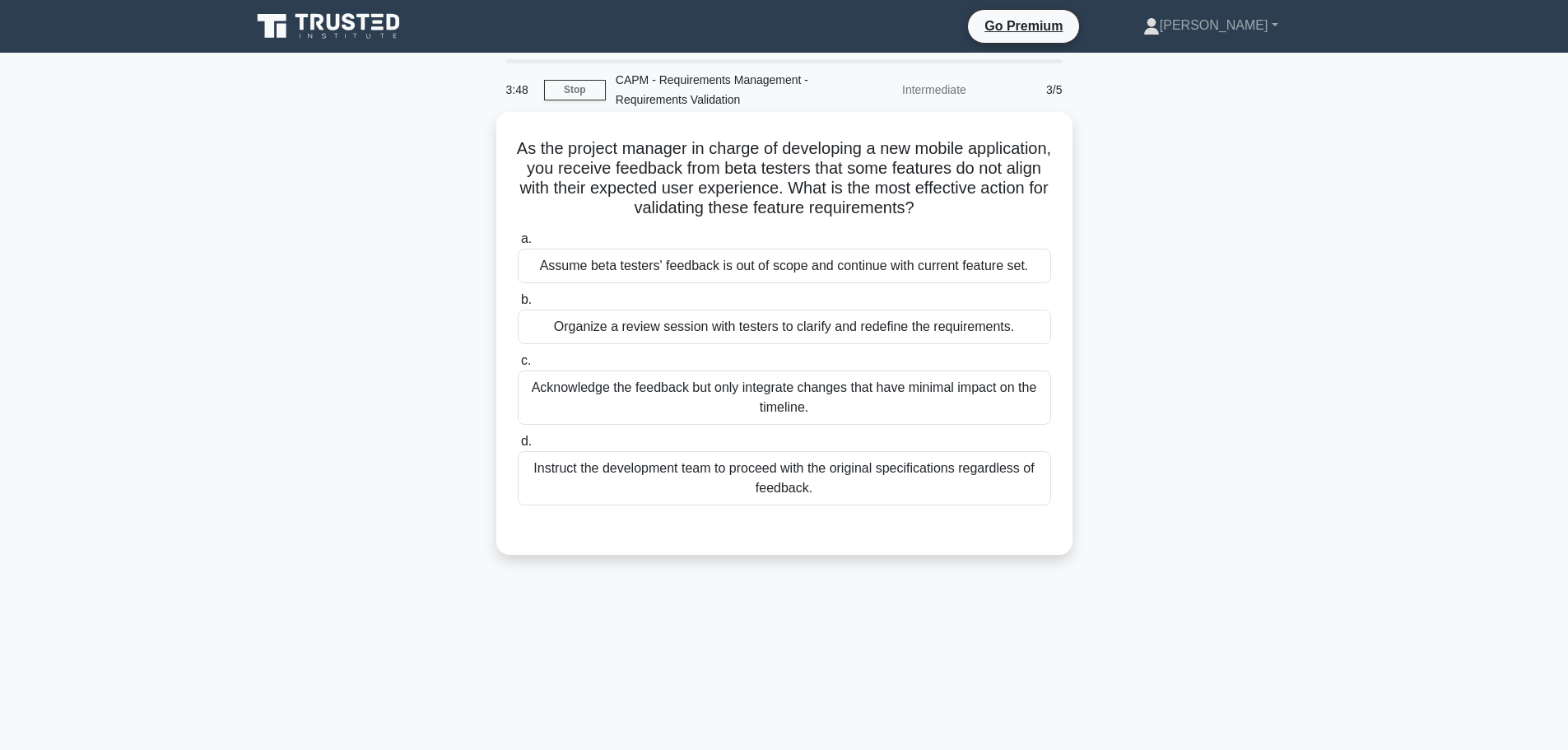
click at [744, 341] on div "Organize a review session with testers to clarify and redefine the requirements." at bounding box center [784, 327] width 533 height 34
click at [518, 306] on input "b. Organize a review session with testers to clarify and redefine the requireme…" at bounding box center [518, 300] width 0 height 11
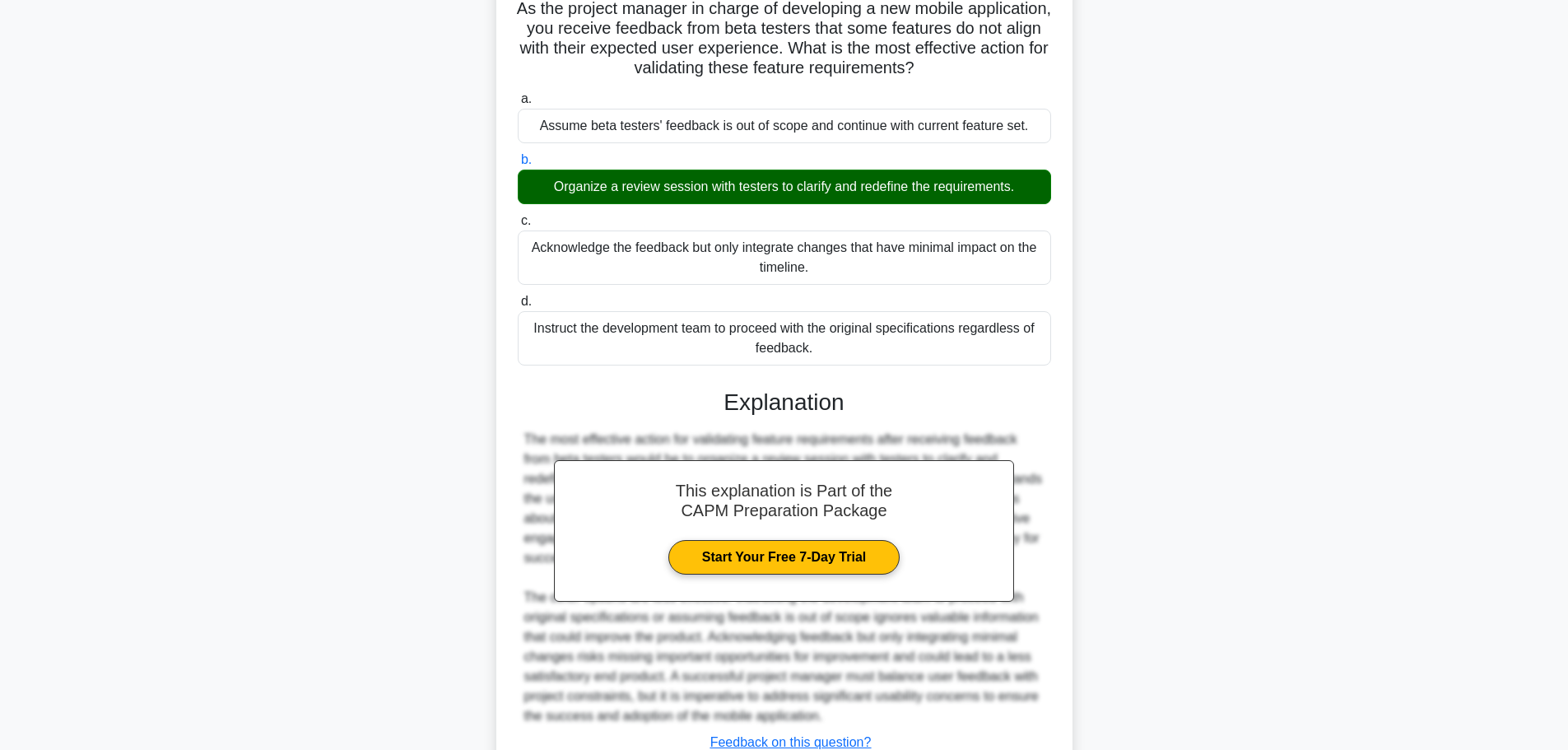
scroll to position [266, 0]
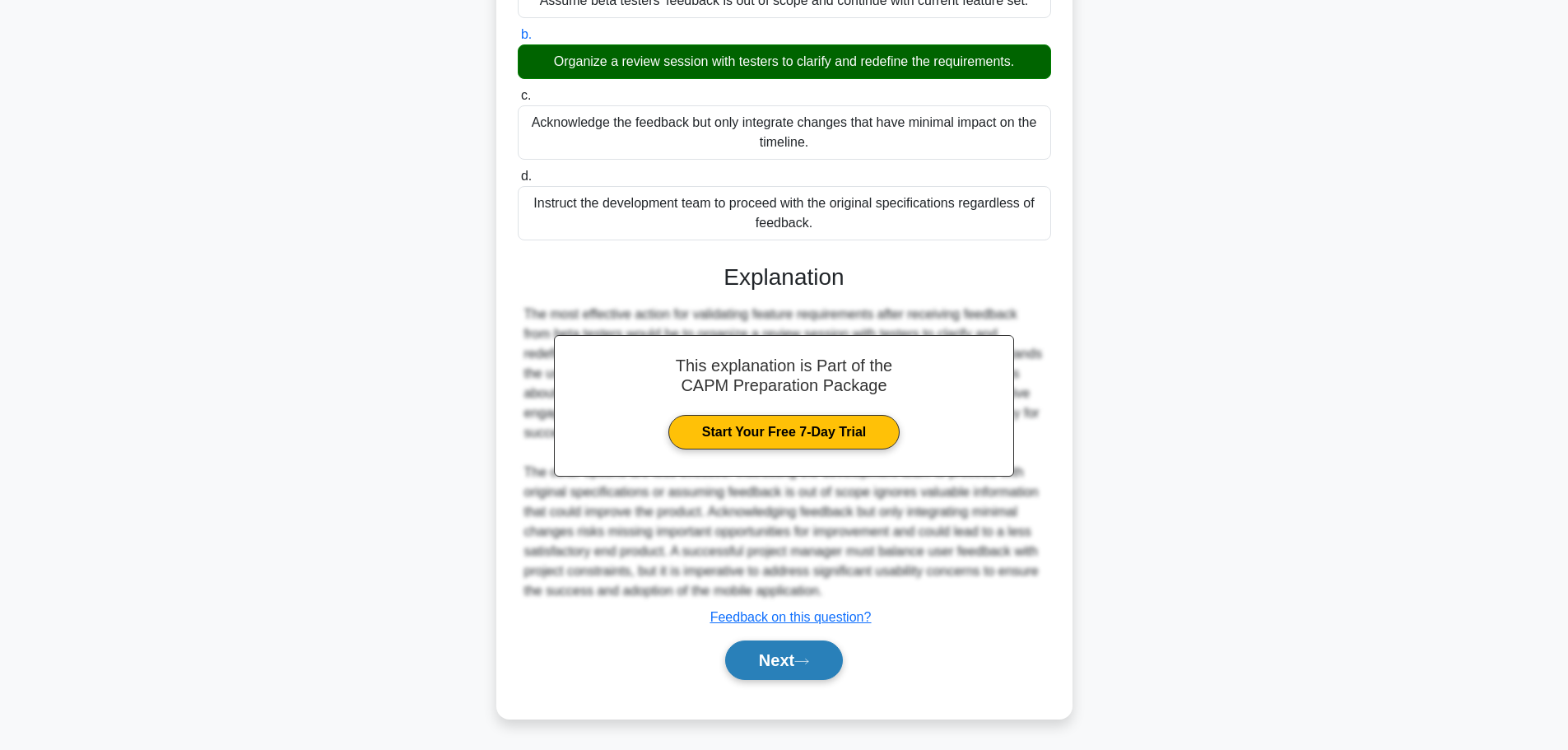
click at [777, 665] on button "Next" at bounding box center [783, 659] width 117 height 39
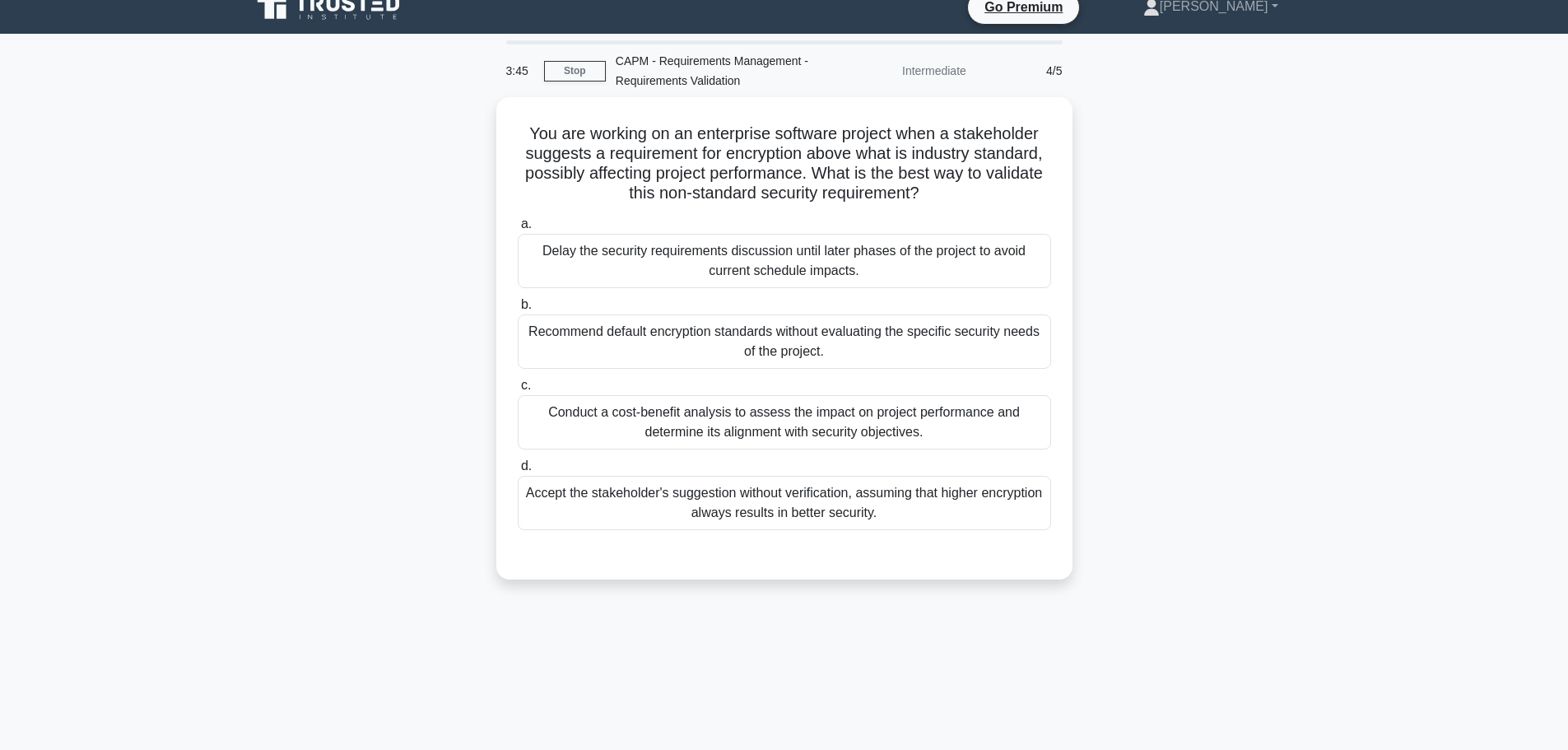
scroll to position [0, 0]
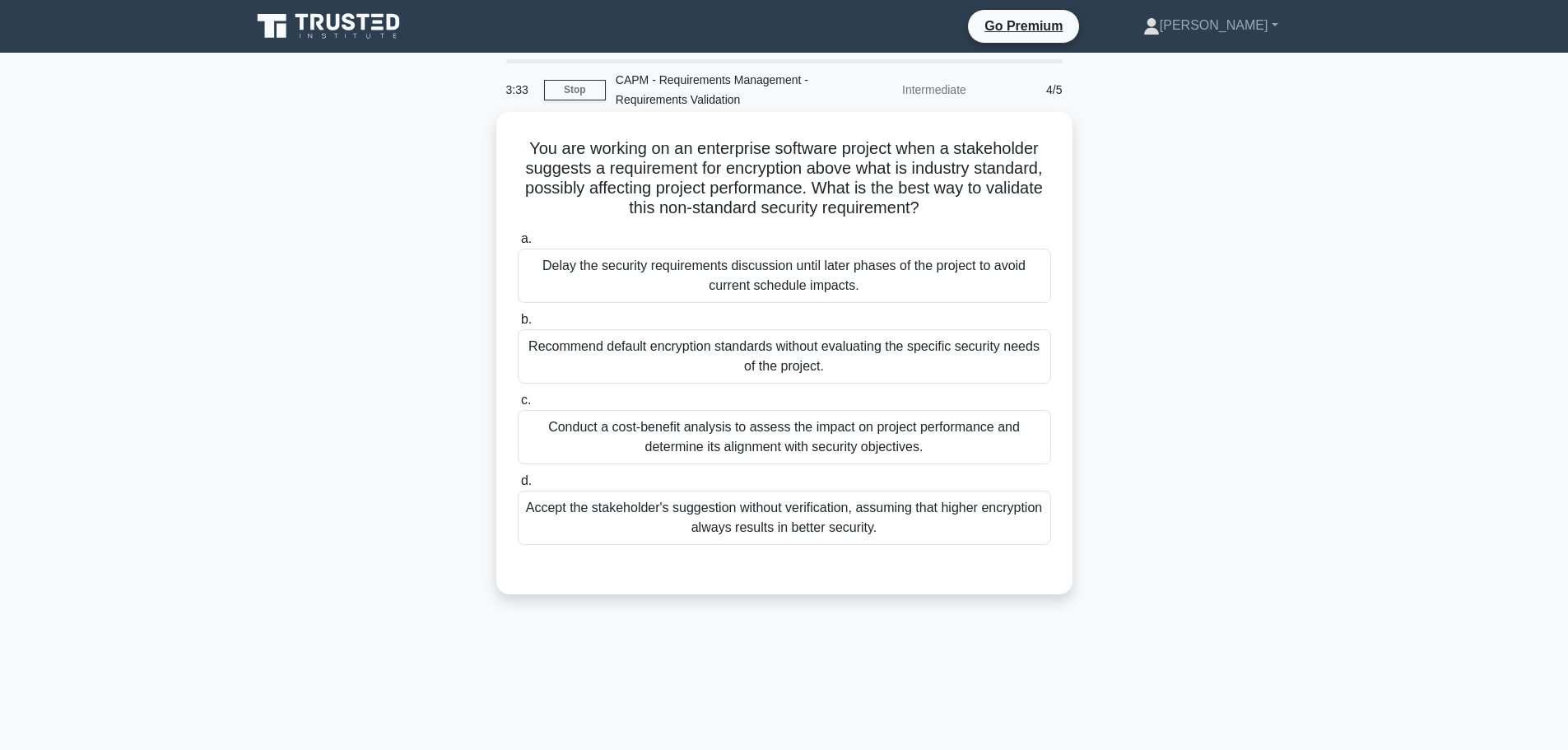
click at [693, 451] on div "Conduct a cost-benefit analysis to assess the impact on project performance and…" at bounding box center [784, 437] width 533 height 54
click at [518, 406] on input "c. Conduct a cost-benefit analysis to assess the impact on project performance …" at bounding box center [518, 400] width 0 height 11
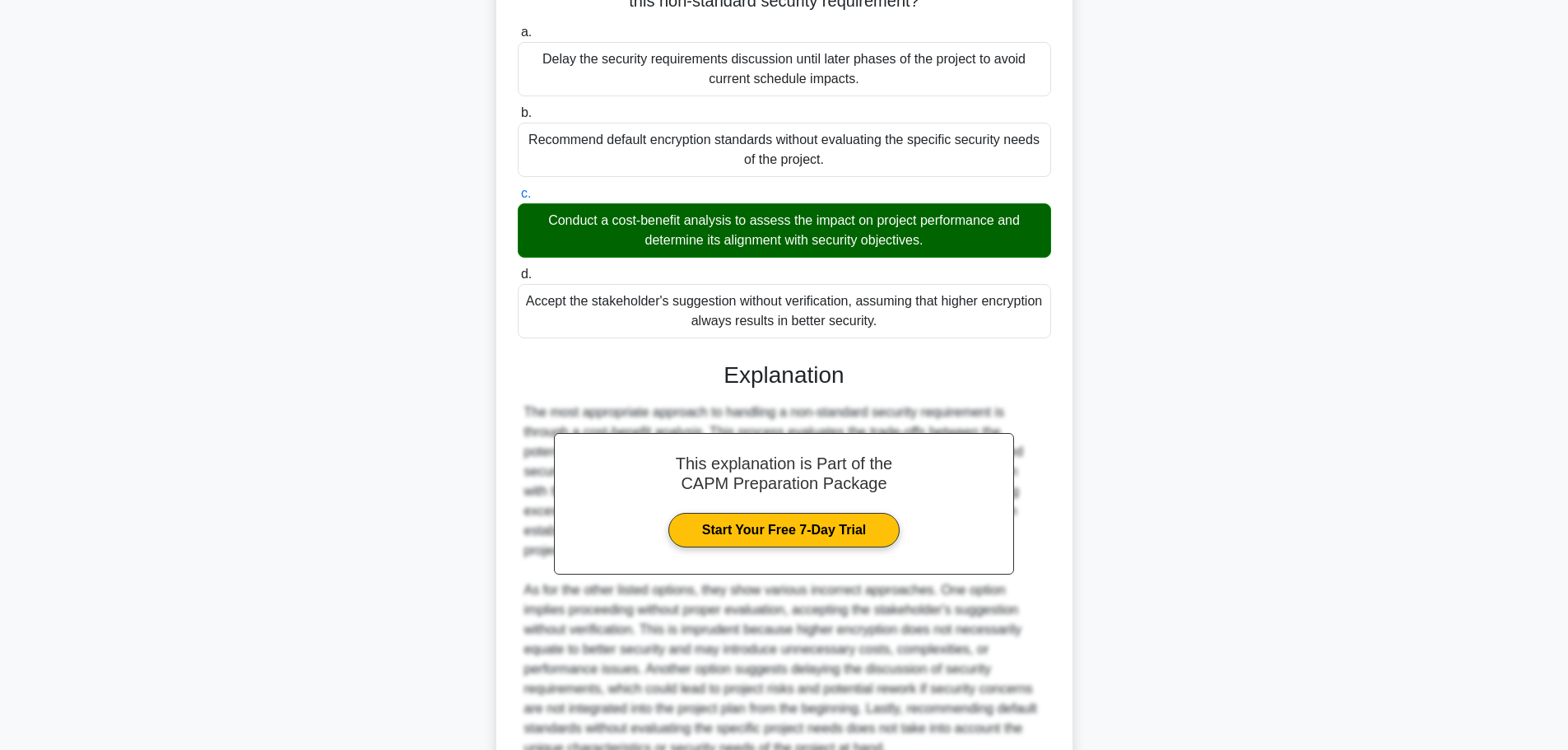
scroll to position [365, 0]
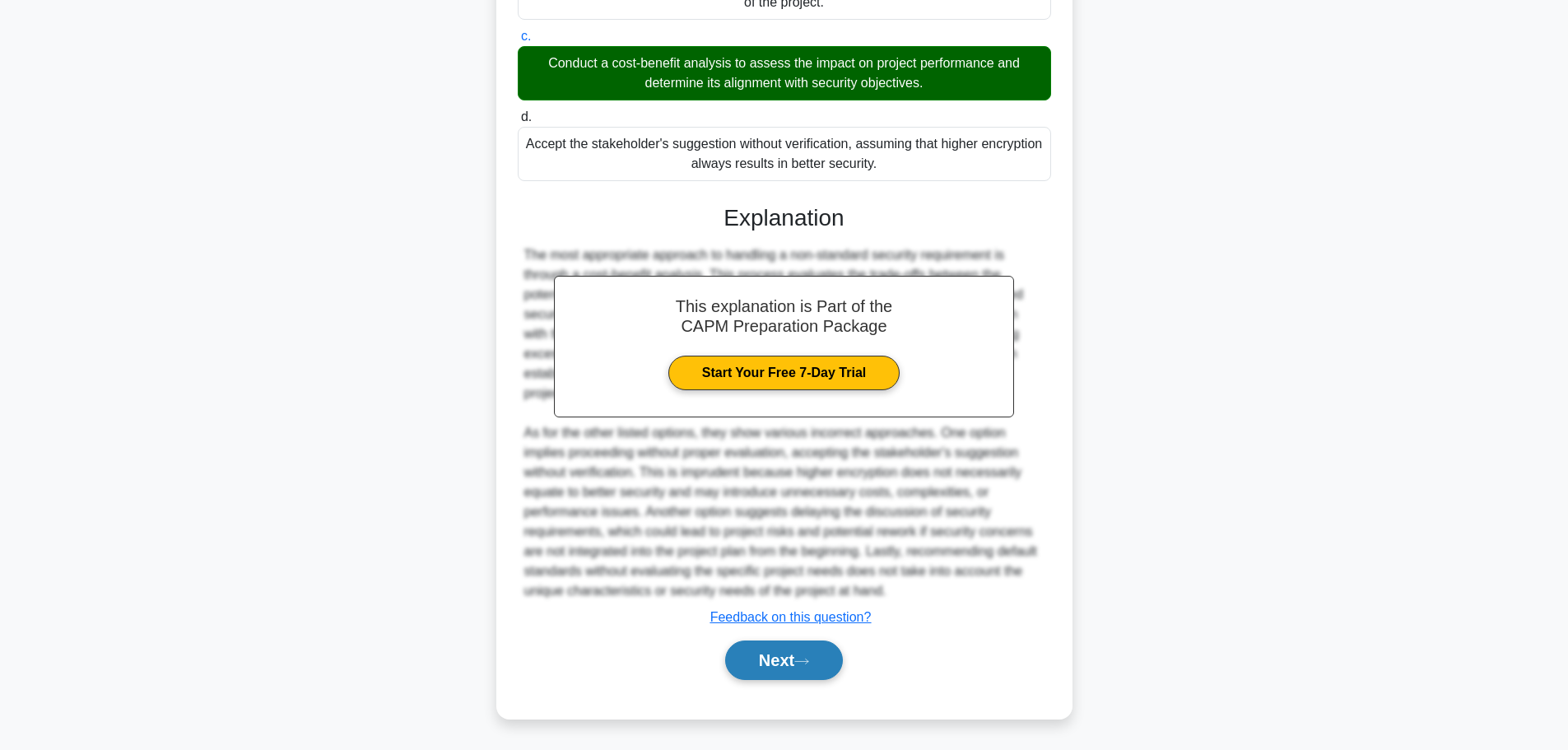
click at [757, 651] on button "Next" at bounding box center [783, 659] width 117 height 39
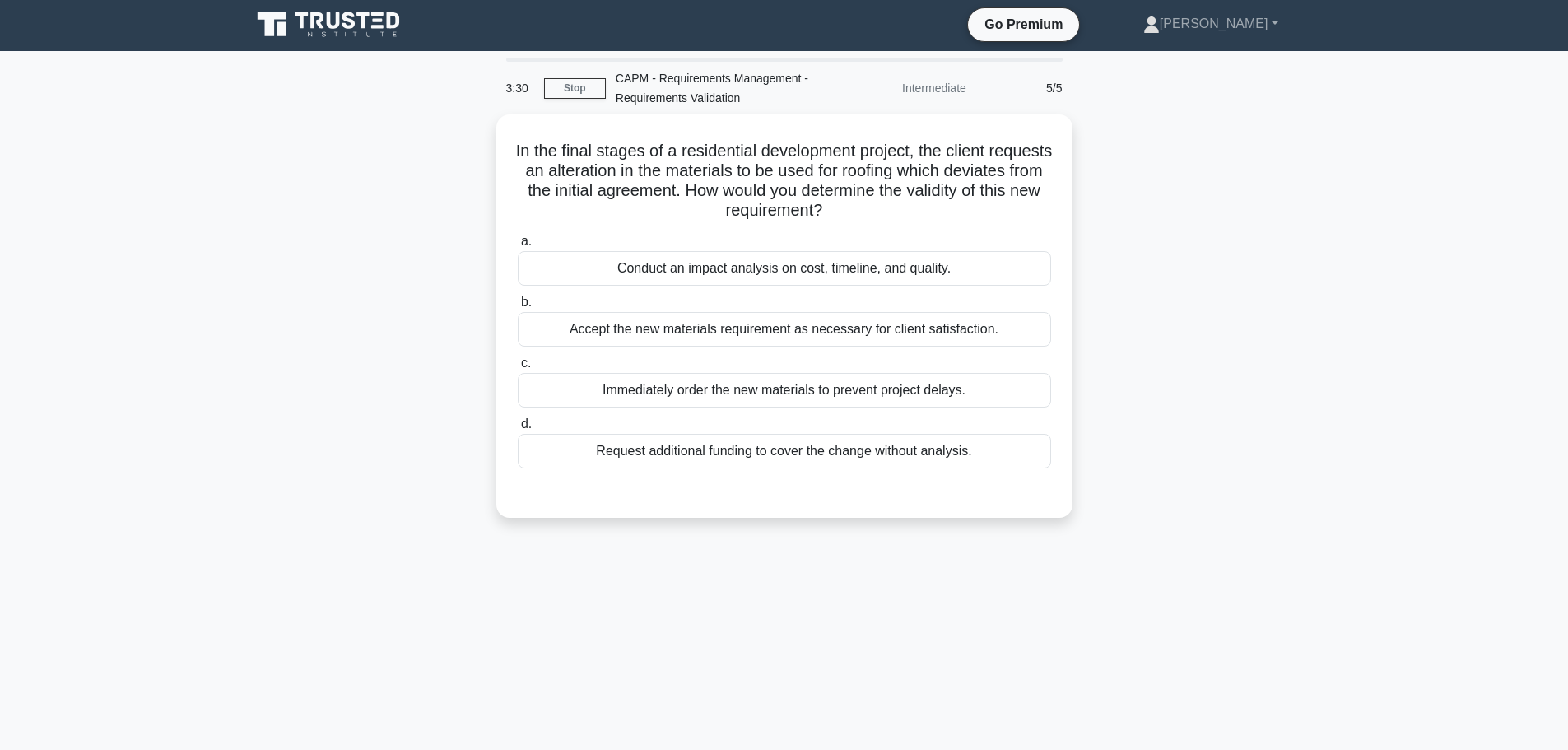
scroll to position [0, 0]
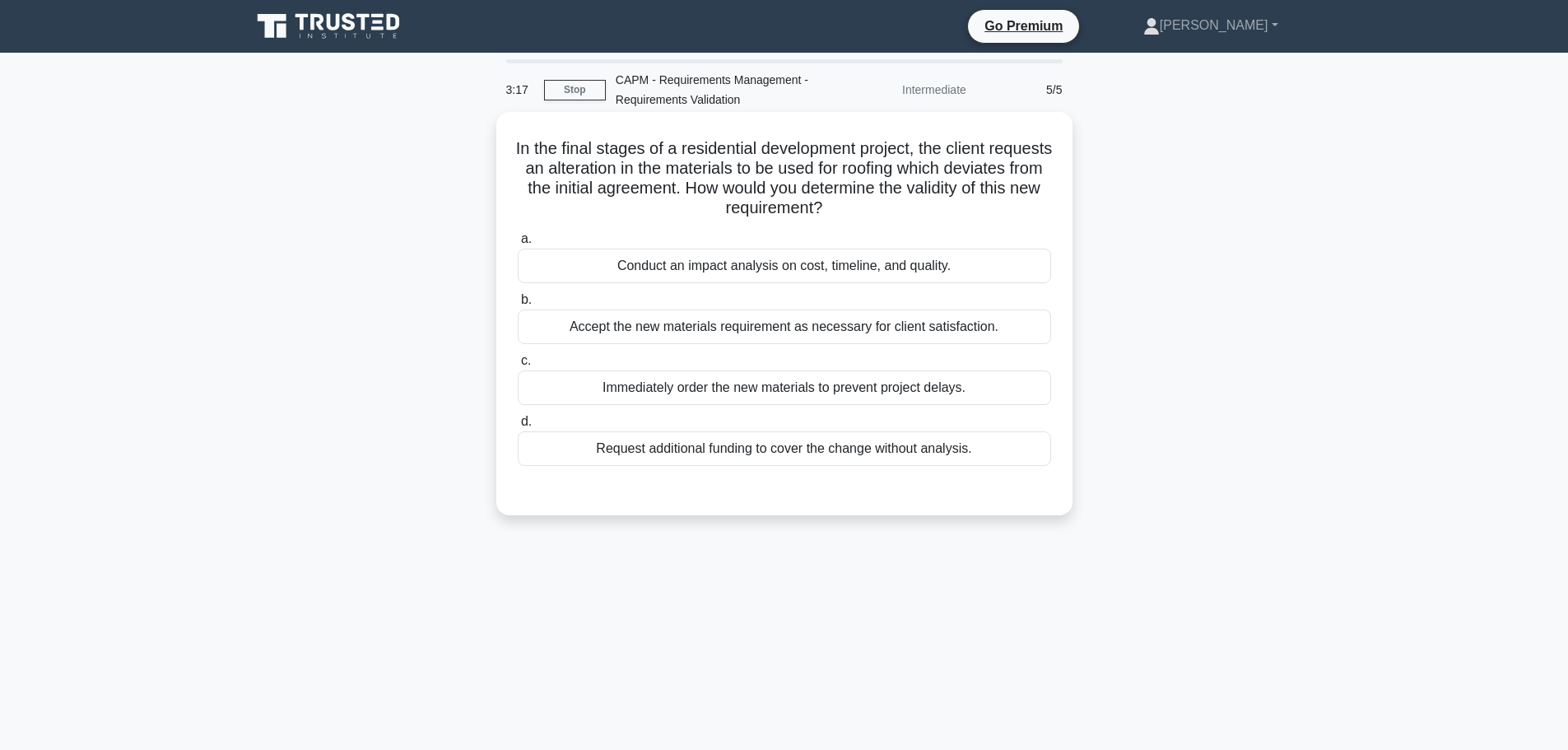
click at [745, 267] on div "Conduct an impact analysis on cost, timeline, and quality." at bounding box center [784, 266] width 533 height 34
click at [518, 245] on input "a. Conduct an impact analysis on cost, timeline, and quality." at bounding box center [518, 239] width 0 height 11
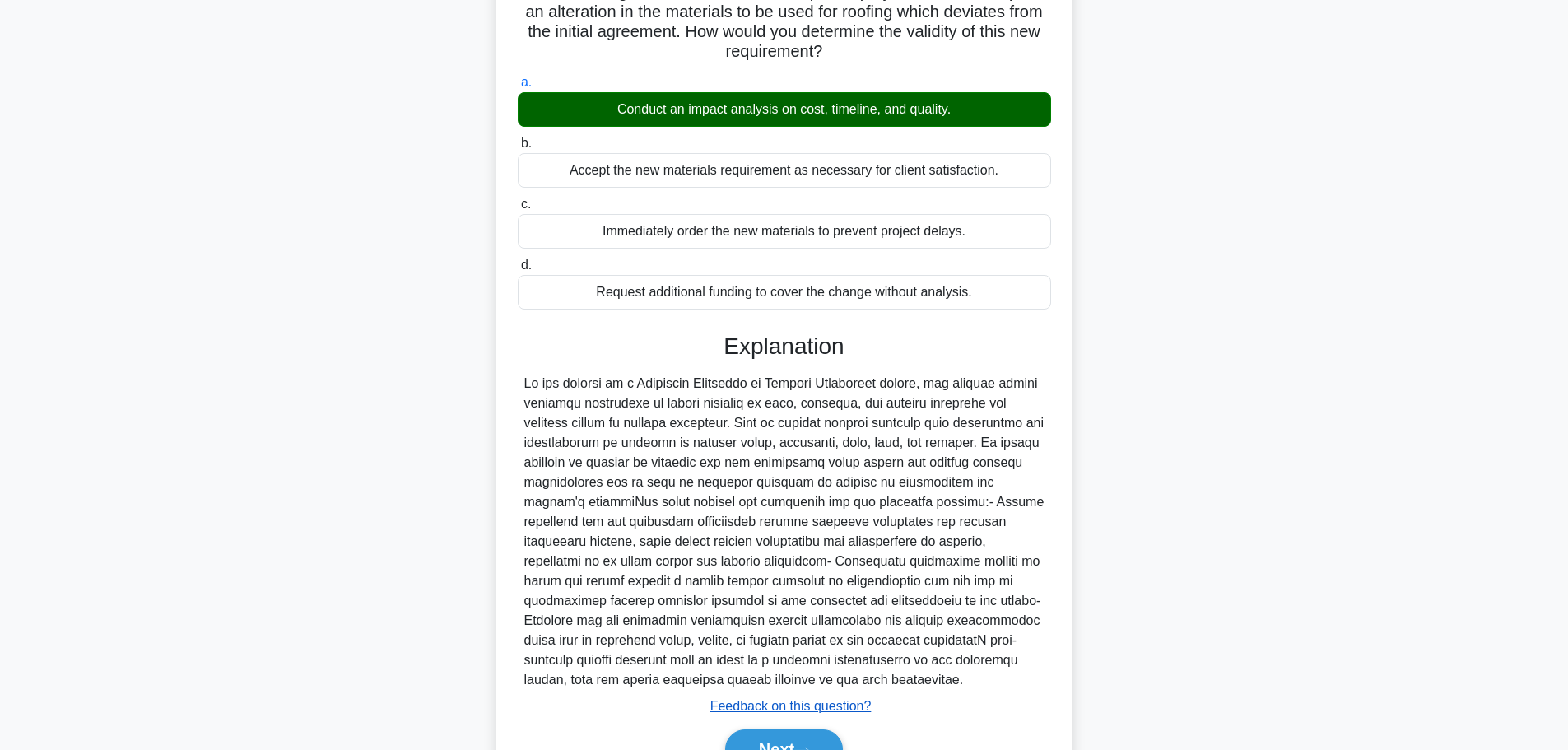
scroll to position [246, 0]
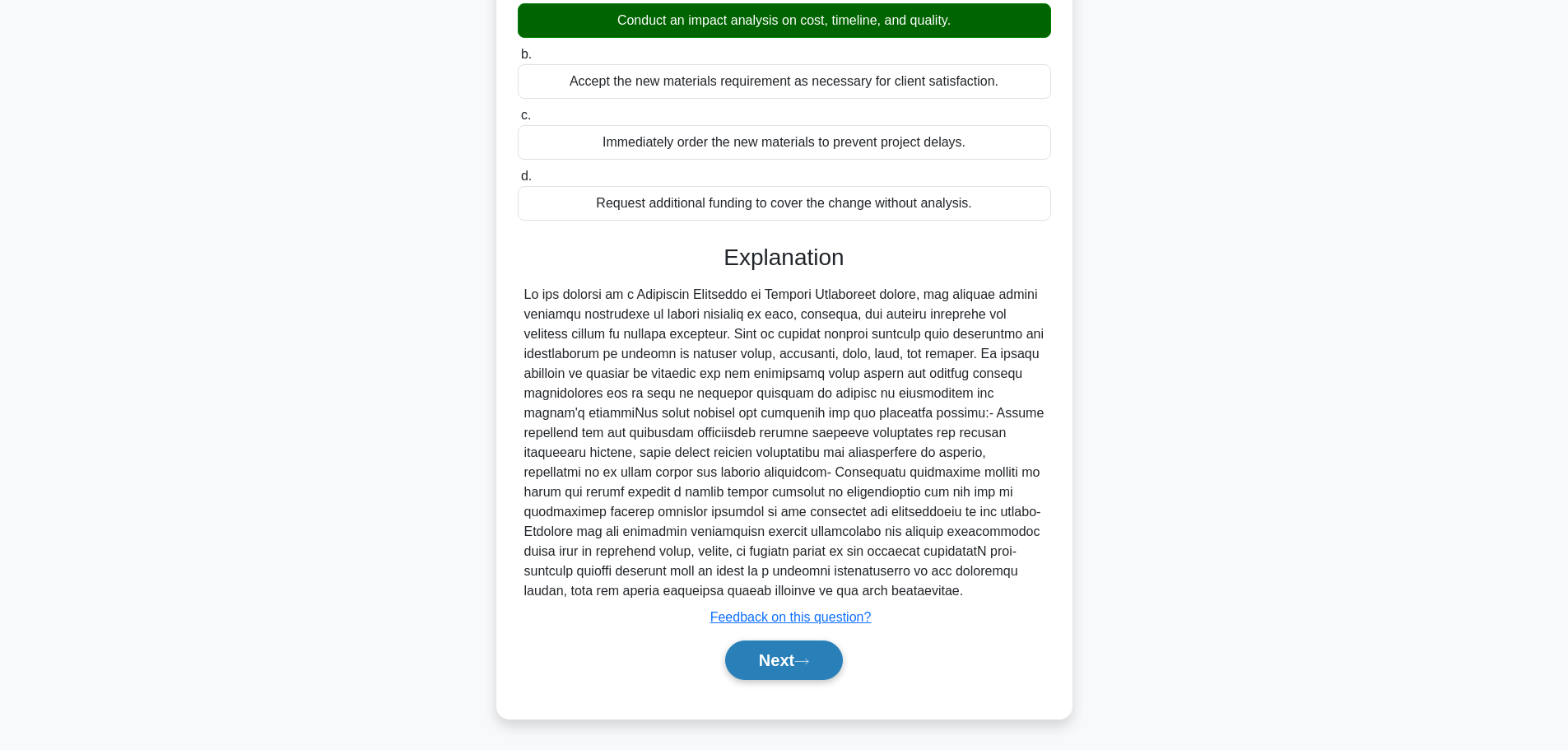
click at [764, 659] on button "Next" at bounding box center [783, 659] width 117 height 39
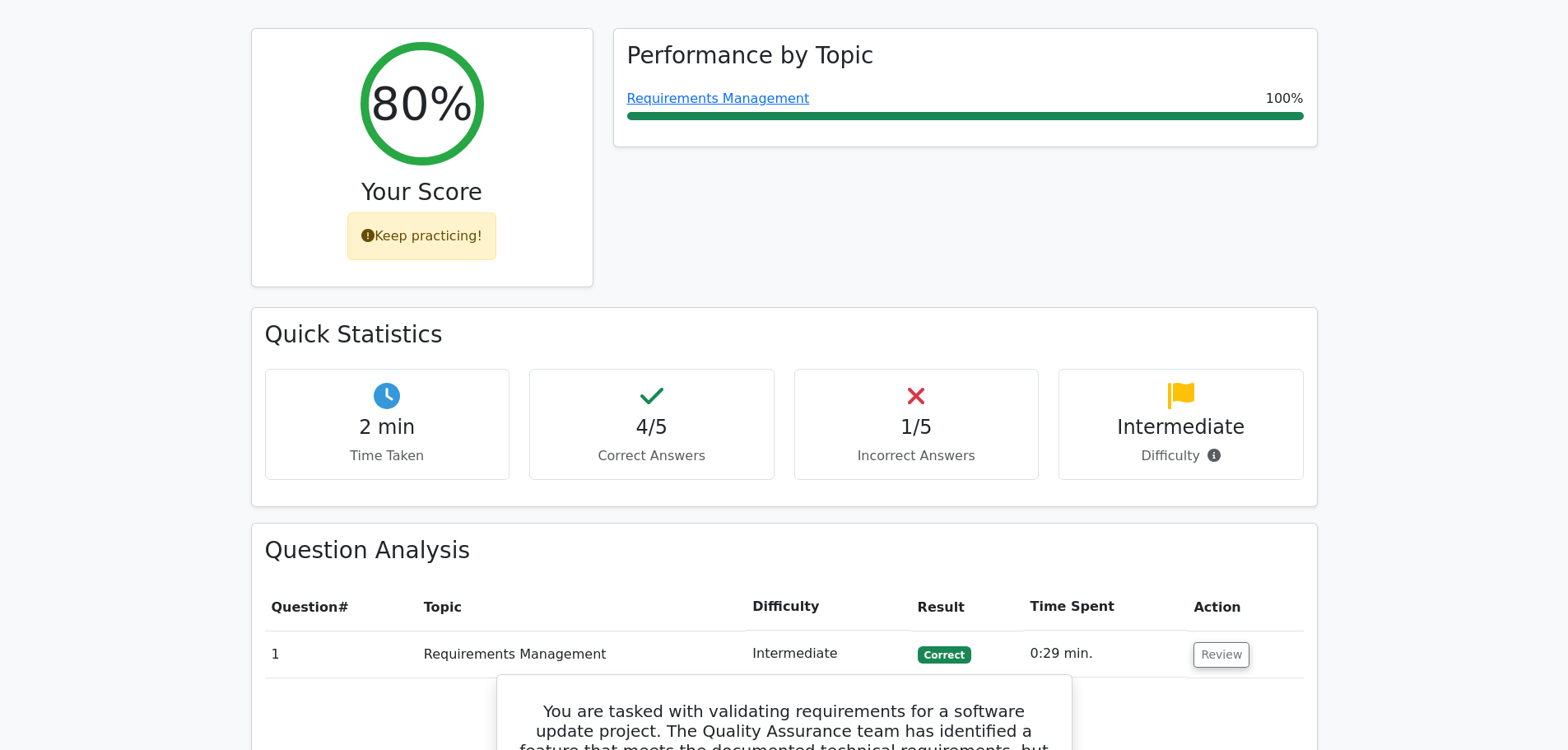
scroll to position [530, 0]
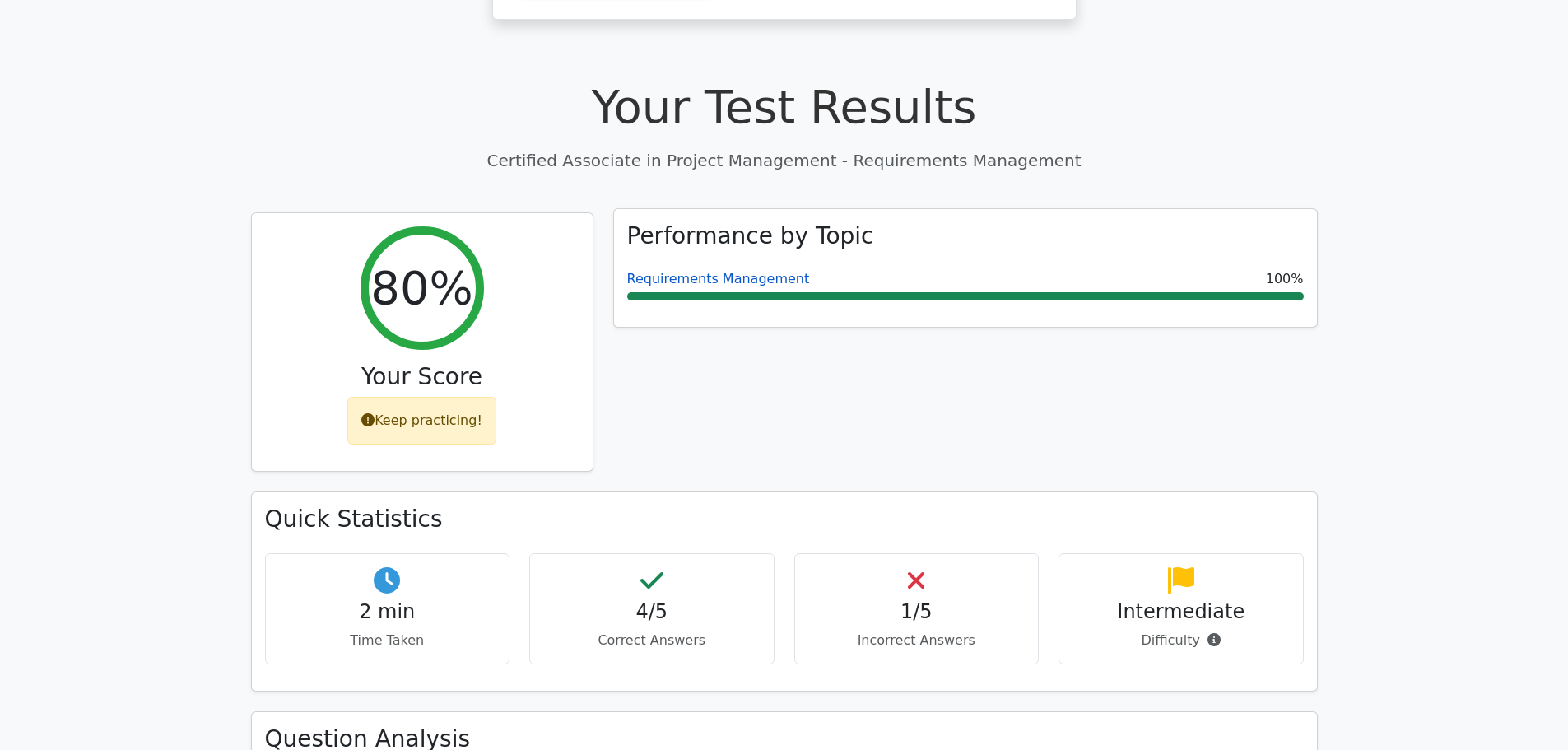
click at [750, 271] on link "Requirements Management" at bounding box center [718, 279] width 182 height 15
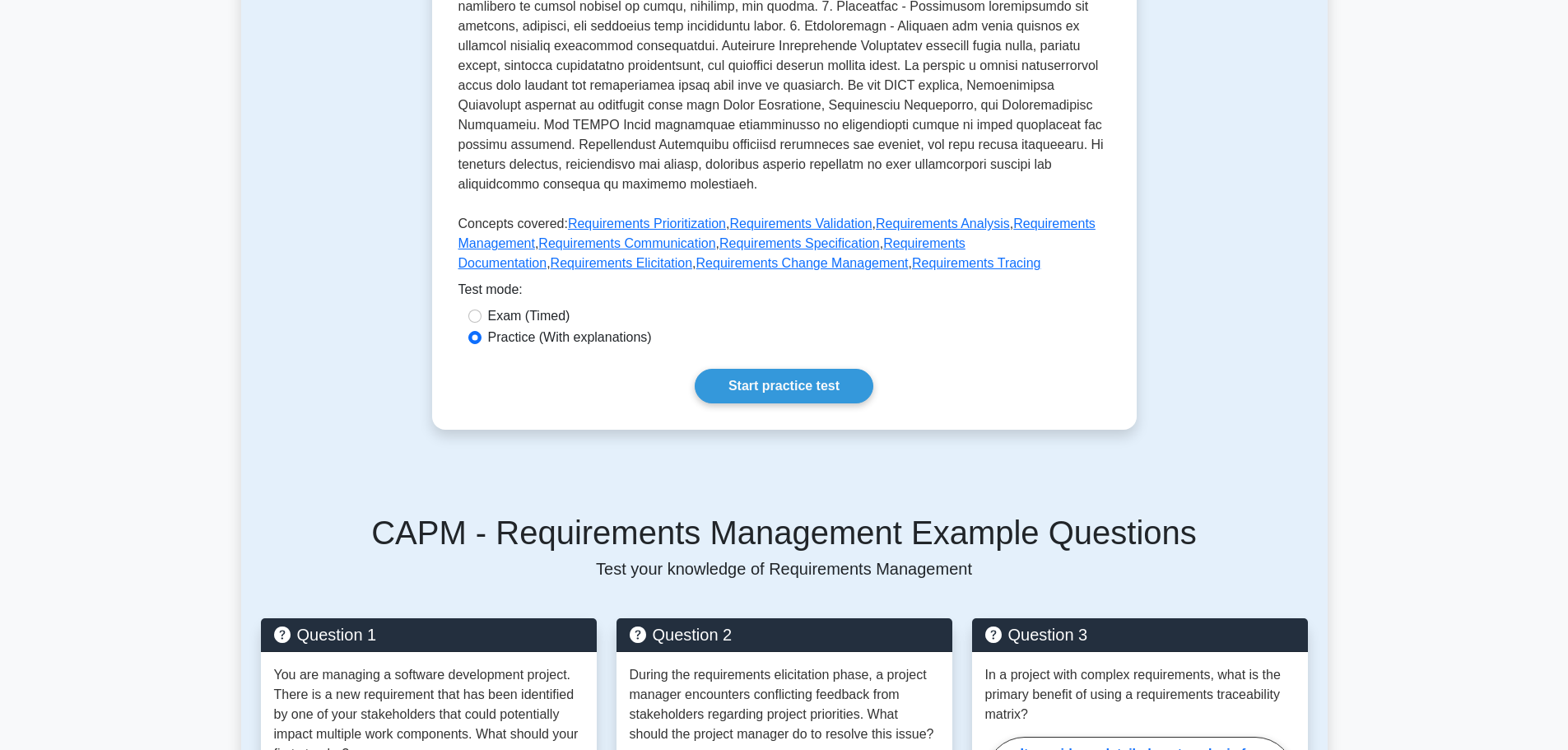
scroll to position [576, 0]
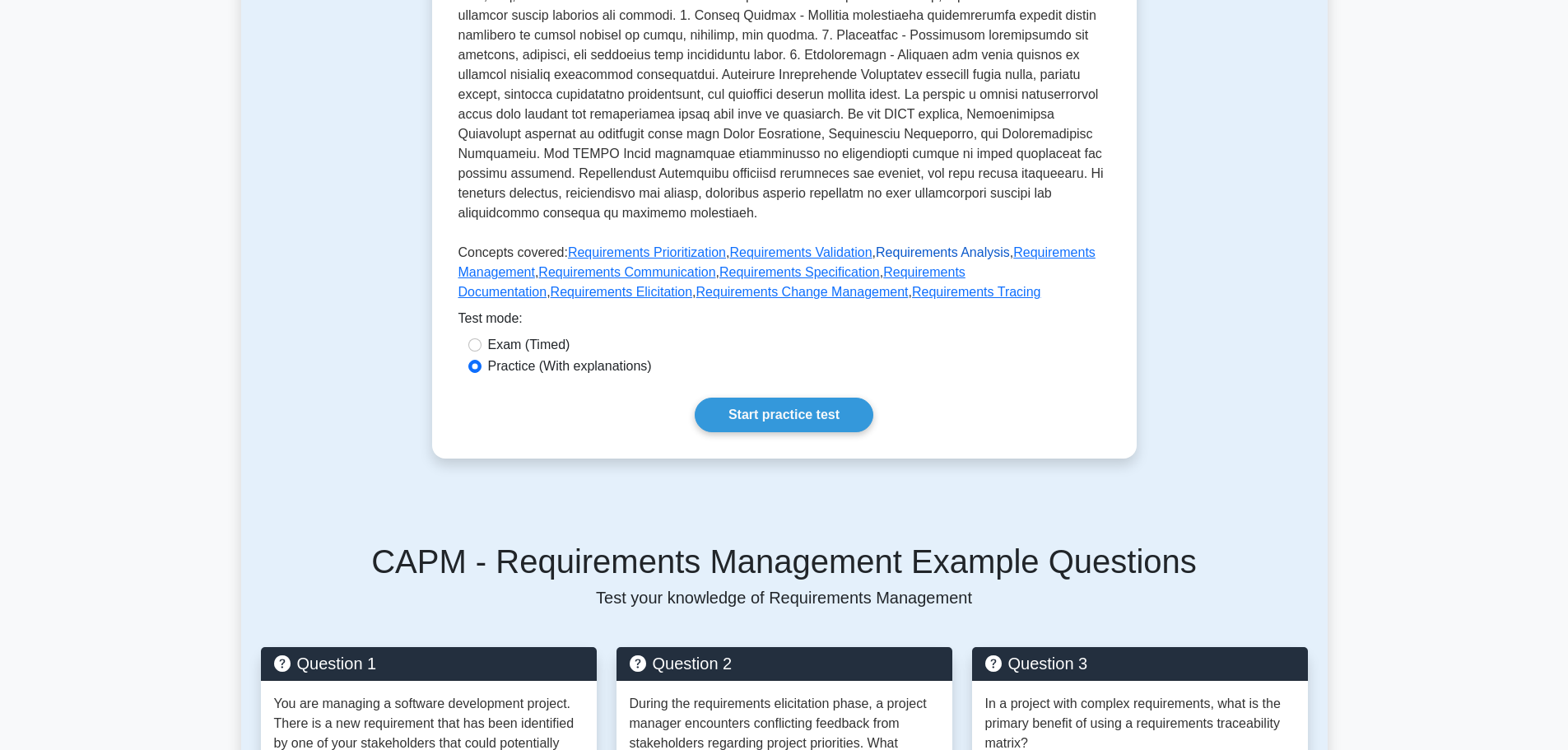
click at [943, 252] on link "Requirements Analysis" at bounding box center [943, 252] width 134 height 14
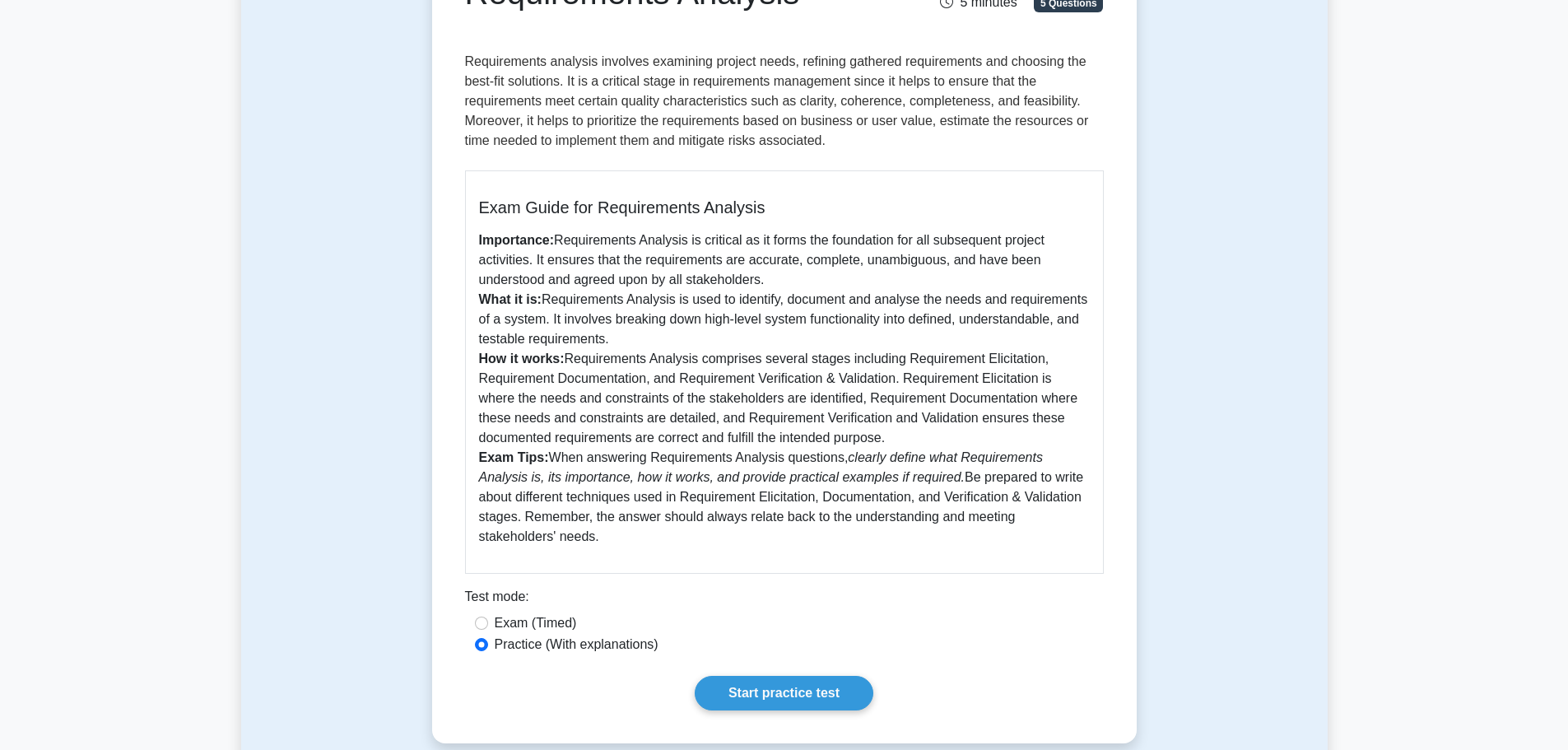
scroll to position [247, 0]
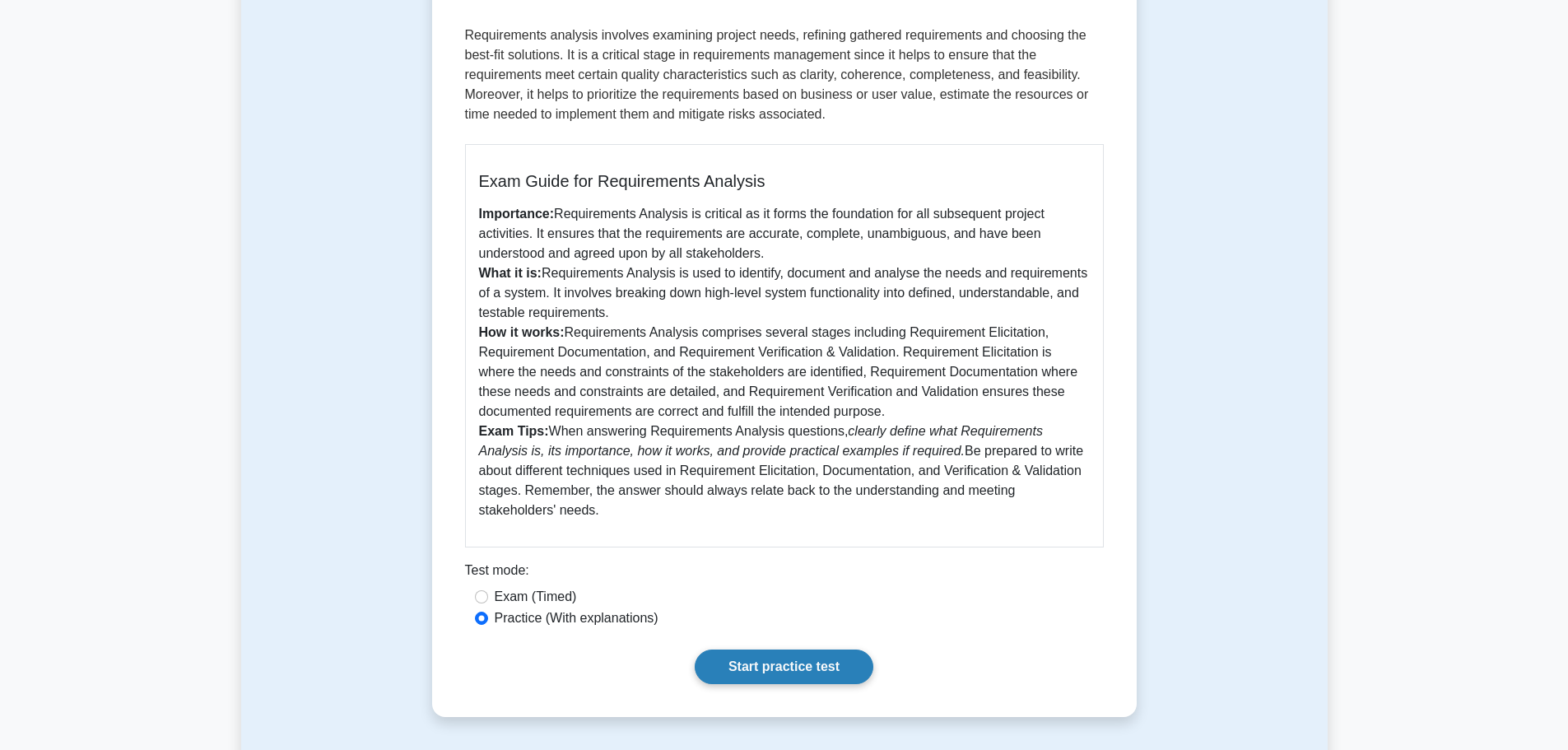
click at [818, 658] on link "Start practice test" at bounding box center [783, 667] width 179 height 34
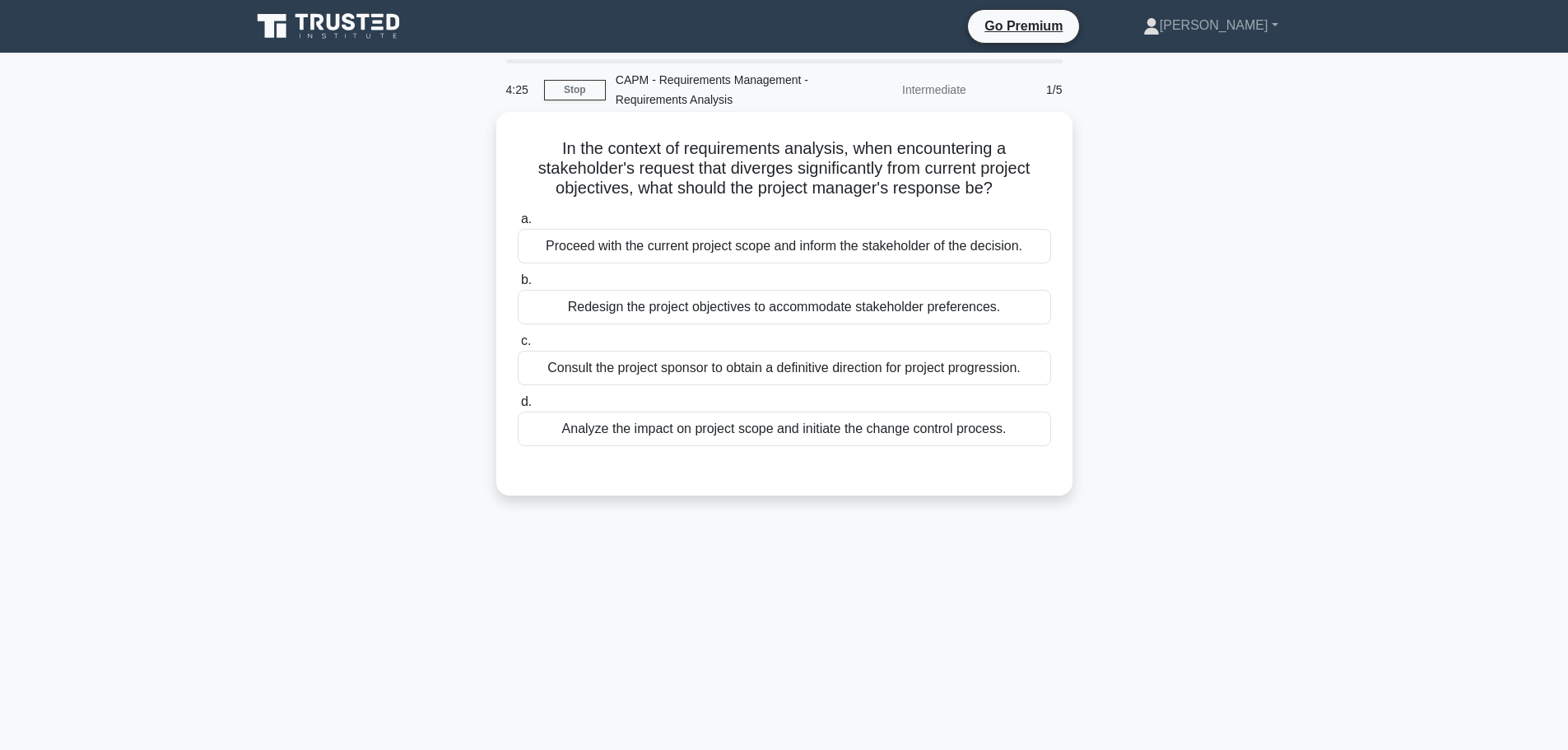
click at [612, 372] on div "Consult the project sponsor to obtain a definitive direction for project progre…" at bounding box center [784, 368] width 533 height 34
click at [518, 347] on input "c. Consult the project sponsor to obtain a definitive direction for project pro…" at bounding box center [518, 341] width 0 height 11
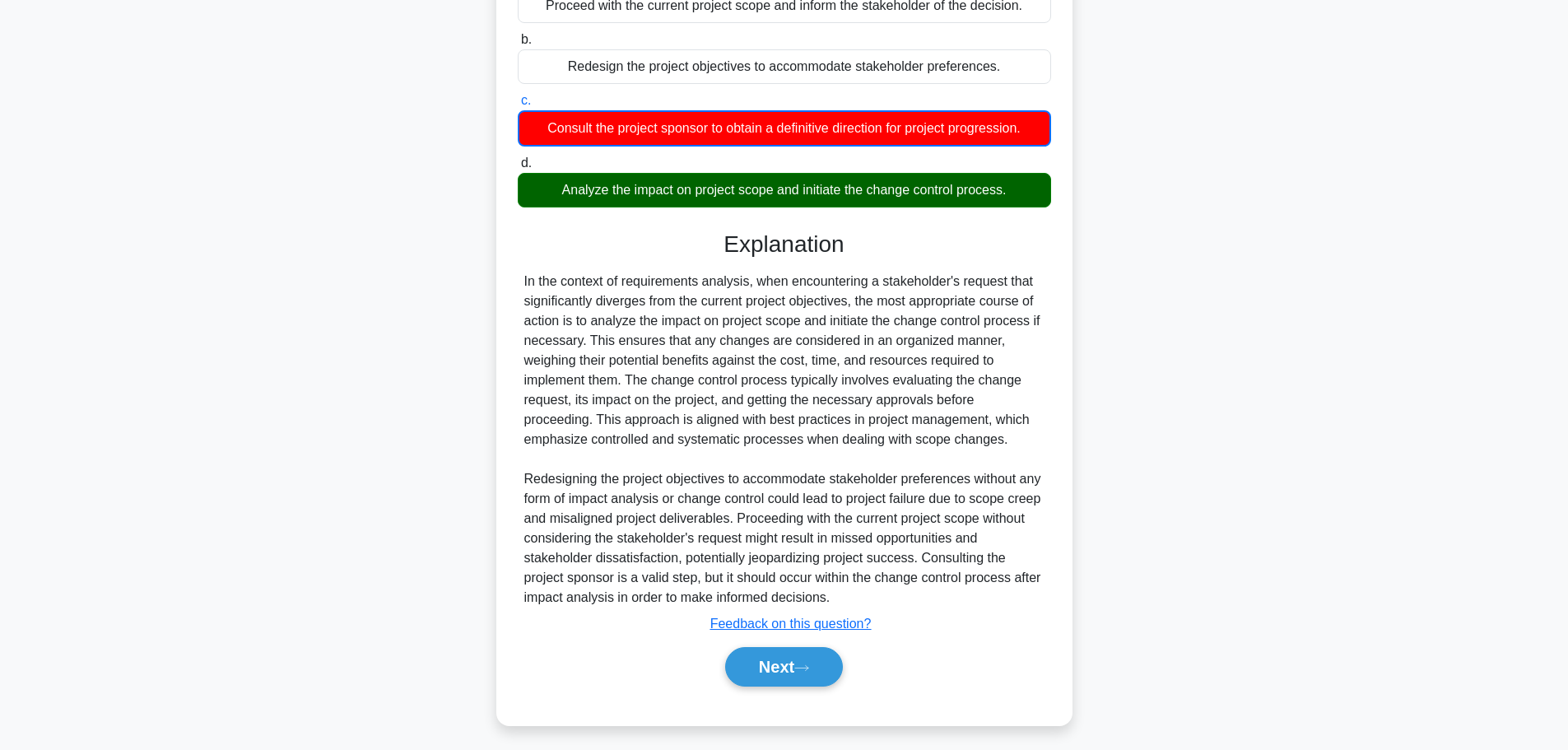
scroll to position [247, 0]
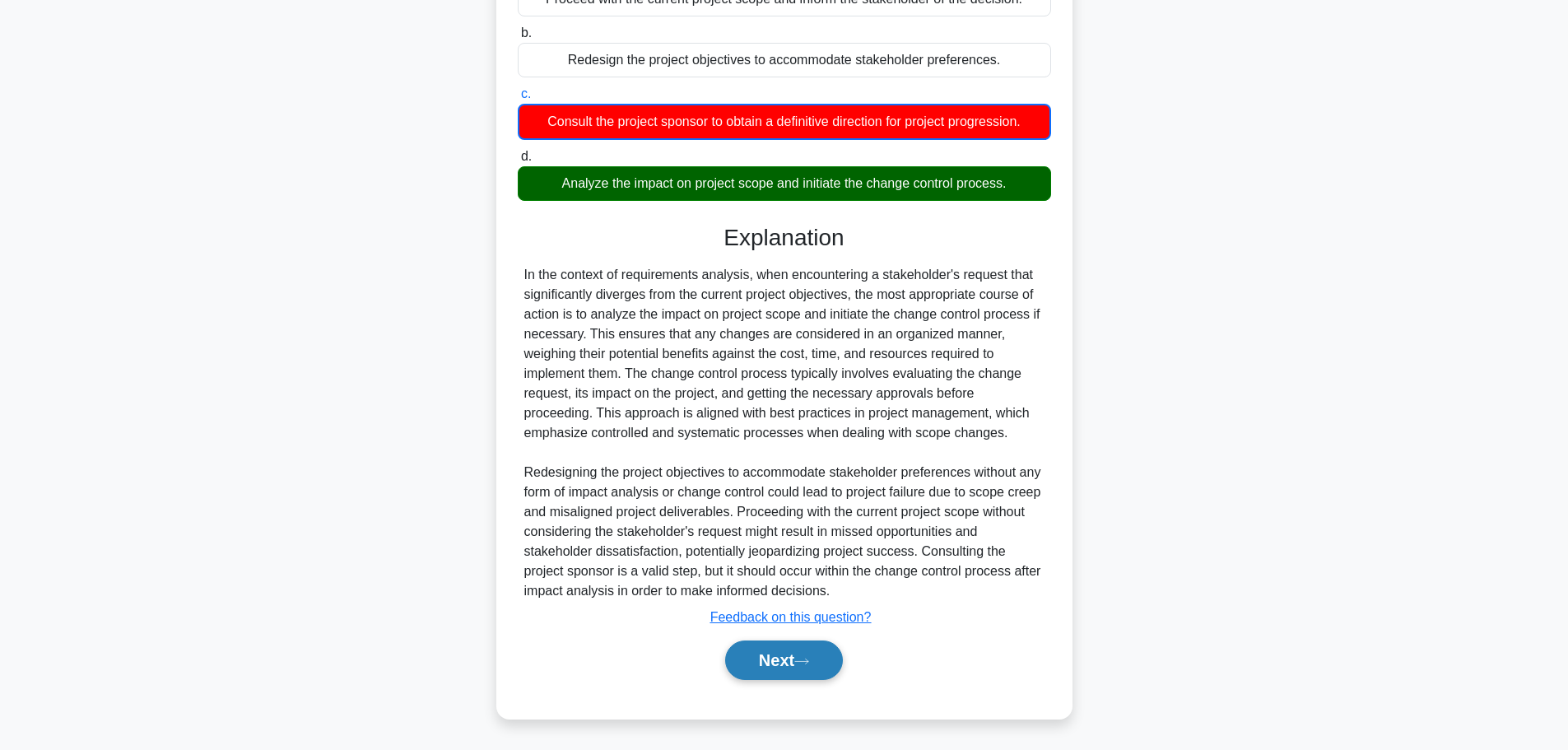
click at [737, 657] on button "Next" at bounding box center [783, 659] width 117 height 39
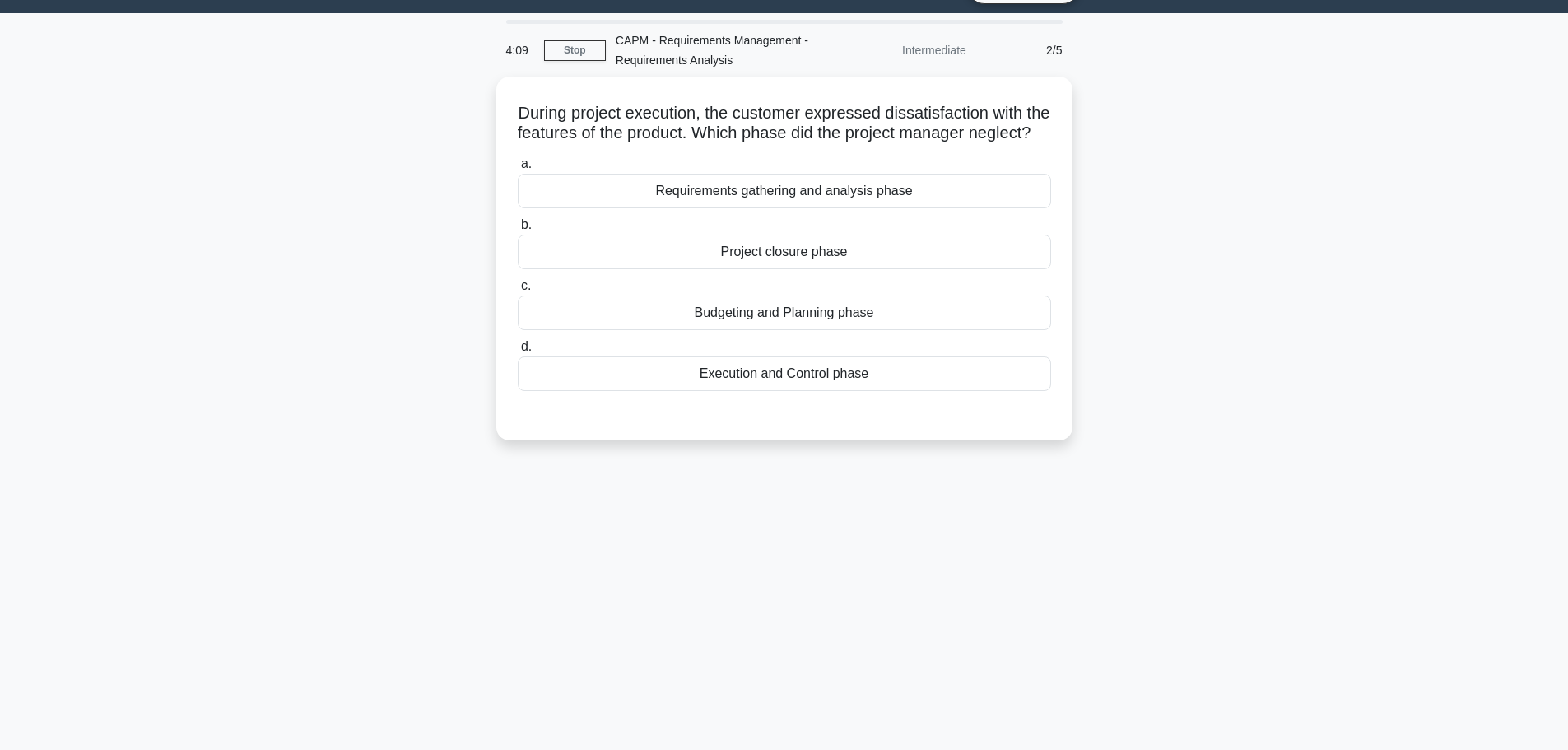
scroll to position [0, 0]
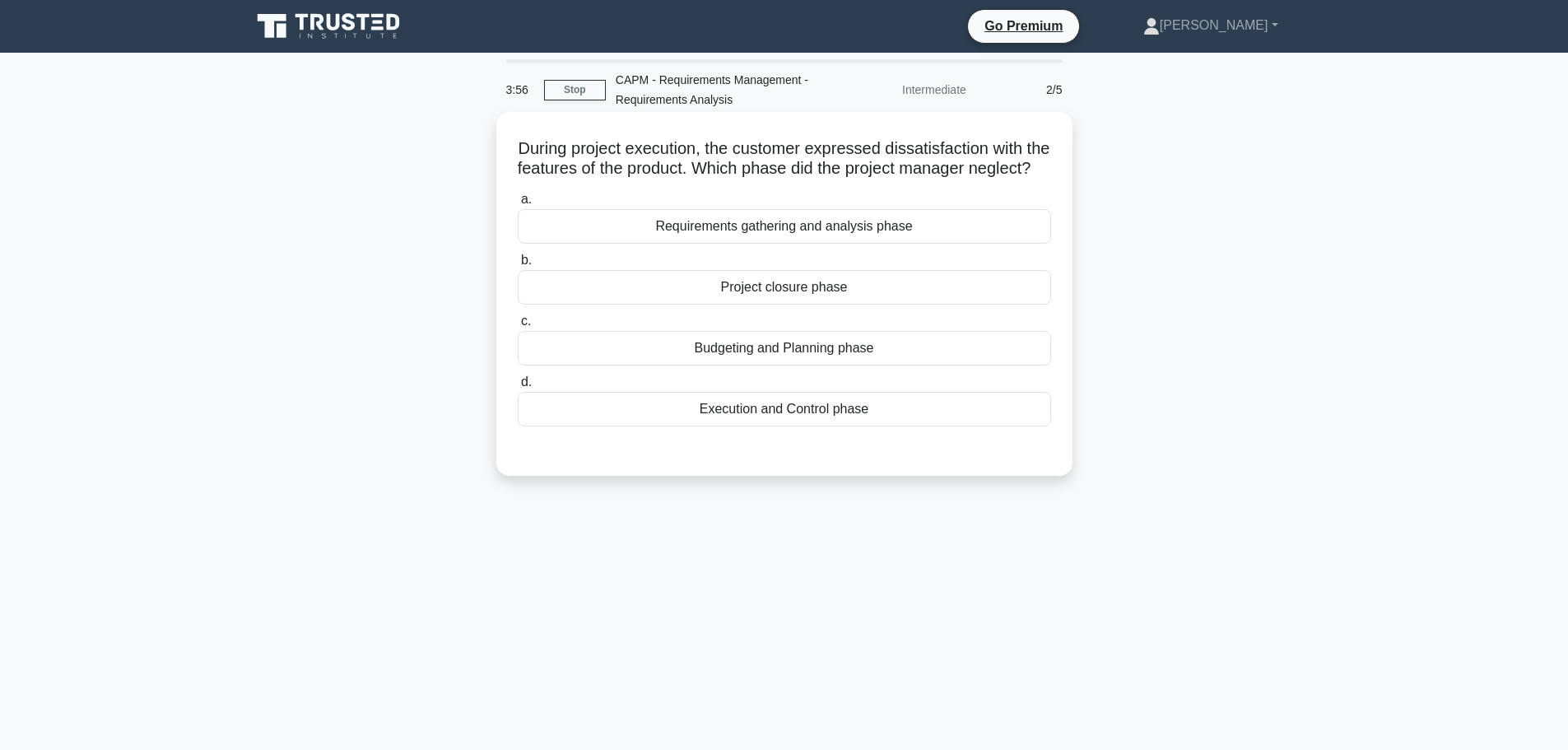
click at [775, 244] on div "Requirements gathering and analysis phase" at bounding box center [784, 226] width 533 height 34
click at [518, 205] on input "a. Requirements gathering and analysis phase" at bounding box center [518, 199] width 0 height 11
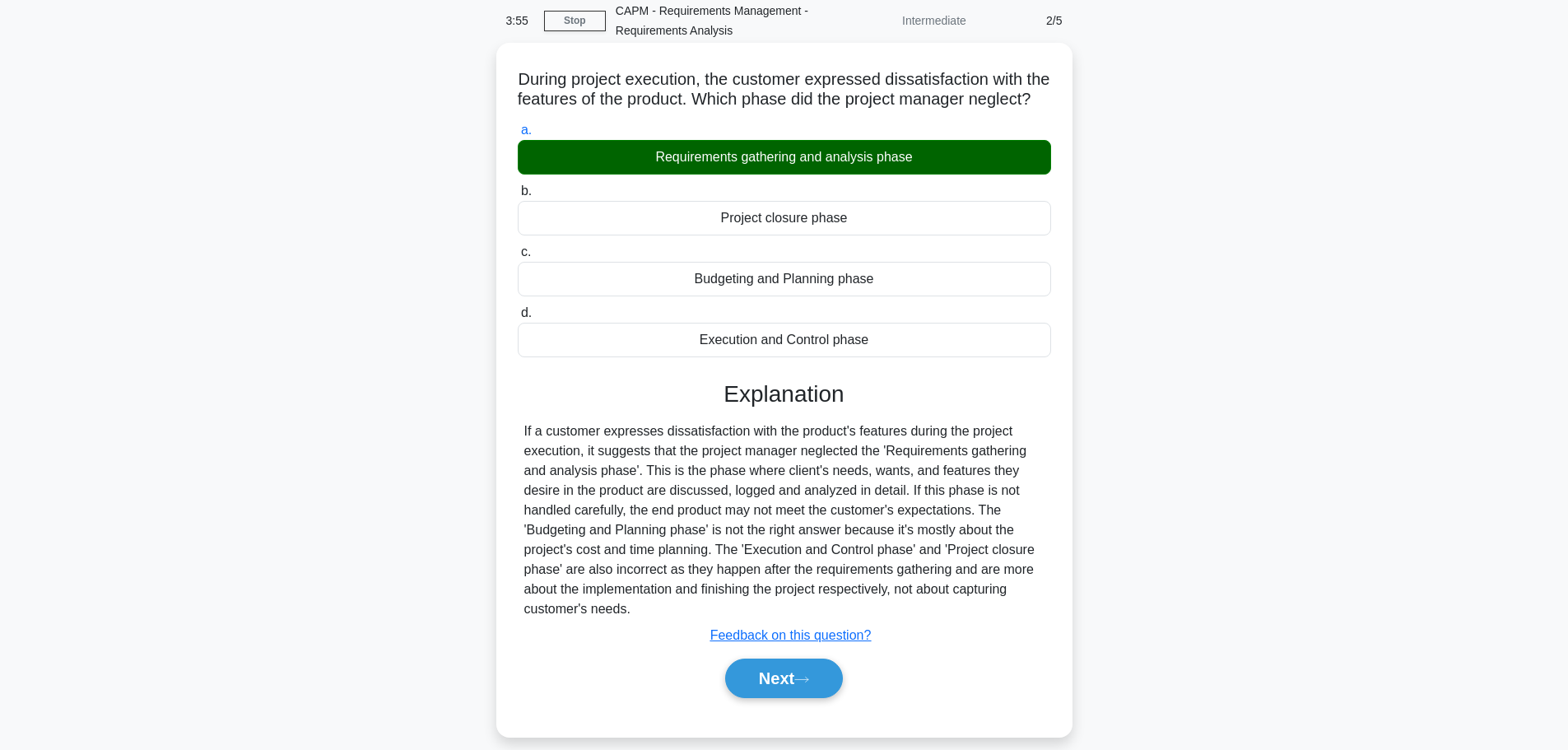
scroll to position [139, 0]
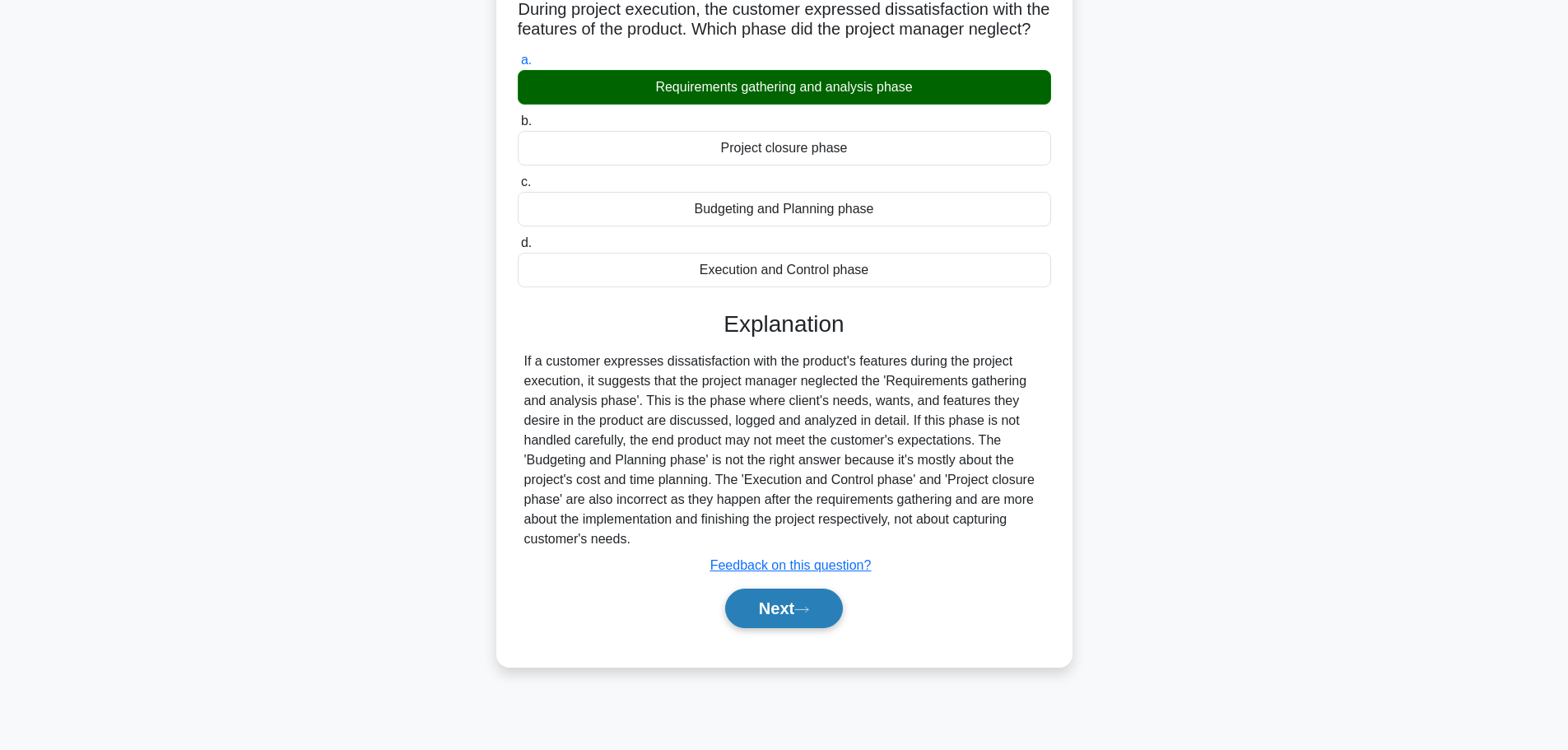
click at [781, 629] on button "Next" at bounding box center [783, 608] width 117 height 39
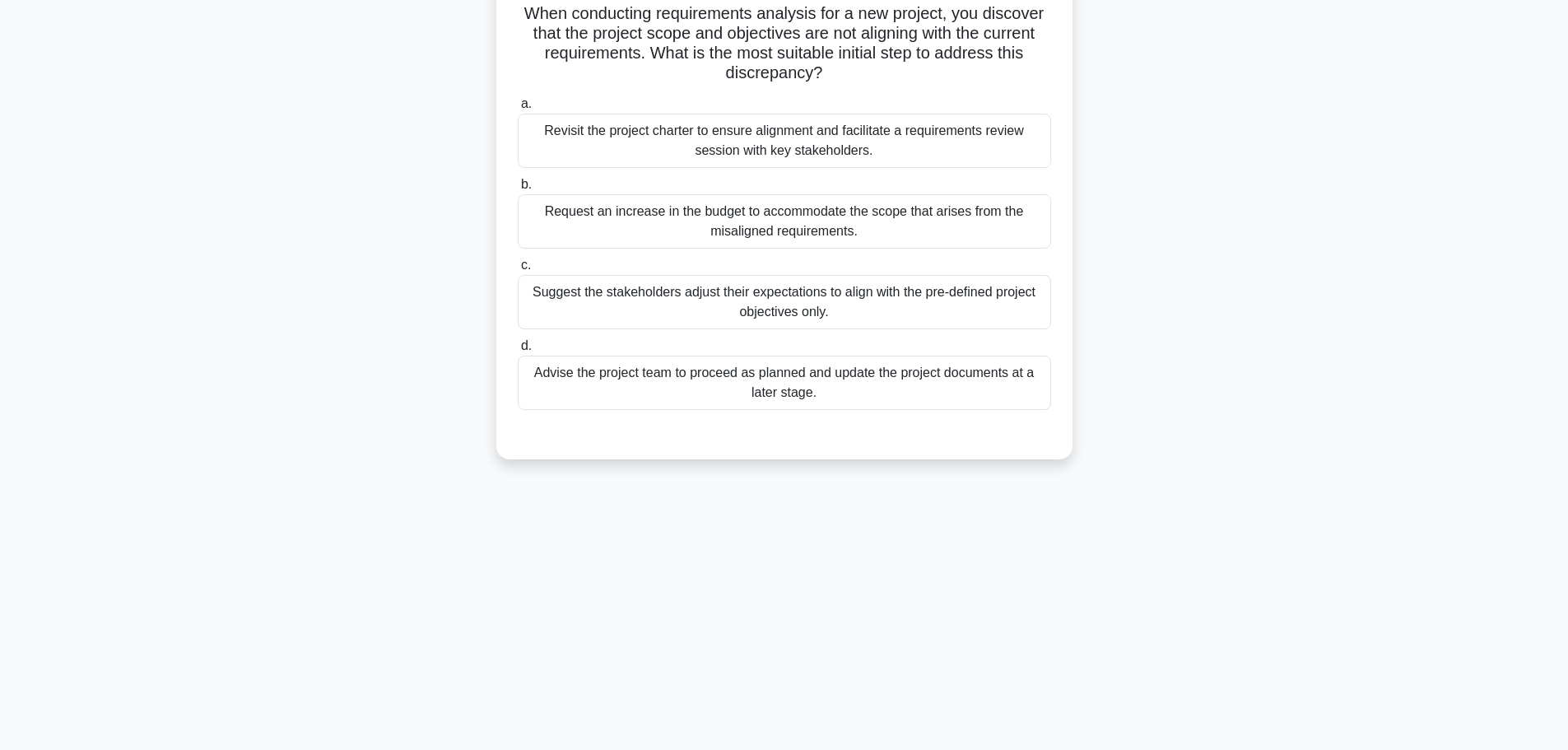
scroll to position [0, 0]
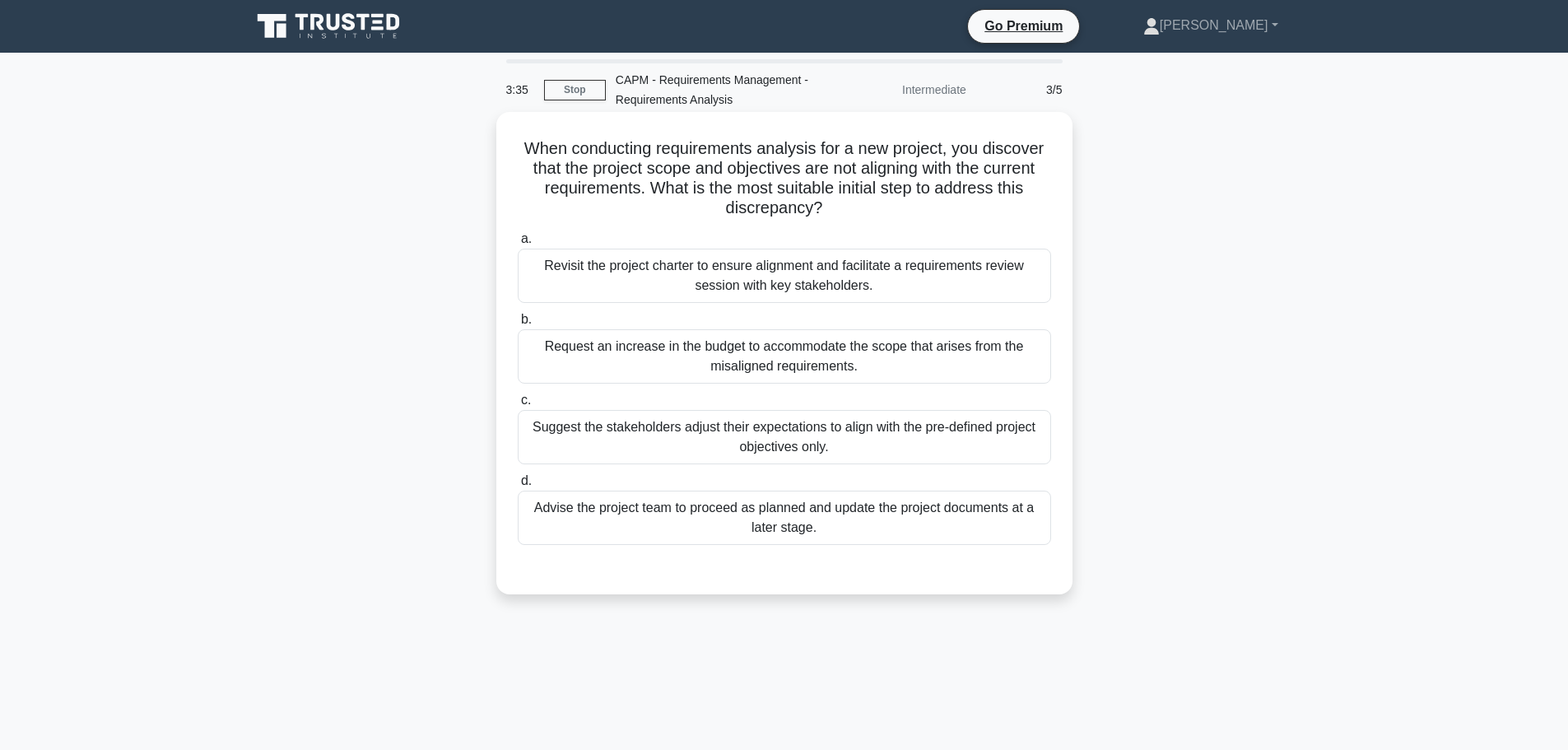
click at [635, 279] on div "Revisit the project charter to ensure alignment and facilitate a requirements r…" at bounding box center [784, 275] width 533 height 54
click at [518, 245] on input "a. Revisit the project charter to ensure alignment and facilitate a requirement…" at bounding box center [518, 239] width 0 height 11
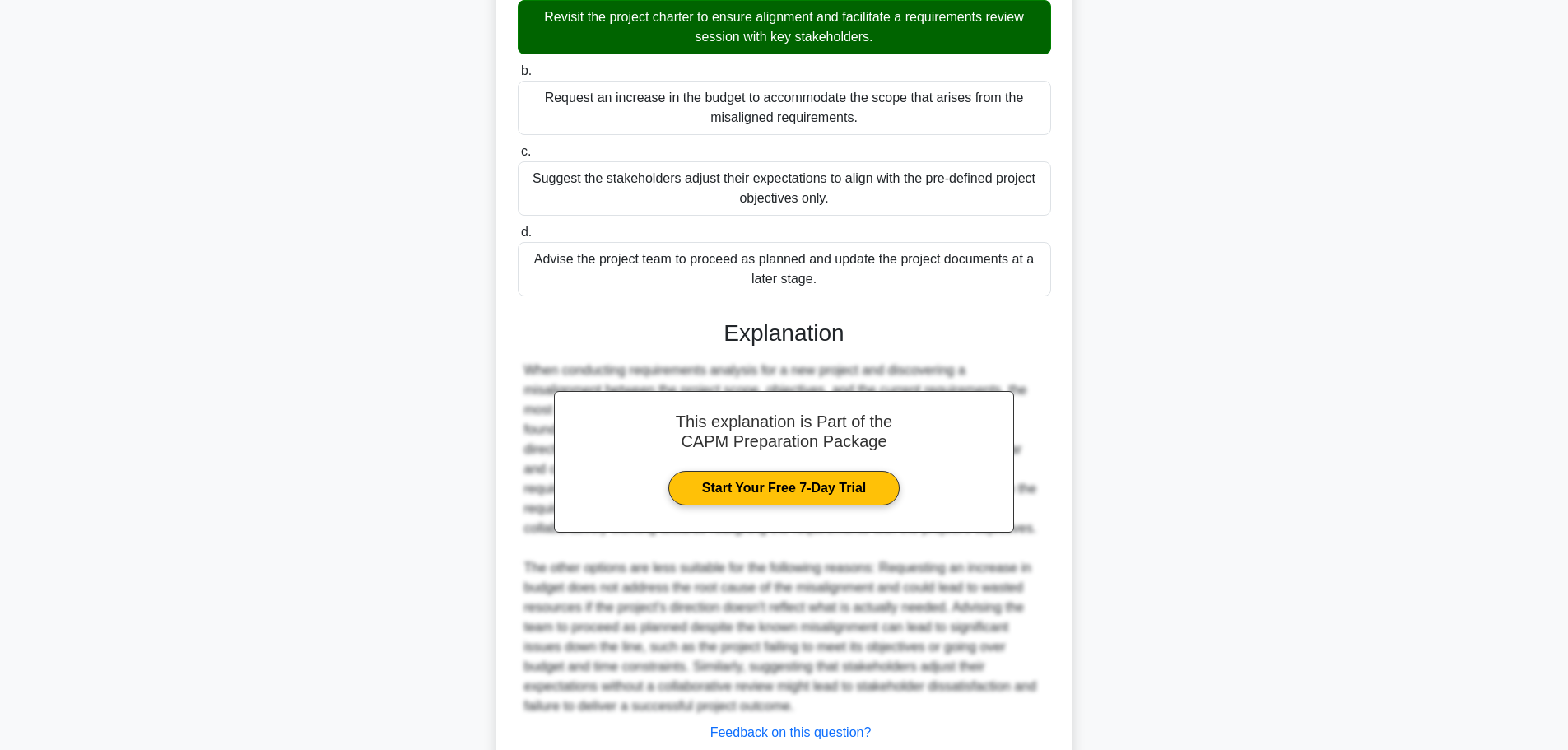
scroll to position [365, 0]
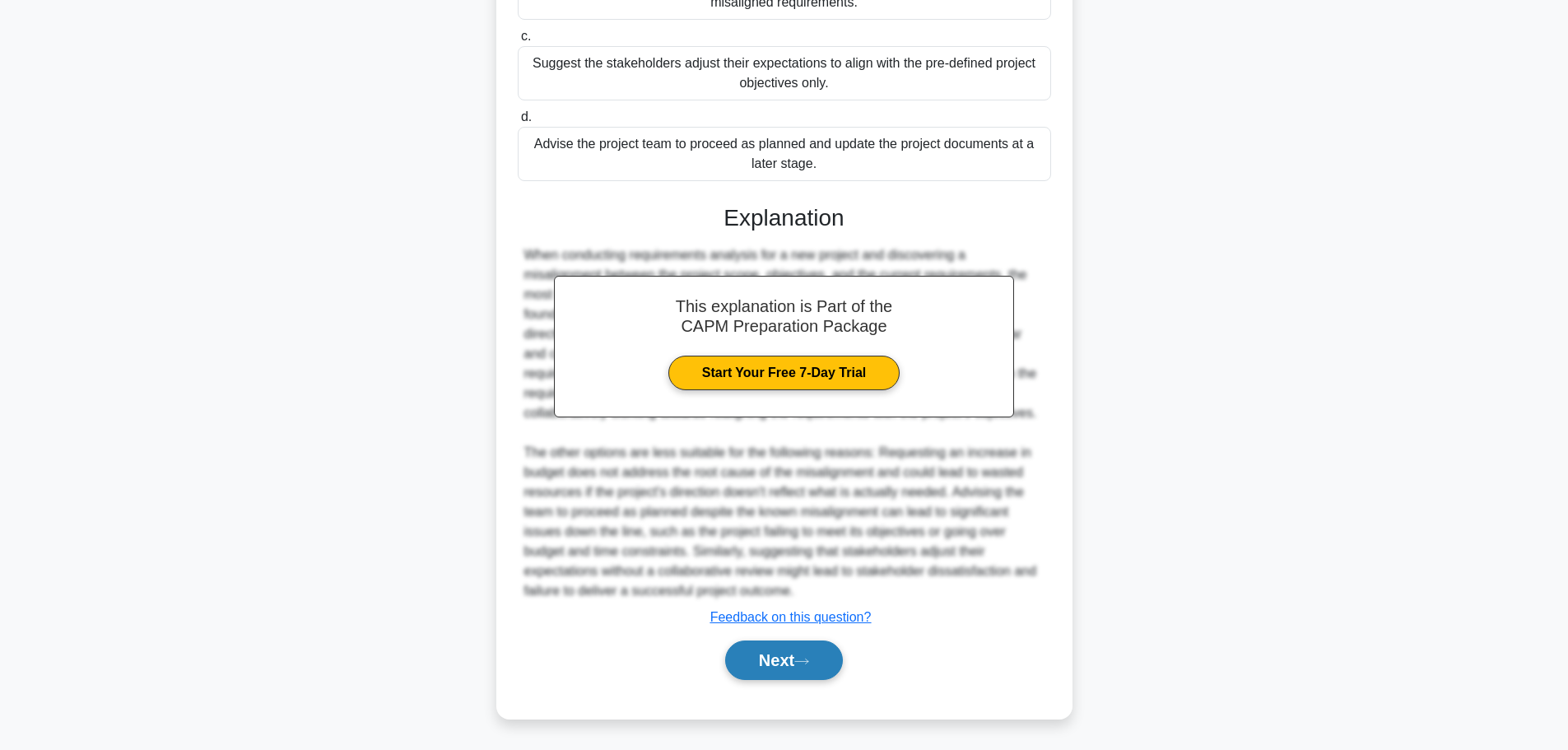
click at [743, 672] on button "Next" at bounding box center [783, 659] width 117 height 39
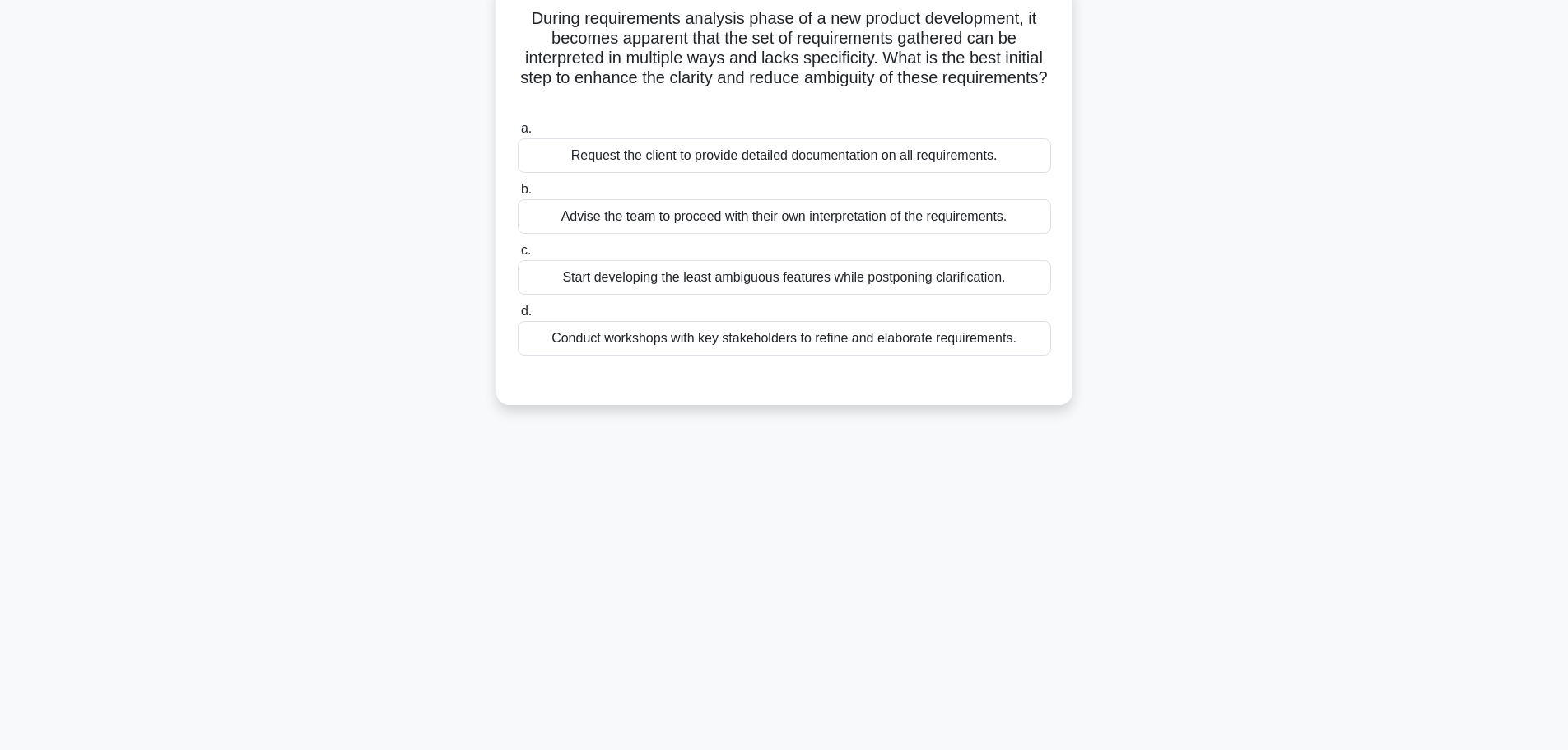
scroll to position [0, 0]
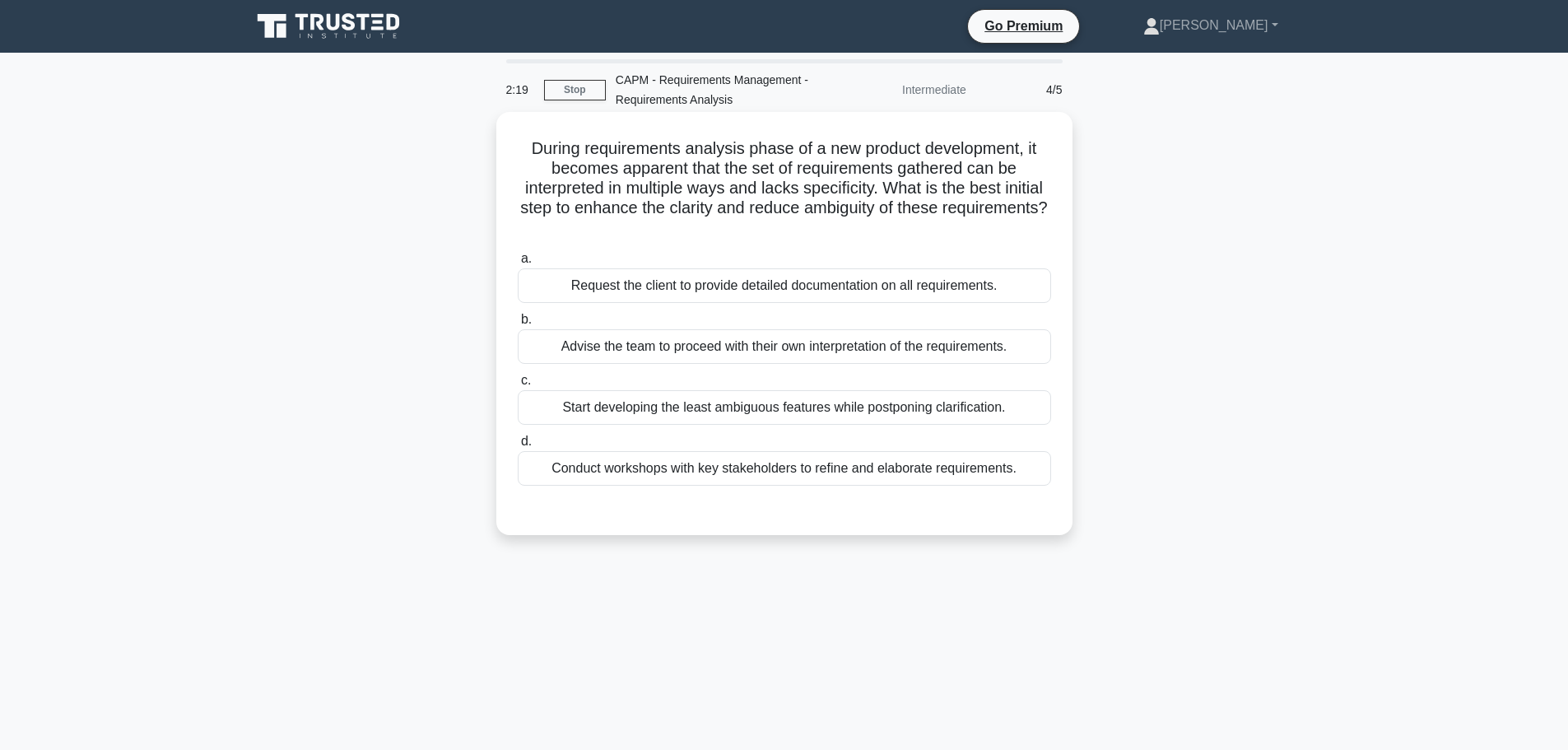
drag, startPoint x: 831, startPoint y: 467, endPoint x: 902, endPoint y: 476, distance: 71.6
click at [902, 476] on div "Conduct workshops with key stakeholders to refine and elaborate requirements." at bounding box center [784, 468] width 533 height 34
click at [752, 471] on div "Conduct workshops with key stakeholders to refine and elaborate requirements." at bounding box center [784, 468] width 533 height 34
click at [518, 447] on input "d. Conduct workshops with key stakeholders to refine and elaborate requirements." at bounding box center [518, 441] width 0 height 11
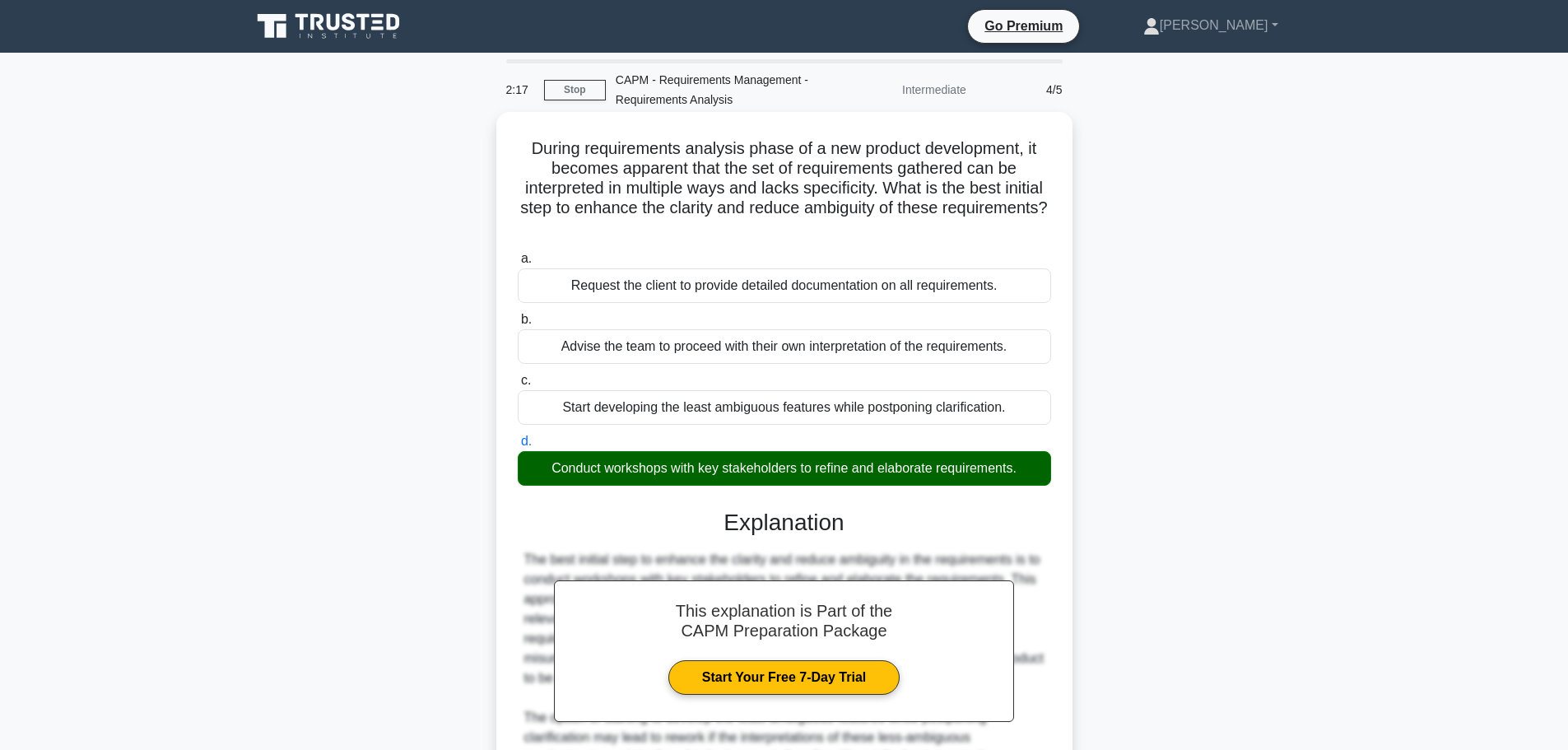
click at [752, 471] on div "Conduct workshops with key stakeholders to refine and elaborate requirements." at bounding box center [784, 468] width 533 height 34
click at [518, 447] on input "d. Conduct workshops with key stakeholders to refine and elaborate requirements." at bounding box center [518, 441] width 0 height 11
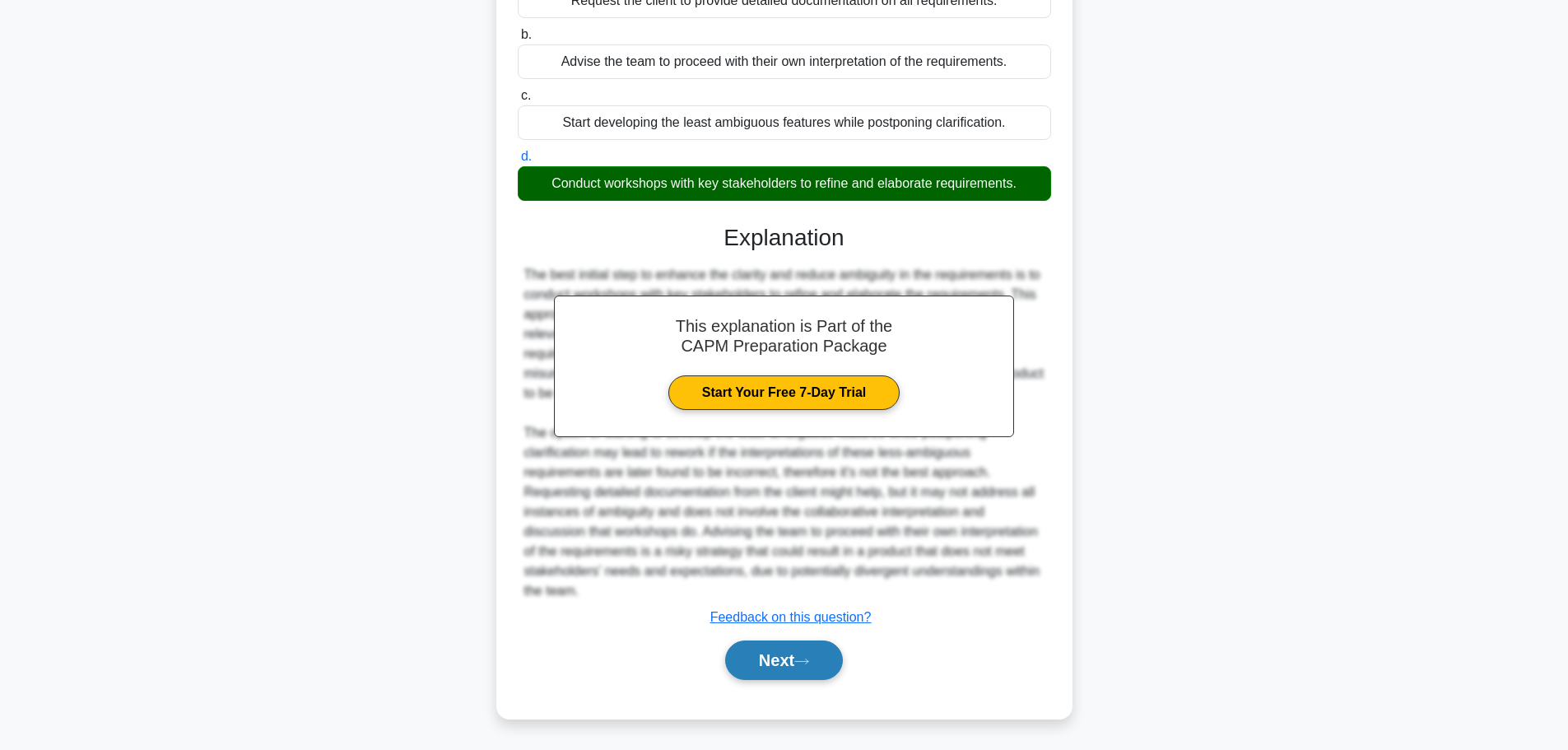
click at [826, 656] on button "Next" at bounding box center [783, 659] width 117 height 39
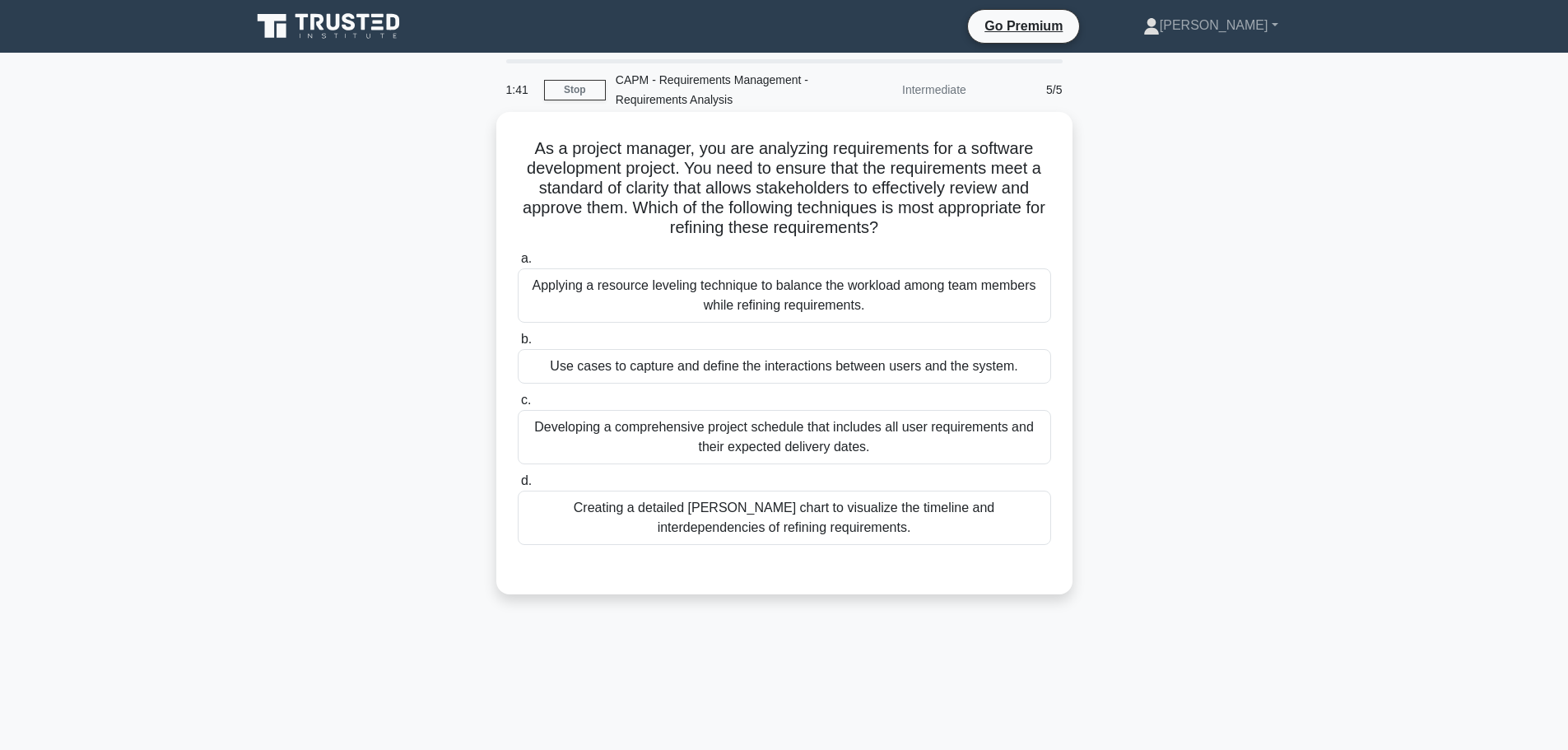
click at [799, 307] on div "Applying a resource leveling technique to balance the workload among team membe…" at bounding box center [784, 295] width 533 height 54
click at [518, 265] on input "a. Applying a resource leveling technique to balance the workload among team me…" at bounding box center [518, 258] width 0 height 11
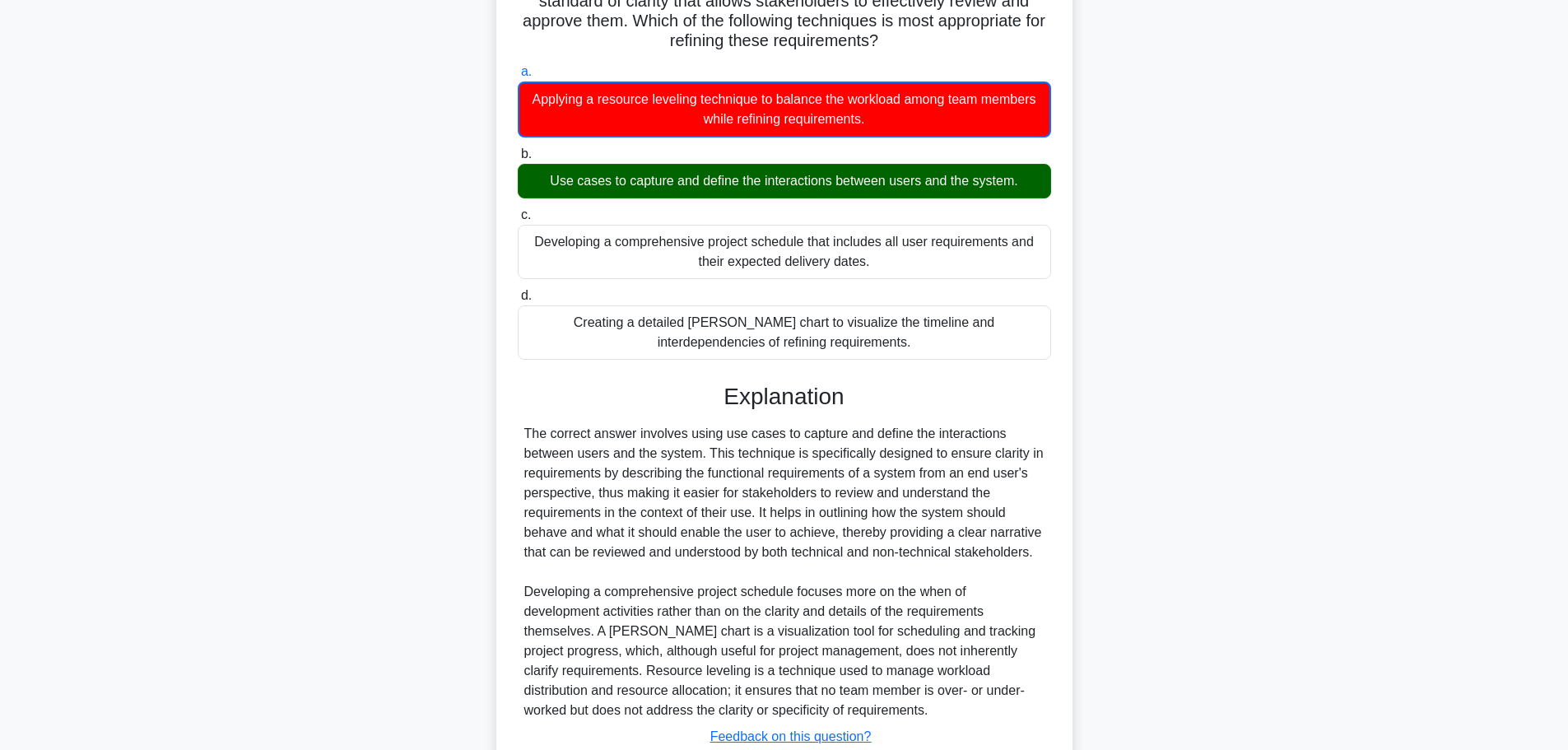
scroll to position [307, 0]
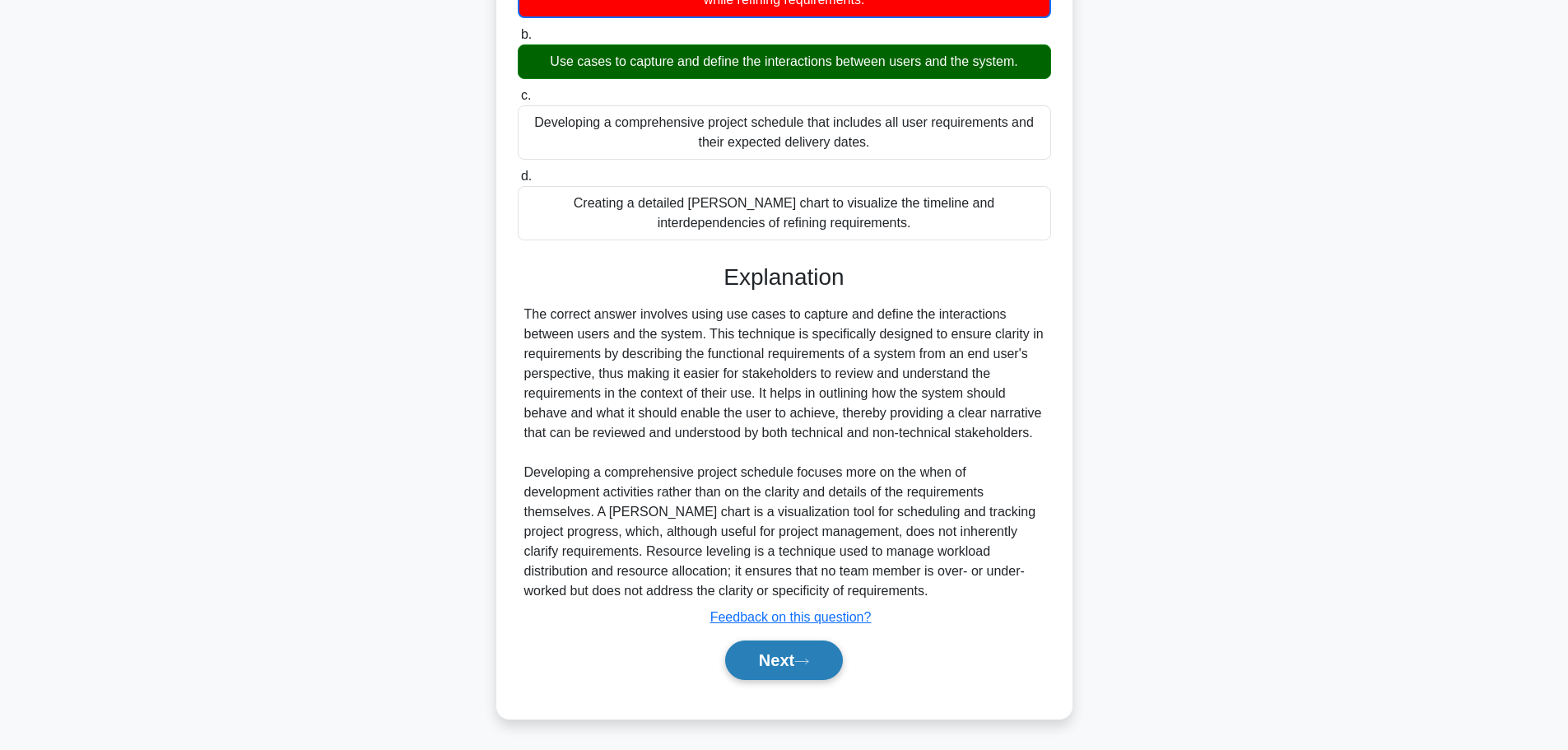
click at [801, 649] on button "Next" at bounding box center [783, 659] width 117 height 39
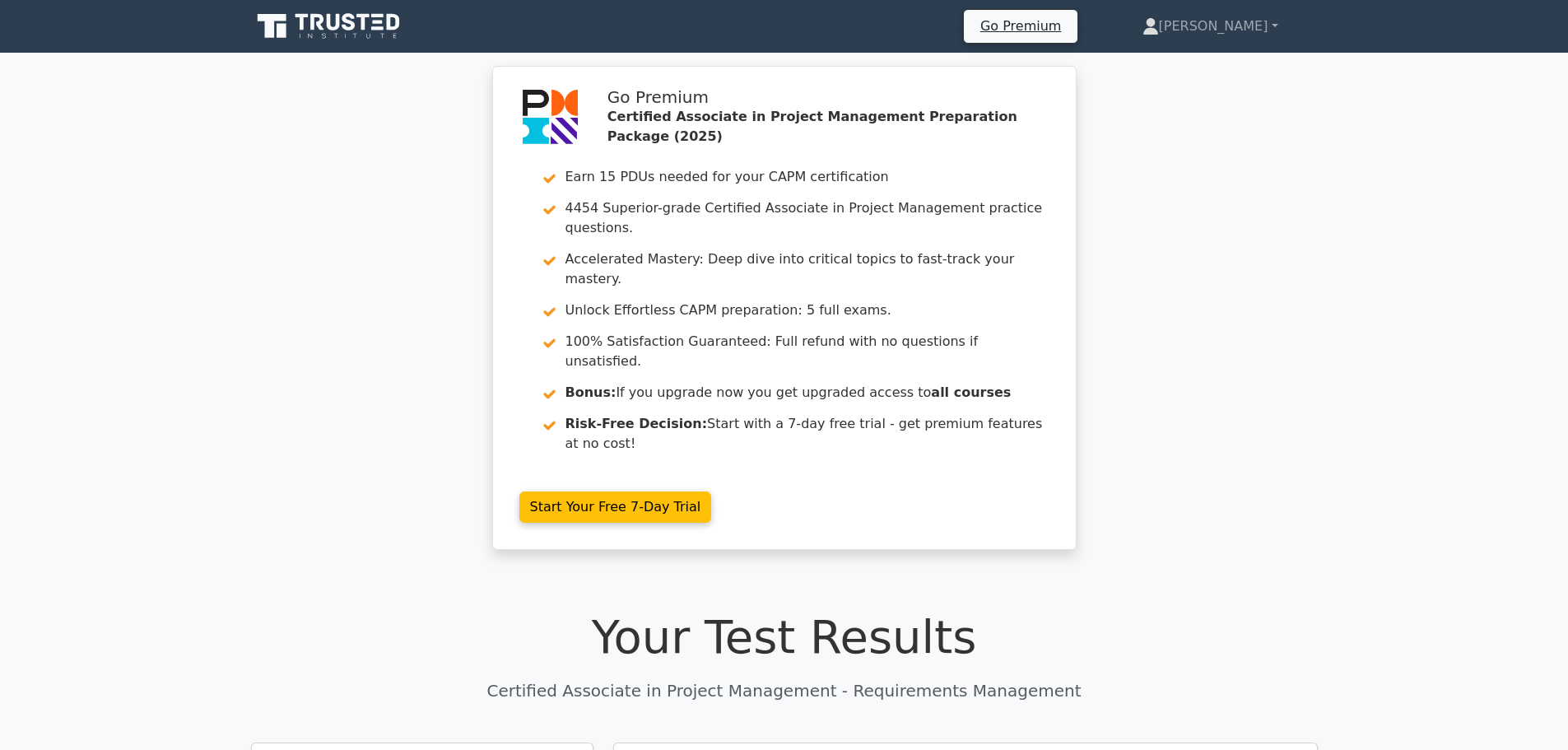
scroll to position [164, 0]
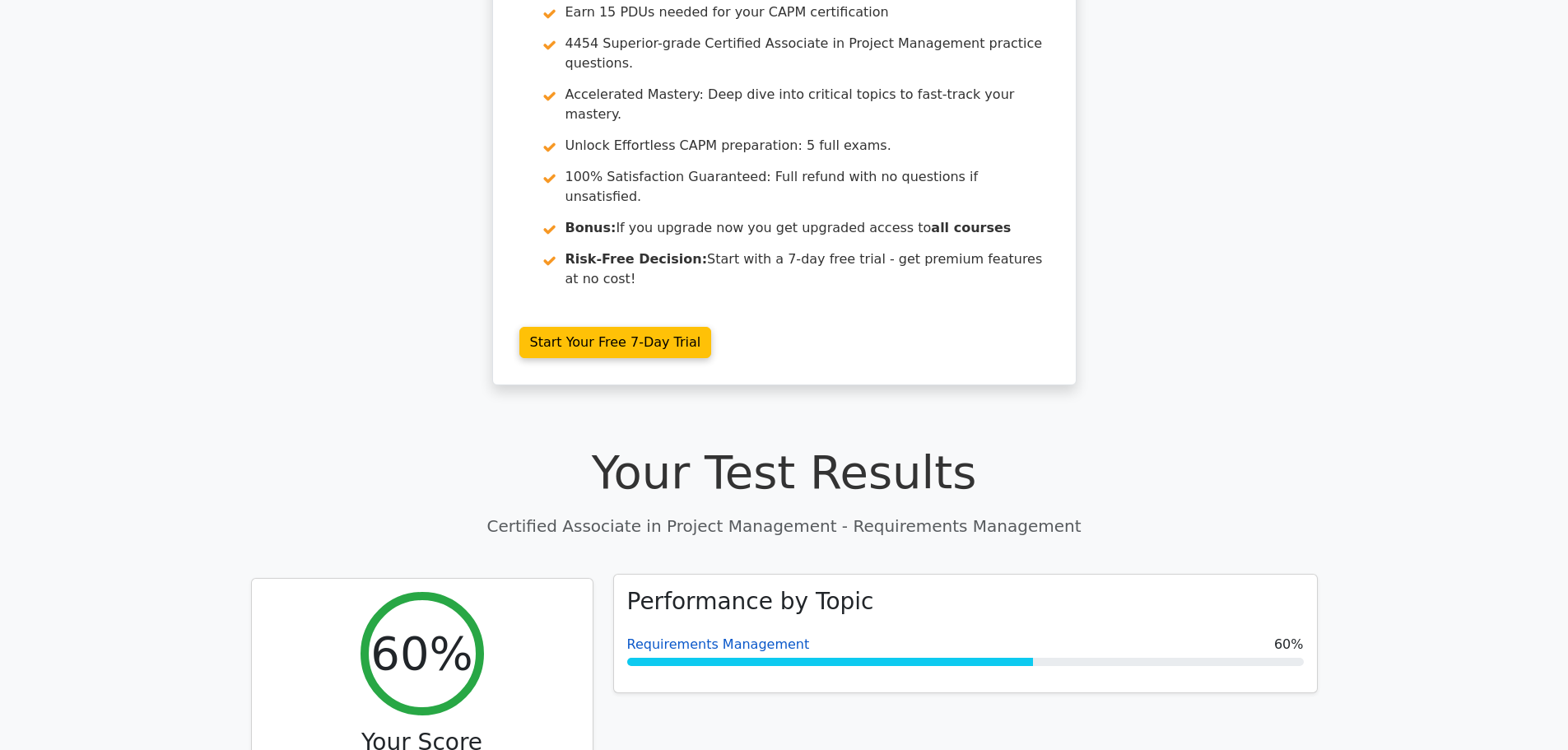
click at [754, 636] on link "Requirements Management" at bounding box center [718, 644] width 182 height 15
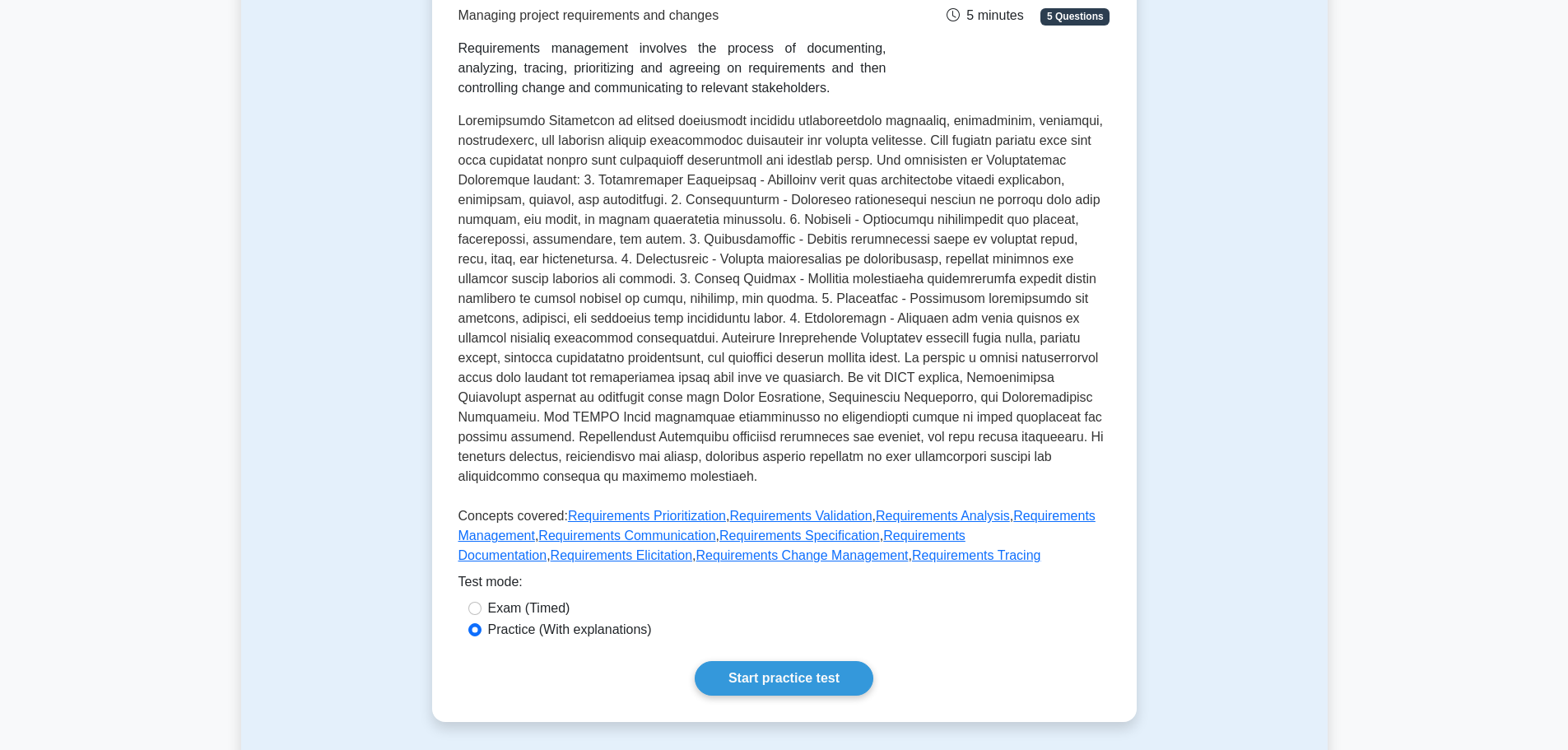
scroll to position [412, 0]
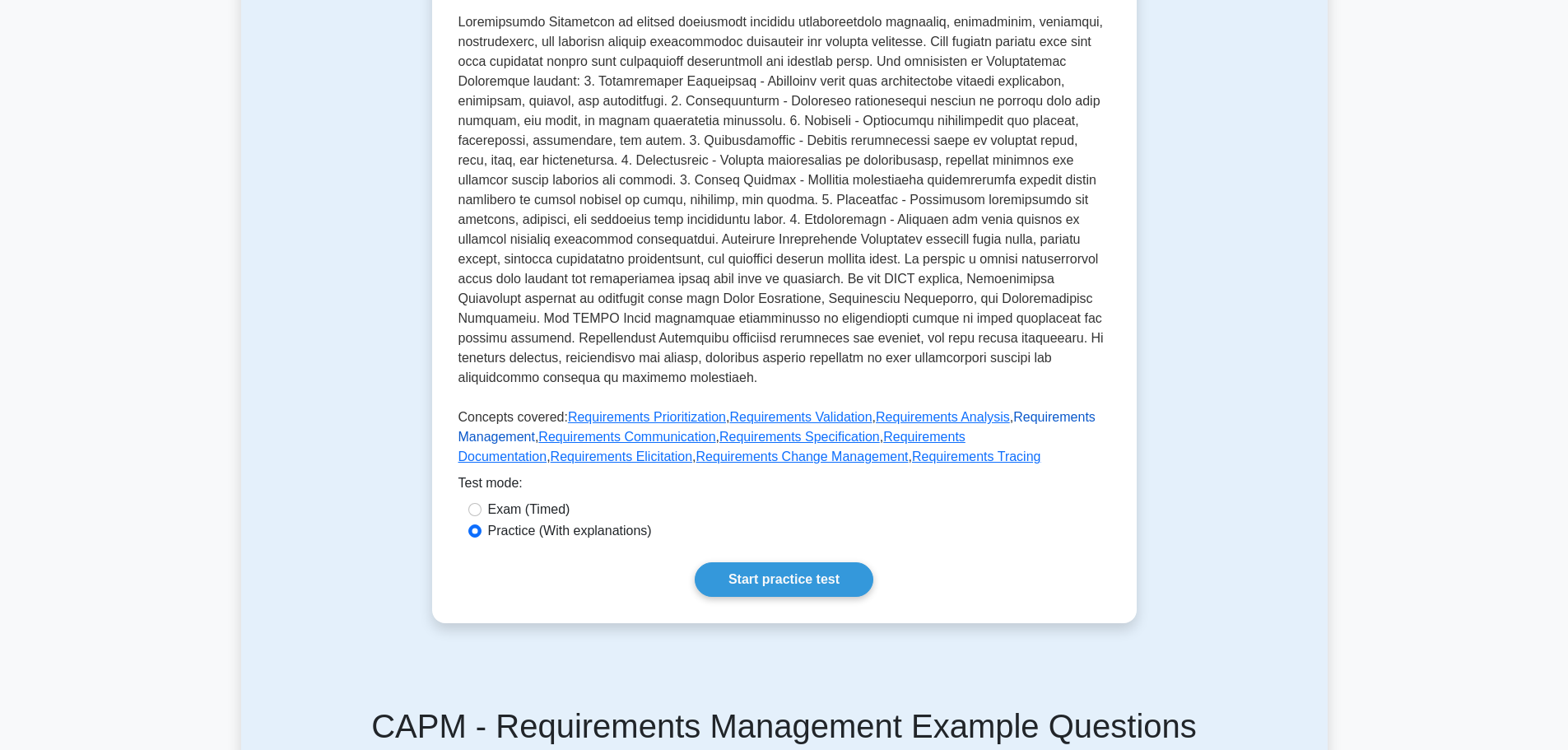
click at [997, 414] on link "Requirements Management" at bounding box center [776, 426] width 637 height 33
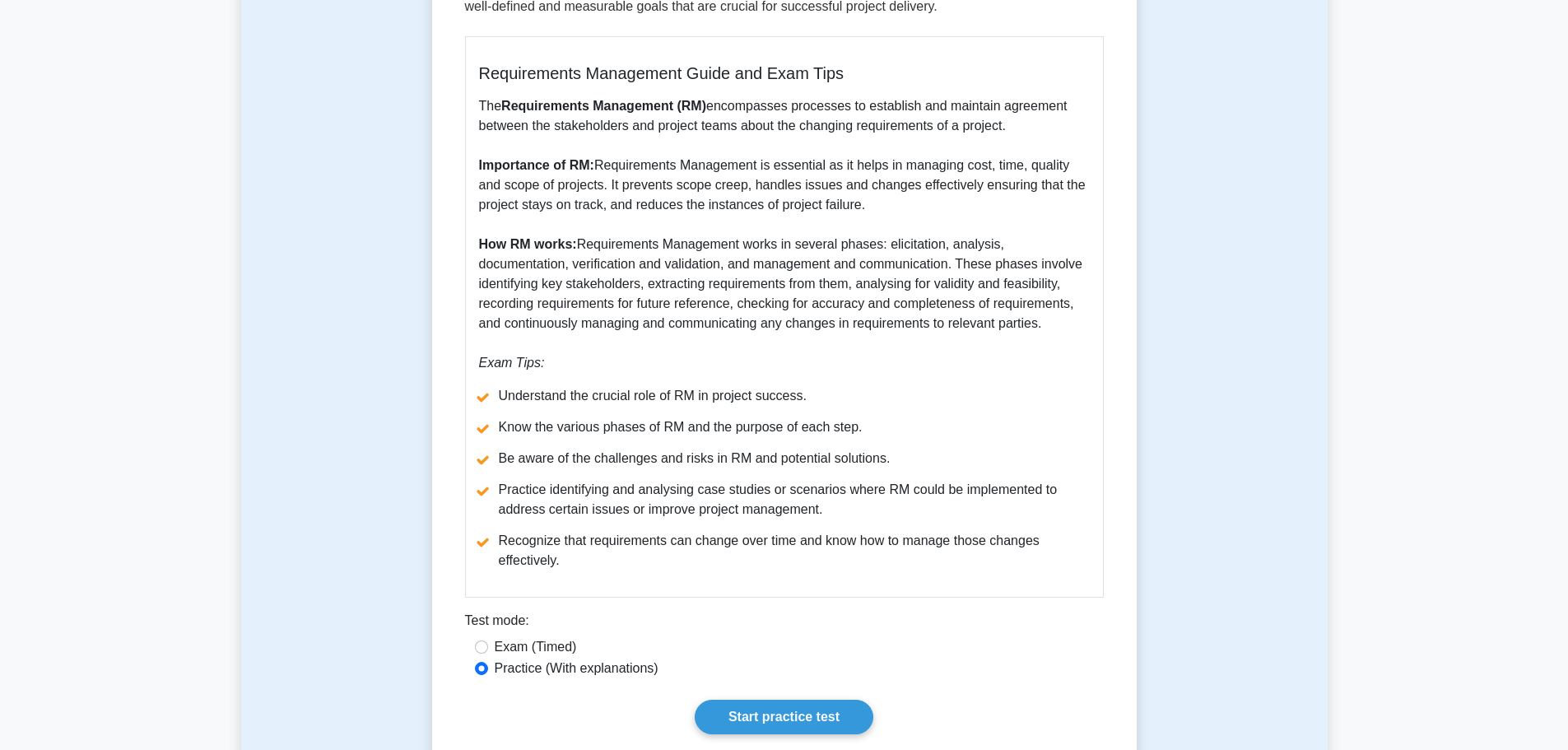
scroll to position [330, 0]
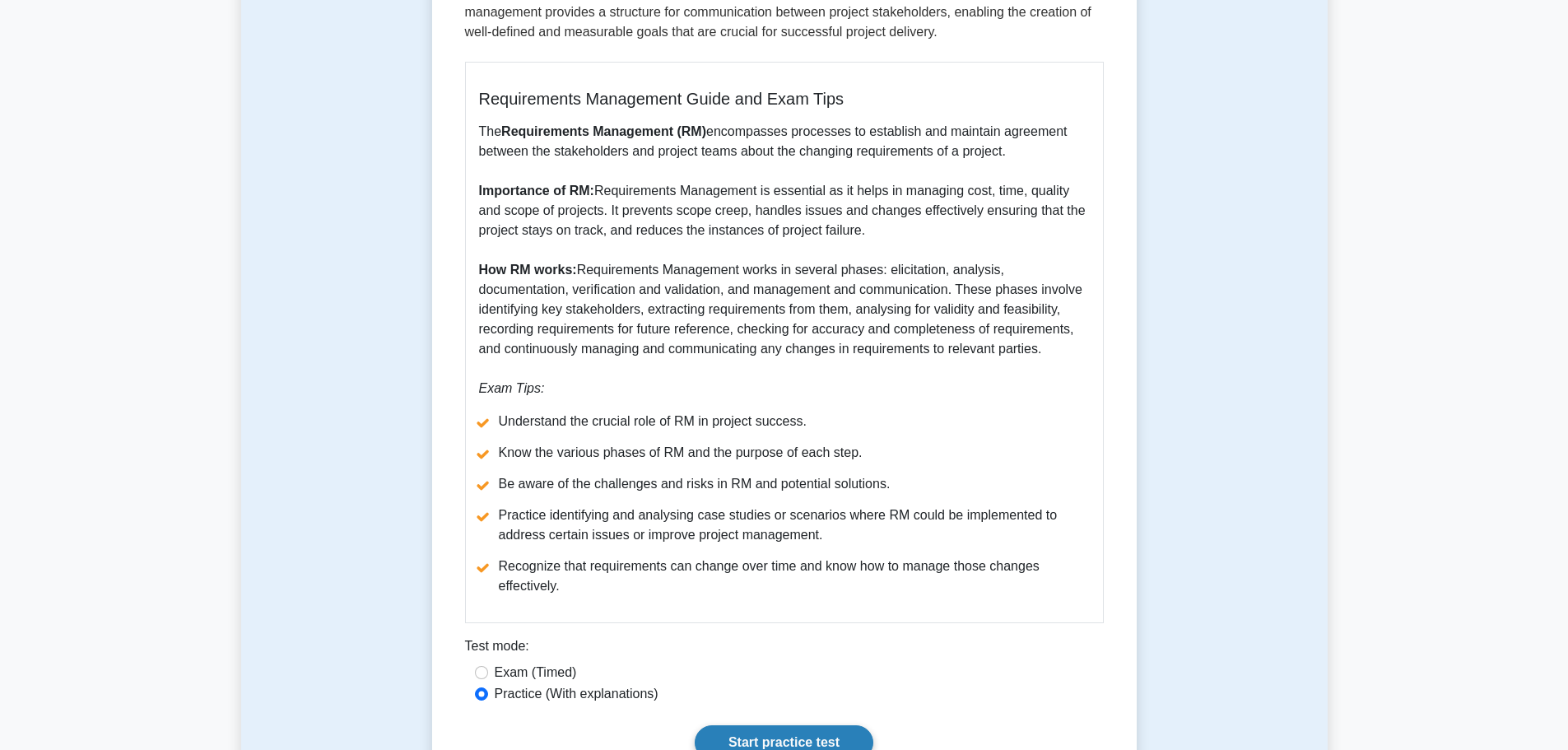
click at [721, 738] on link "Start practice test" at bounding box center [783, 742] width 179 height 34
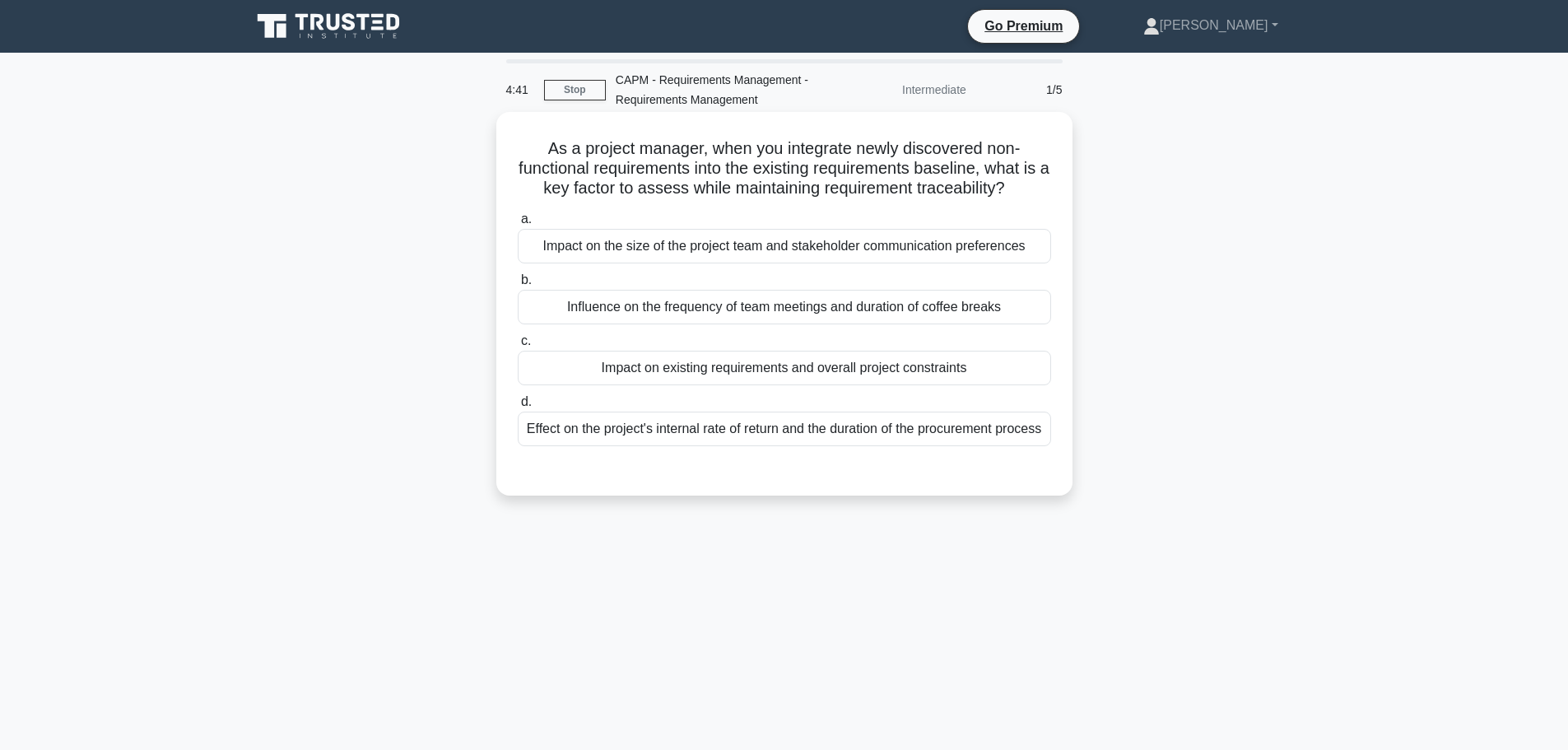
click at [640, 373] on div "Impact on existing requirements and overall project constraints" at bounding box center [784, 368] width 533 height 34
click at [518, 347] on input "c. Impact on existing requirements and overall project constraints" at bounding box center [518, 341] width 0 height 11
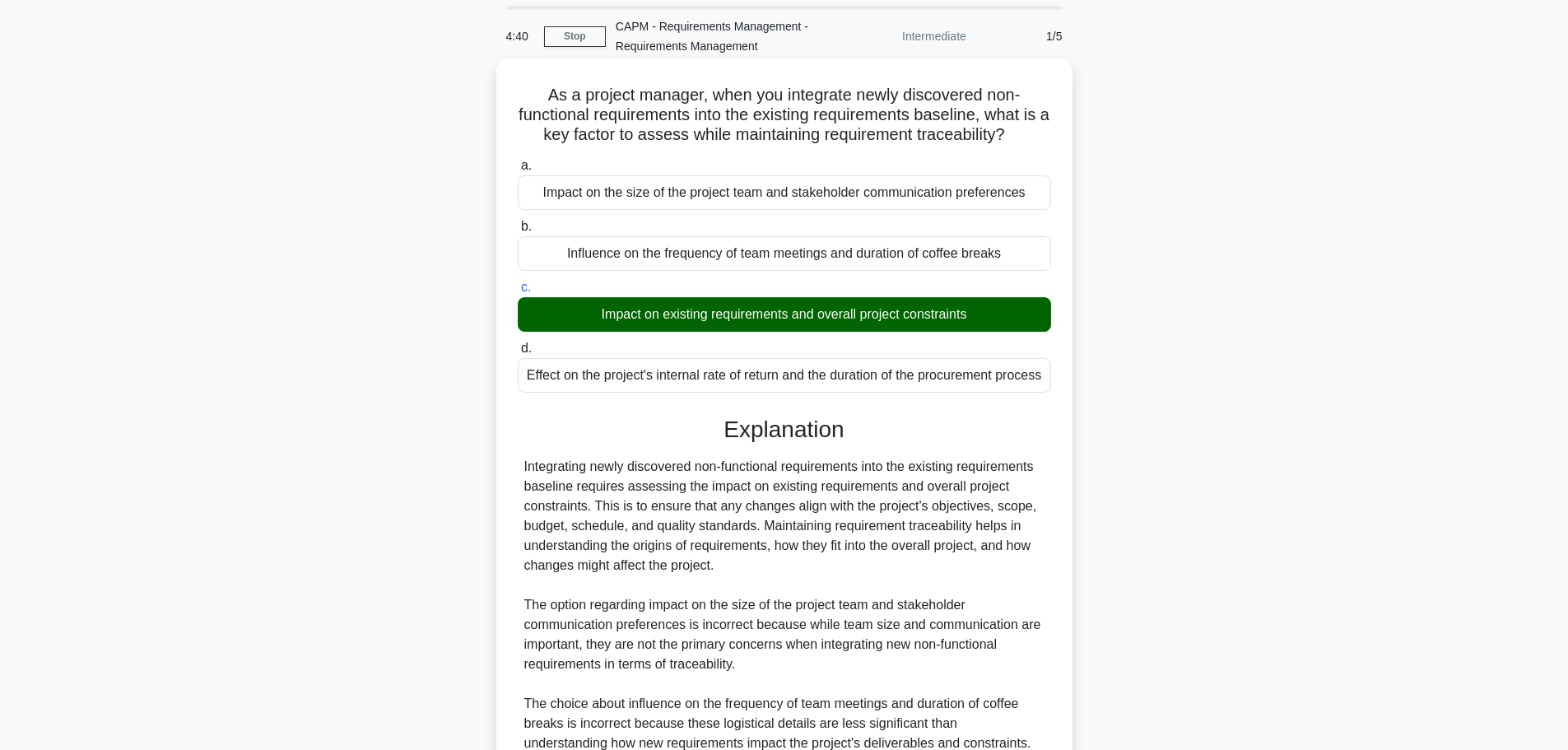
scroll to position [325, 0]
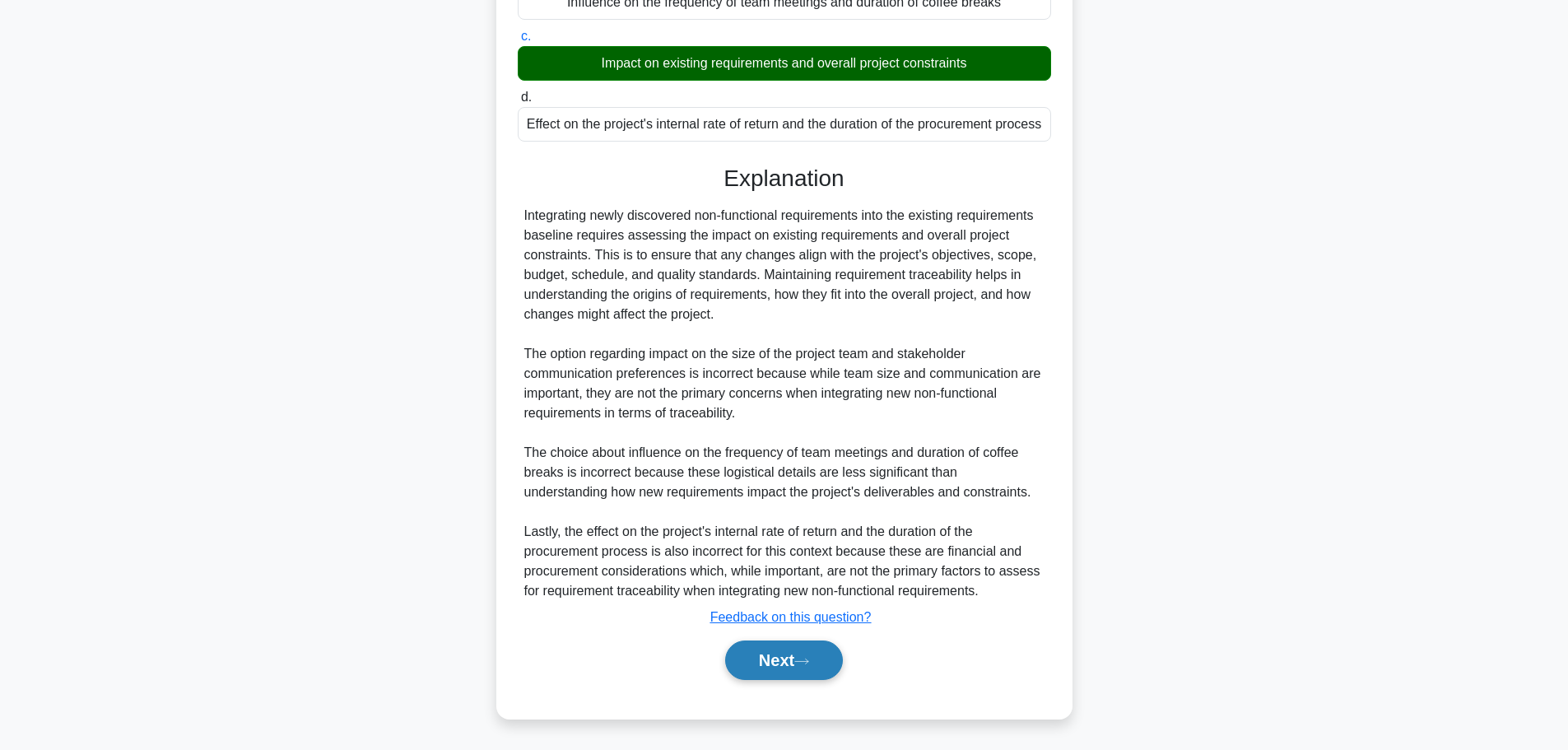
click at [789, 656] on button "Next" at bounding box center [783, 659] width 117 height 39
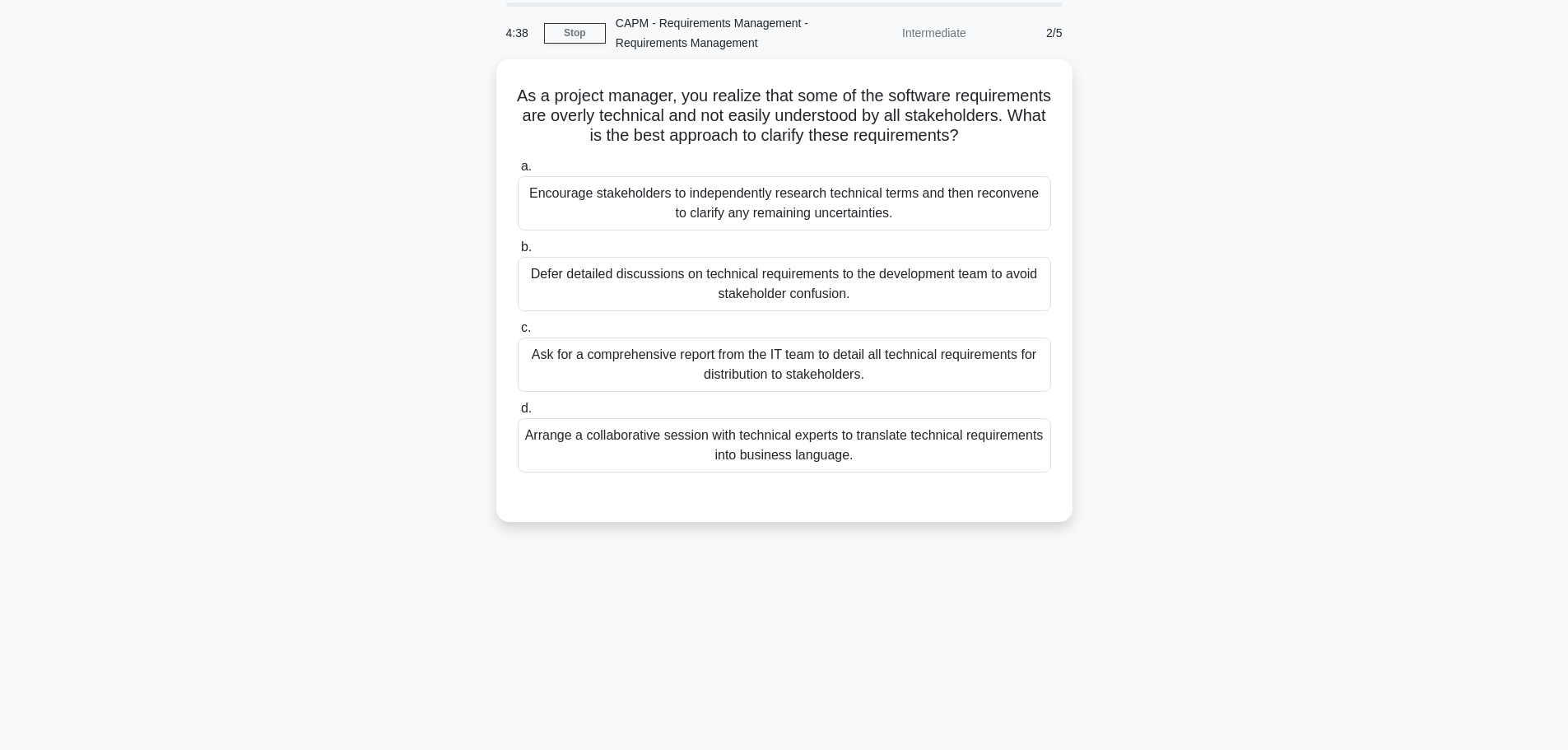
scroll to position [0, 0]
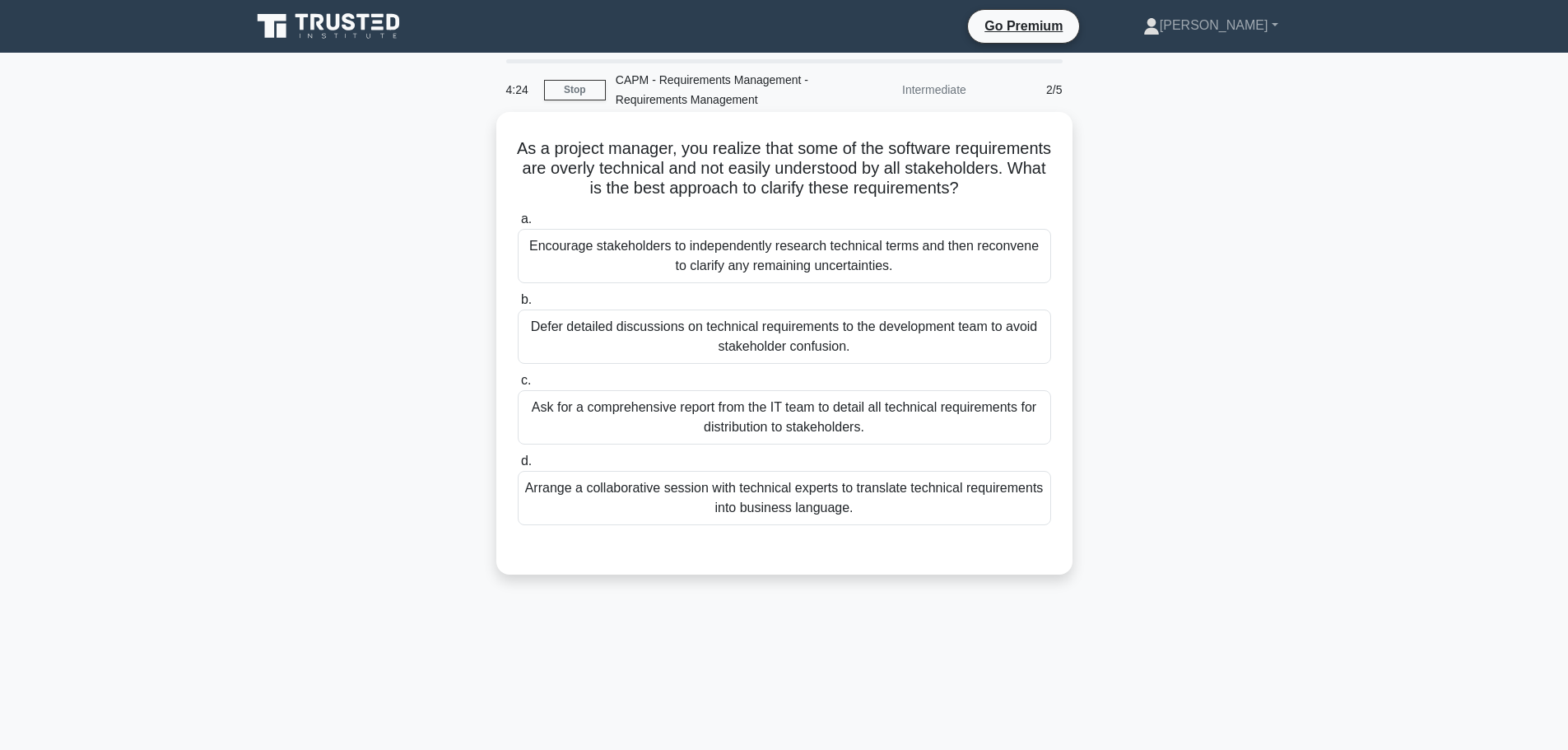
click at [741, 525] on div "Arrange a collaborative session with technical experts to translate technical r…" at bounding box center [784, 498] width 533 height 54
click at [518, 467] on input "d. Arrange a collaborative session with technical experts to translate technica…" at bounding box center [518, 461] width 0 height 11
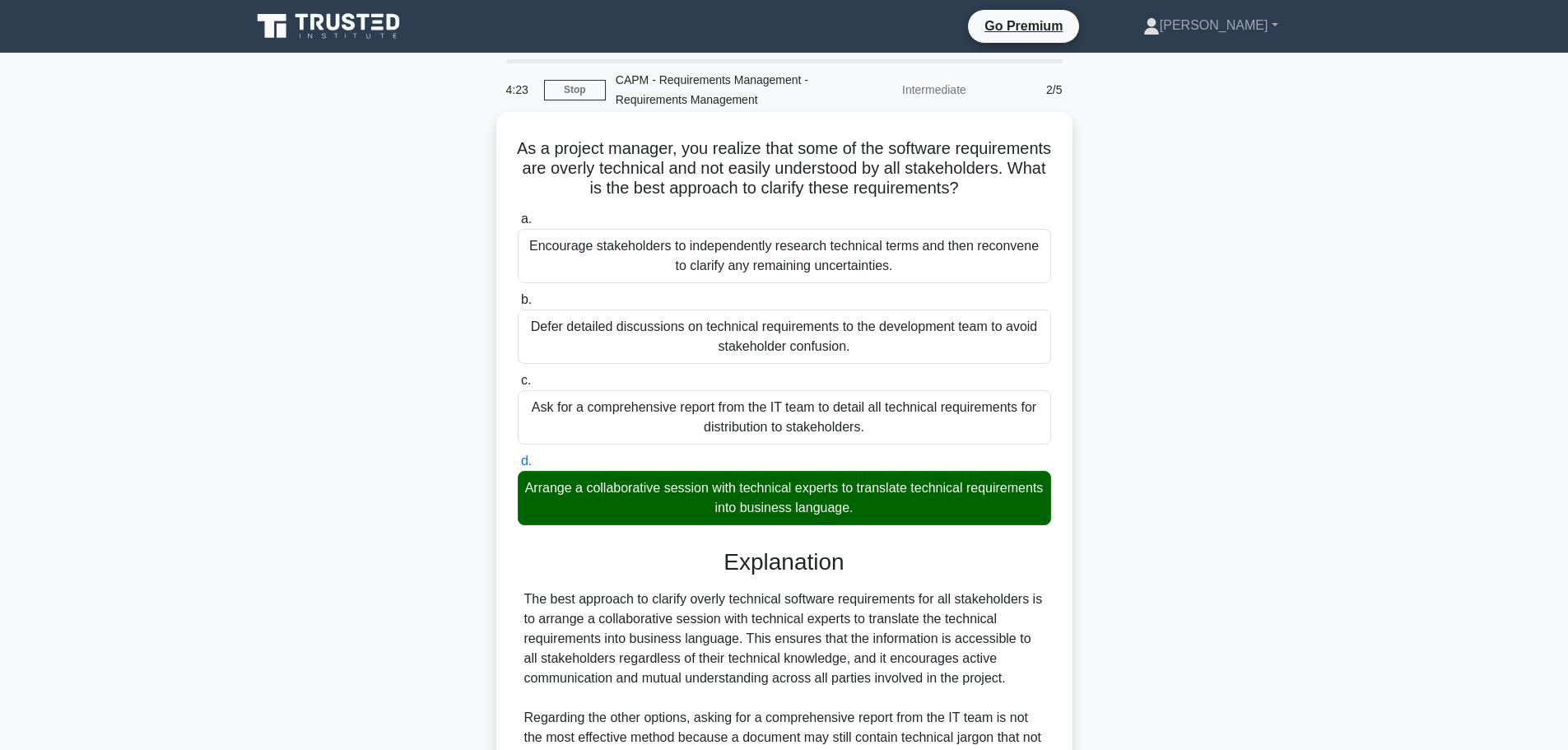
scroll to position [266, 0]
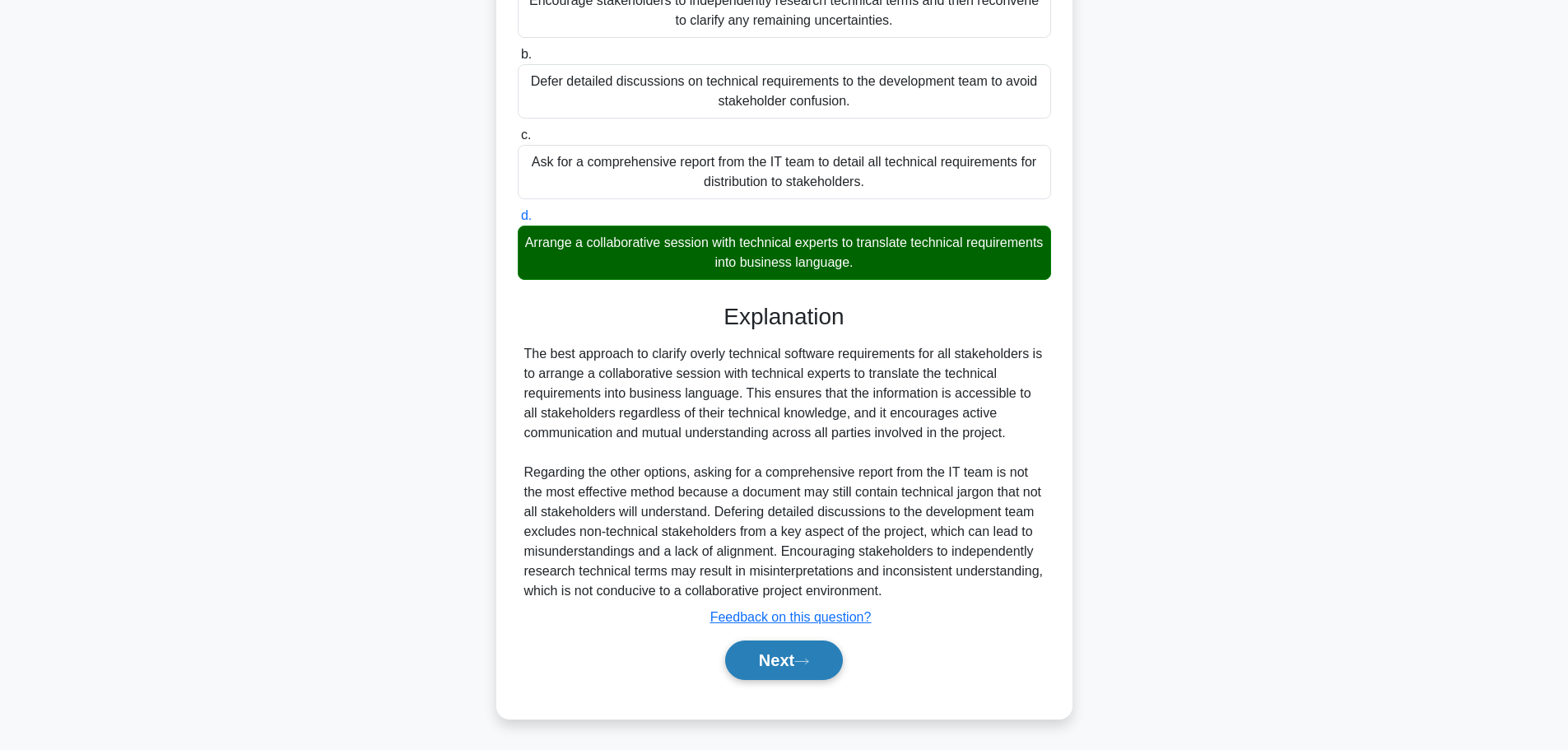
click at [808, 670] on button "Next" at bounding box center [783, 659] width 117 height 39
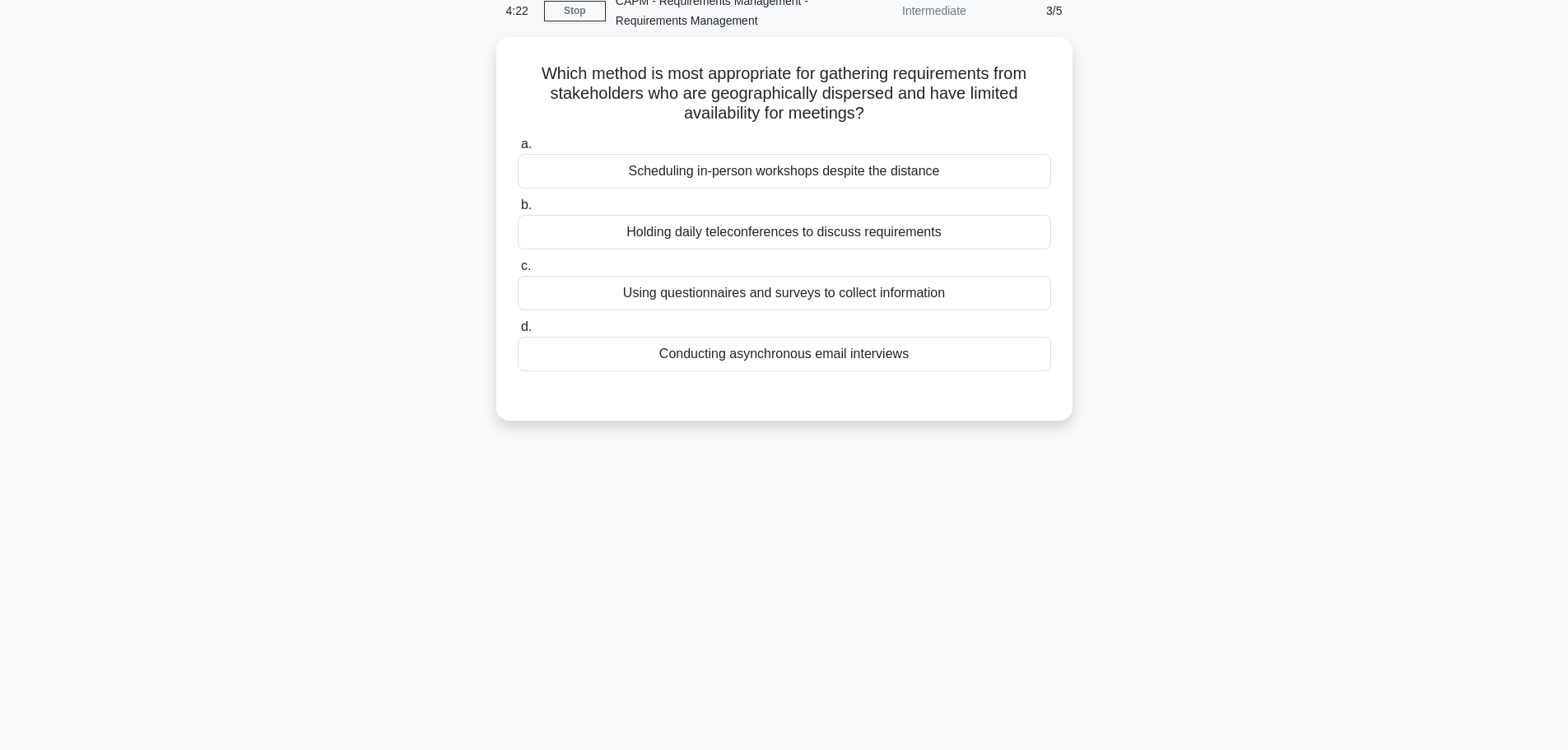
scroll to position [0, 0]
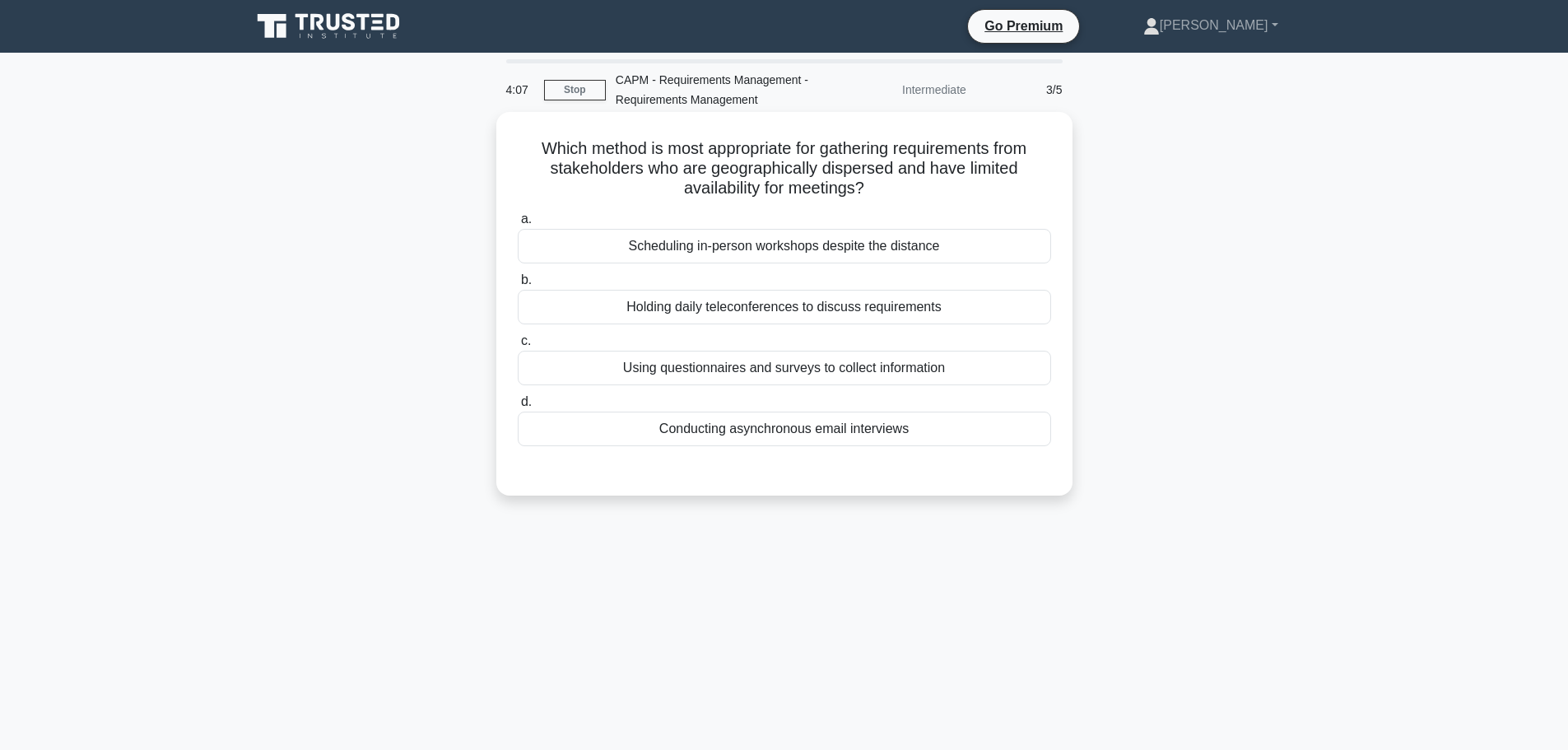
click at [710, 367] on div "Using questionnaires and surveys to collect information" at bounding box center [784, 368] width 533 height 34
click at [518, 347] on input "c. Using questionnaires and surveys to collect information" at bounding box center [518, 341] width 0 height 11
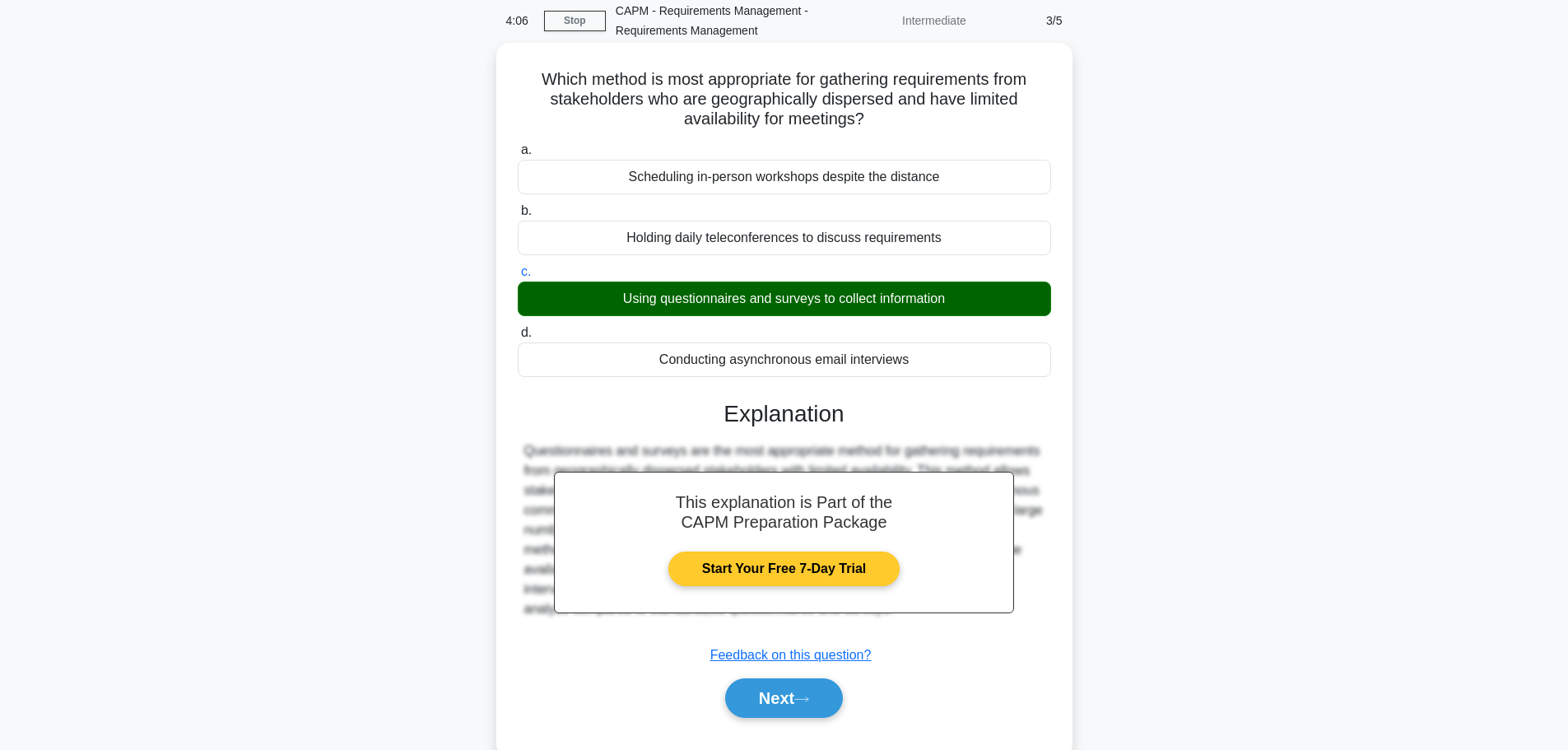
scroll to position [139, 0]
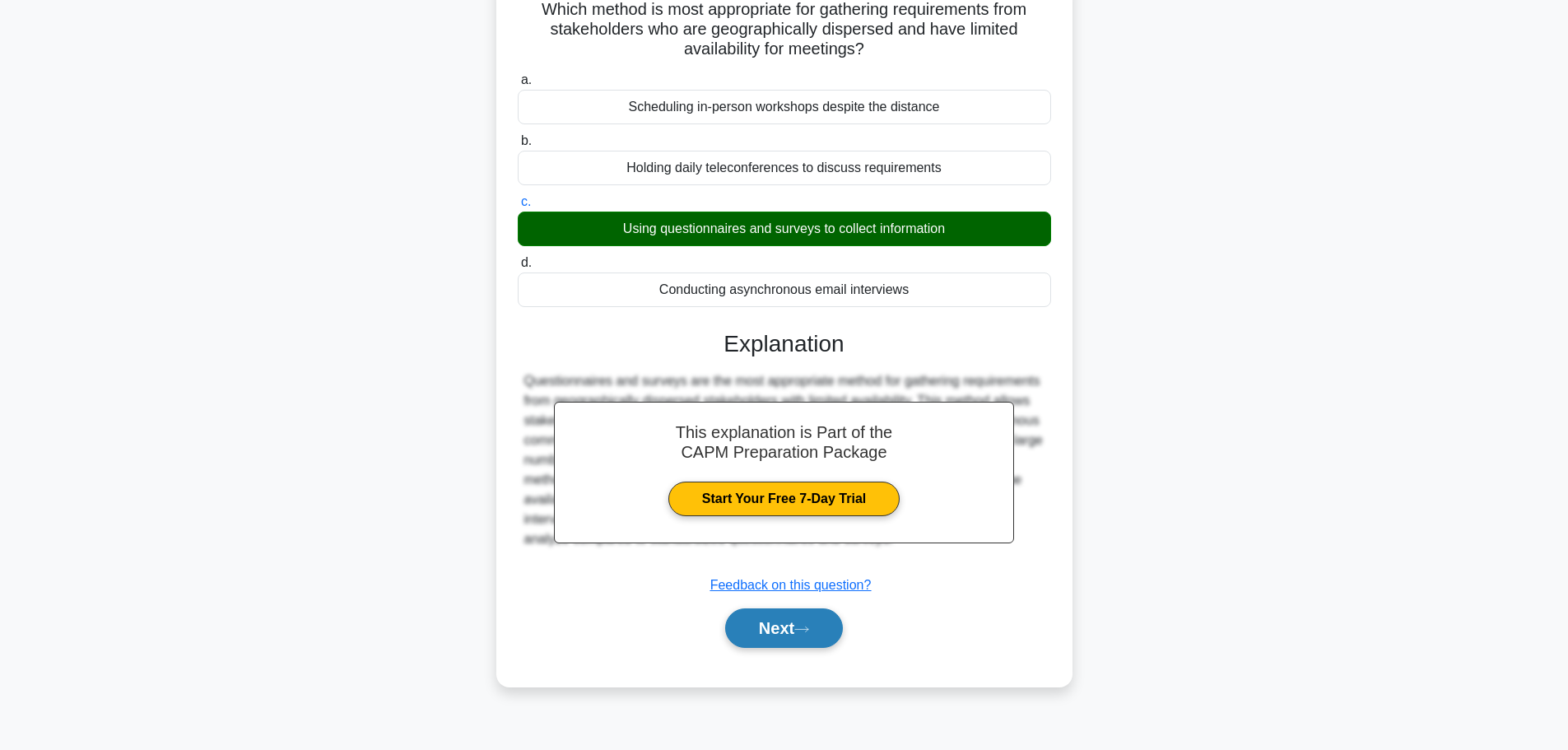
click at [754, 645] on button "Next" at bounding box center [783, 628] width 117 height 39
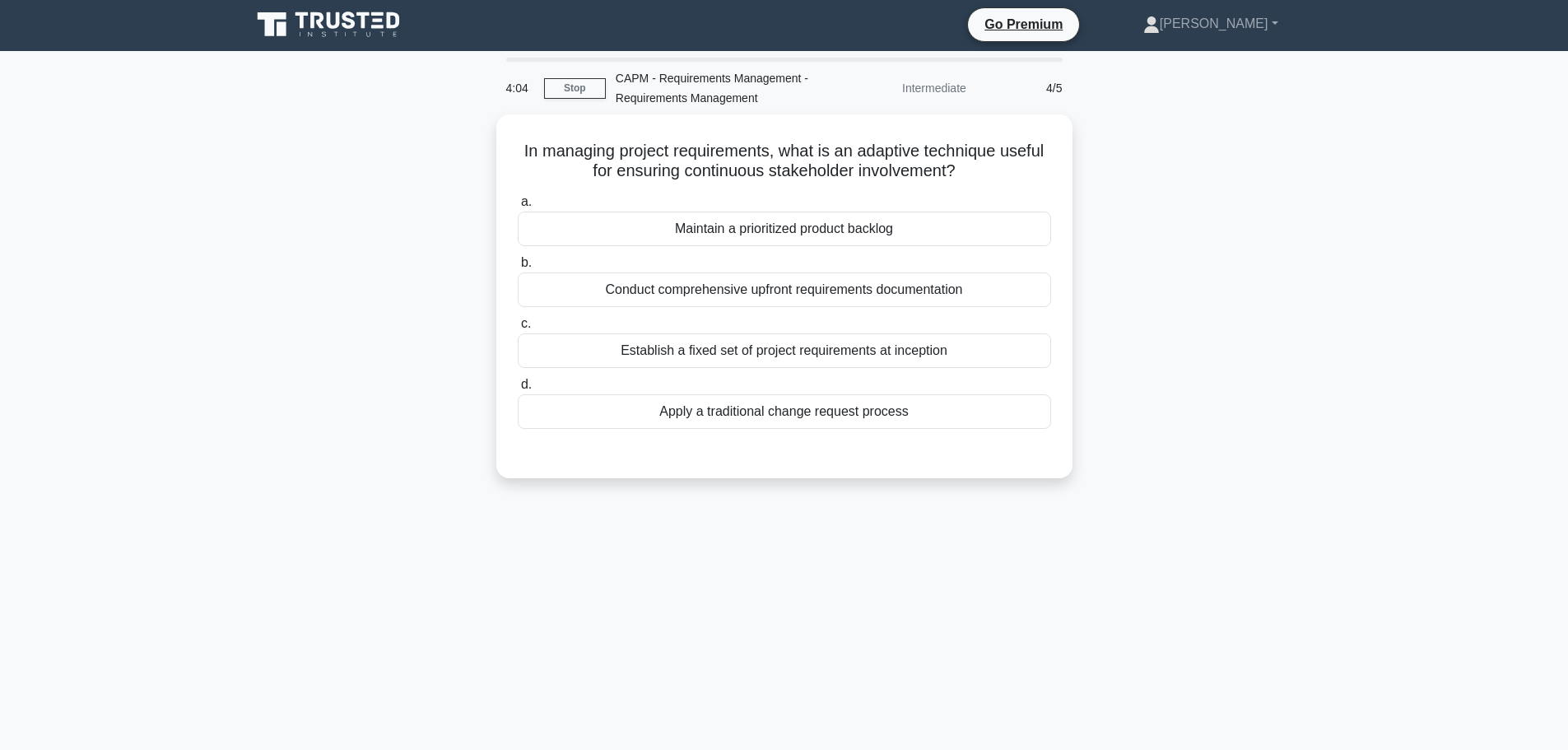
scroll to position [0, 0]
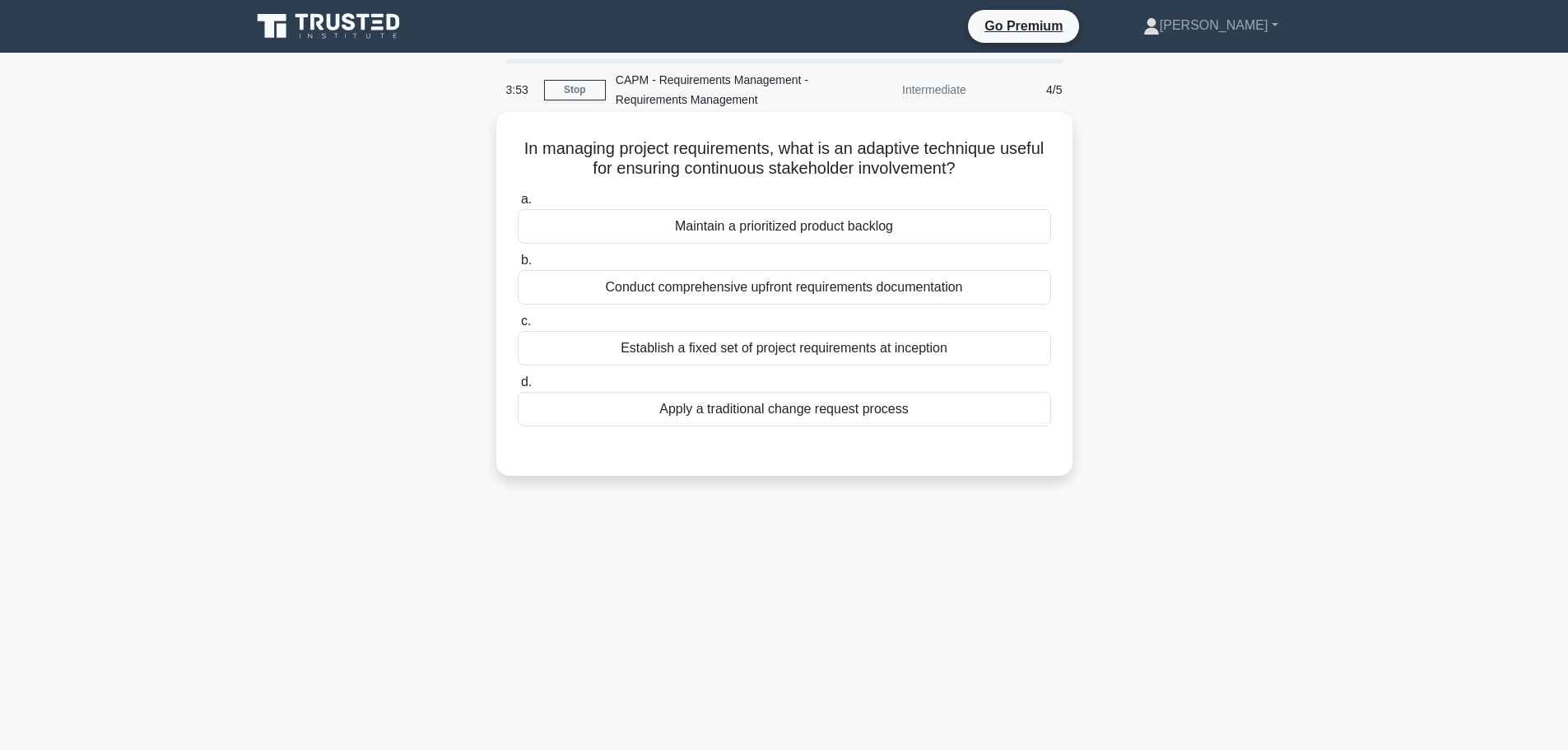
click at [696, 225] on div "Maintain a prioritized product backlog" at bounding box center [784, 226] width 533 height 34
click at [518, 205] on input "a. Maintain a prioritized product backlog" at bounding box center [518, 199] width 0 height 11
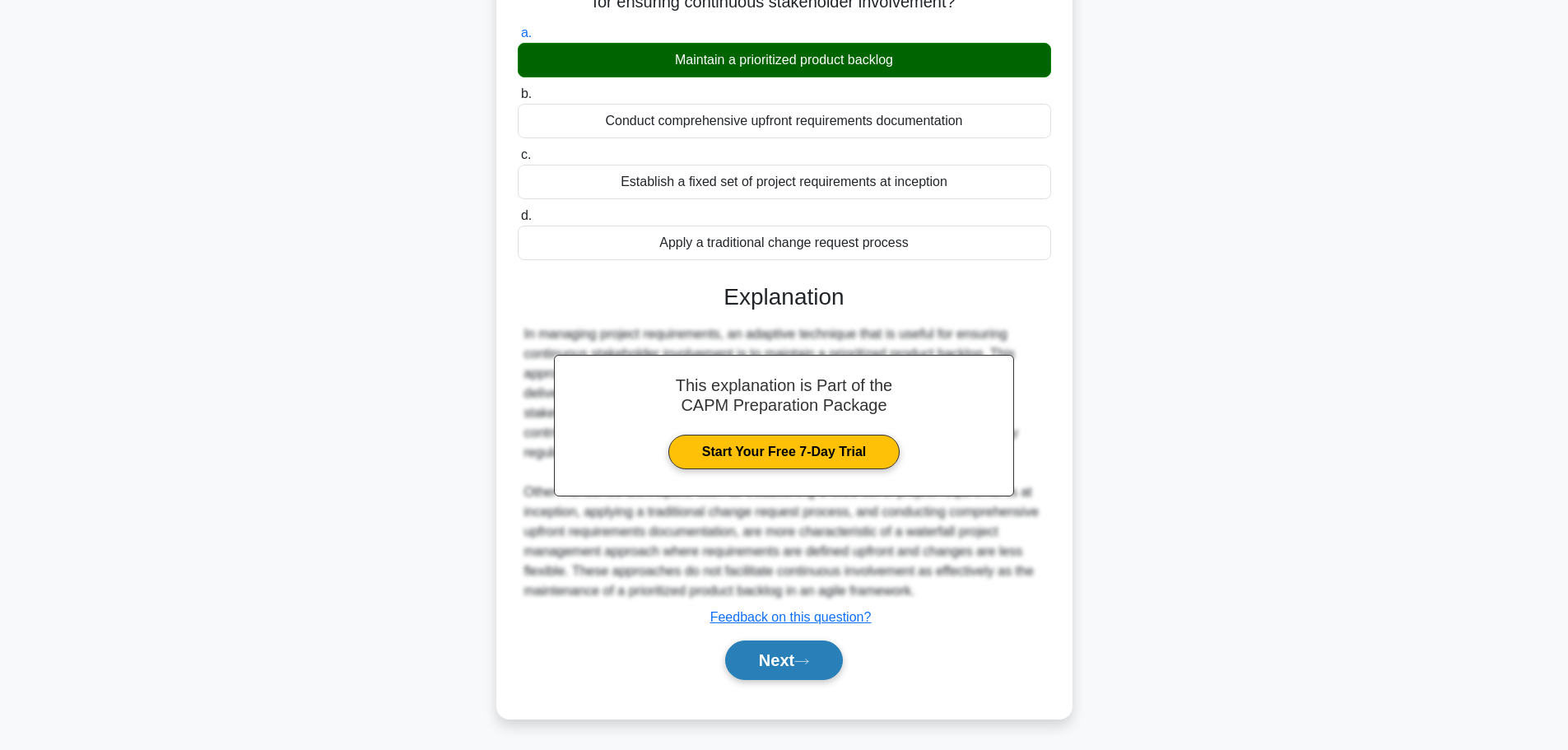
click at [771, 661] on button "Next" at bounding box center [783, 659] width 117 height 39
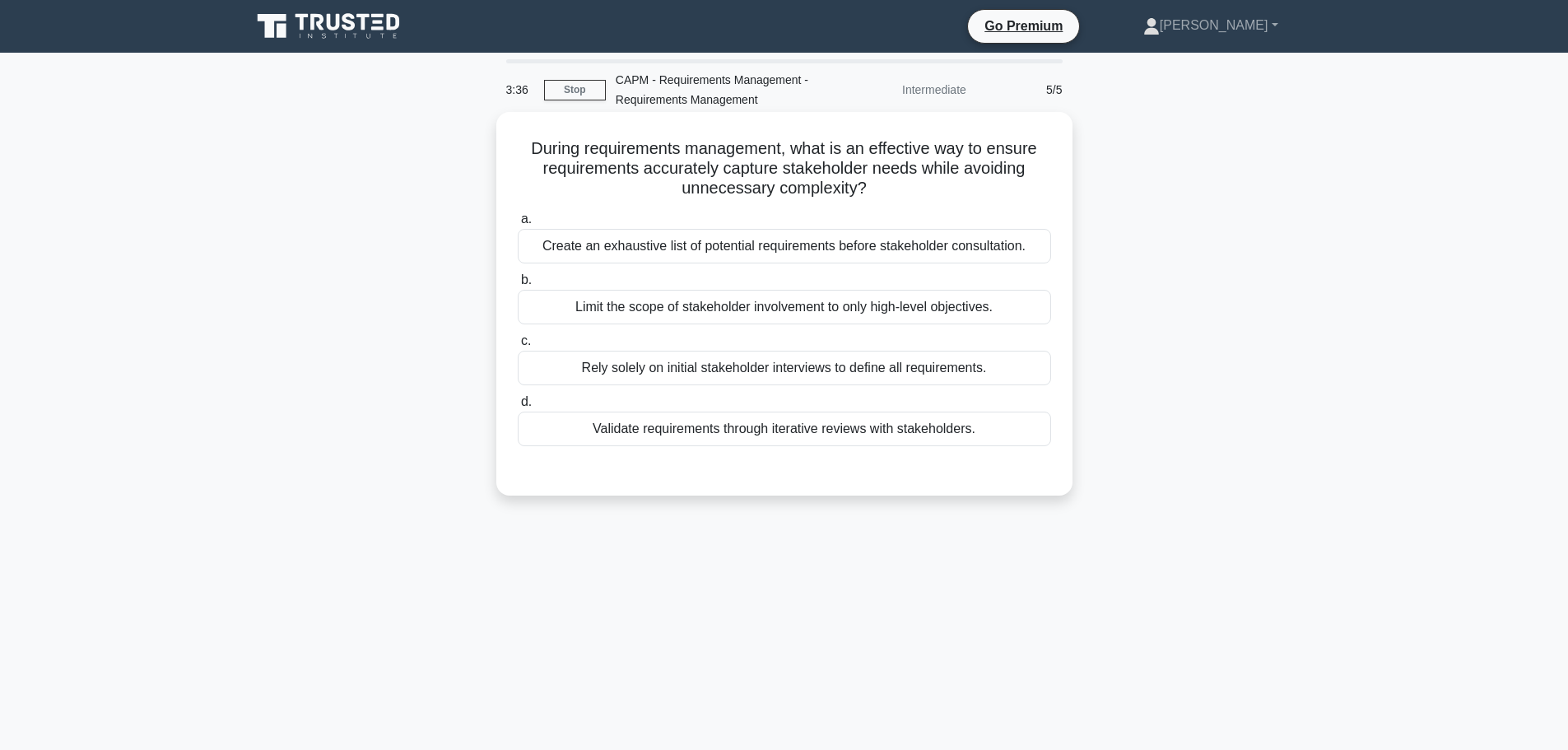
click at [647, 432] on div "Validate requirements through iterative reviews with stakeholders." at bounding box center [784, 429] width 533 height 34
click at [518, 408] on input "d. Validate requirements through iterative reviews with stakeholders." at bounding box center [518, 401] width 0 height 11
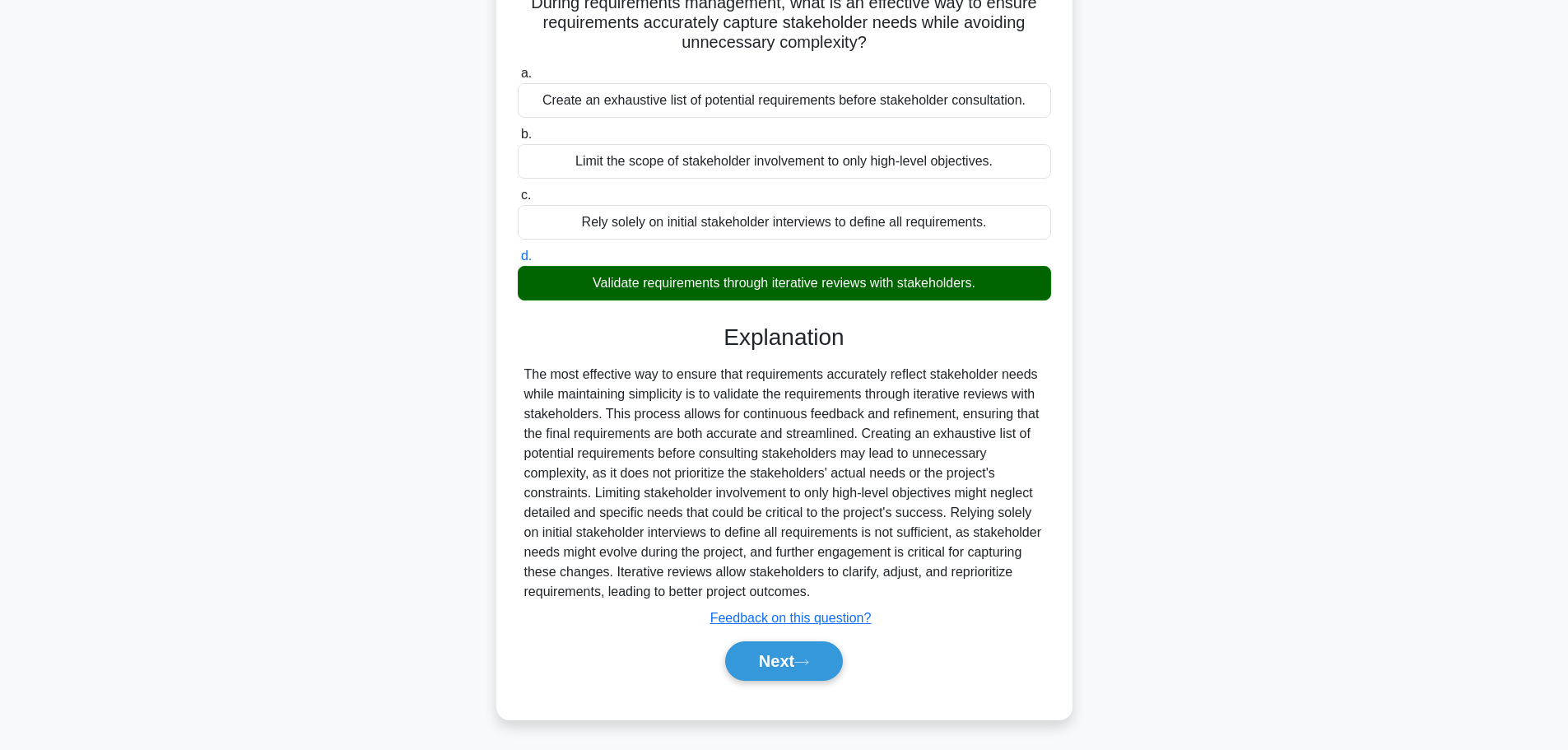
scroll to position [147, 0]
click at [785, 653] on button "Next" at bounding box center [783, 659] width 117 height 39
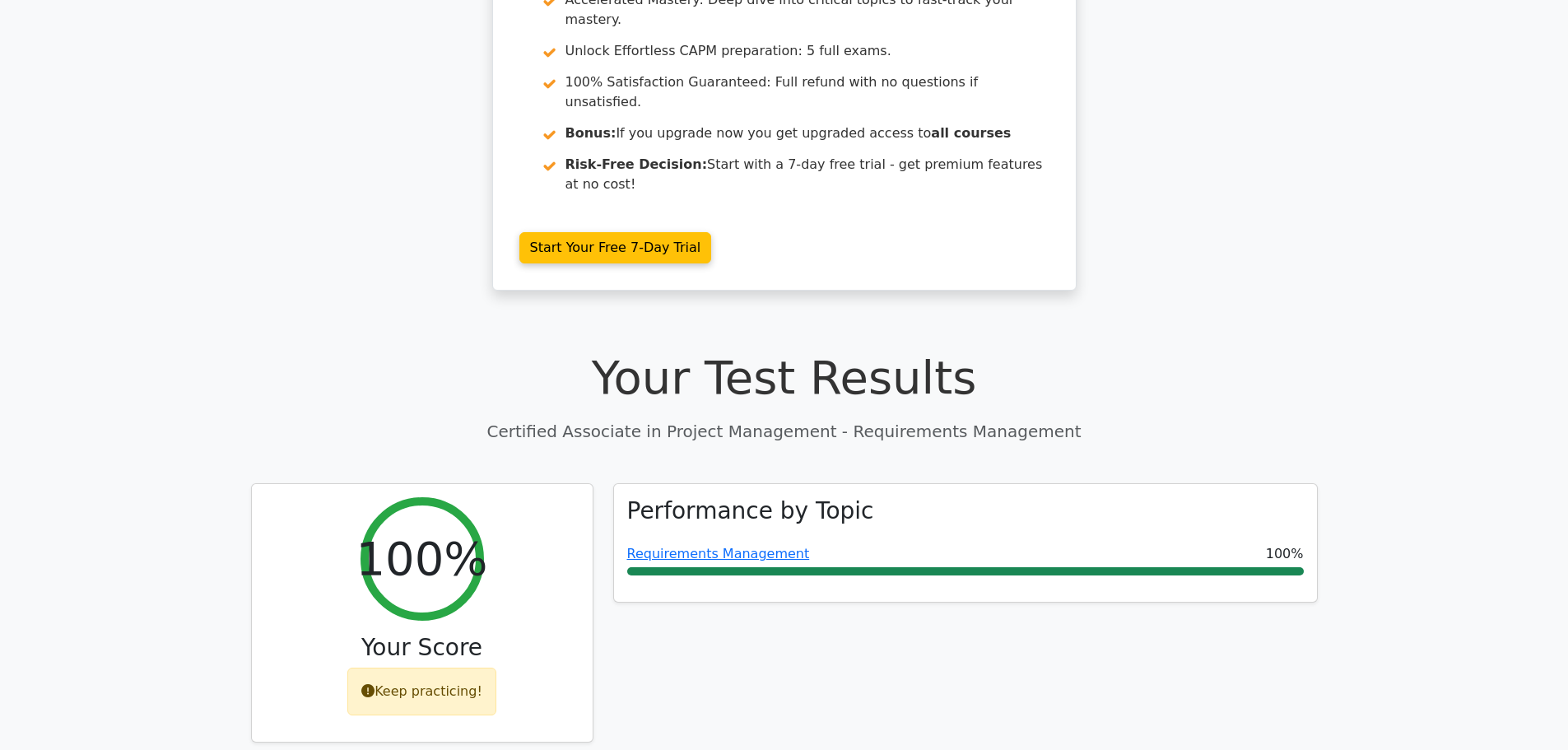
scroll to position [330, 0]
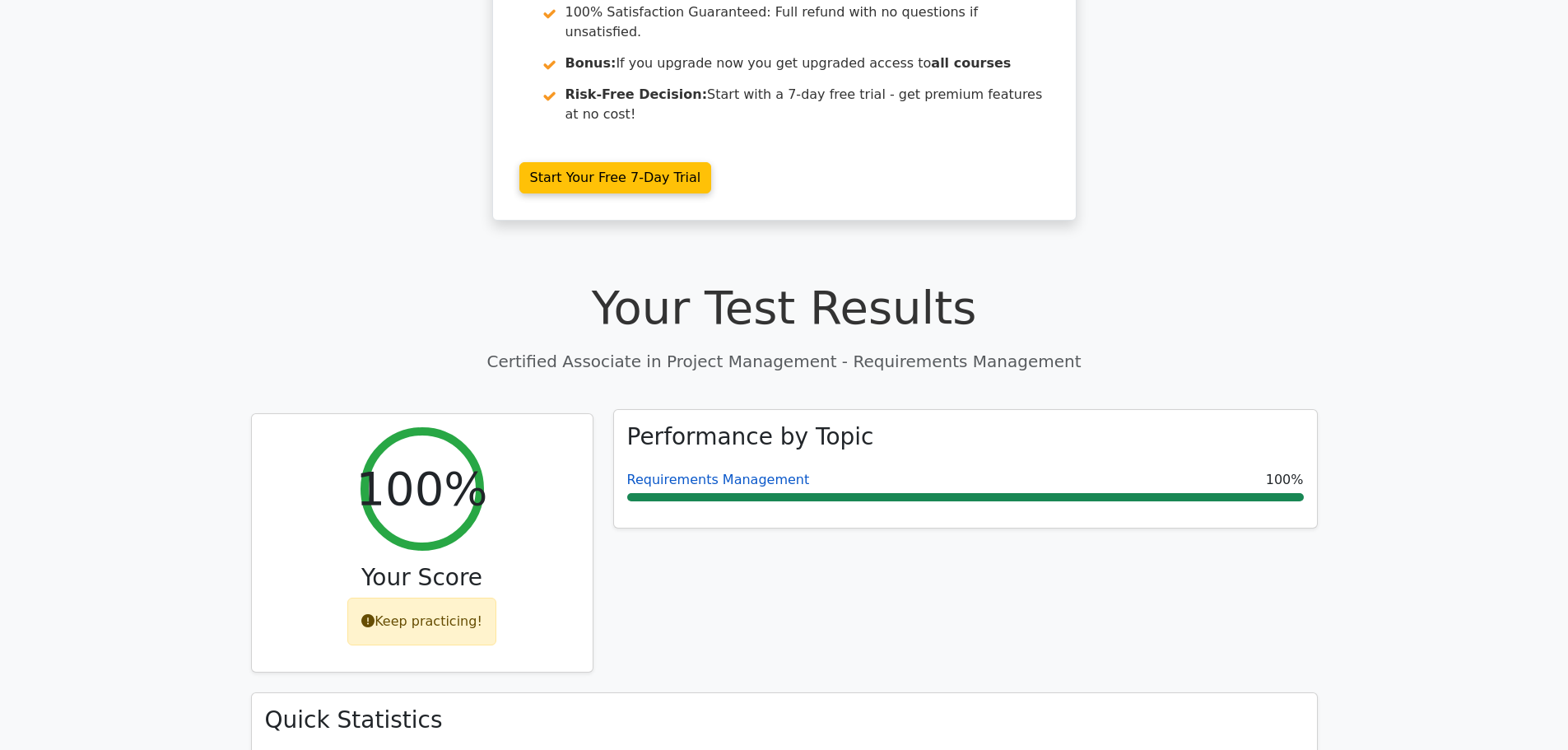
click at [709, 472] on link "Requirements Management" at bounding box center [718, 480] width 182 height 15
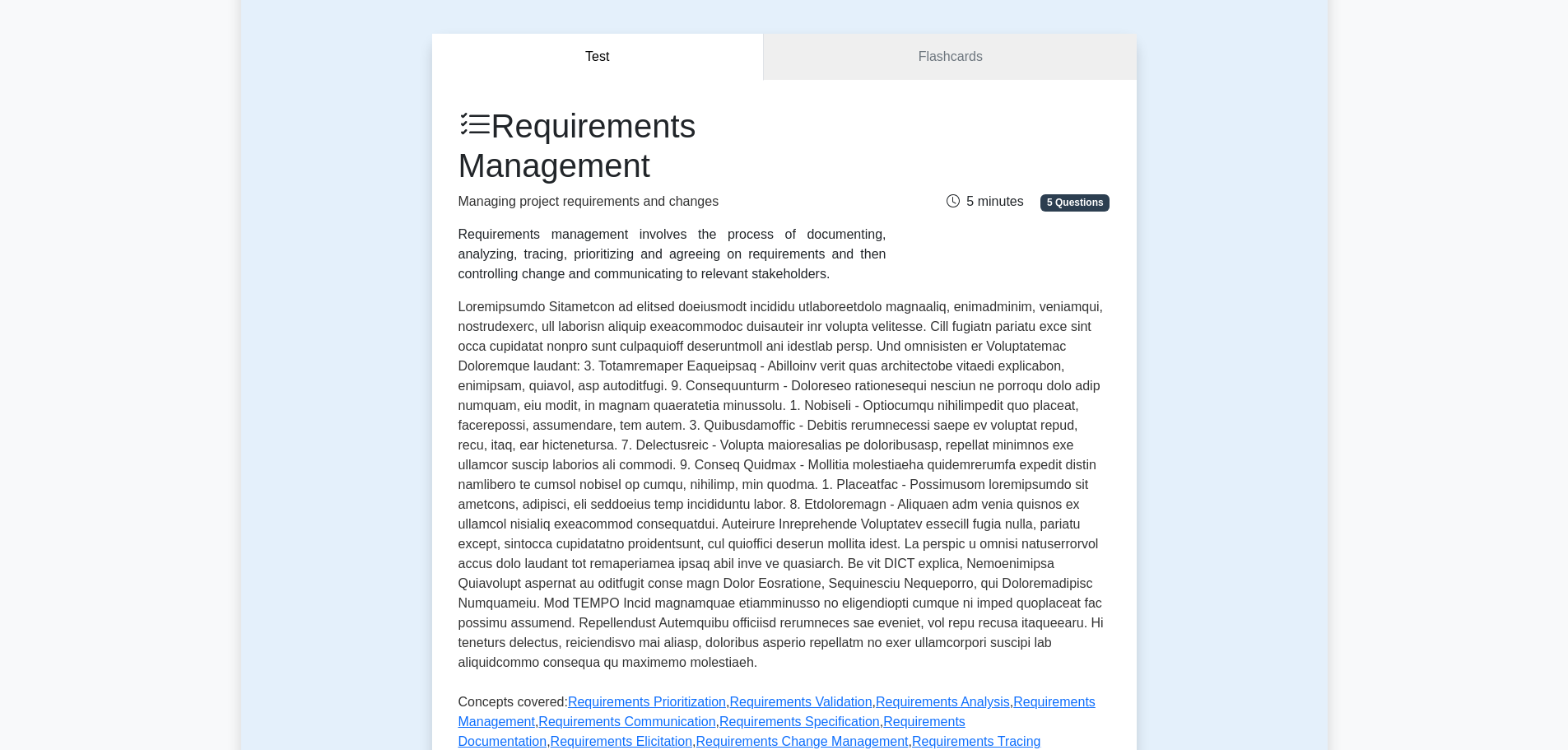
scroll to position [412, 0]
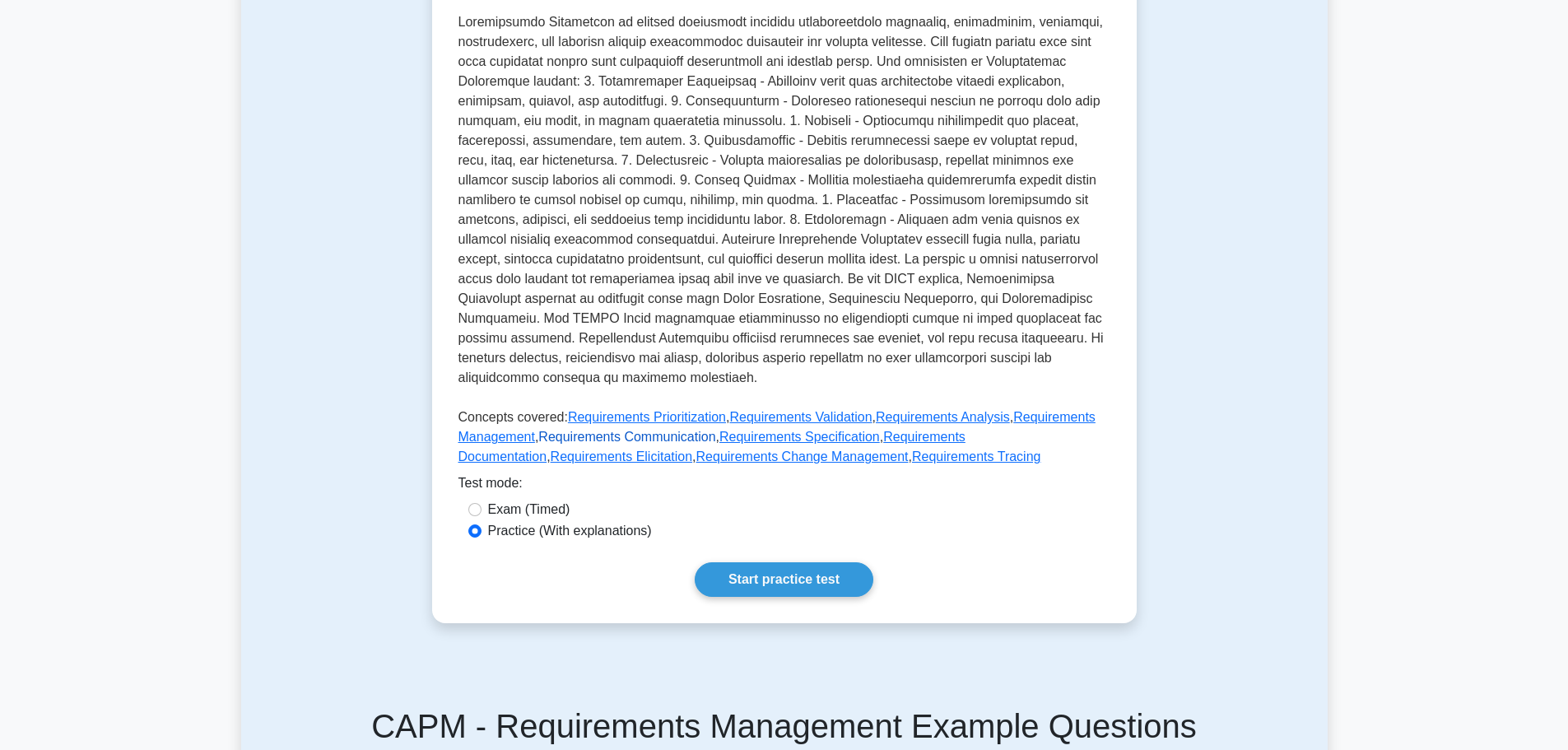
click at [692, 434] on link "Requirements Communication" at bounding box center [626, 437] width 177 height 14
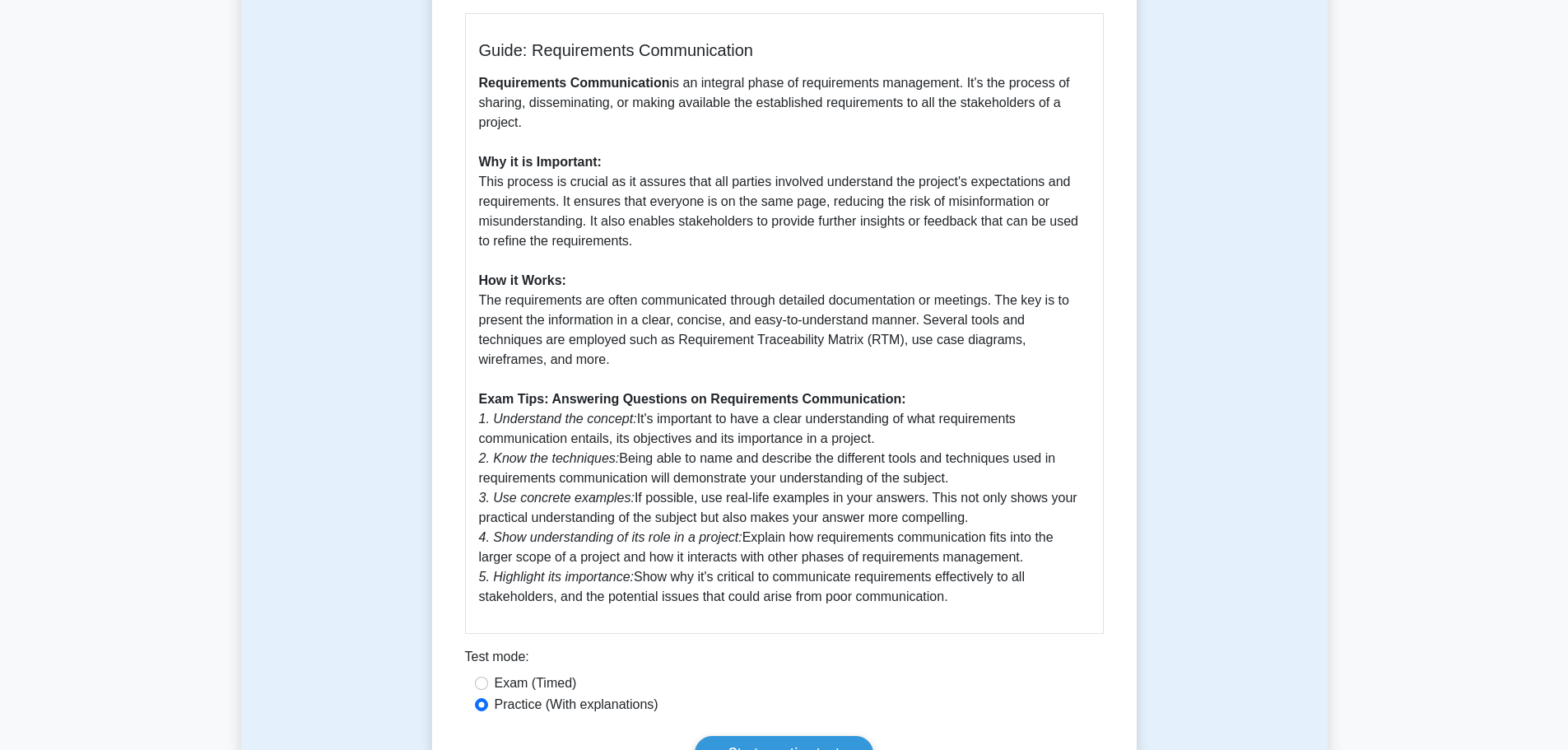
scroll to position [494, 0]
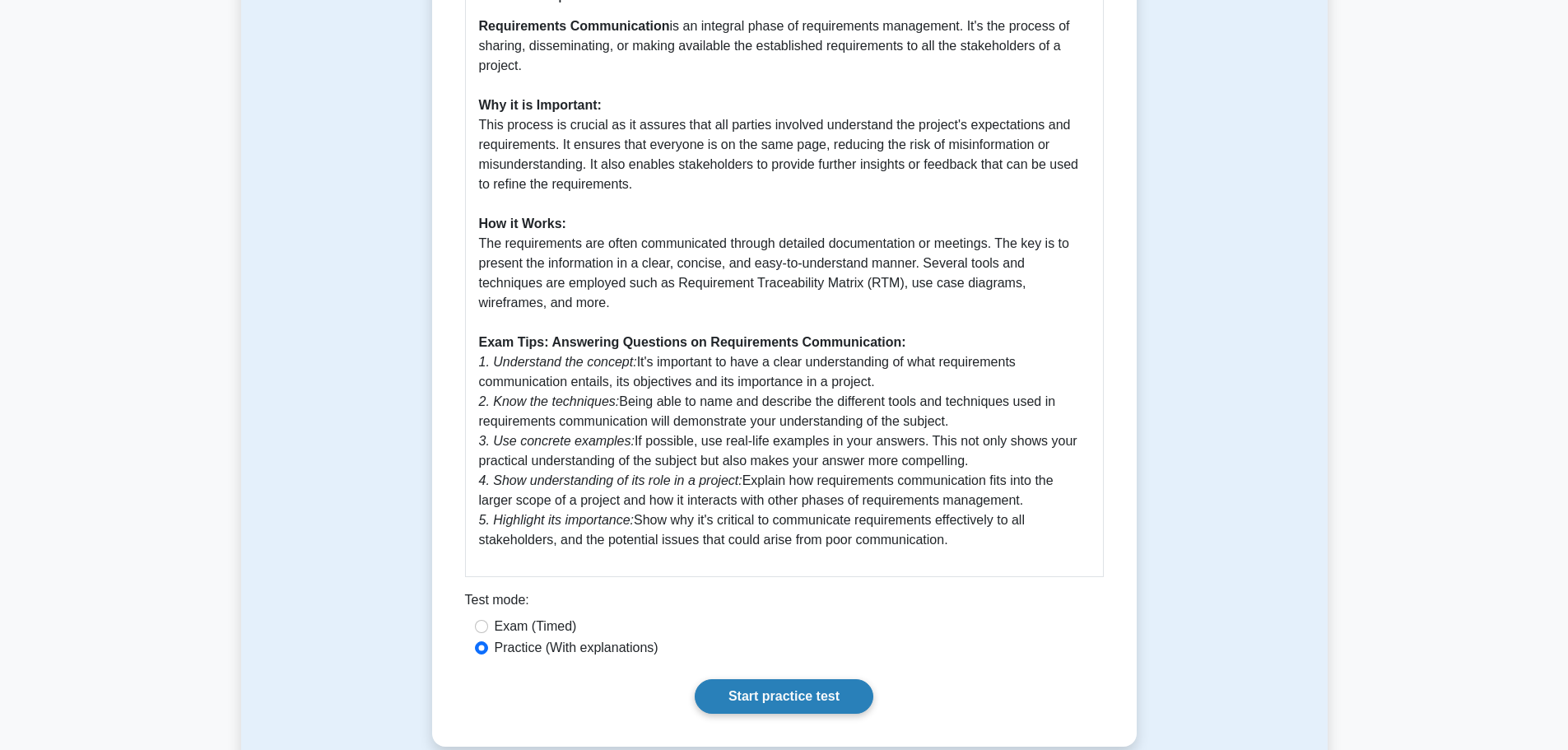
click at [744, 679] on link "Start practice test" at bounding box center [783, 696] width 179 height 34
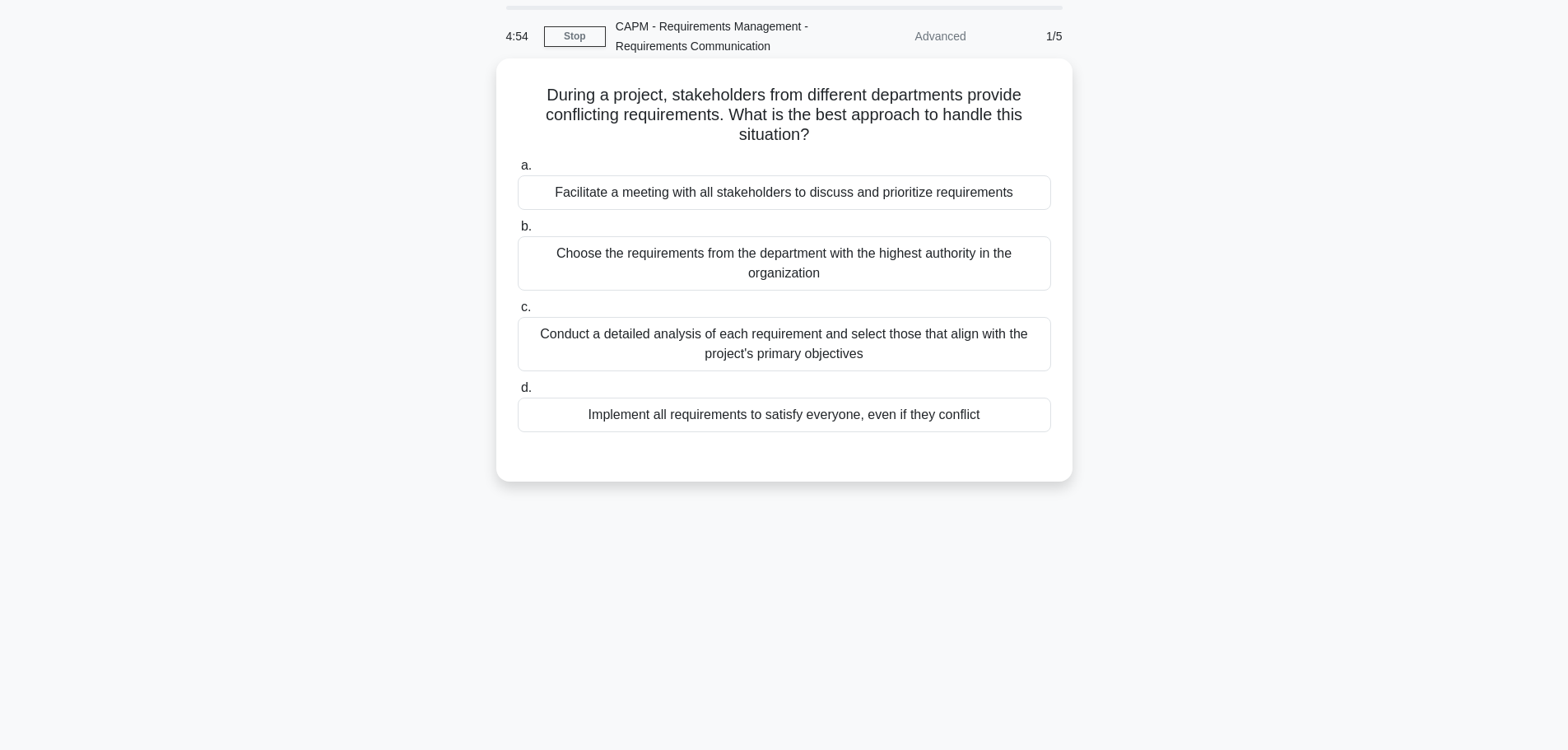
scroll to position [82, 0]
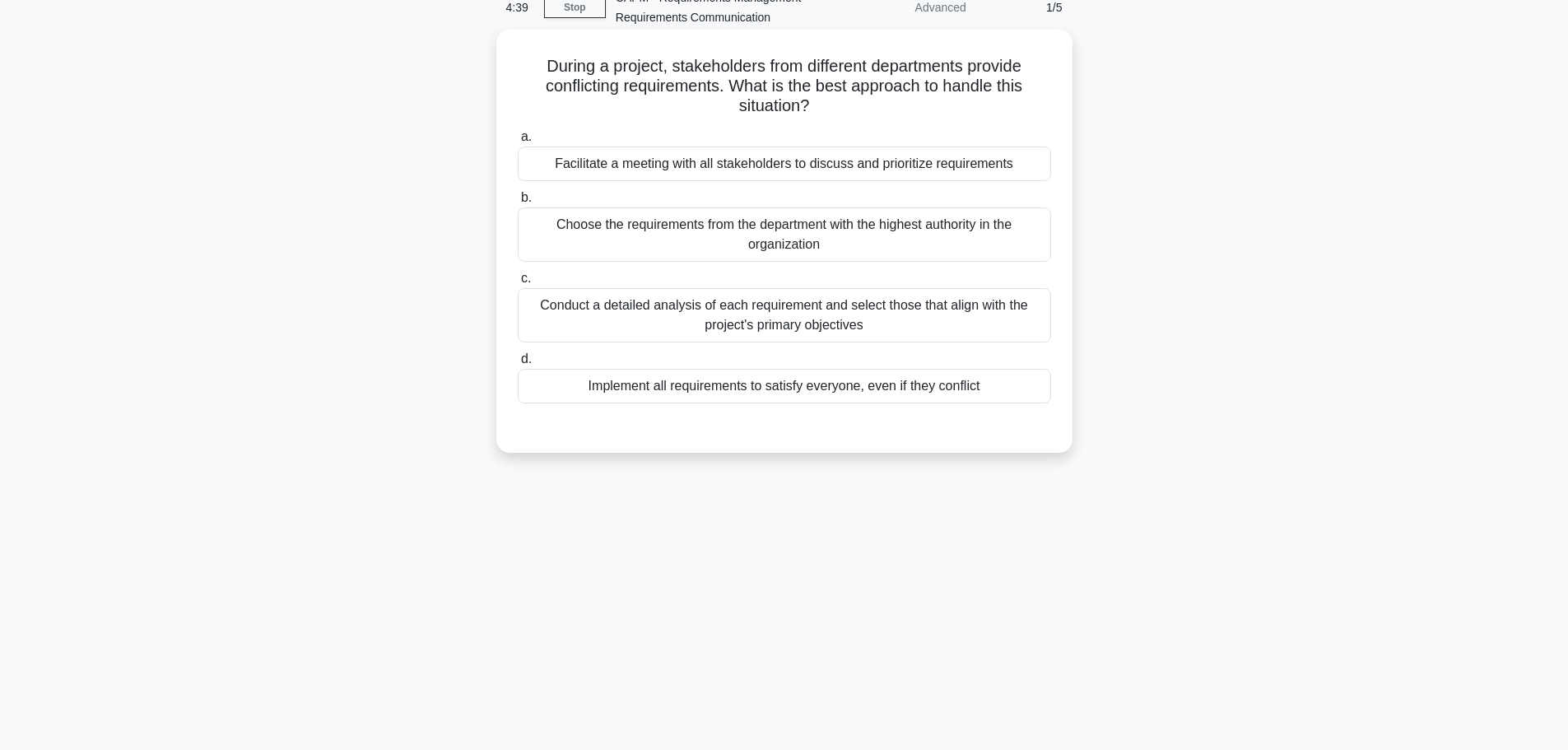
click at [815, 173] on div "Facilitate a meeting with all stakeholders to discuss and prioritize requiremen…" at bounding box center [784, 163] width 533 height 34
click at [518, 142] on input "a. Facilitate a meeting with all stakeholders to discuss and prioritize require…" at bounding box center [518, 137] width 0 height 11
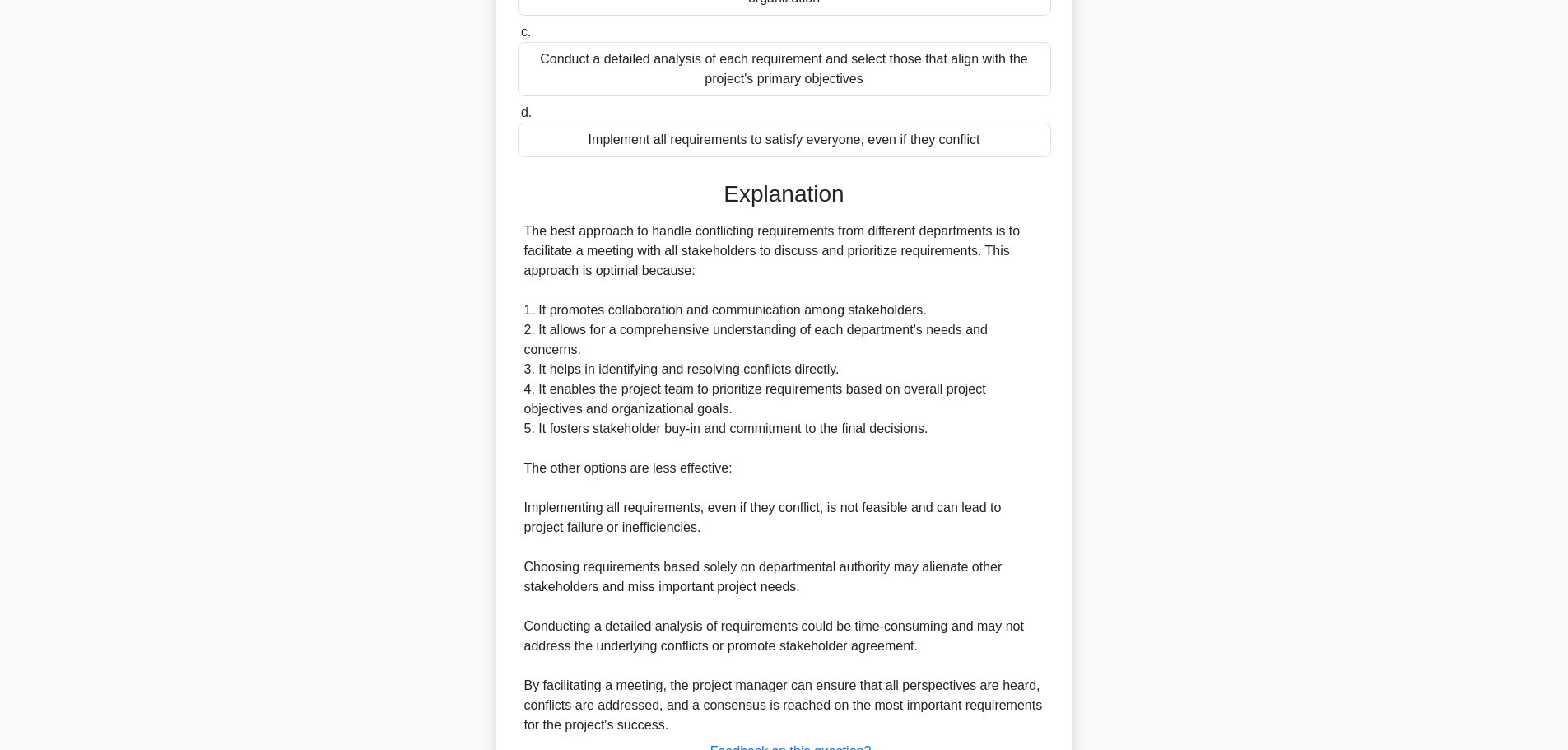
scroll to position [443, 0]
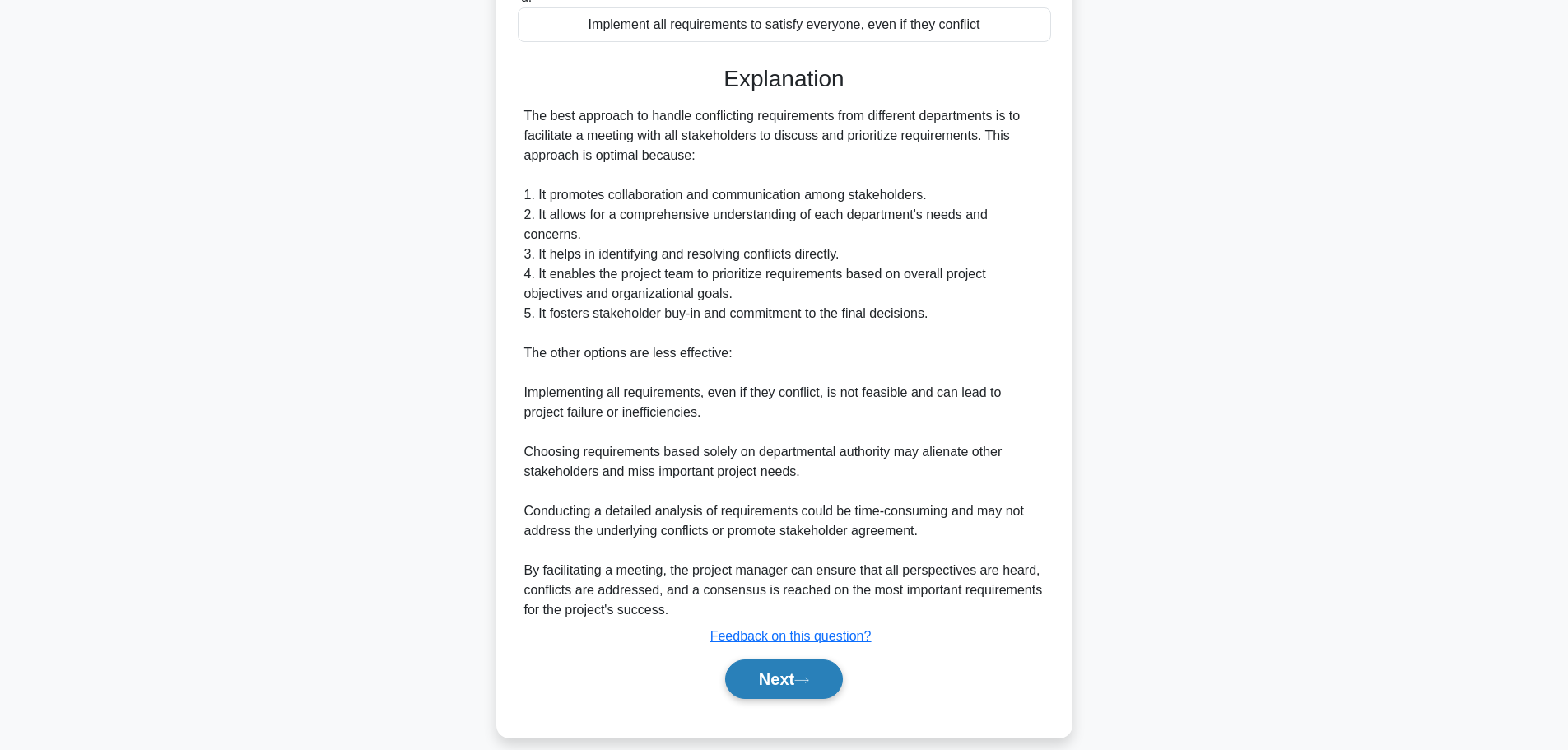
click at [804, 659] on button "Next" at bounding box center [783, 678] width 117 height 39
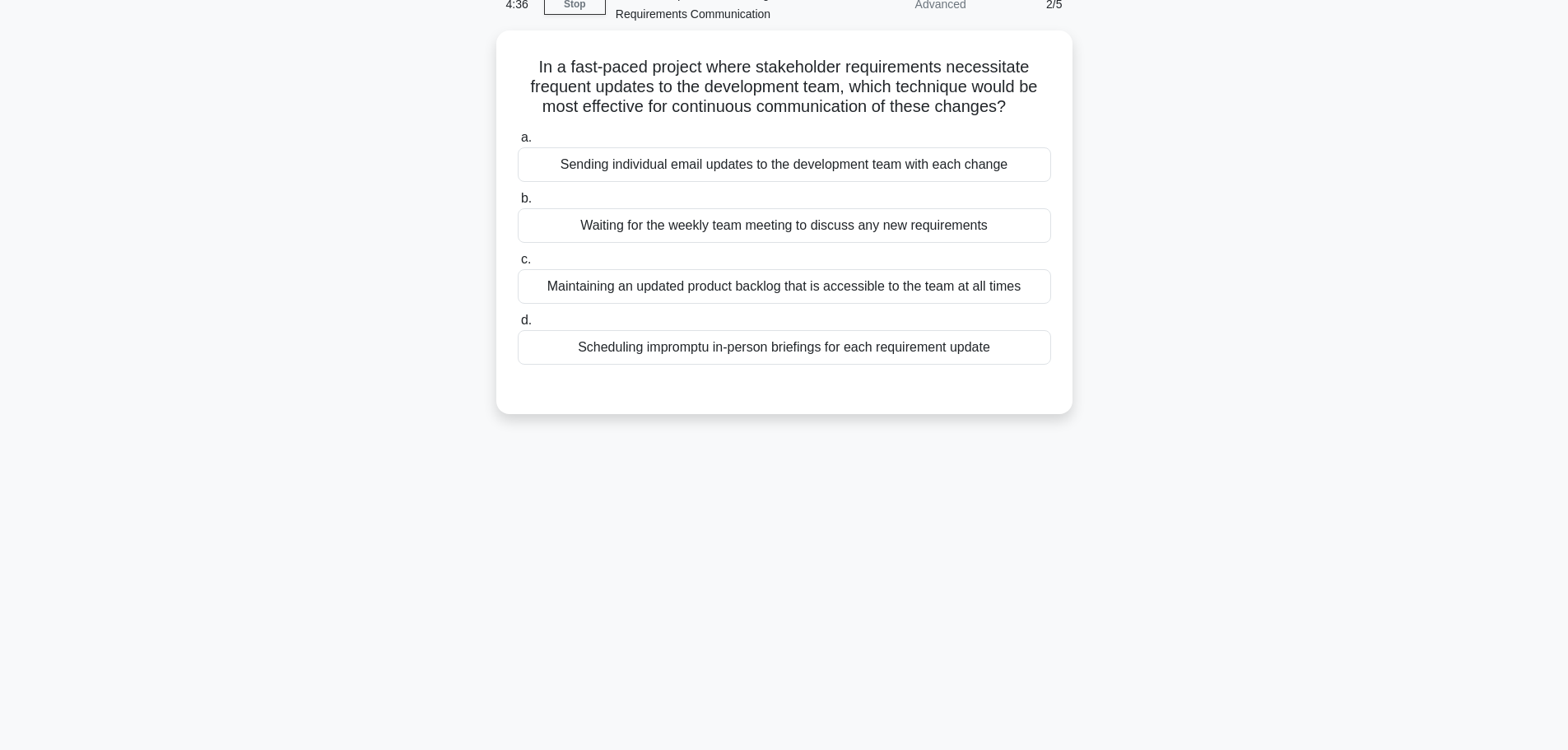
scroll to position [0, 0]
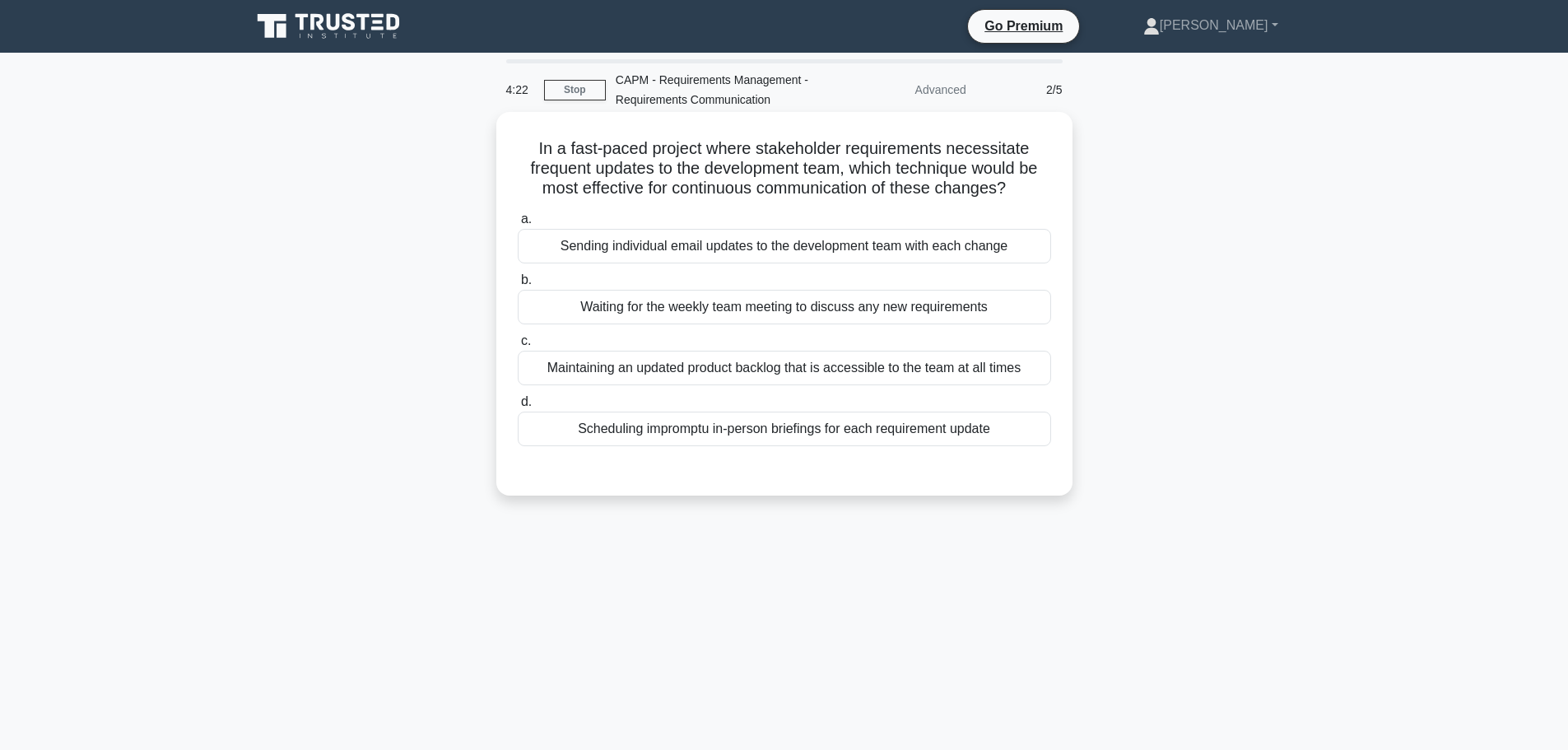
click at [658, 371] on div "Maintaining an updated product backlog that is accessible to the team at all ti…" at bounding box center [784, 368] width 533 height 34
click at [518, 347] on input "c. Maintaining an updated product backlog that is accessible to the team at all…" at bounding box center [518, 341] width 0 height 11
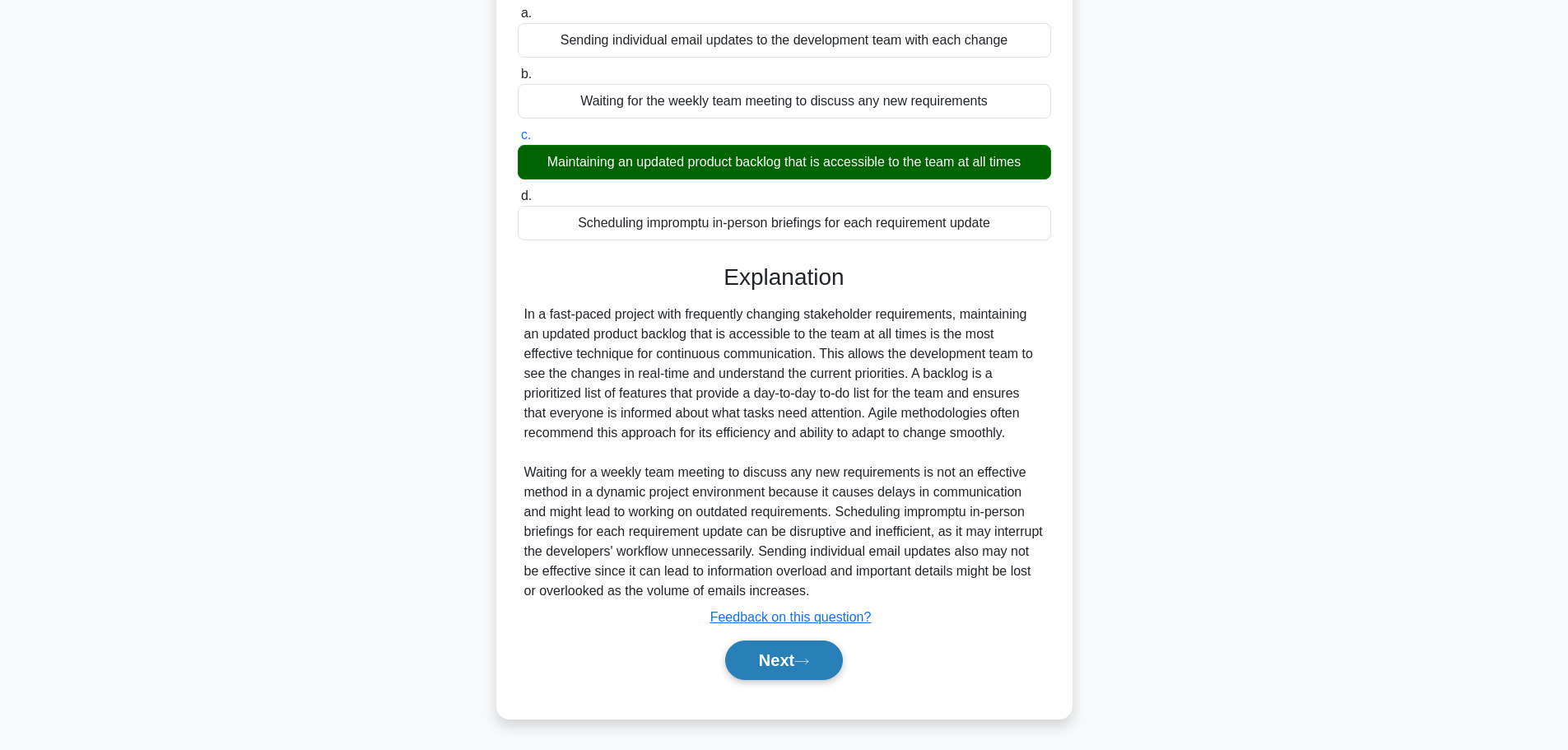
click at [807, 670] on button "Next" at bounding box center [783, 659] width 117 height 39
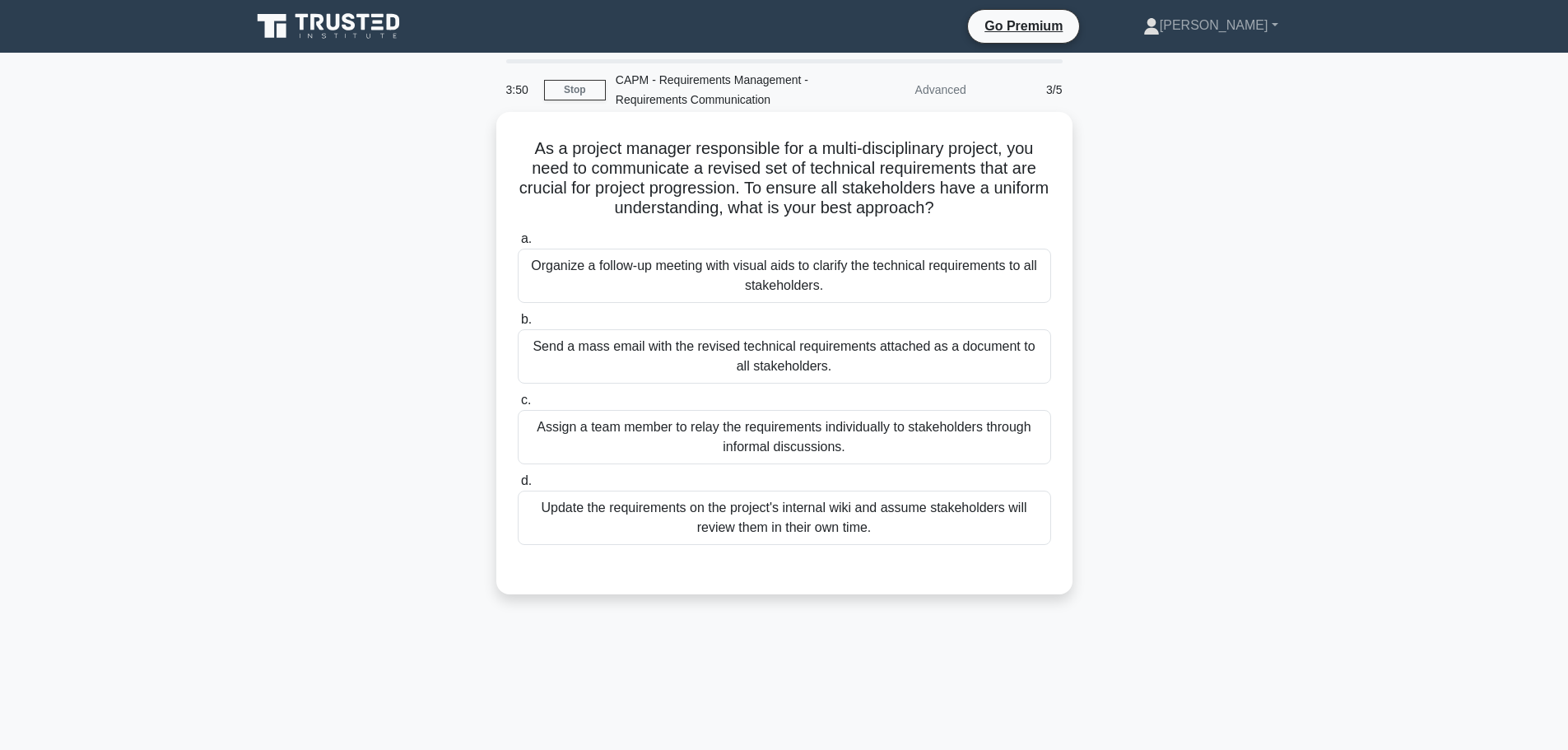
click at [764, 361] on div "Send a mass email with the revised technical requirements attached as a documen…" at bounding box center [784, 356] width 533 height 54
click at [518, 325] on input "b. Send a mass email with the revised technical requirements attached as a docu…" at bounding box center [518, 319] width 0 height 11
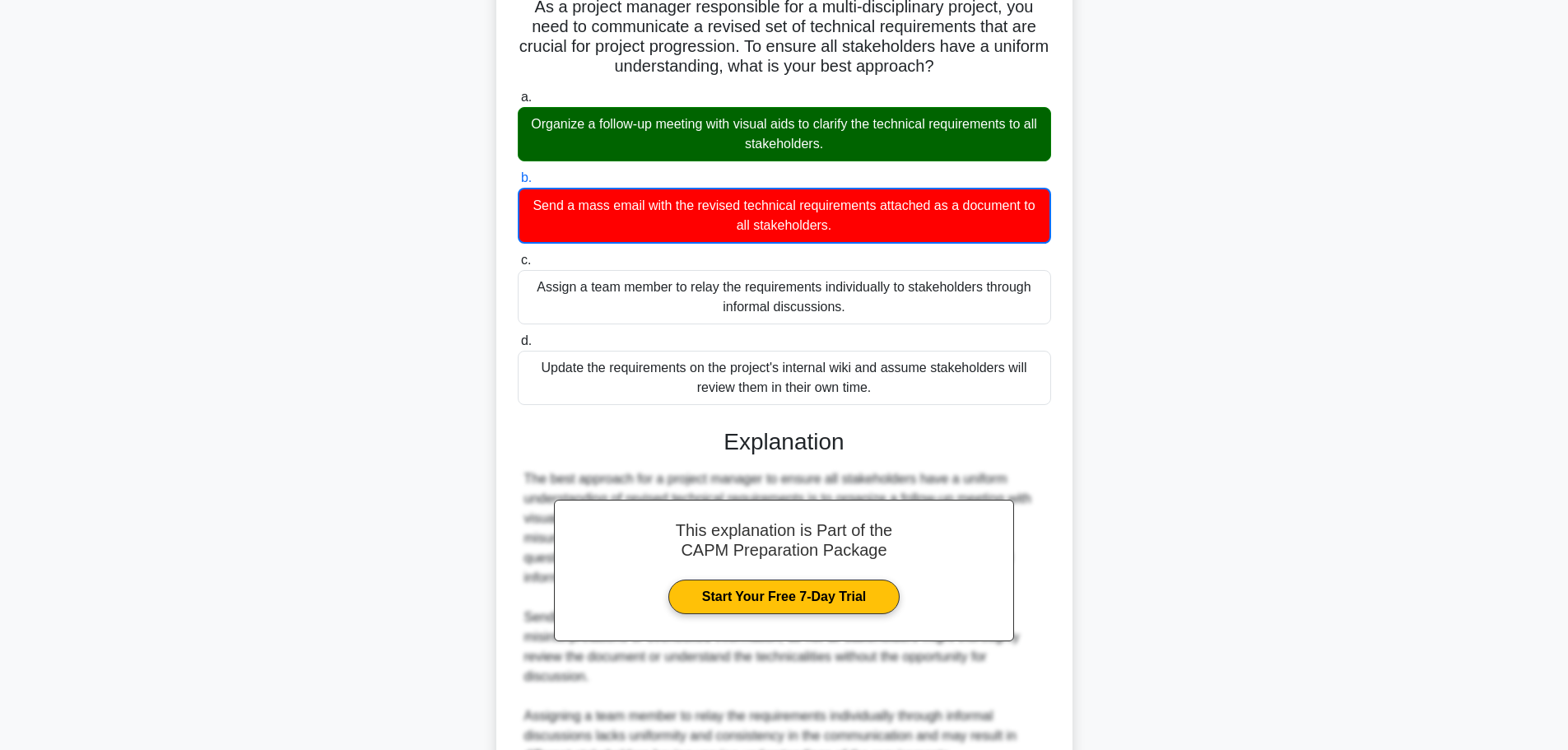
scroll to position [406, 0]
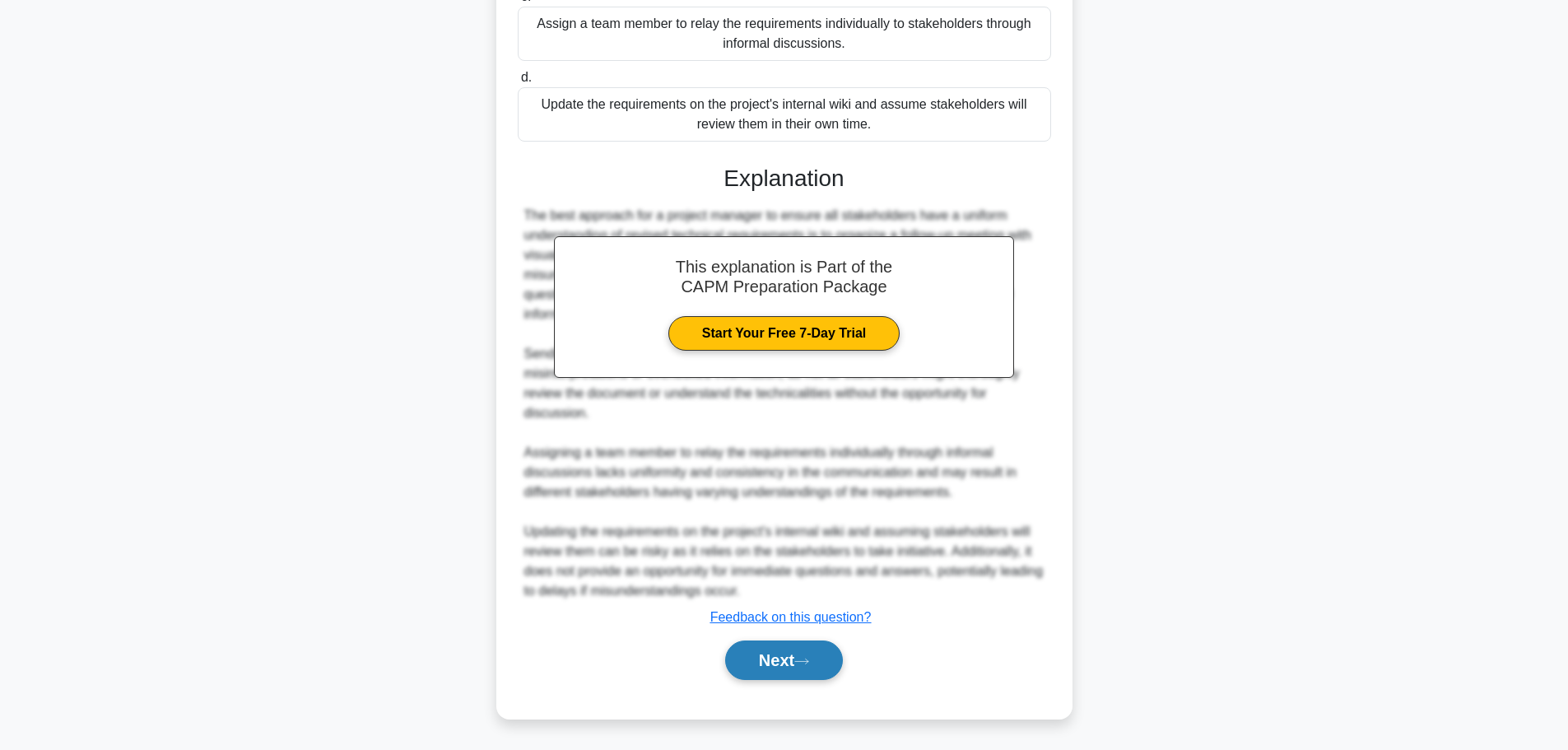
click at [801, 646] on button "Next" at bounding box center [783, 659] width 117 height 39
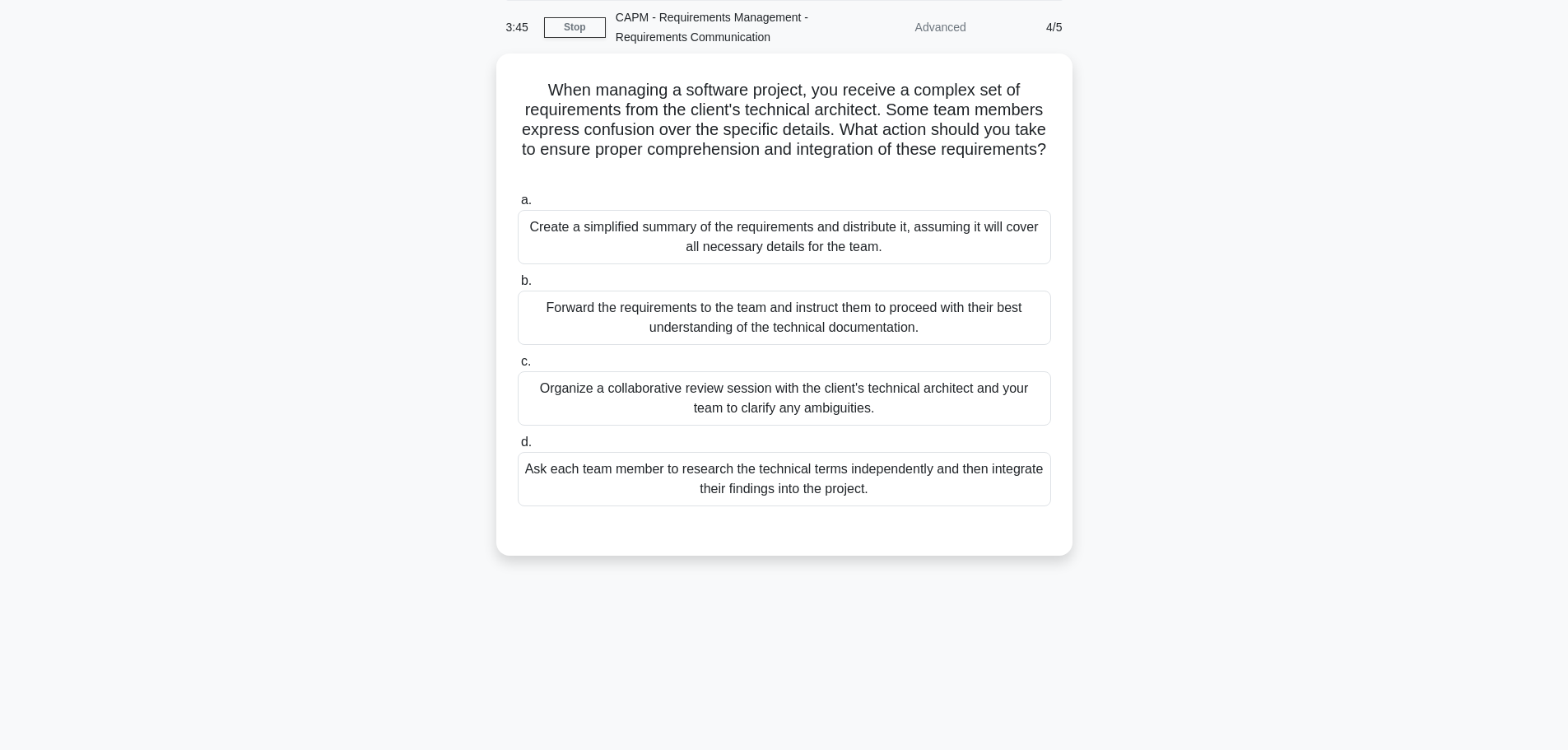
scroll to position [0, 0]
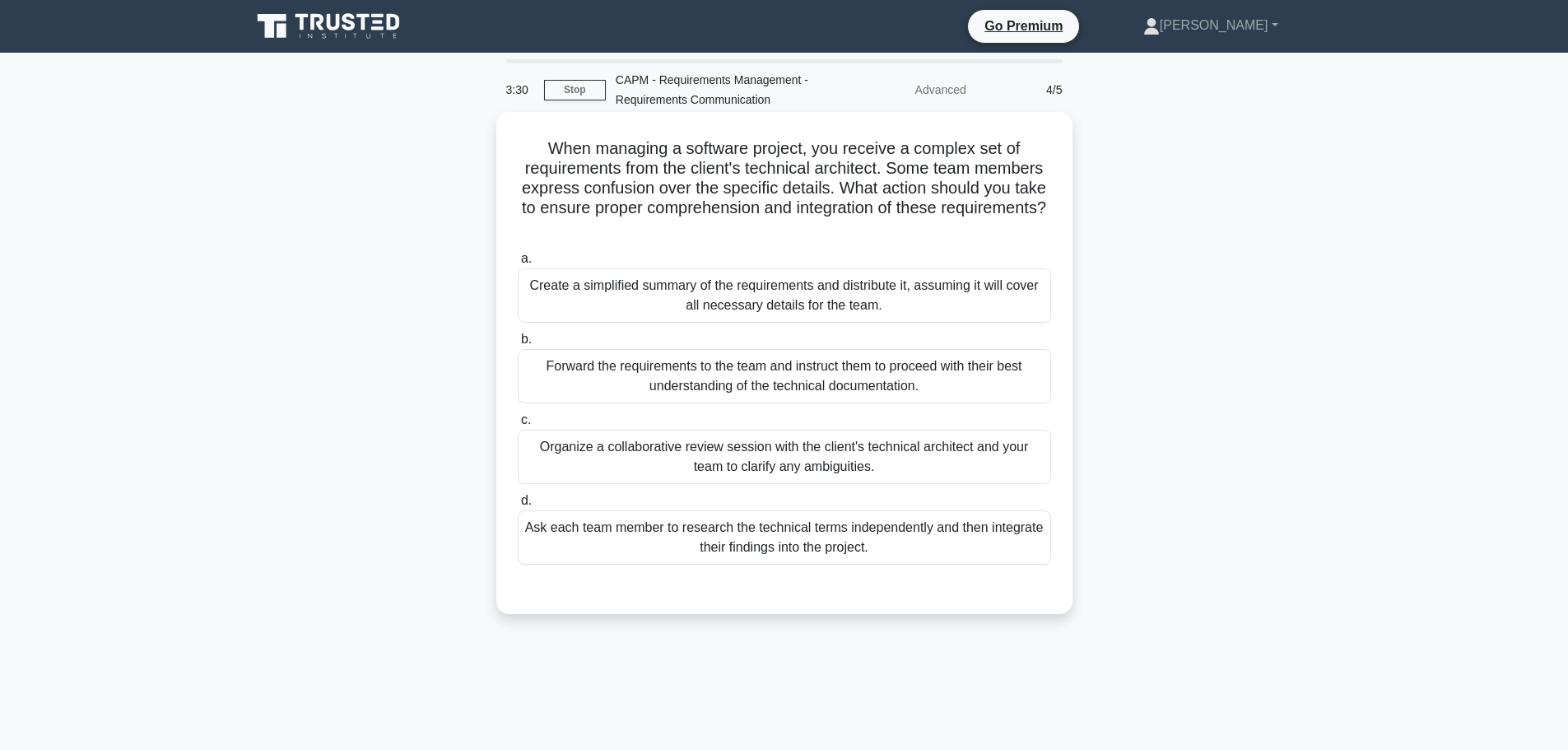
click at [717, 457] on div "Organize a collaborative review session with the client's technical architect a…" at bounding box center [784, 457] width 533 height 54
click at [518, 426] on input "c. Organize a collaborative review session with the client's technical architec…" at bounding box center [518, 419] width 0 height 11
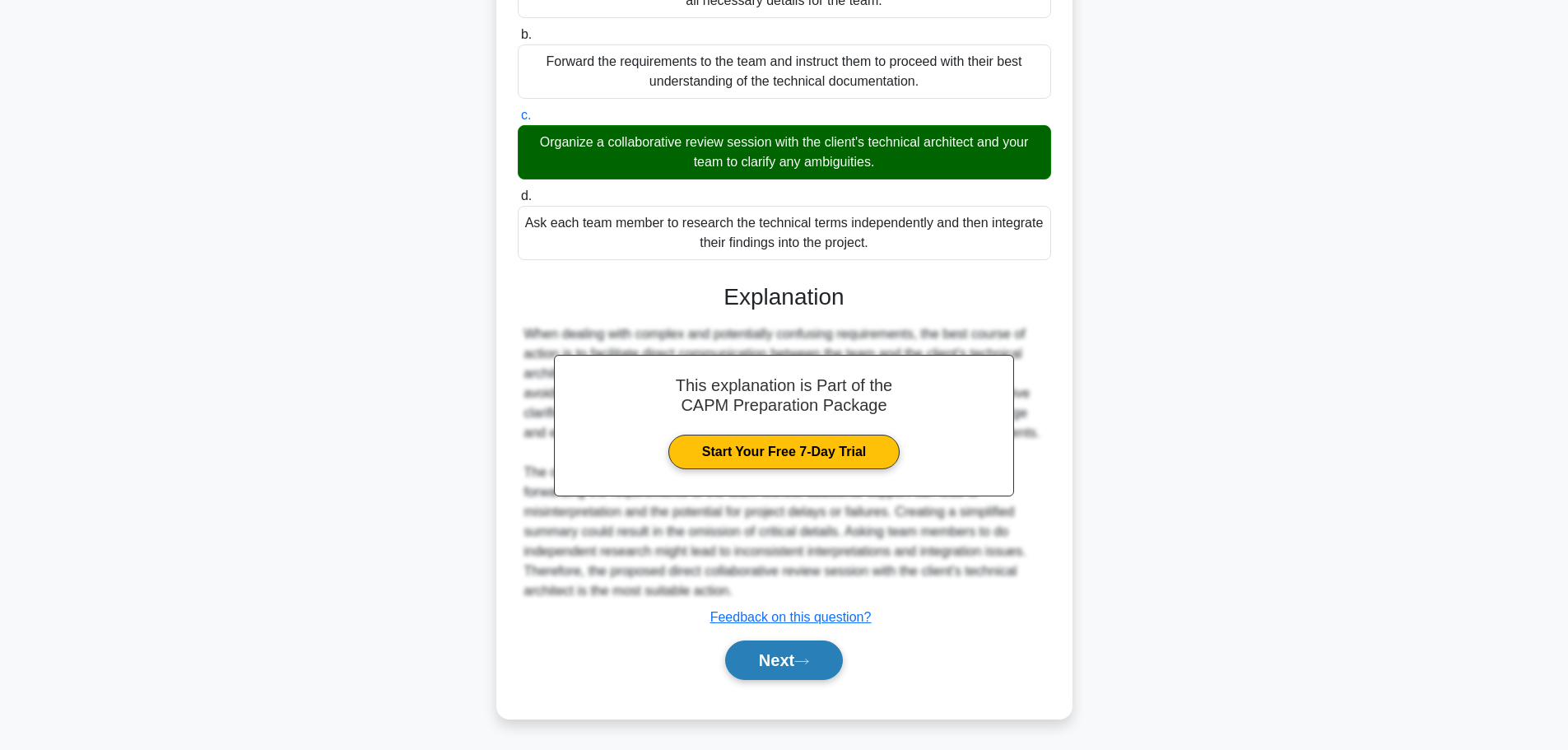
click at [797, 677] on button "Next" at bounding box center [783, 659] width 117 height 39
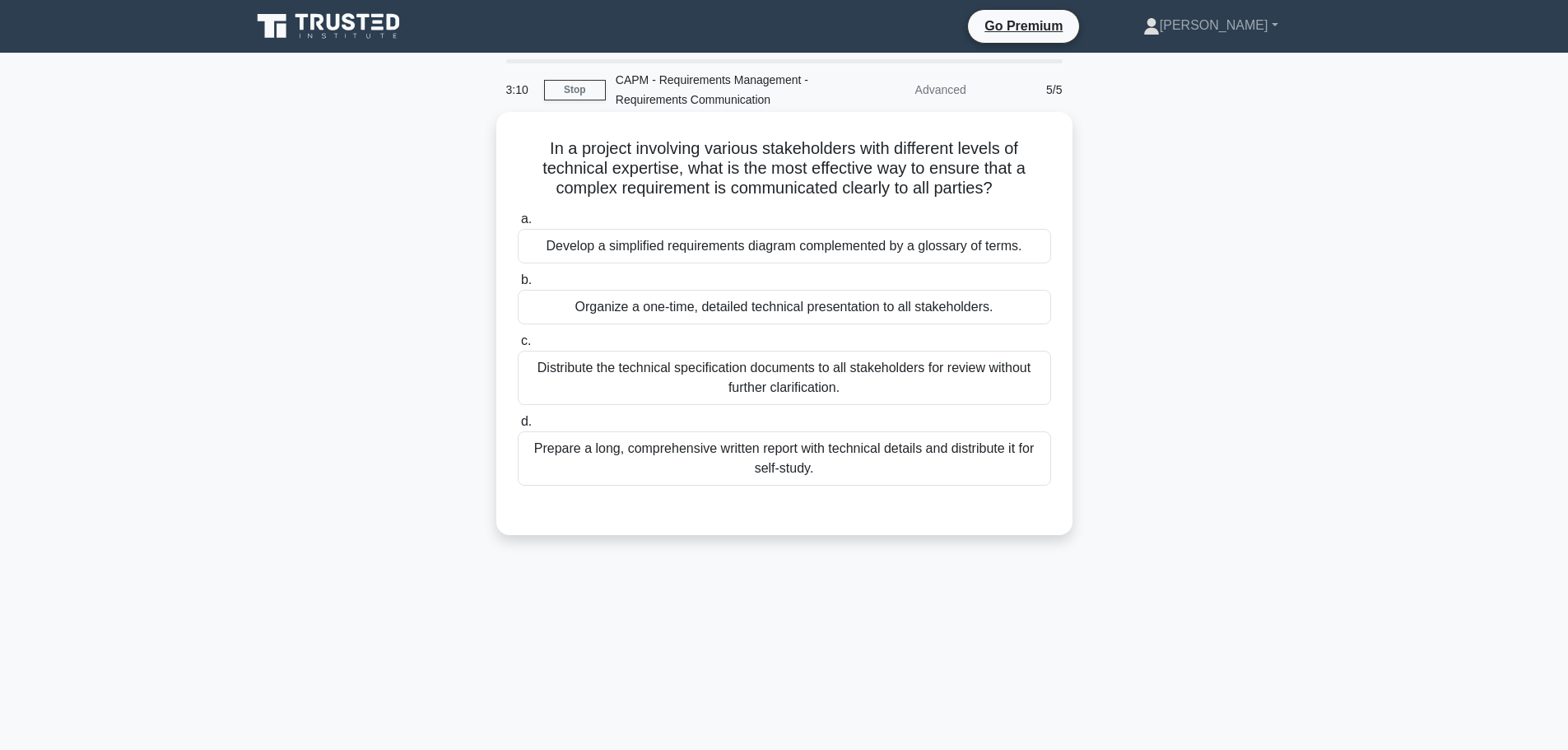
click at [757, 255] on div "Develop a simplified requirements diagram complemented by a glossary of terms." at bounding box center [784, 246] width 533 height 34
click at [518, 225] on input "a. Develop a simplified requirements diagram complemented by a glossary of term…" at bounding box center [518, 219] width 0 height 11
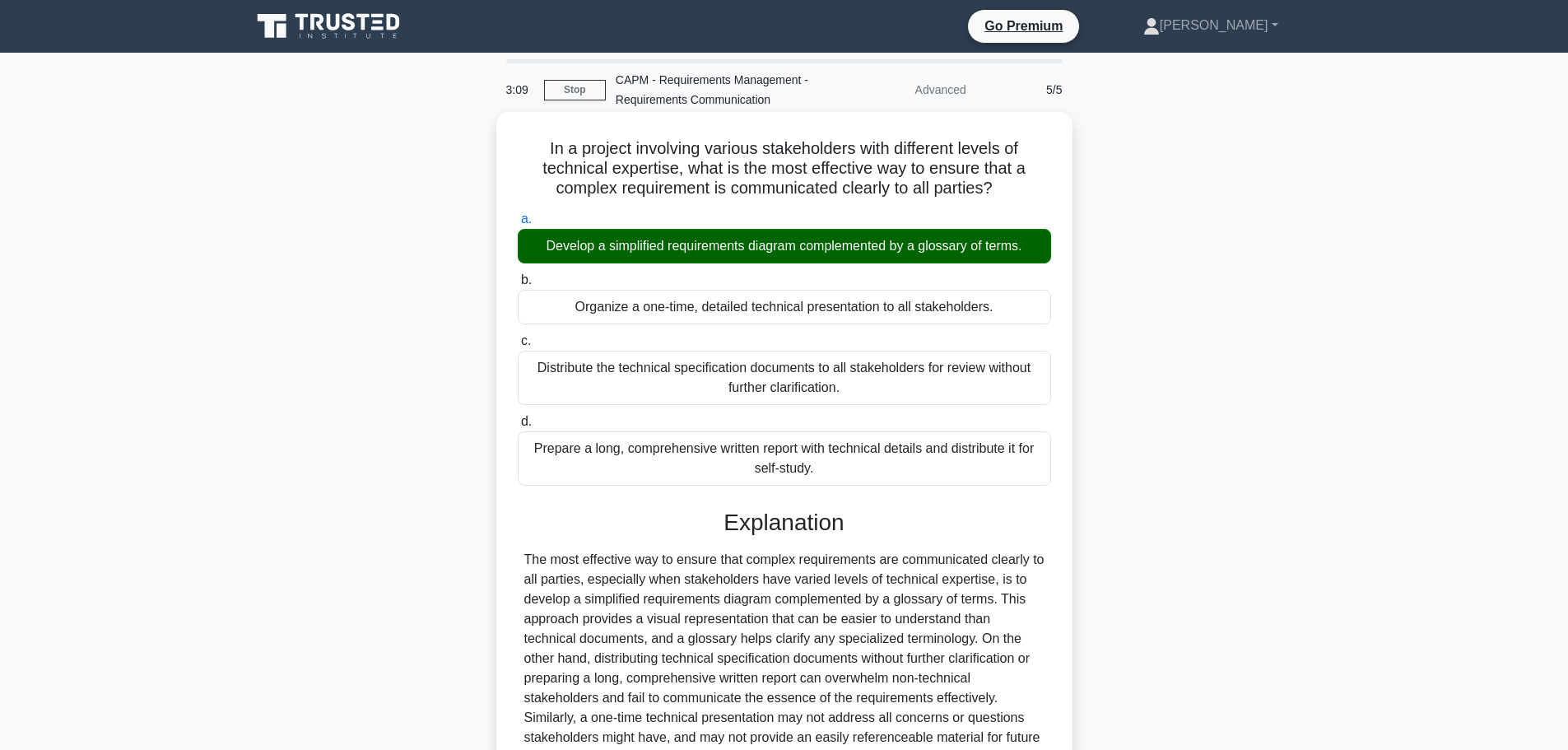
scroll to position [147, 0]
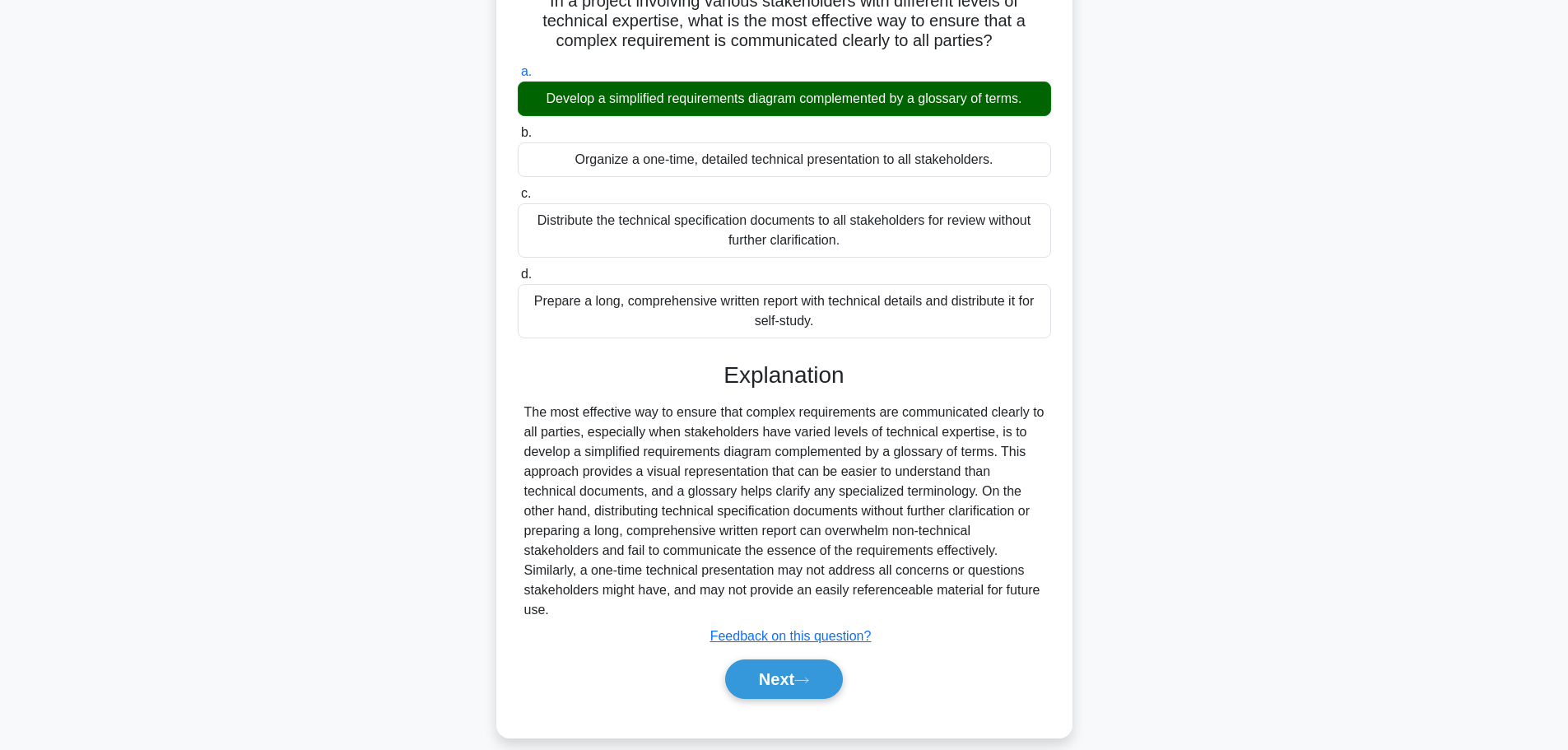
click at [756, 653] on div "Next" at bounding box center [784, 678] width 533 height 53
click at [759, 659] on button "Next" at bounding box center [783, 678] width 117 height 39
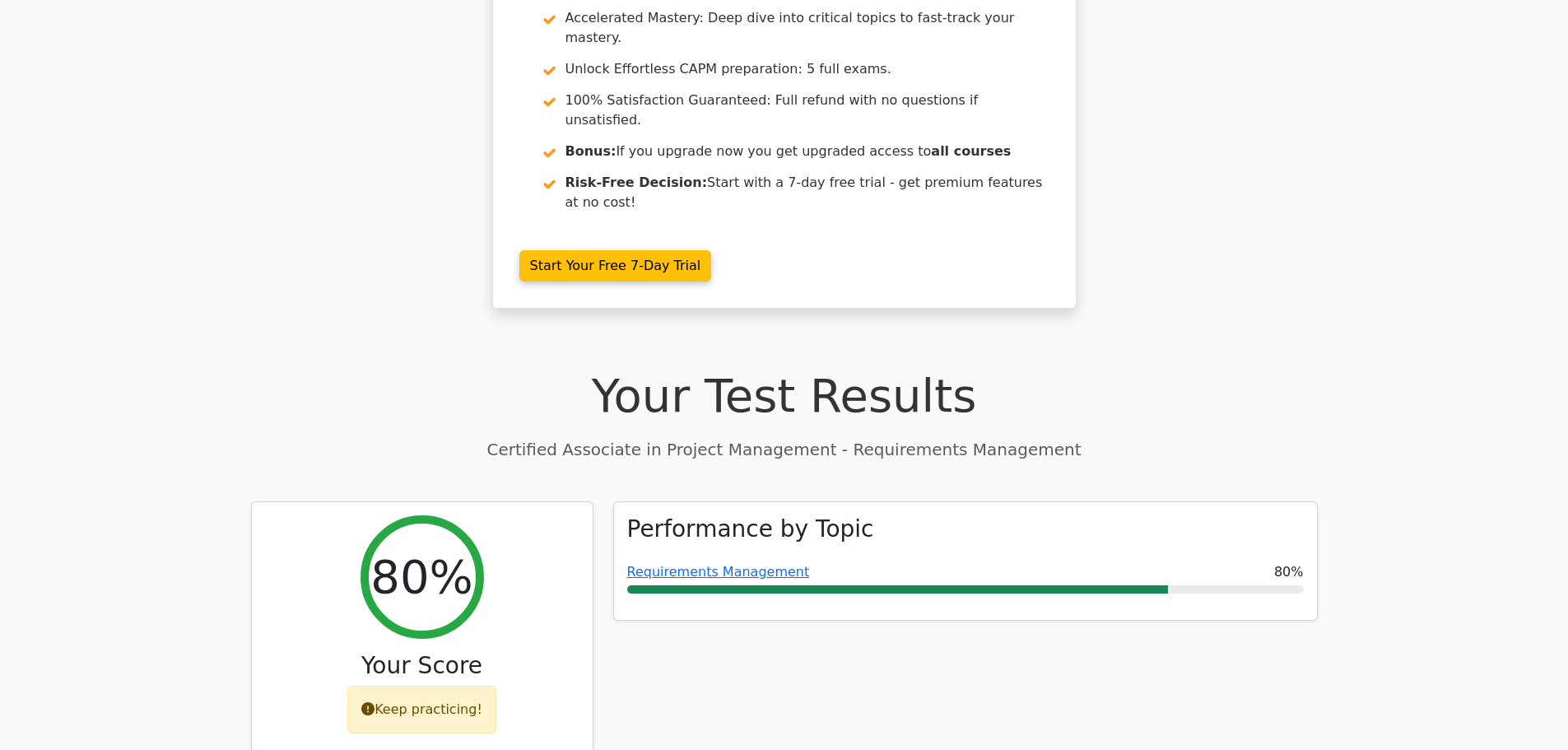
scroll to position [247, 0]
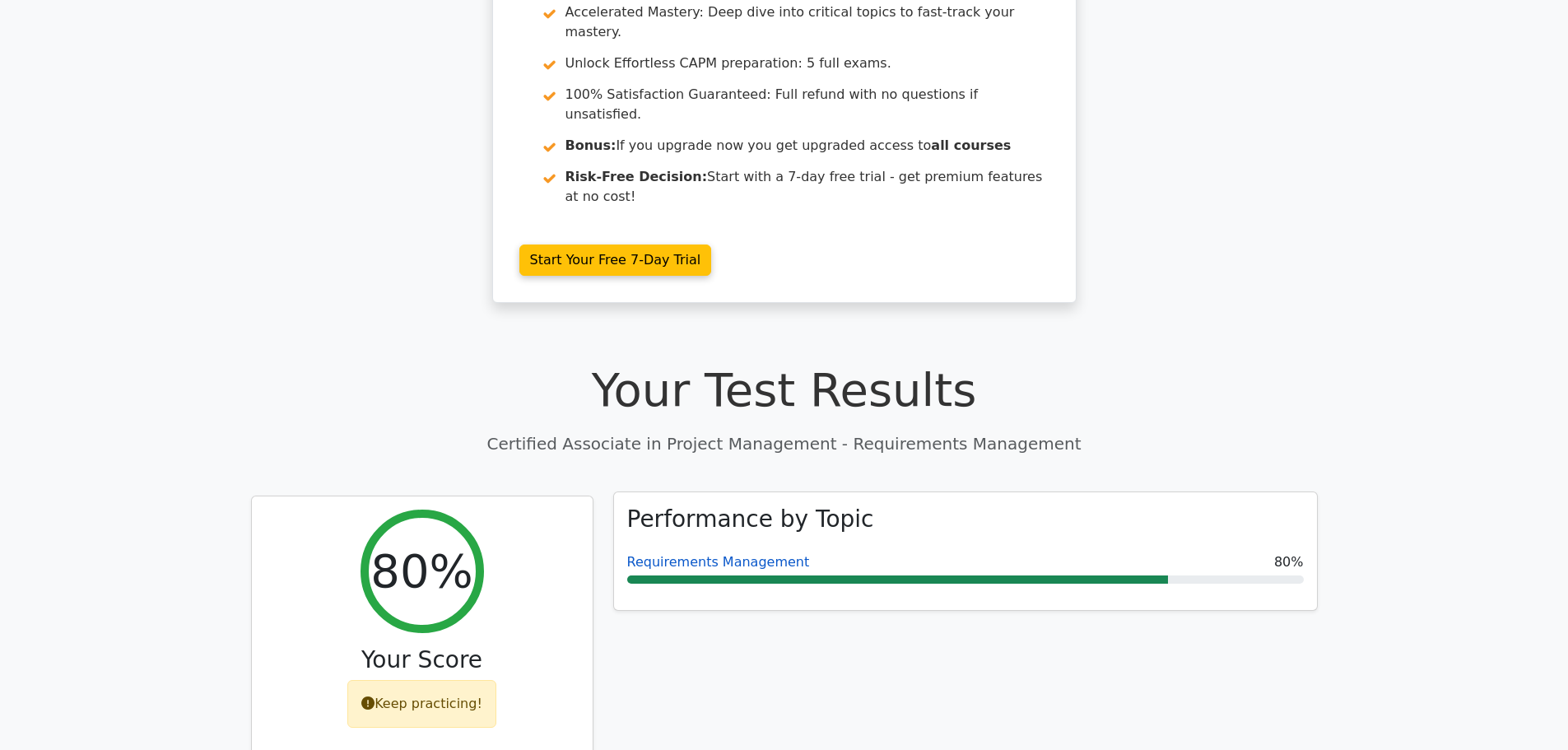
click at [744, 554] on link "Requirements Management" at bounding box center [718, 562] width 182 height 15
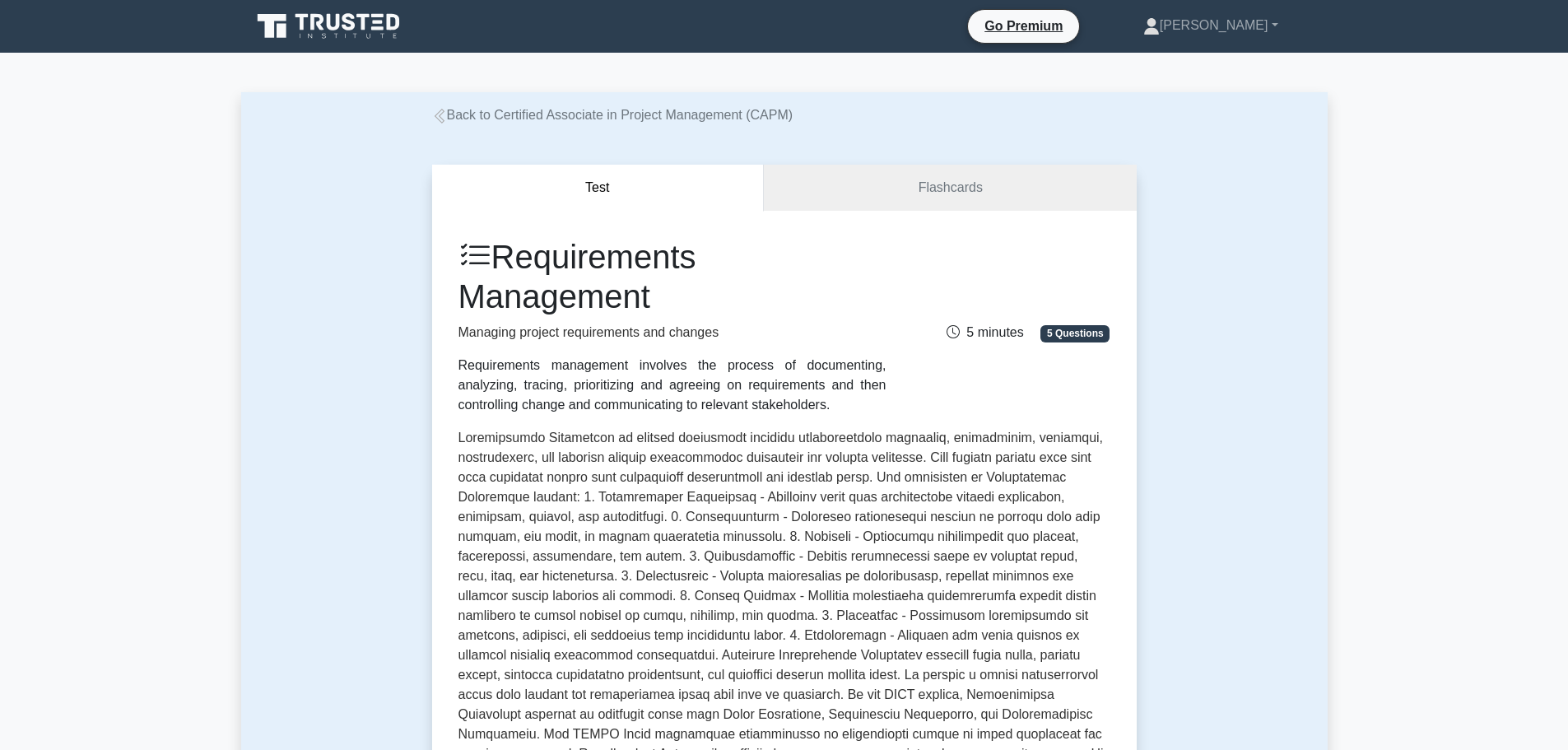
scroll to position [494, 0]
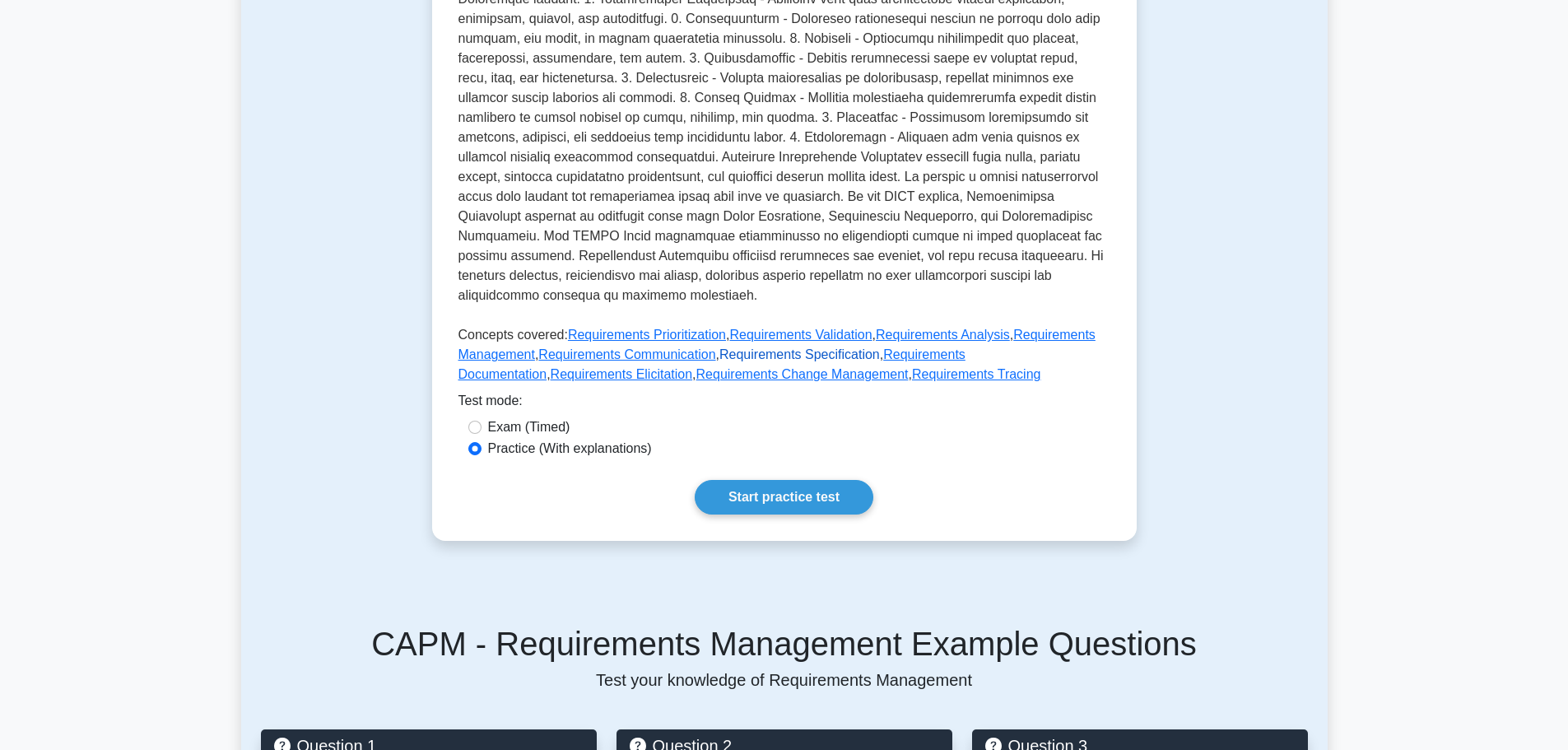
click at [806, 361] on link "Requirements Specification" at bounding box center [799, 354] width 160 height 14
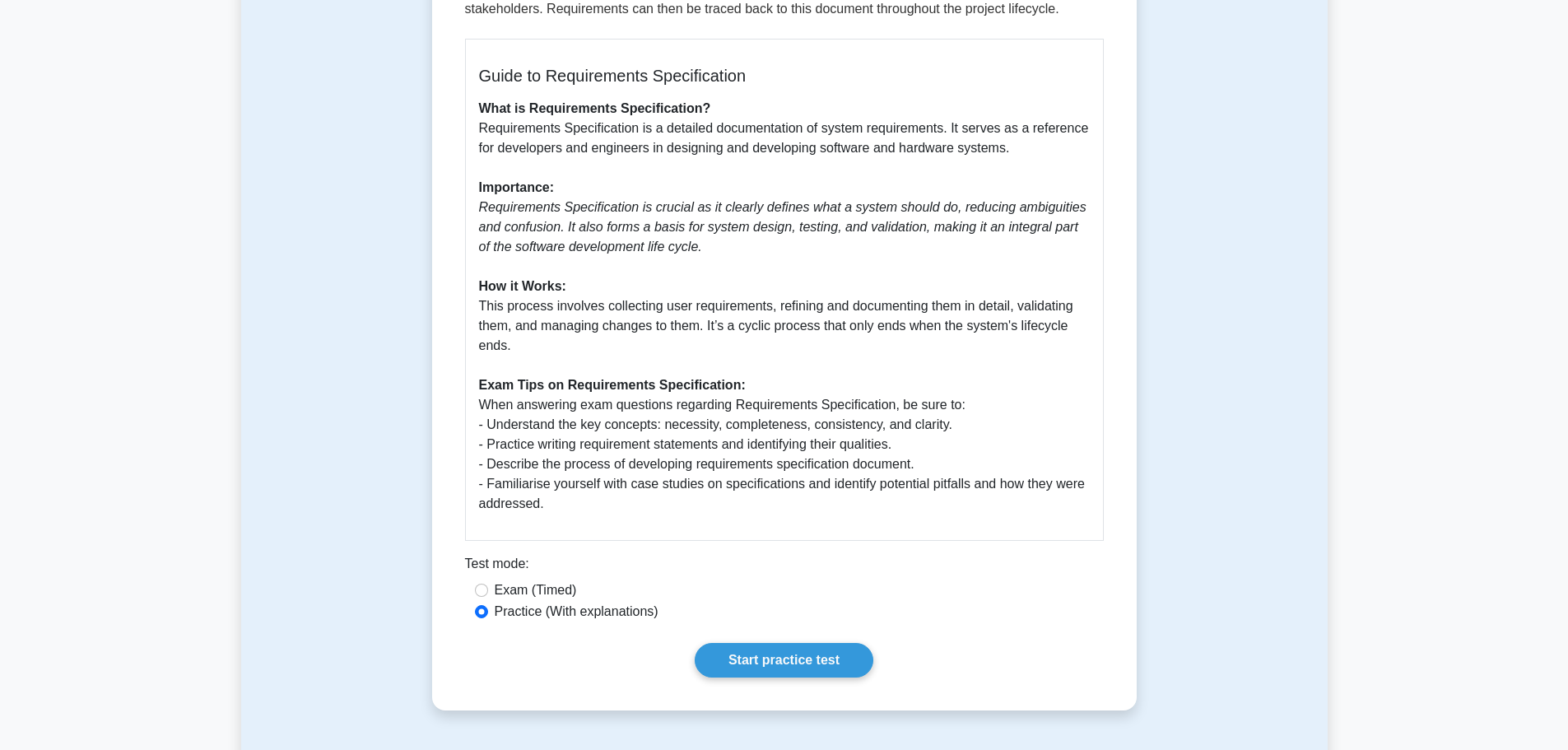
scroll to position [494, 0]
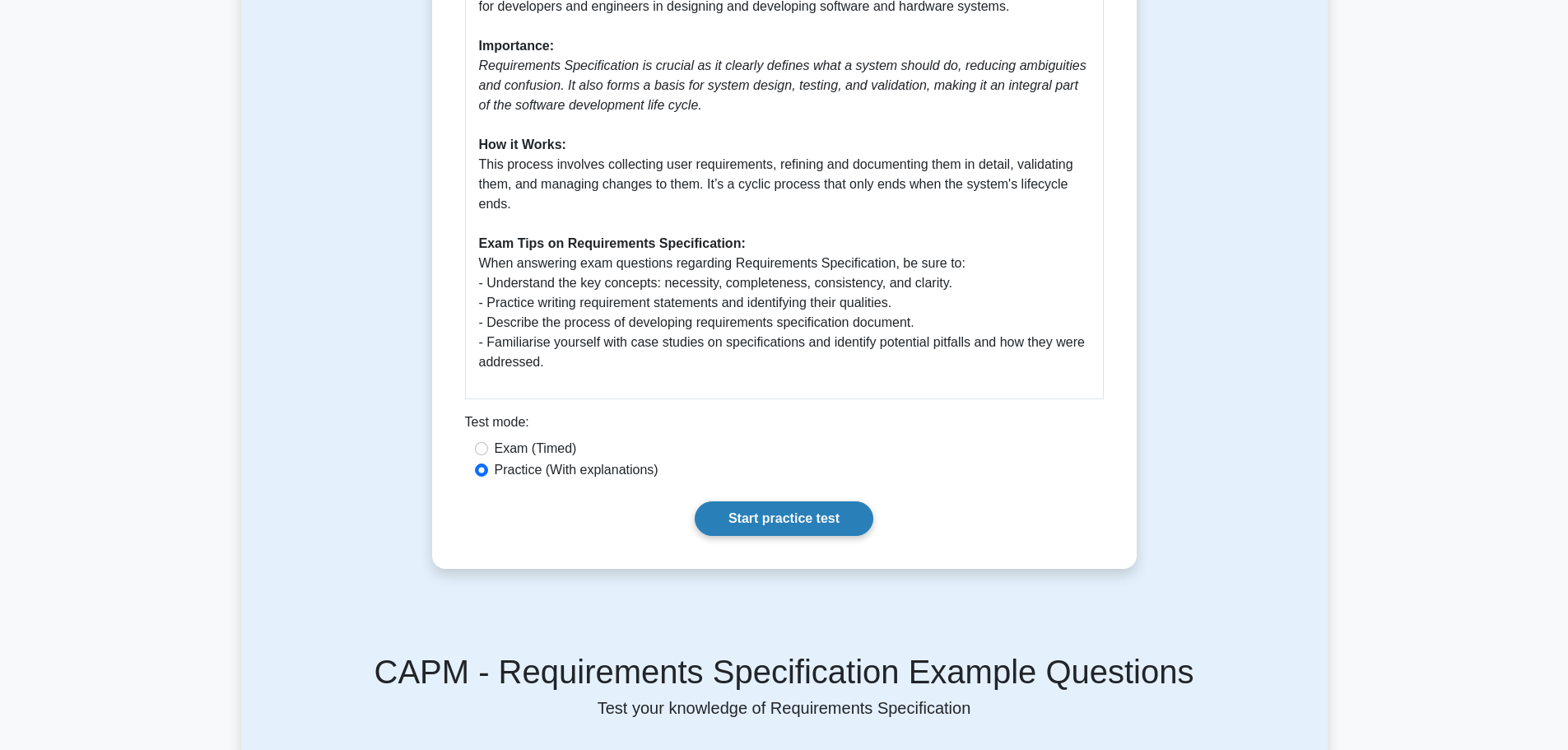
click at [751, 503] on link "Start practice test" at bounding box center [783, 519] width 179 height 34
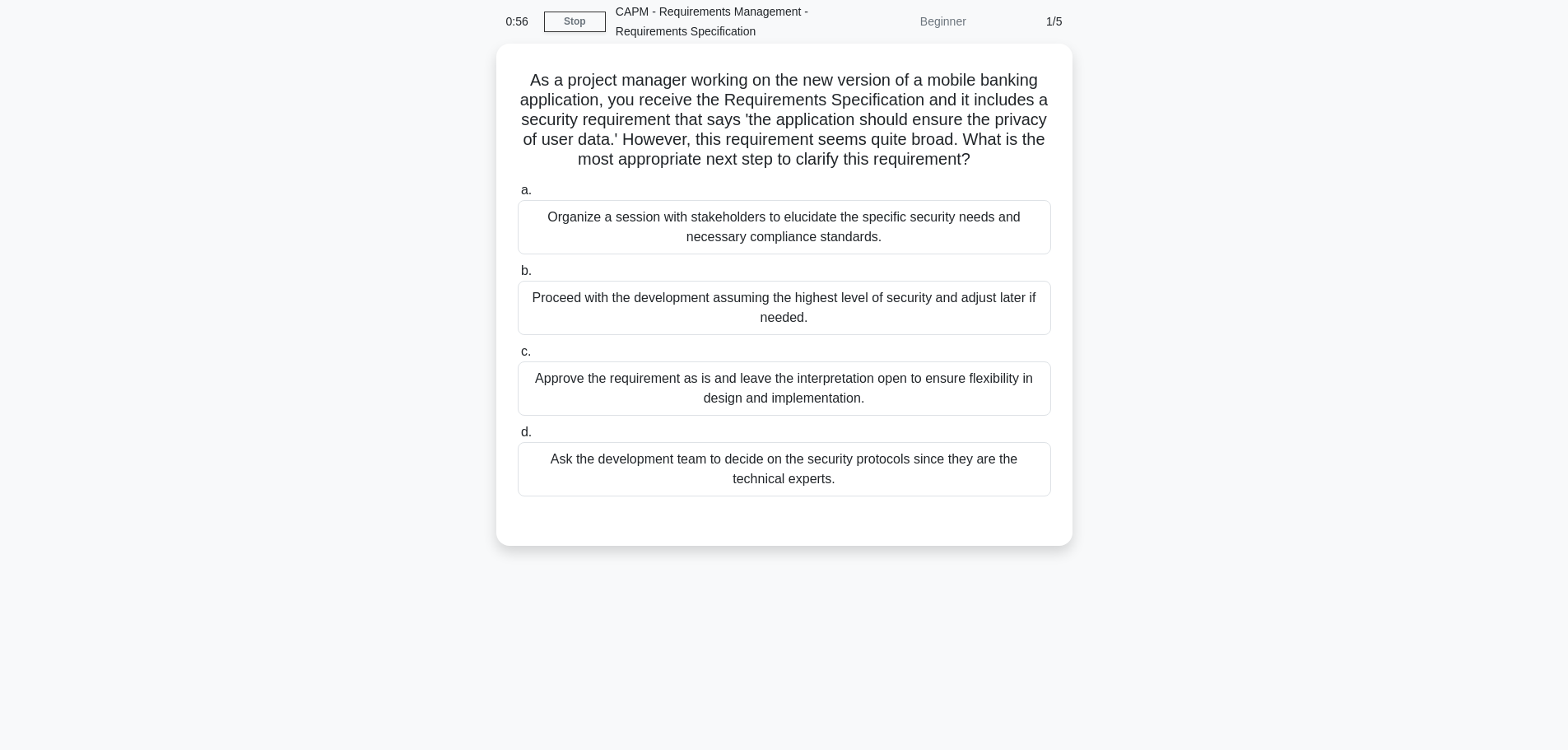
scroll to position [139, 0]
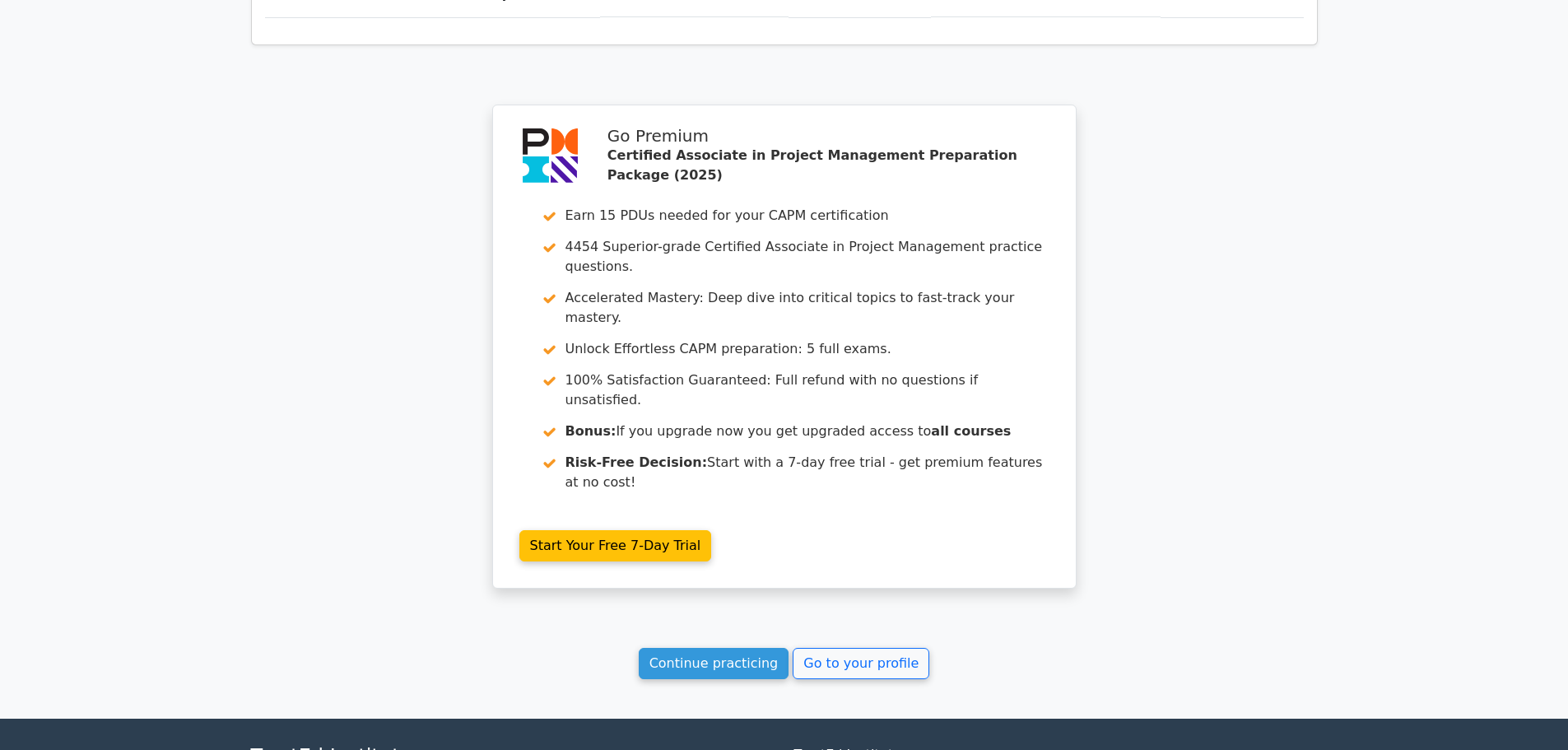
scroll to position [1338, 0]
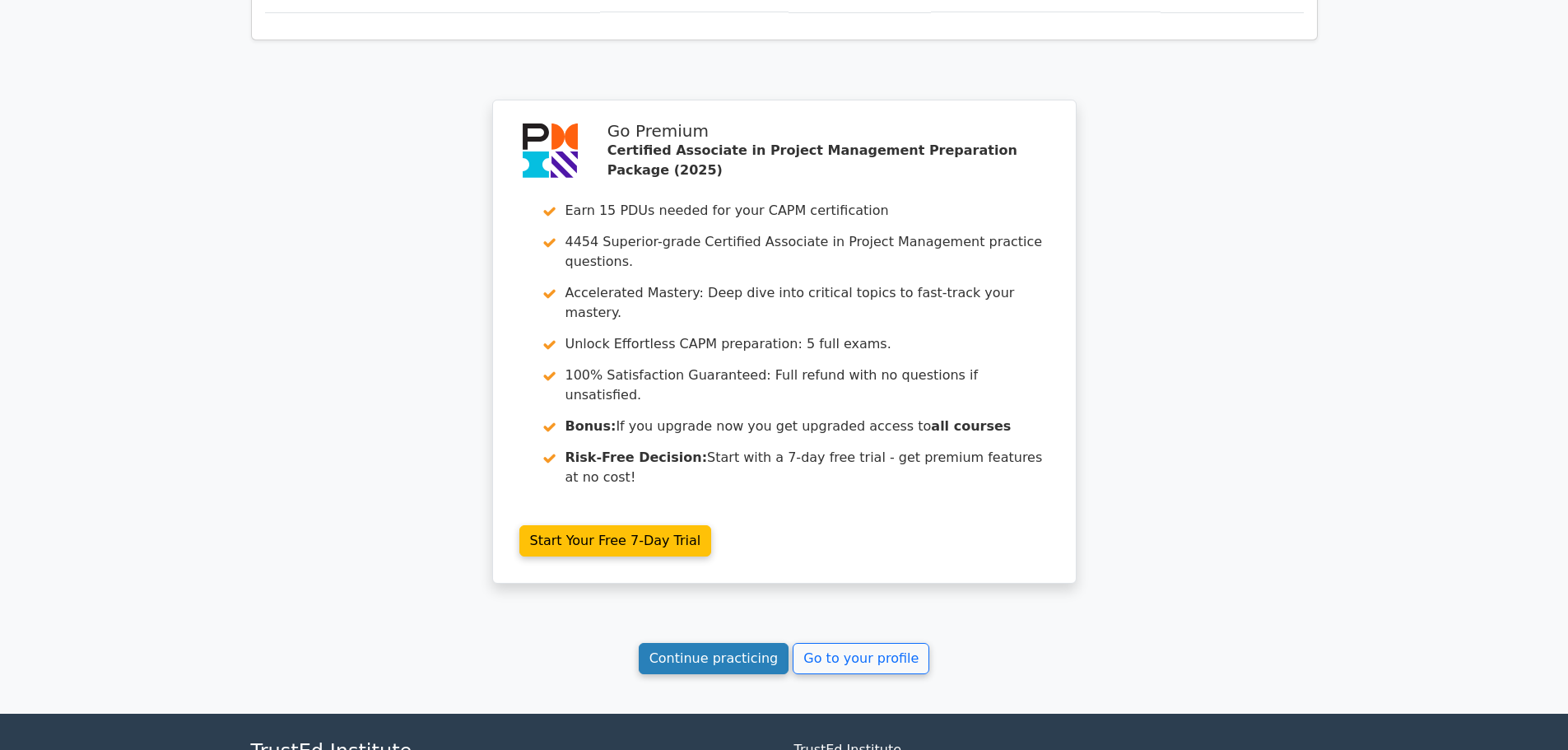
click at [731, 643] on link "Continue practicing" at bounding box center [714, 658] width 151 height 32
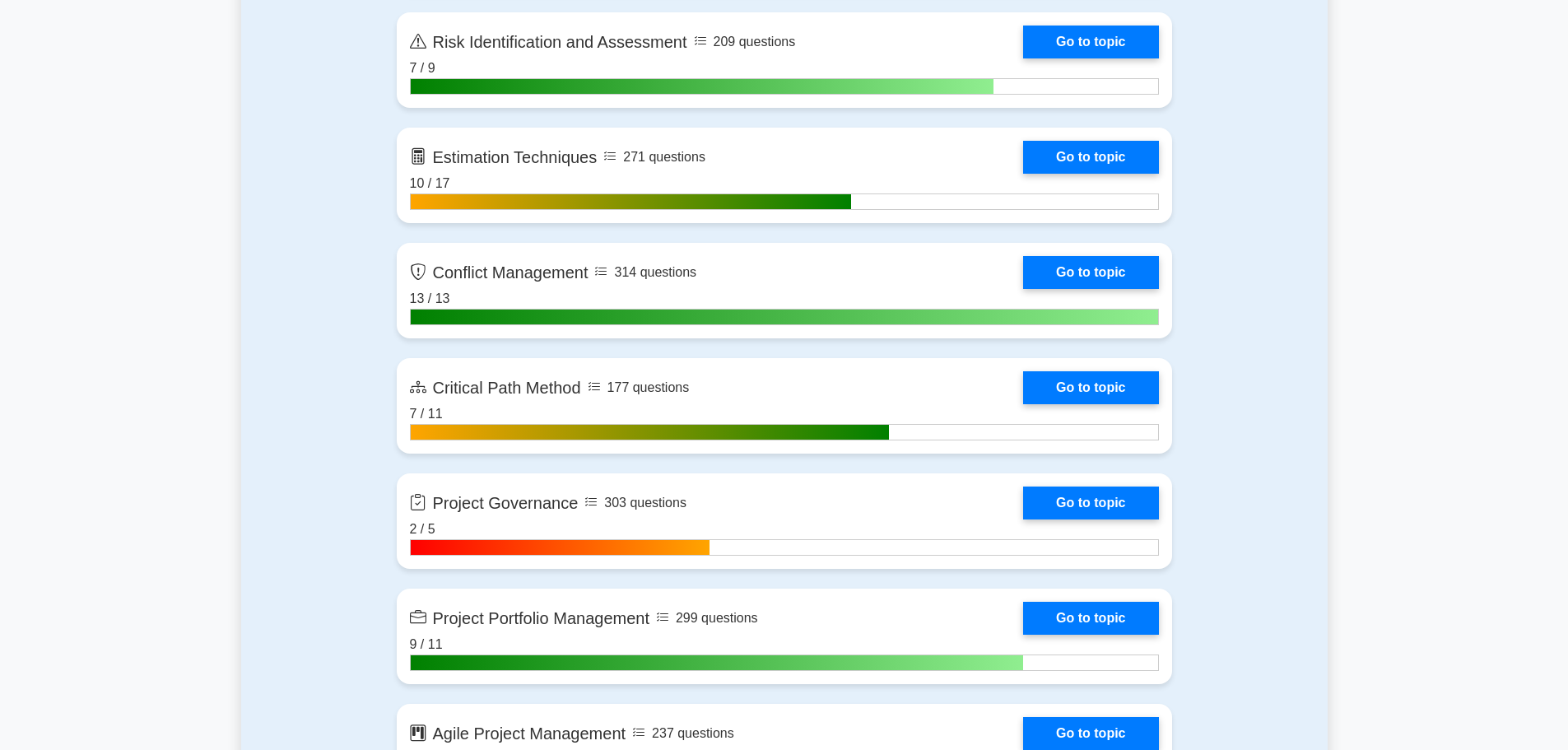
scroll to position [2882, 0]
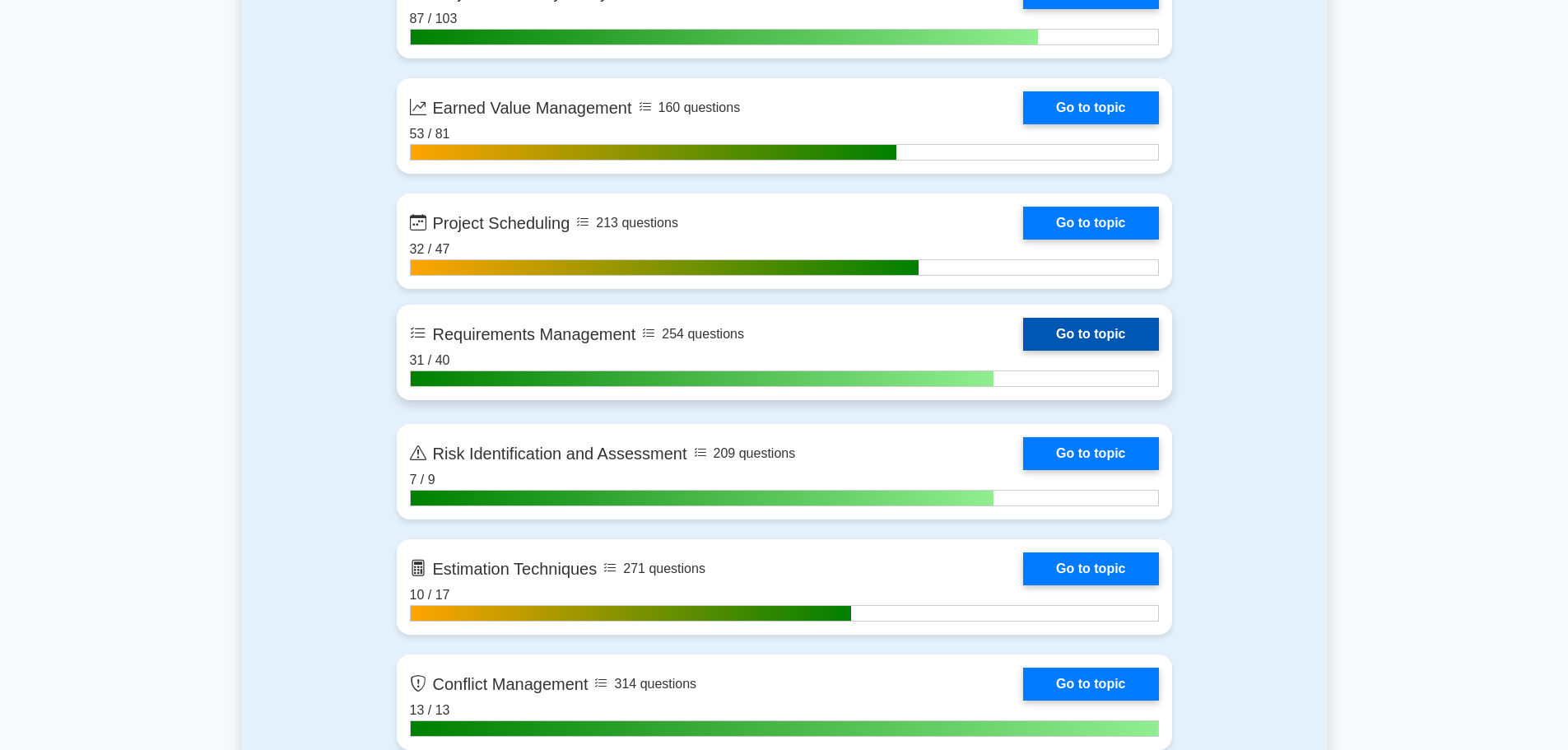
click at [1023, 326] on link "Go to topic" at bounding box center [1090, 334] width 135 height 32
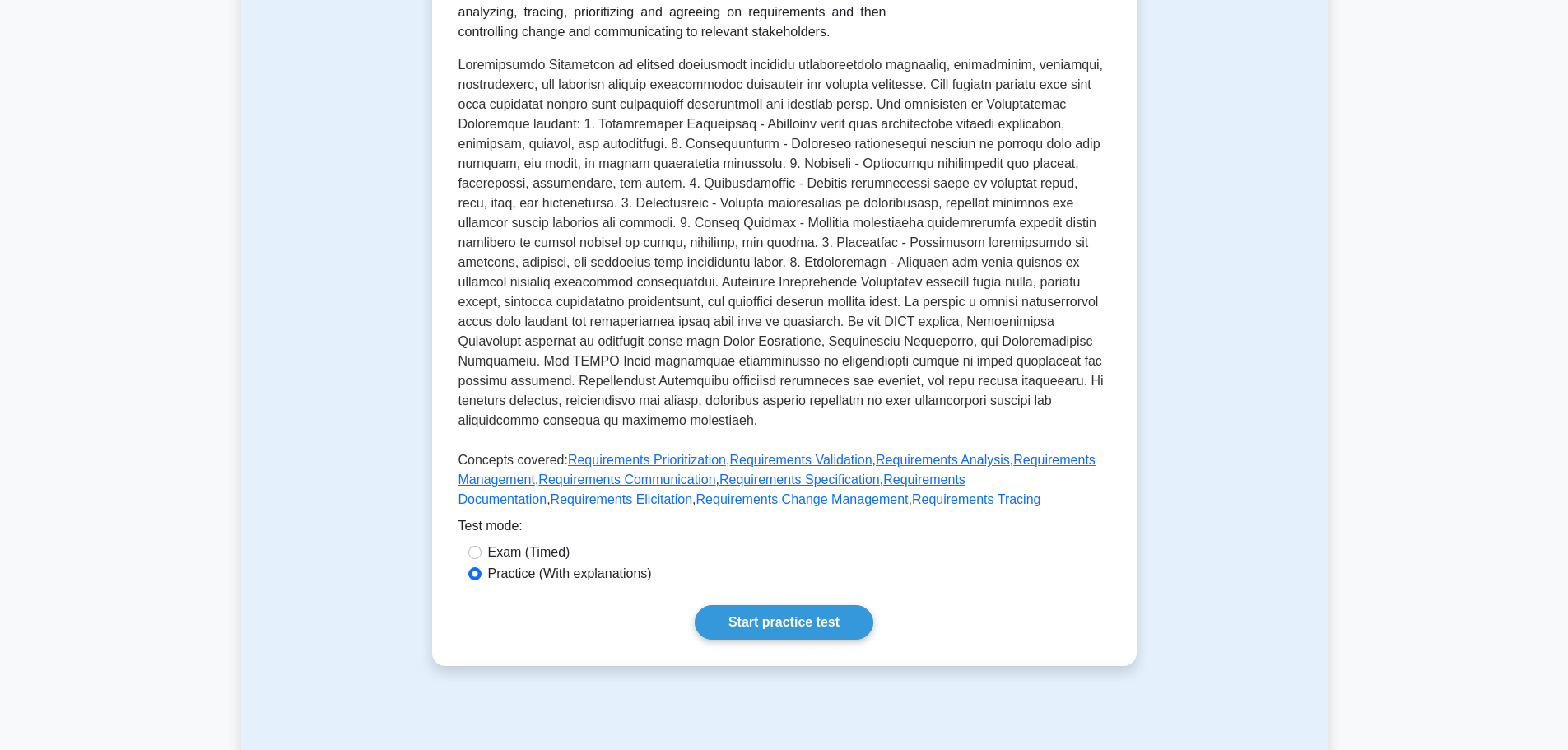
scroll to position [412, 0]
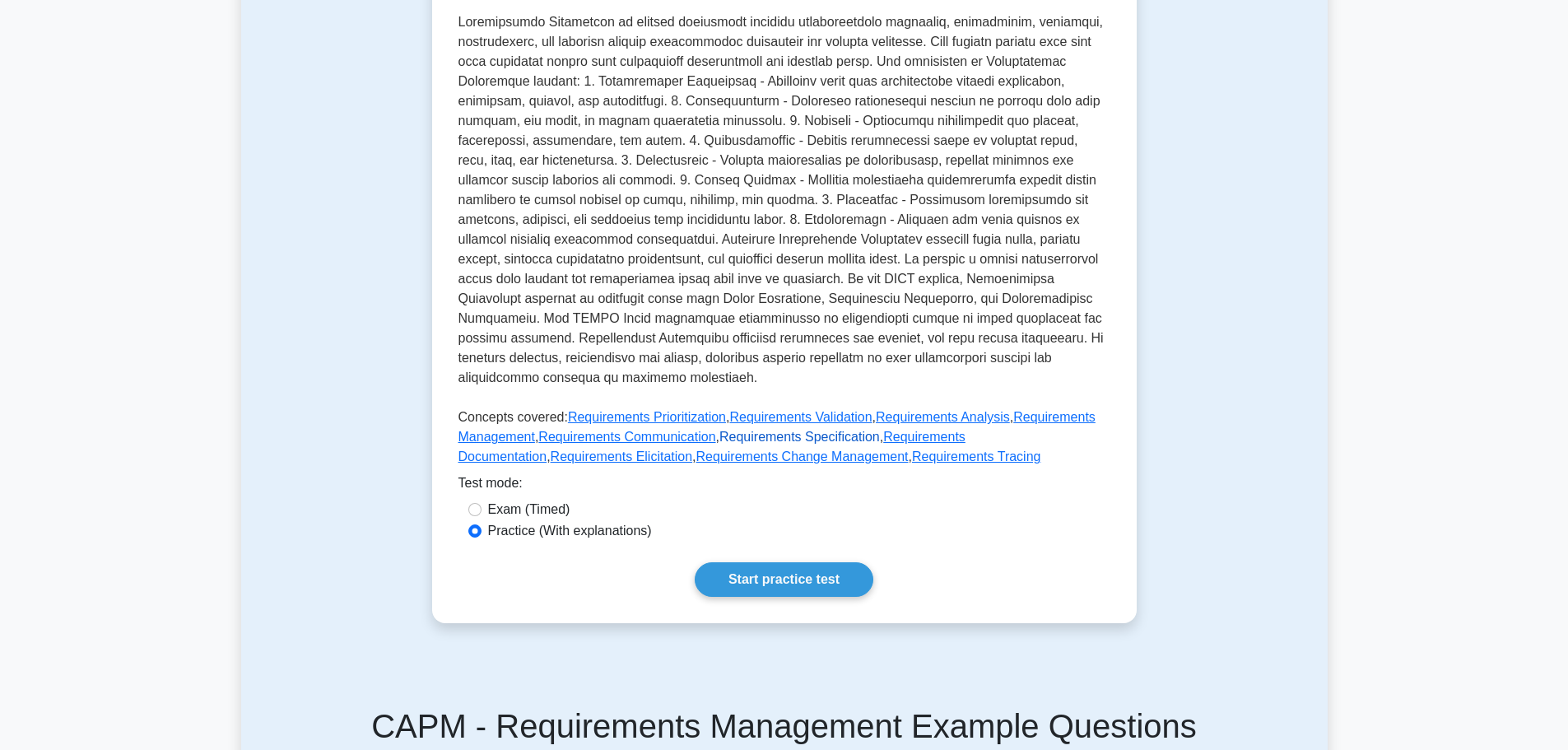
click at [773, 434] on link "Requirements Specification" at bounding box center [799, 437] width 160 height 14
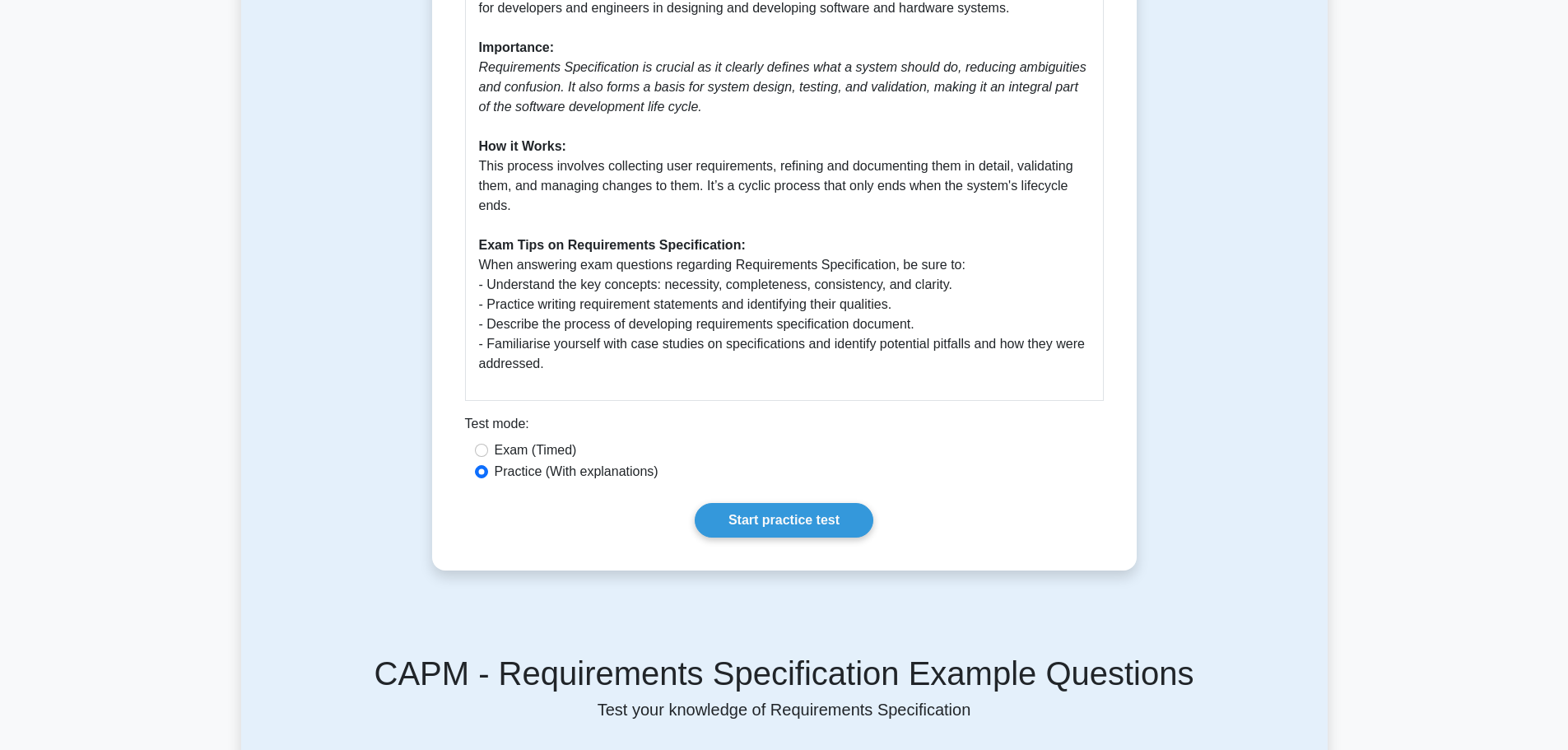
scroll to position [494, 0]
click at [792, 509] on link "Start practice test" at bounding box center [783, 519] width 179 height 34
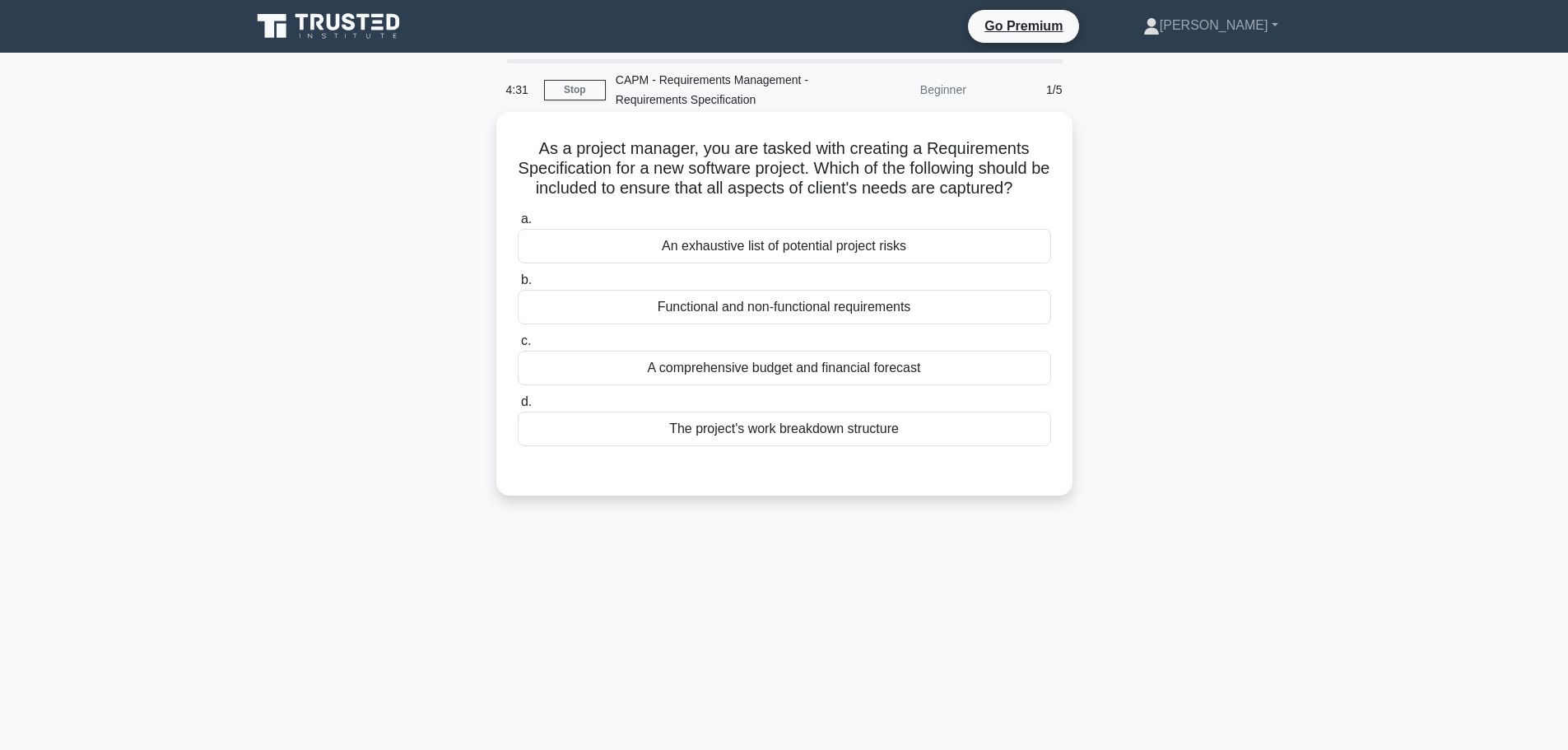
click at [810, 246] on div "An exhaustive list of potential project risks" at bounding box center [784, 246] width 533 height 34
click at [518, 225] on input "a. An exhaustive list of potential project risks" at bounding box center [518, 219] width 0 height 11
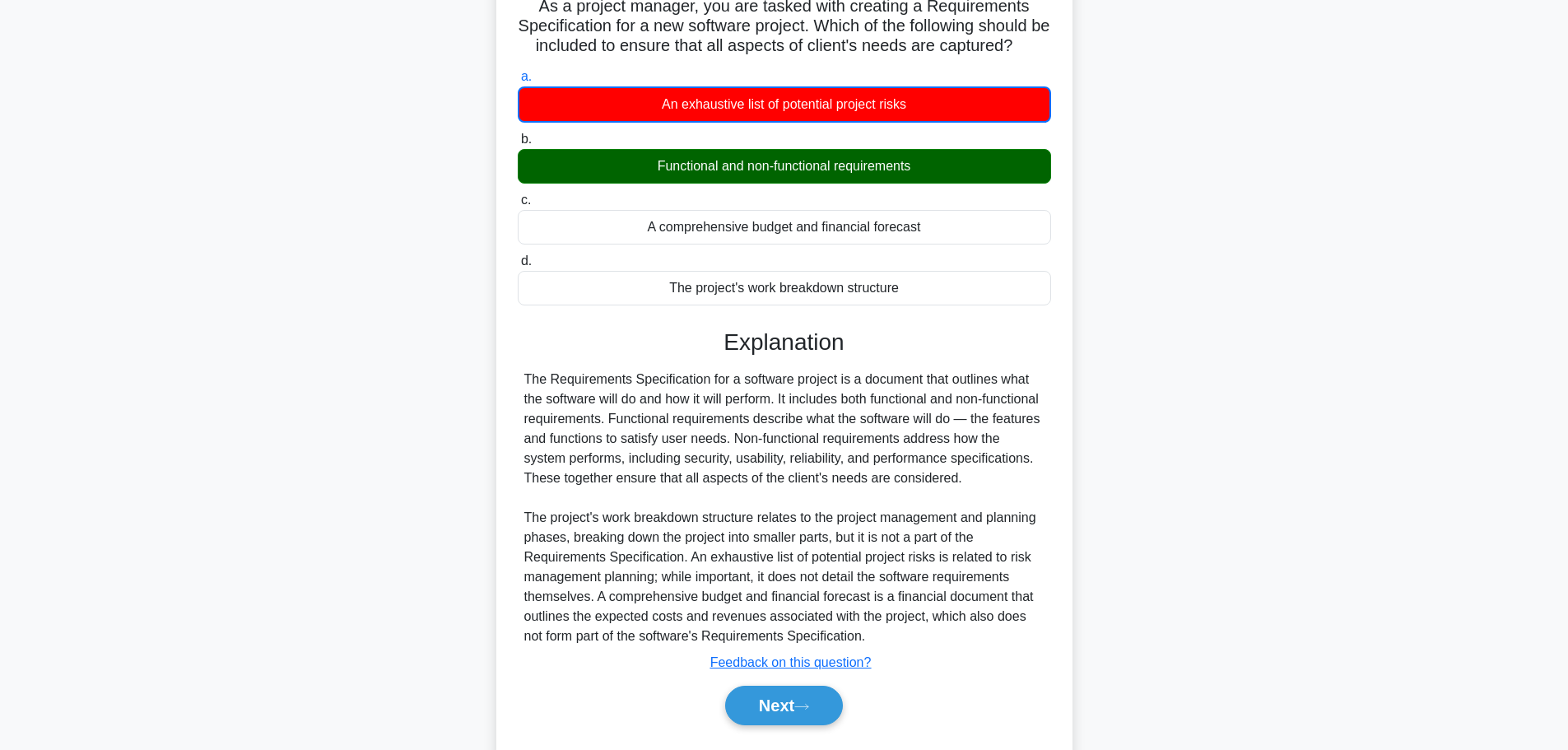
scroll to position [188, 0]
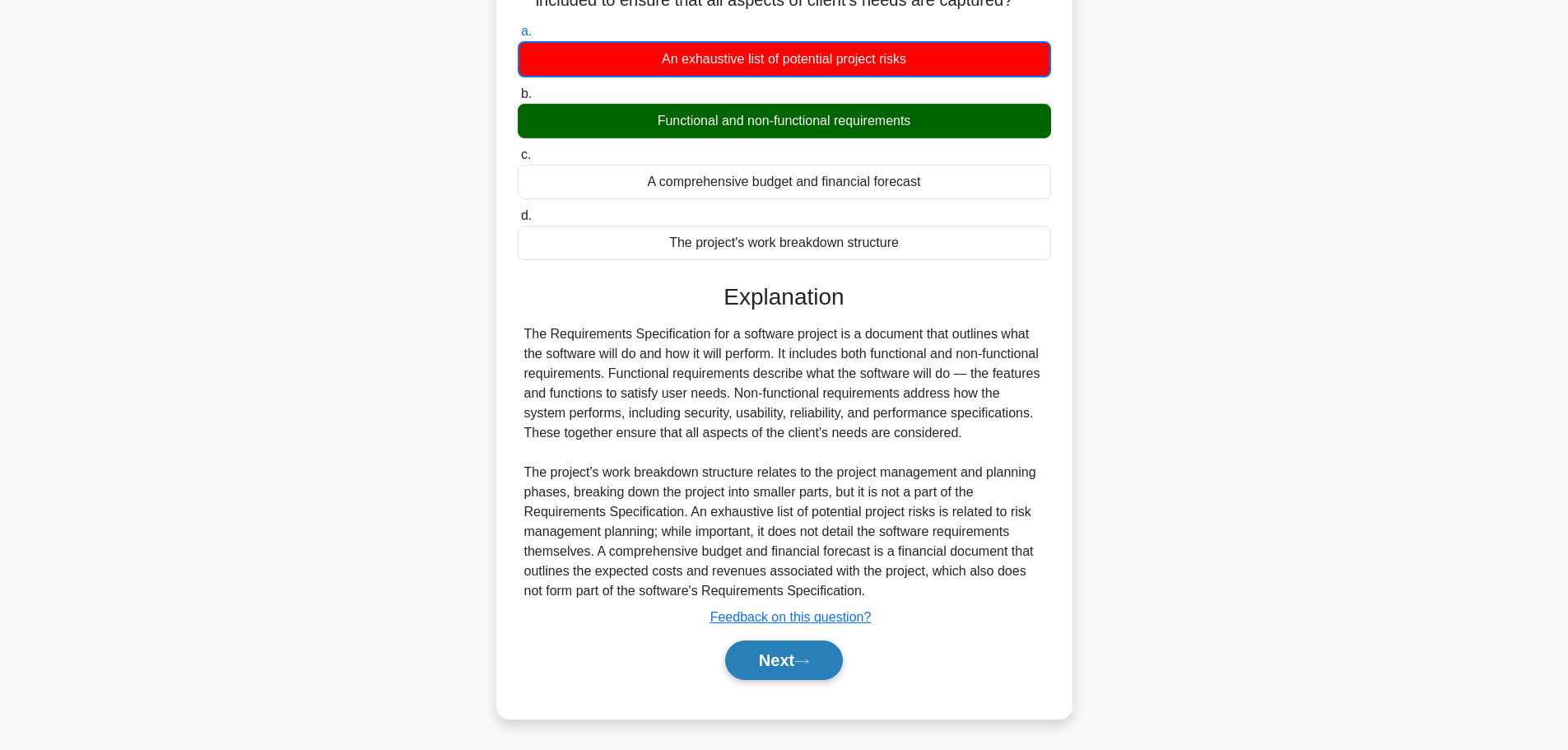
click at [803, 664] on icon at bounding box center [802, 661] width 15 height 9
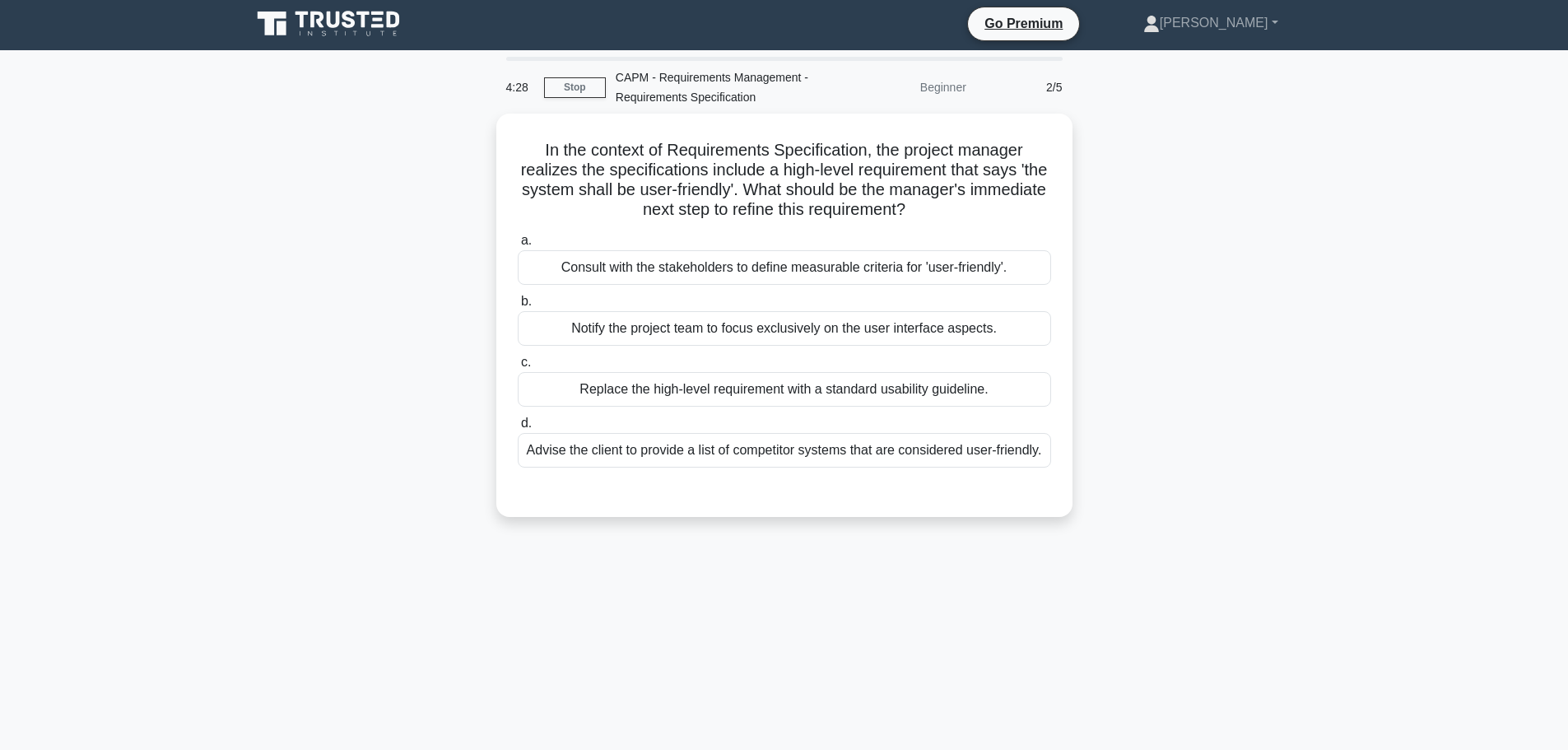
scroll to position [0, 0]
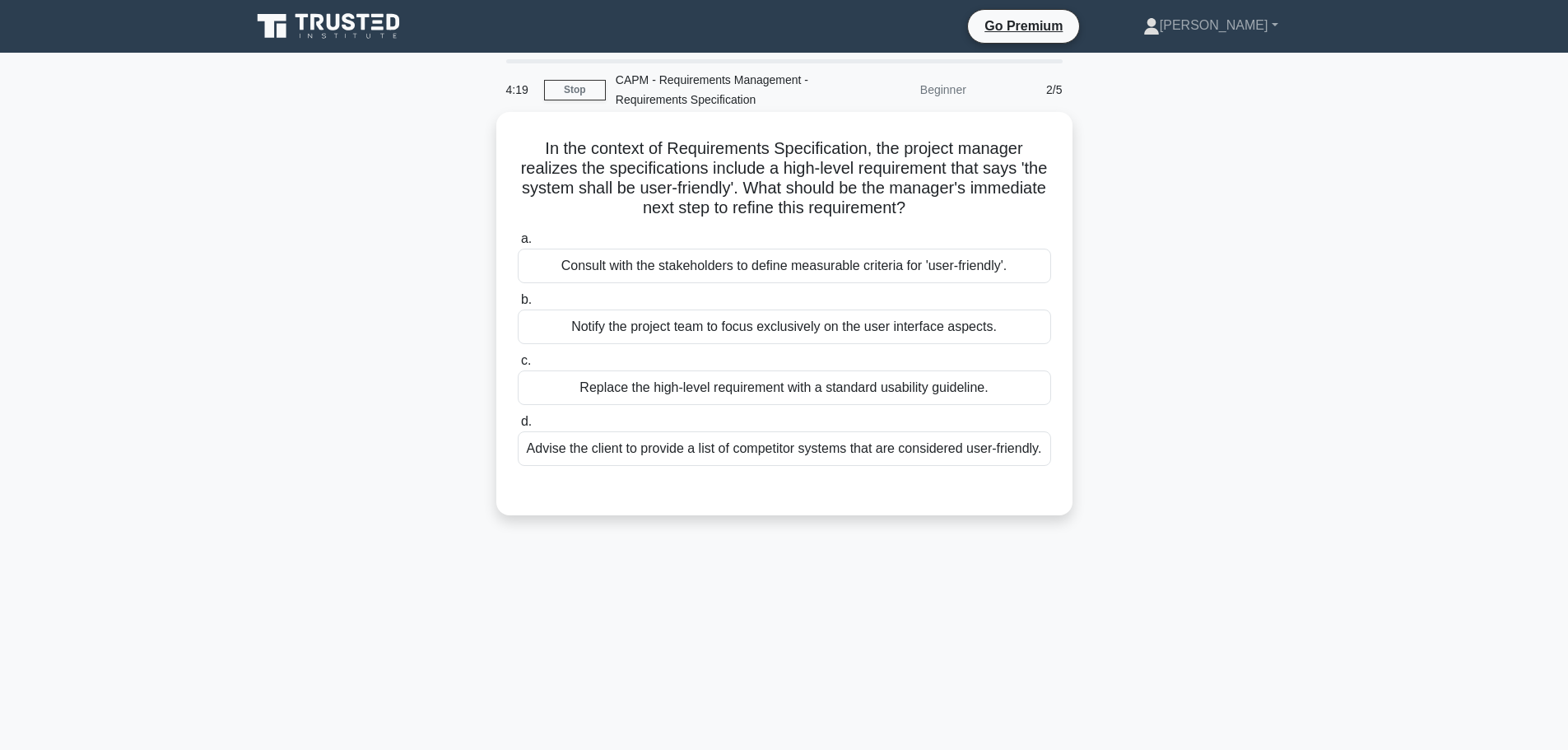
click at [741, 277] on div "Consult with the stakeholders to define measurable criteria for 'user-friendly'." at bounding box center [784, 266] width 533 height 34
click at [518, 245] on input "a. Consult with the stakeholders to define measurable criteria for 'user-friend…" at bounding box center [518, 239] width 0 height 11
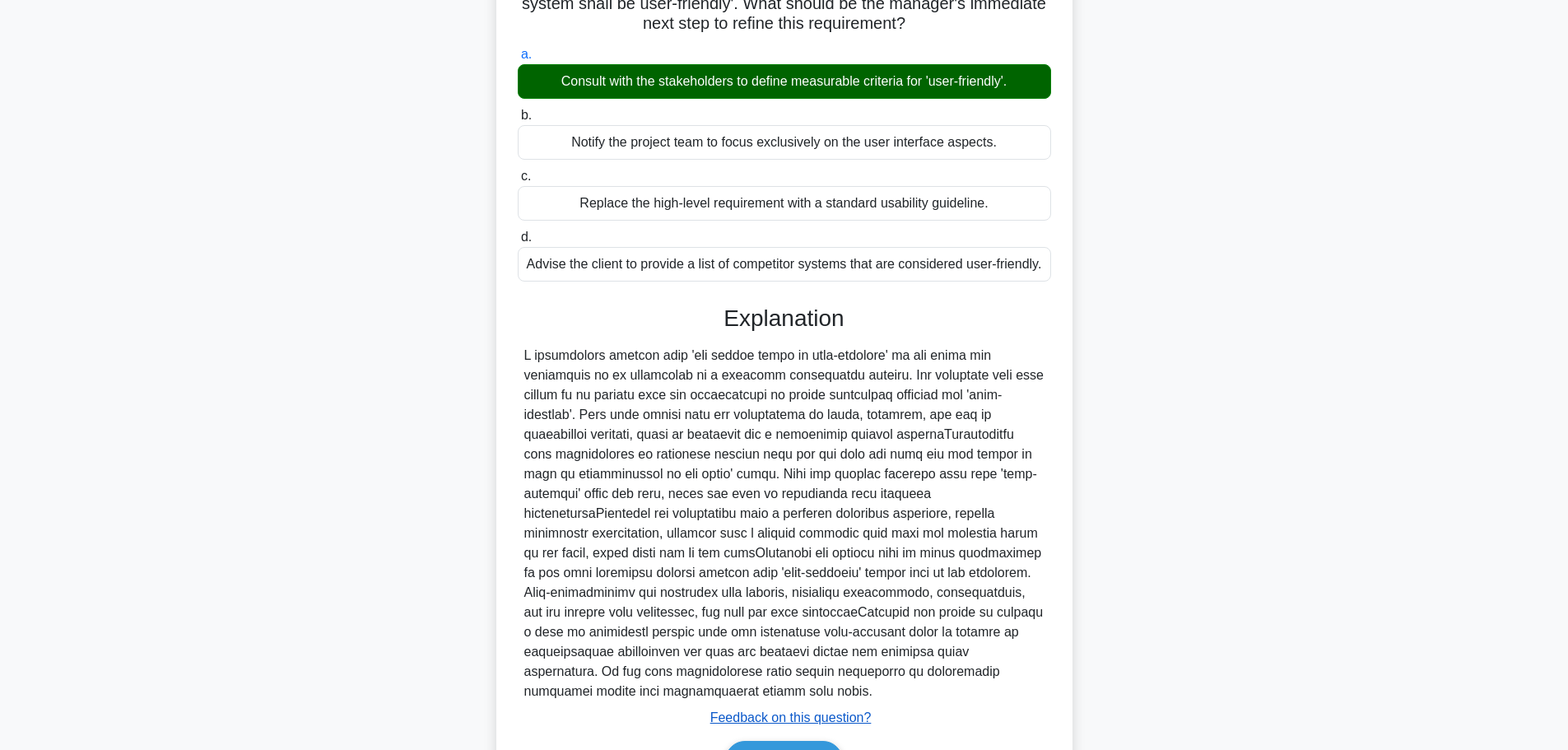
scroll to position [266, 0]
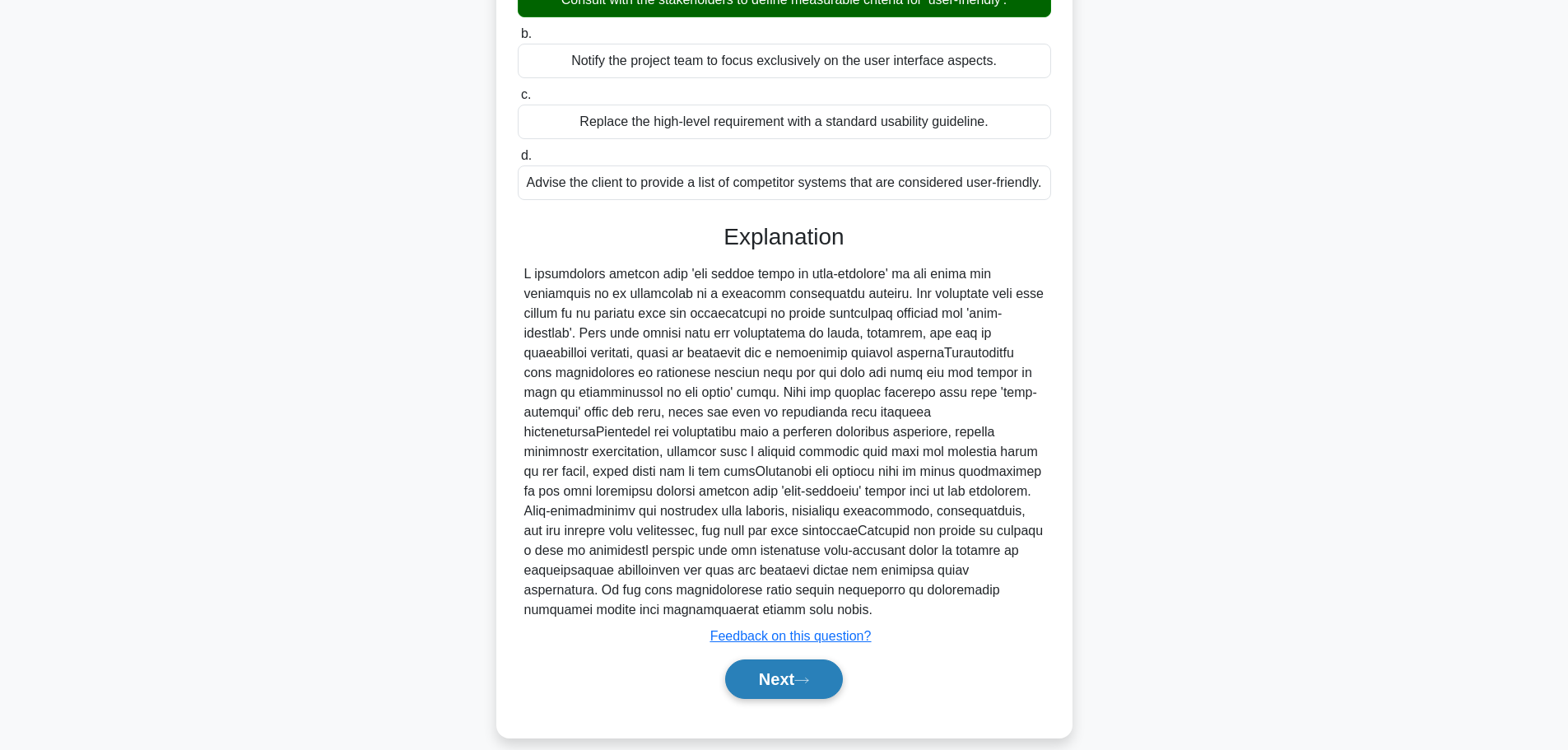
click at [809, 676] on icon at bounding box center [802, 680] width 15 height 9
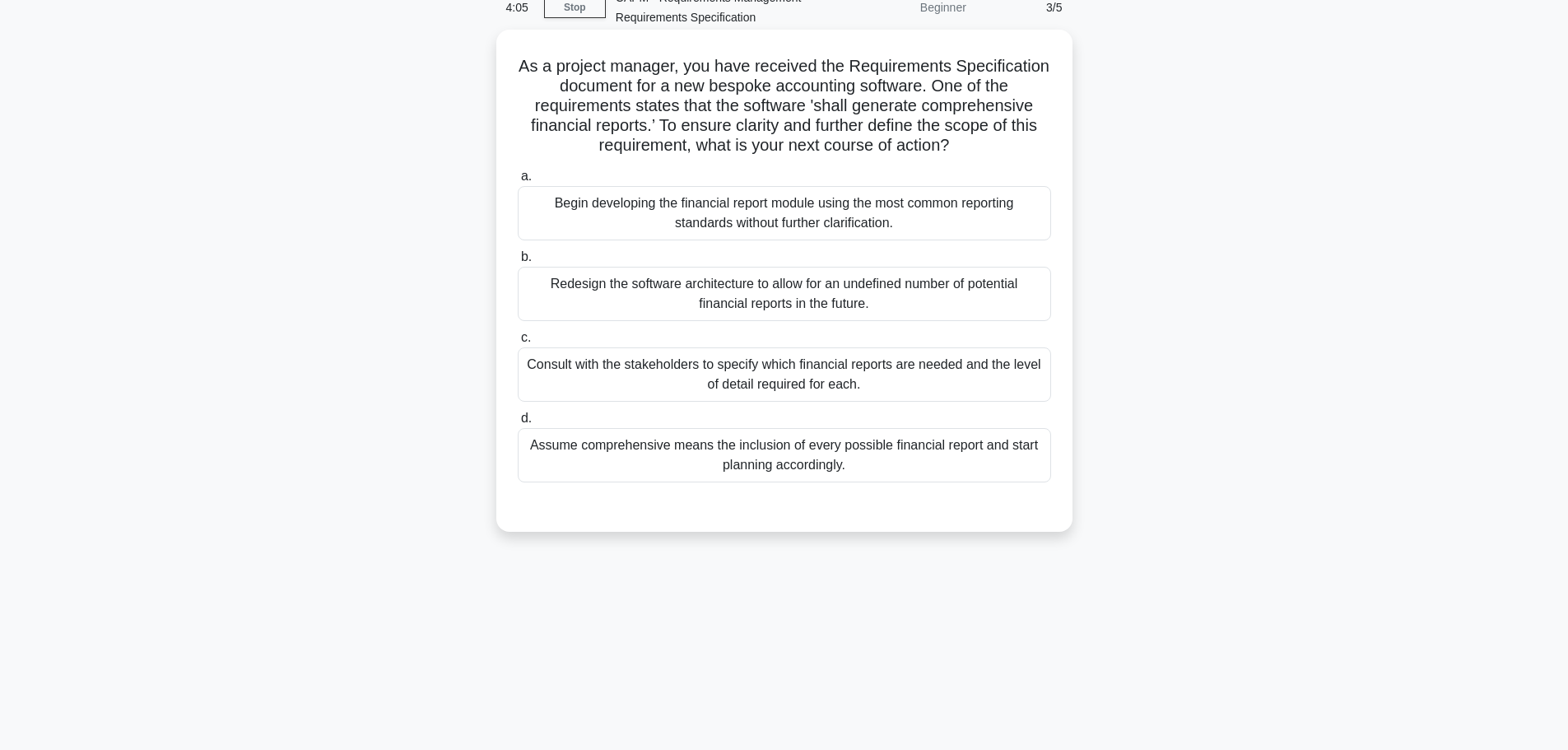
scroll to position [0, 0]
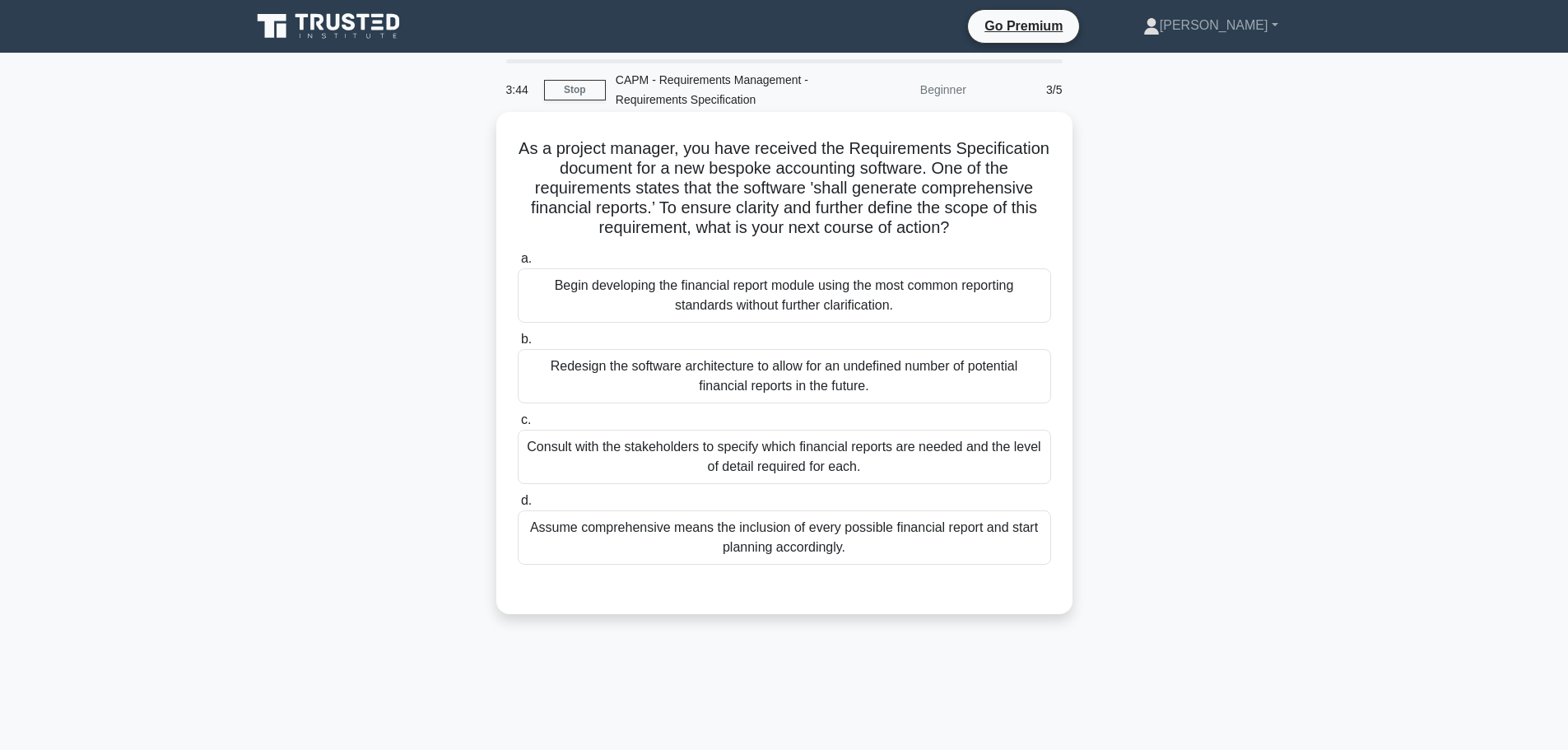
click at [819, 452] on div "Consult with the stakeholders to specify which financial reports are needed and…" at bounding box center [784, 457] width 533 height 54
click at [518, 426] on input "c. Consult with the stakeholders to specify which financial reports are needed …" at bounding box center [518, 419] width 0 height 11
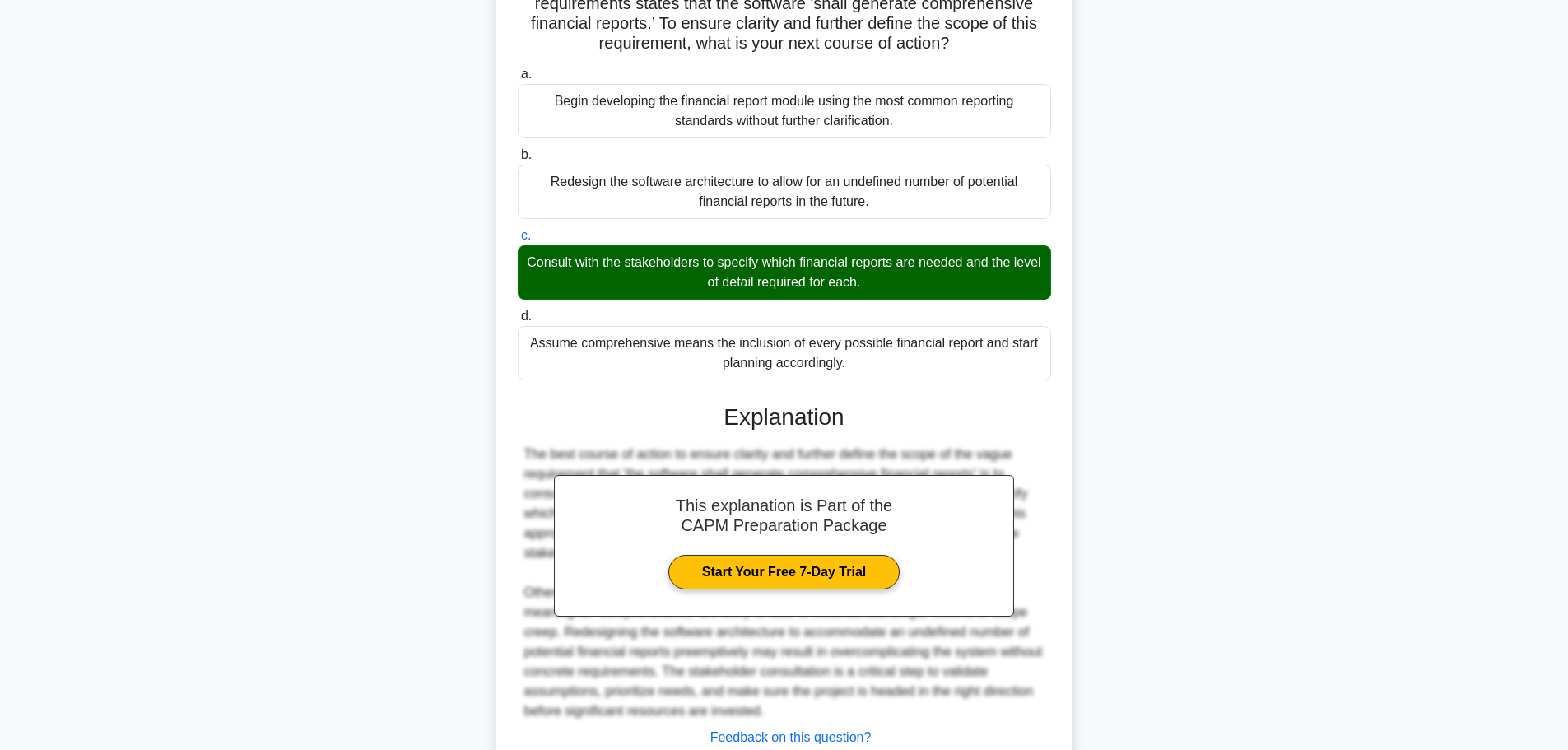
scroll to position [306, 0]
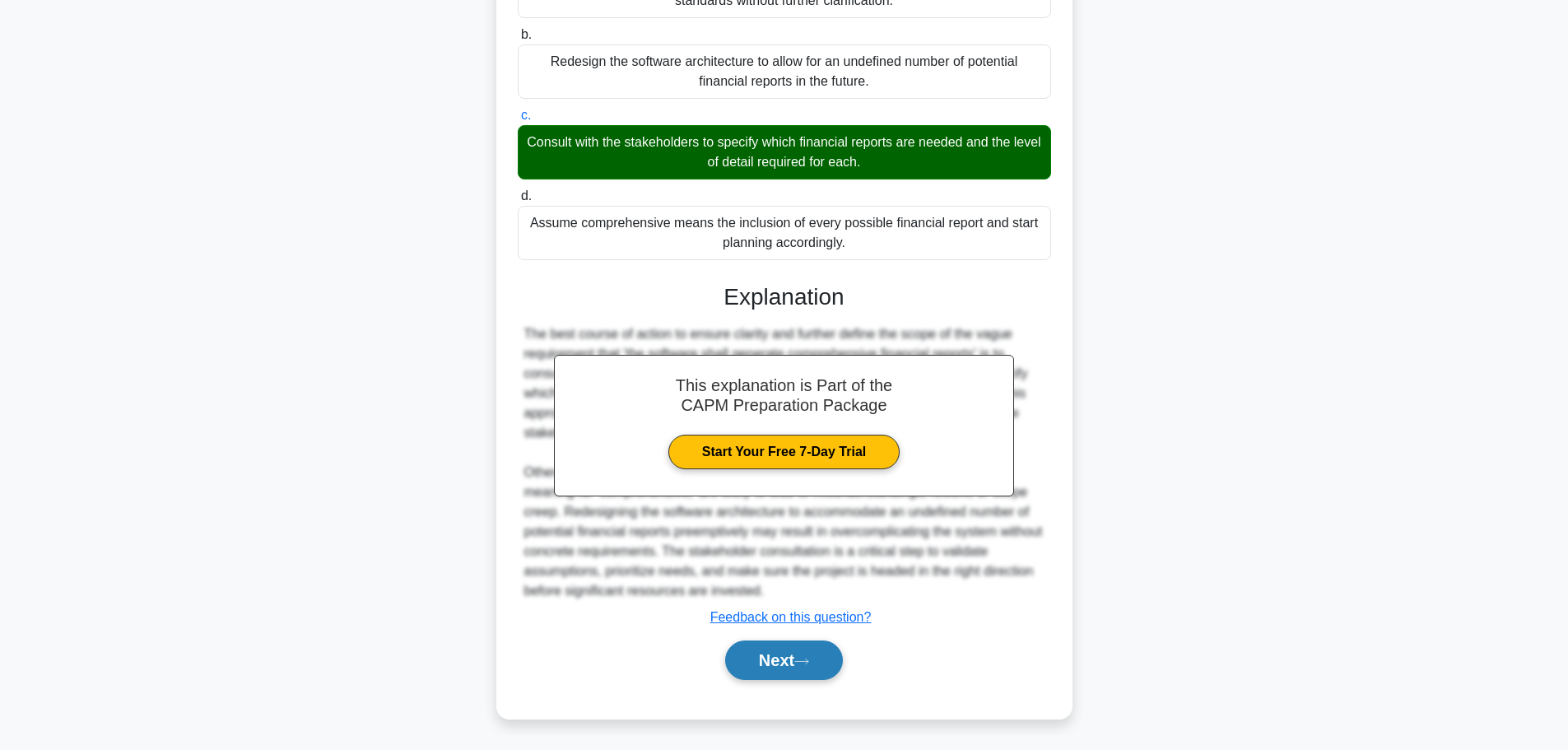
click at [824, 653] on button "Next" at bounding box center [783, 659] width 117 height 39
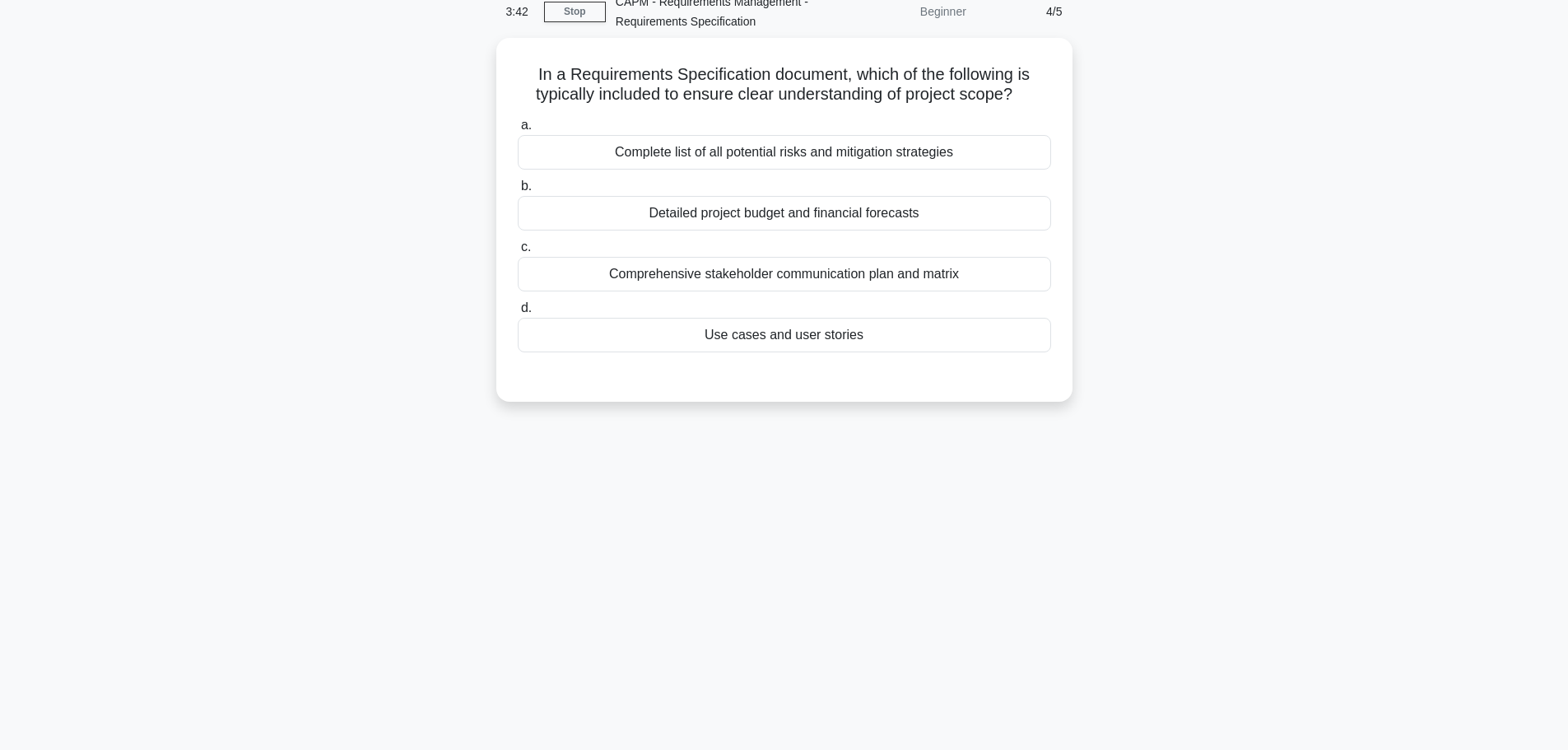
scroll to position [0, 0]
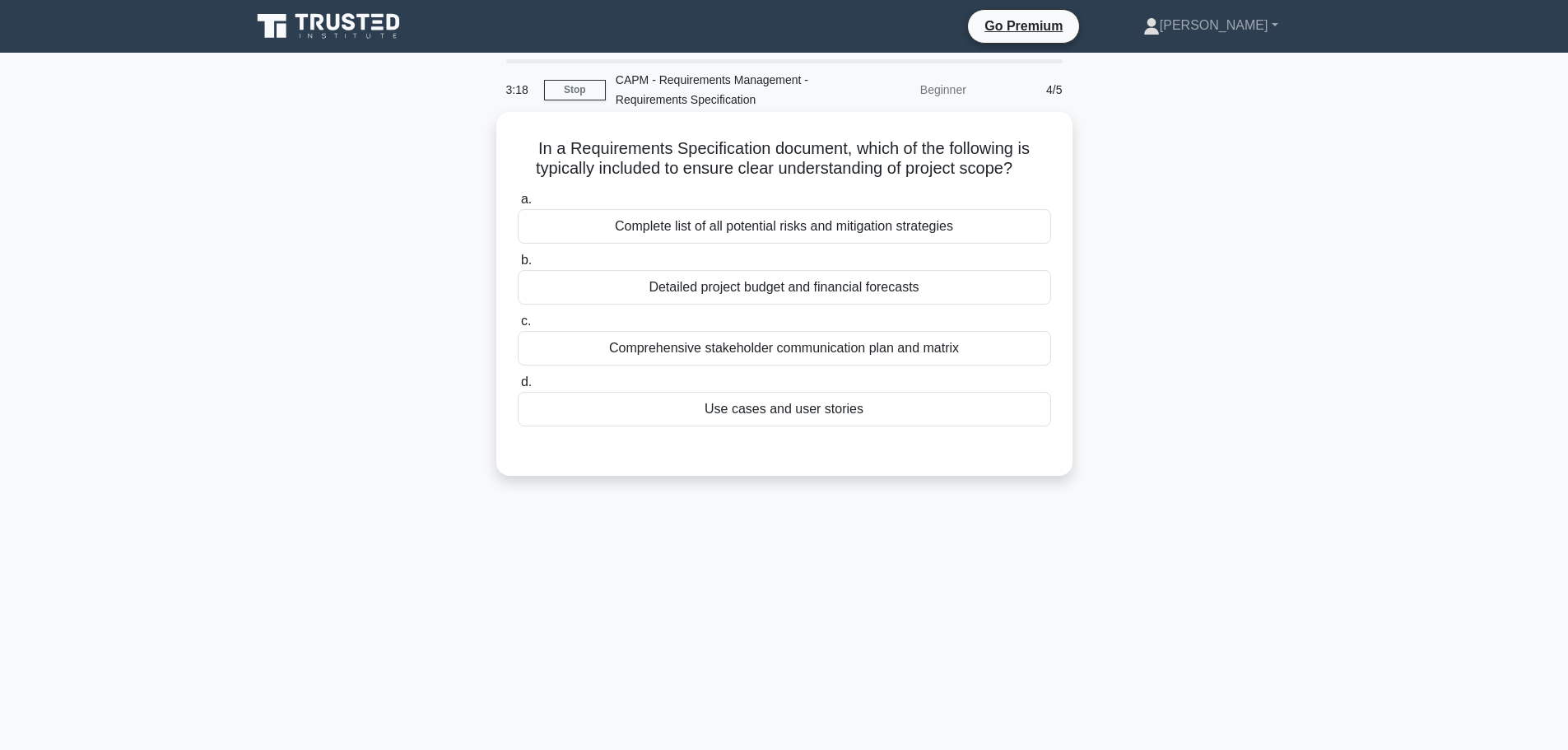
click at [772, 353] on div "Comprehensive stakeholder communication plan and matrix" at bounding box center [784, 348] width 533 height 34
click at [518, 327] on input "c. Comprehensive stakeholder communication plan and matrix" at bounding box center [518, 321] width 0 height 11
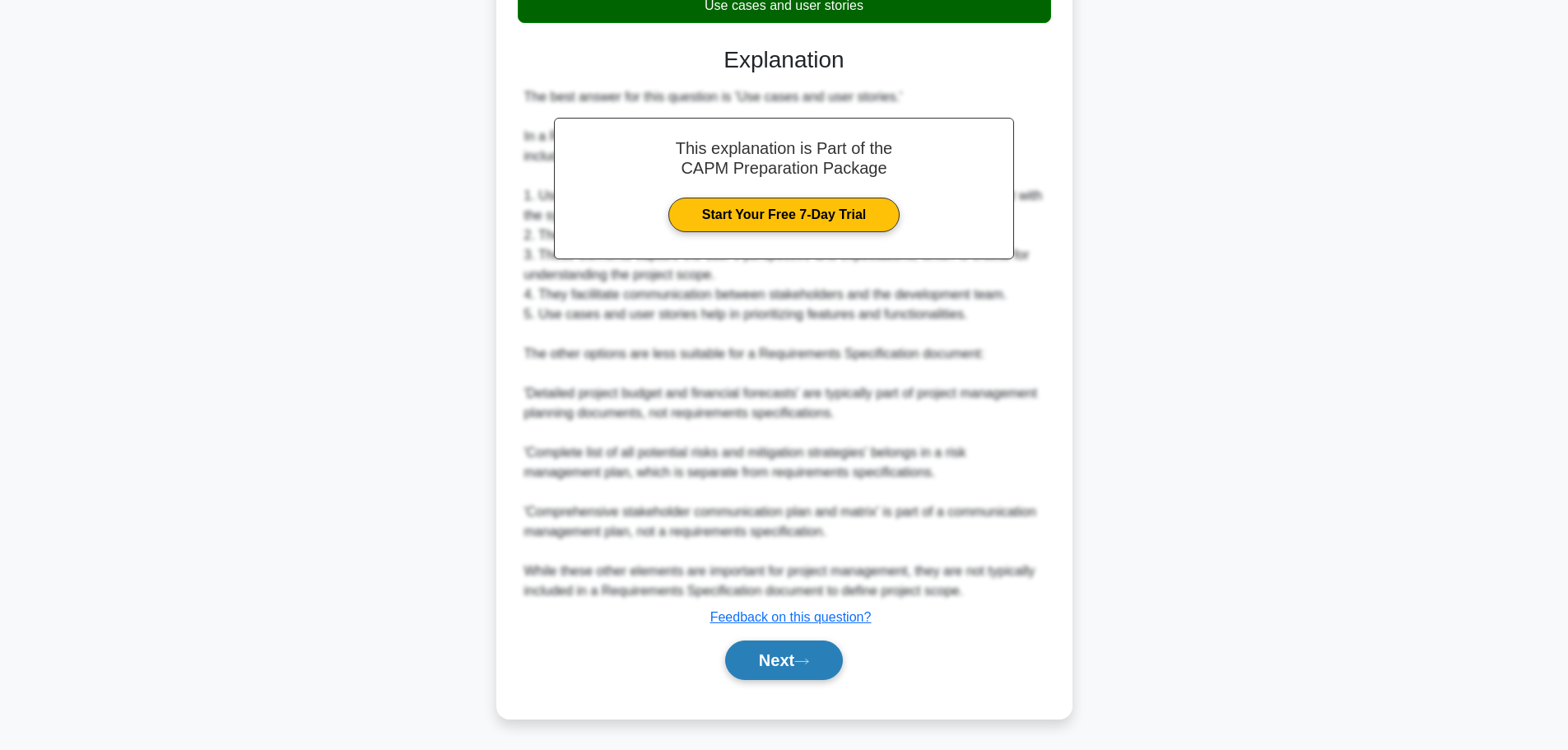
click at [815, 654] on button "Next" at bounding box center [783, 659] width 117 height 39
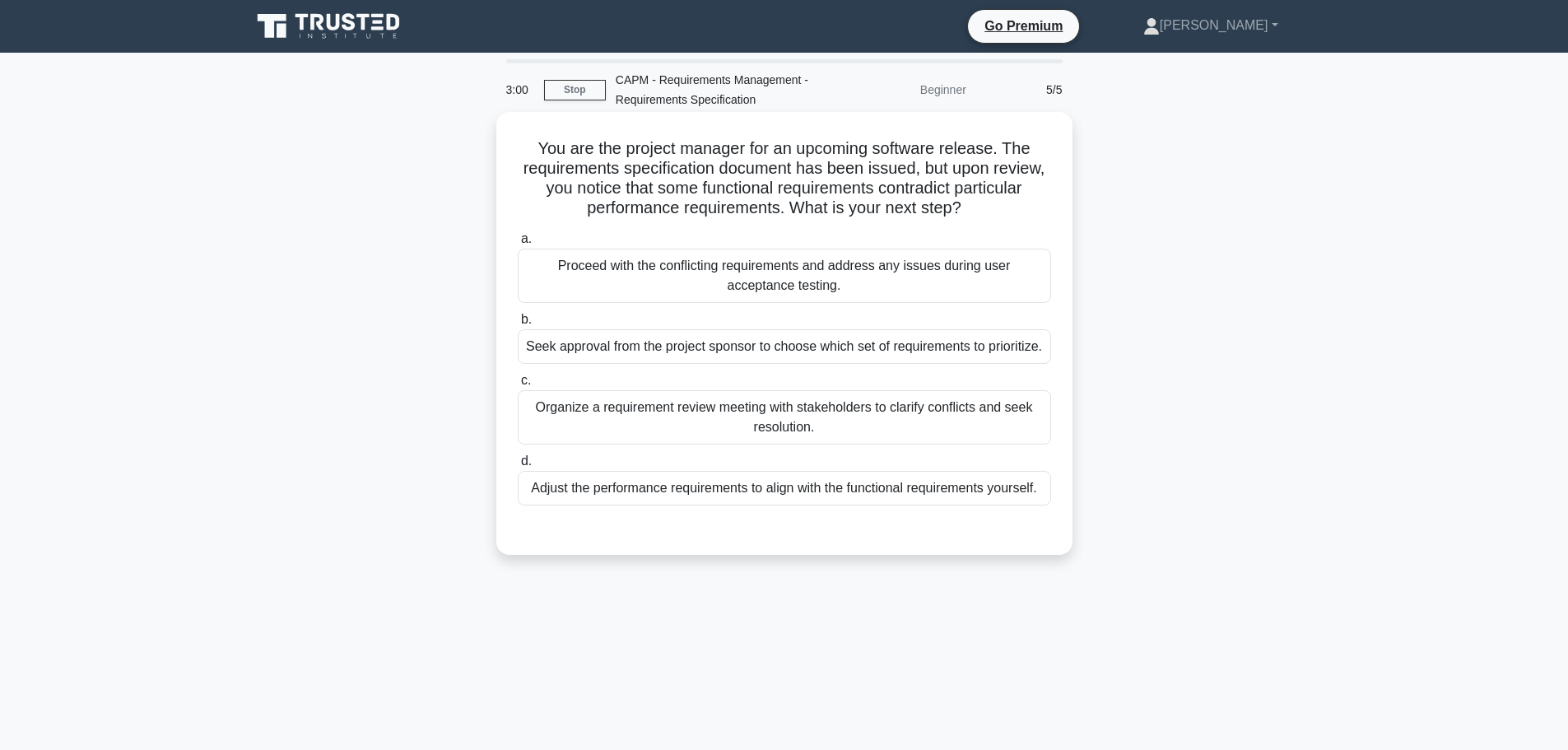
click at [757, 419] on div "Organize a requirement review meeting with stakeholders to clarify conflicts an…" at bounding box center [784, 417] width 533 height 54
click at [518, 386] on input "c. Organize a requirement review meeting with stakeholders to clarify conflicts…" at bounding box center [518, 380] width 0 height 11
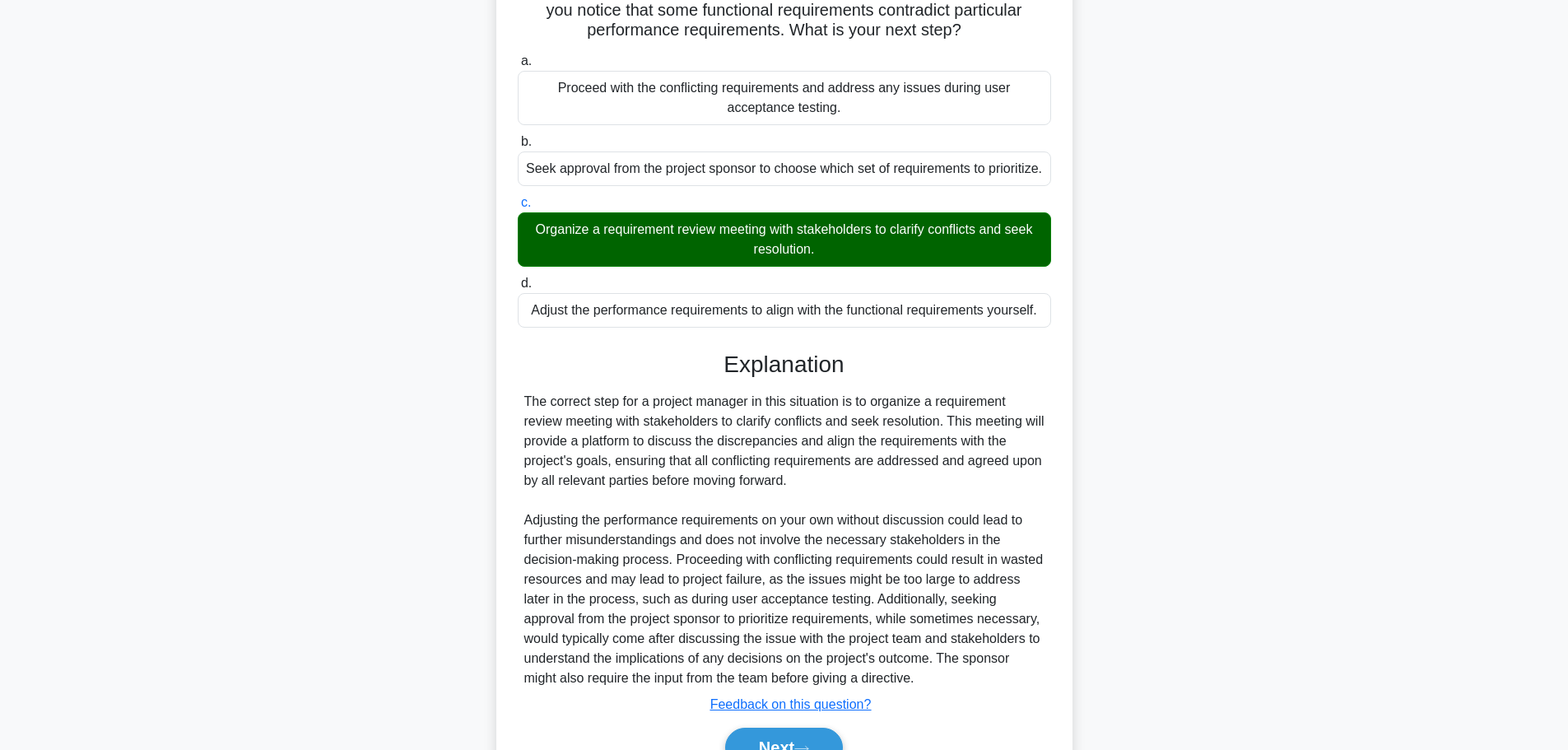
scroll to position [266, 0]
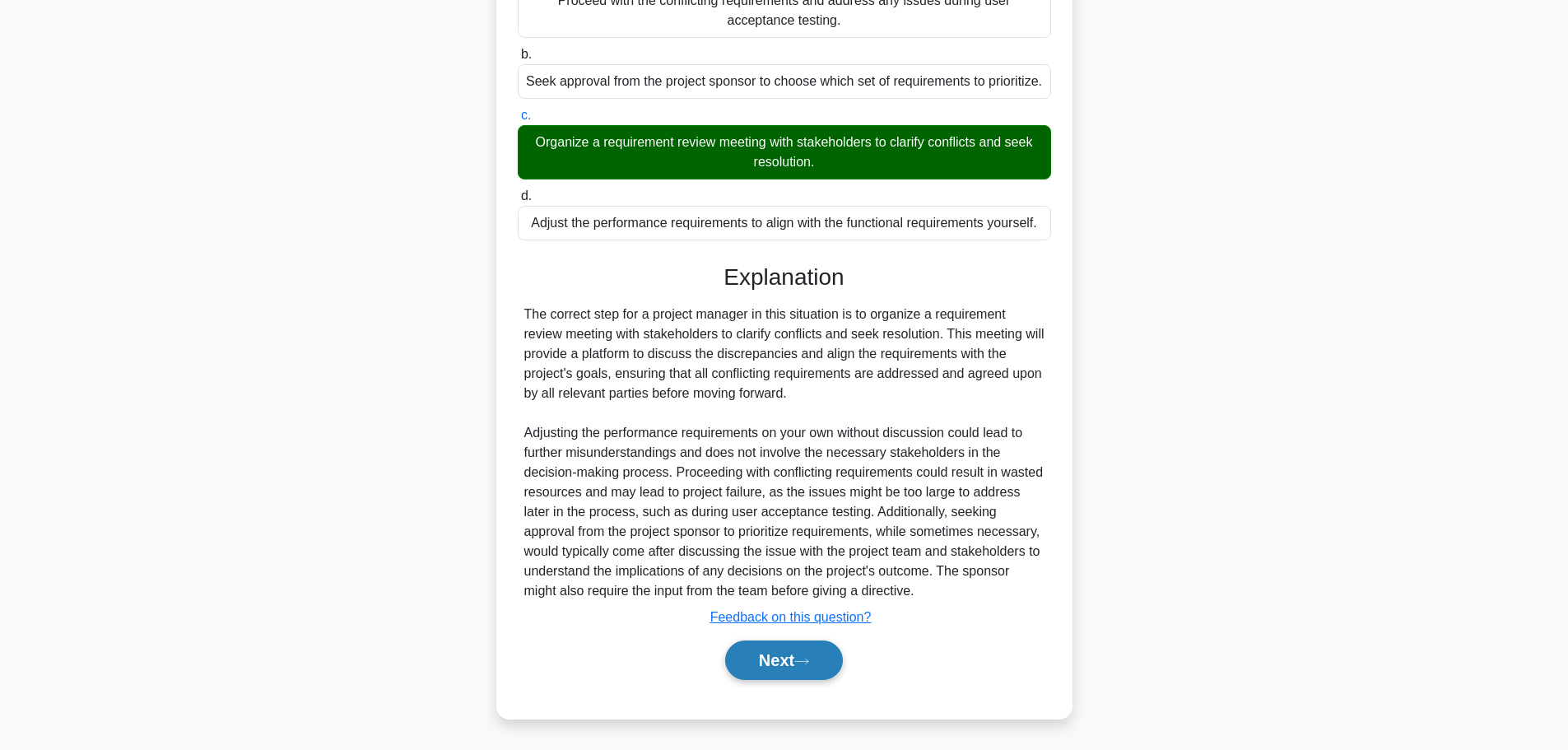
click at [812, 654] on button "Next" at bounding box center [783, 659] width 117 height 39
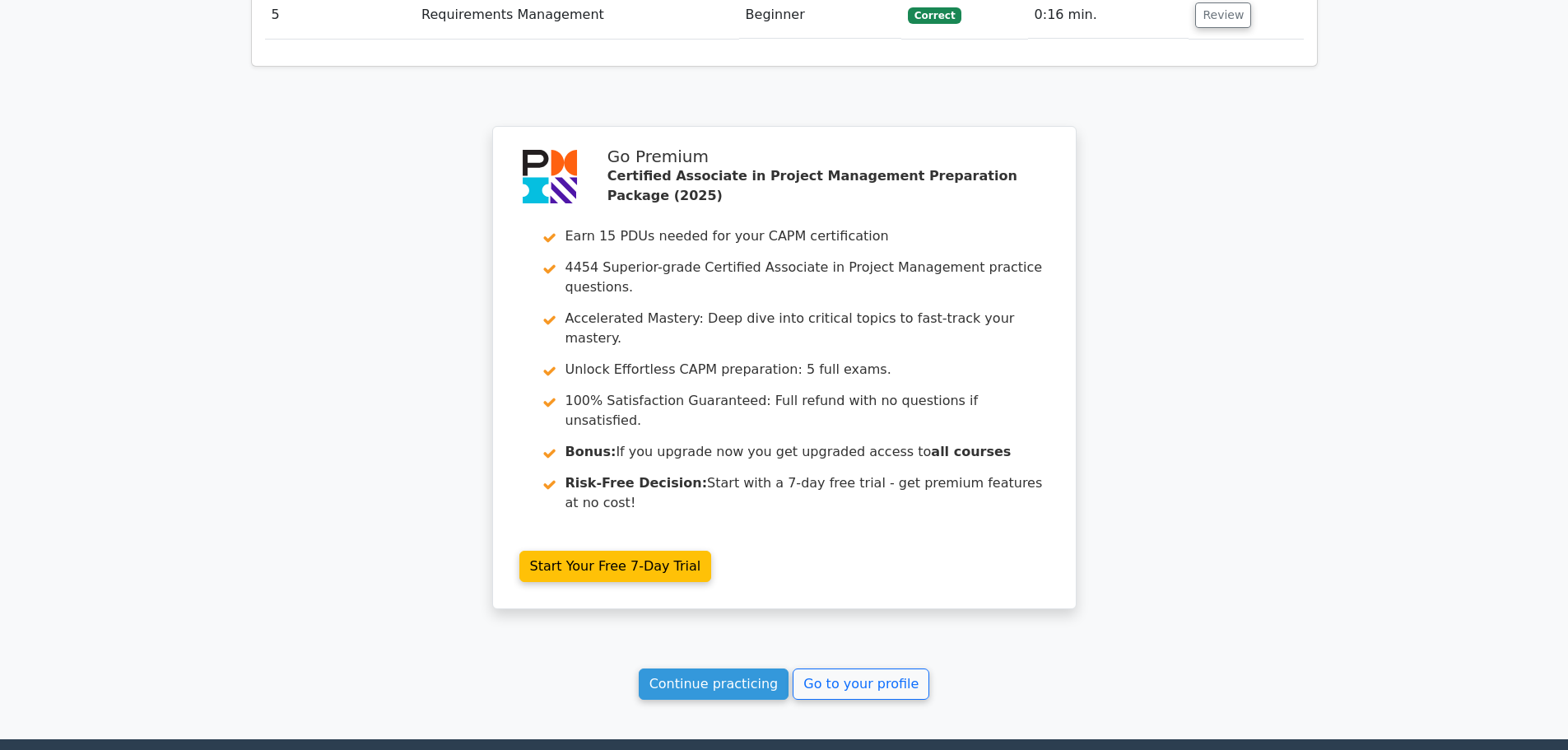
scroll to position [2361, 0]
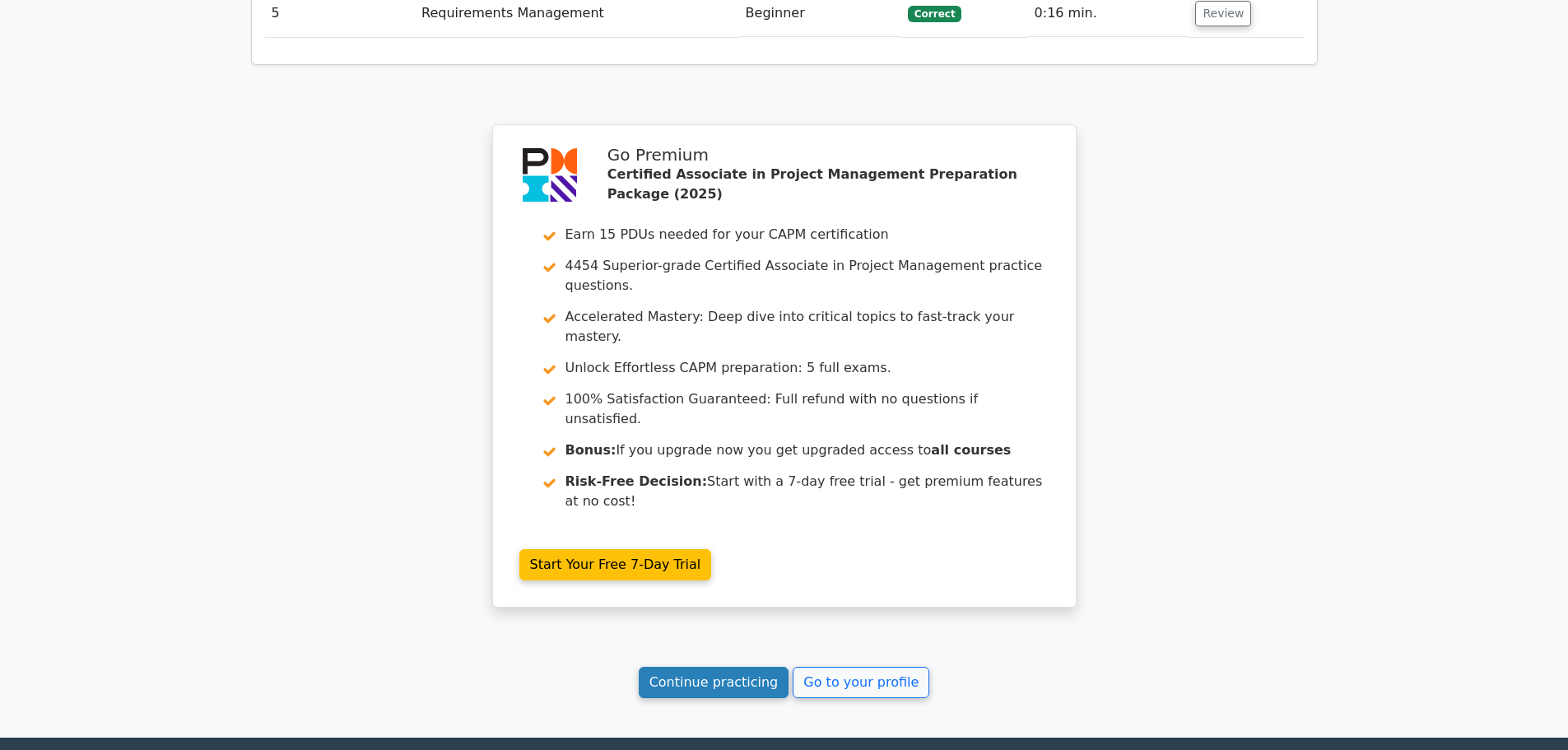
click at [751, 667] on link "Continue practicing" at bounding box center [714, 682] width 151 height 32
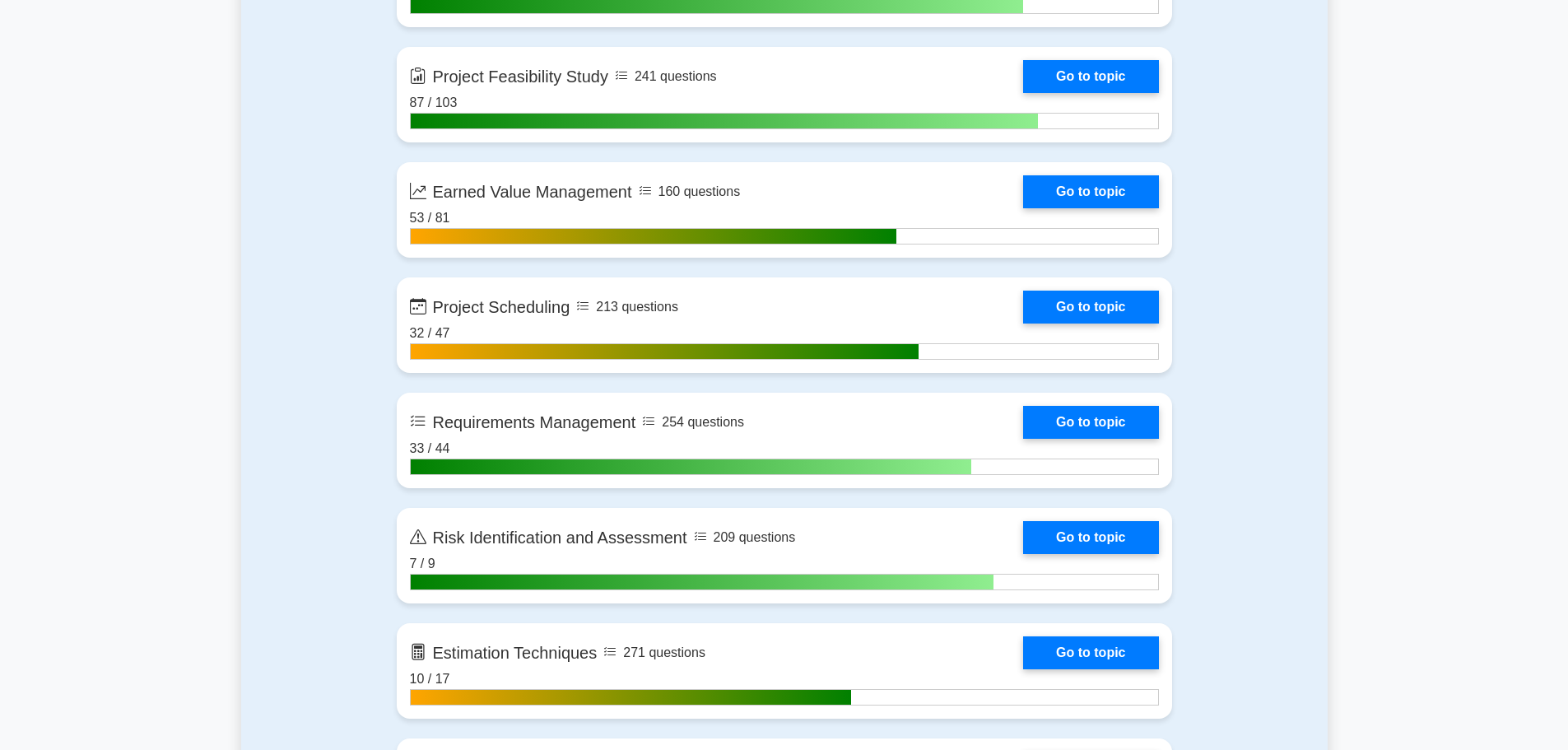
scroll to position [2799, 0]
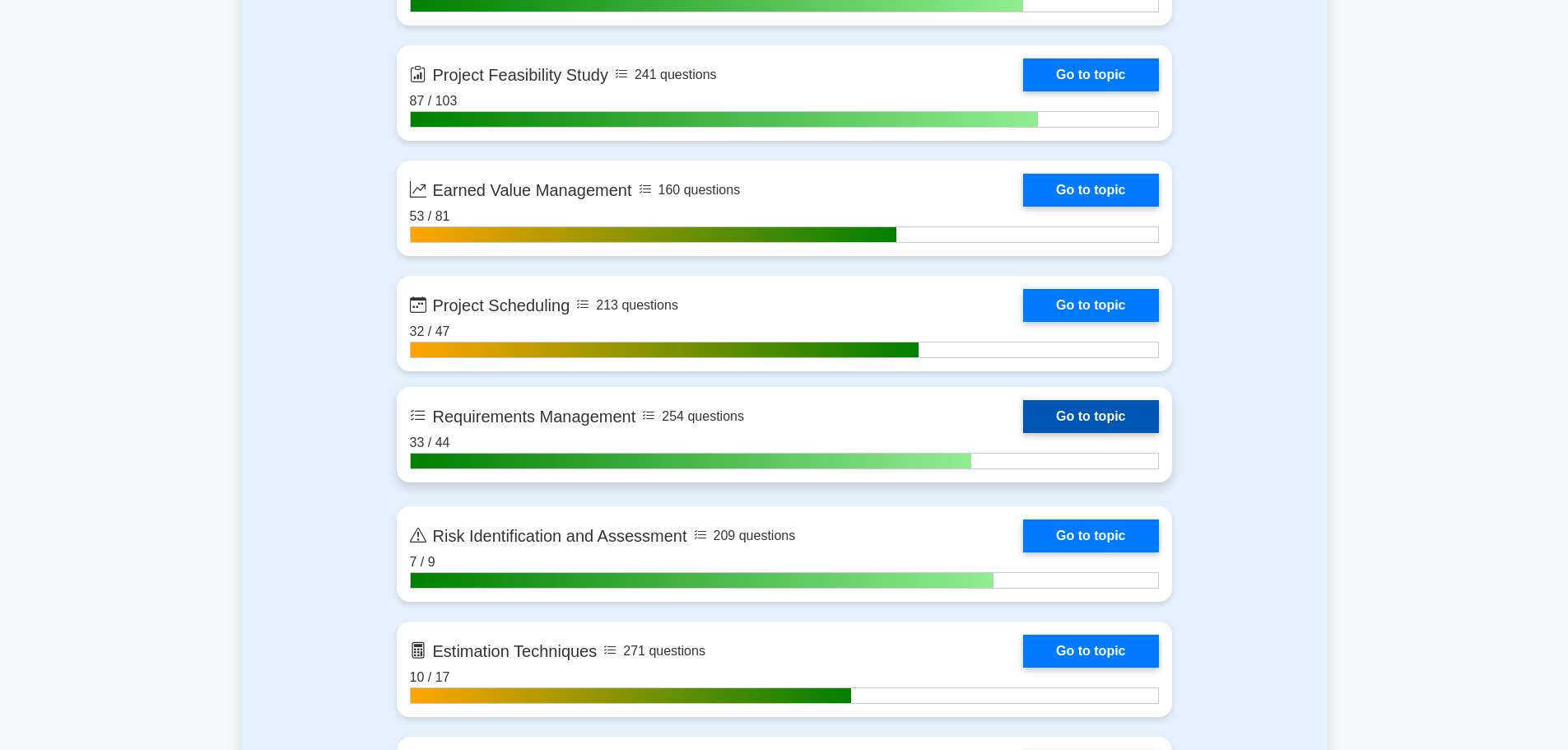
click at [1023, 425] on link "Go to topic" at bounding box center [1090, 417] width 135 height 32
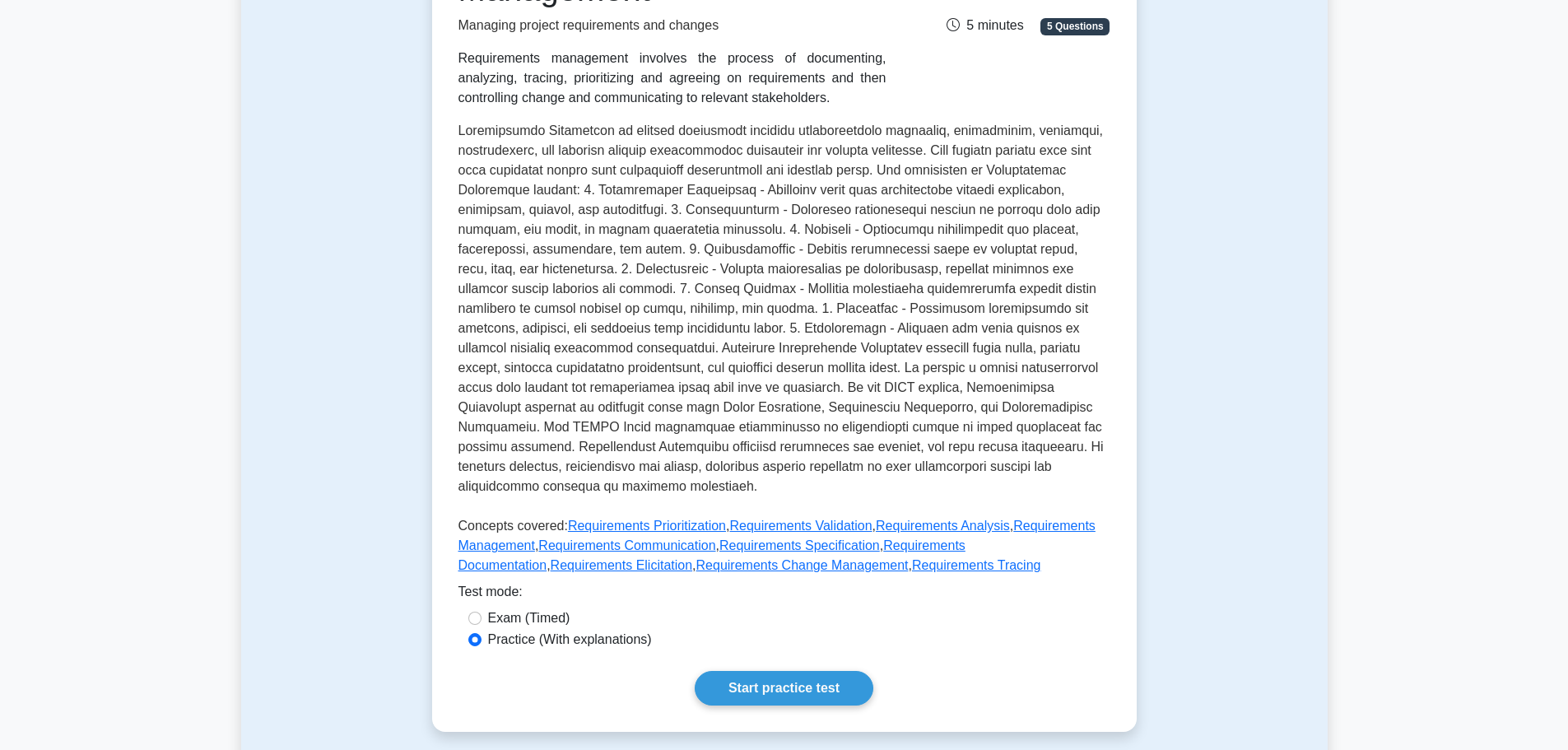
scroll to position [494, 0]
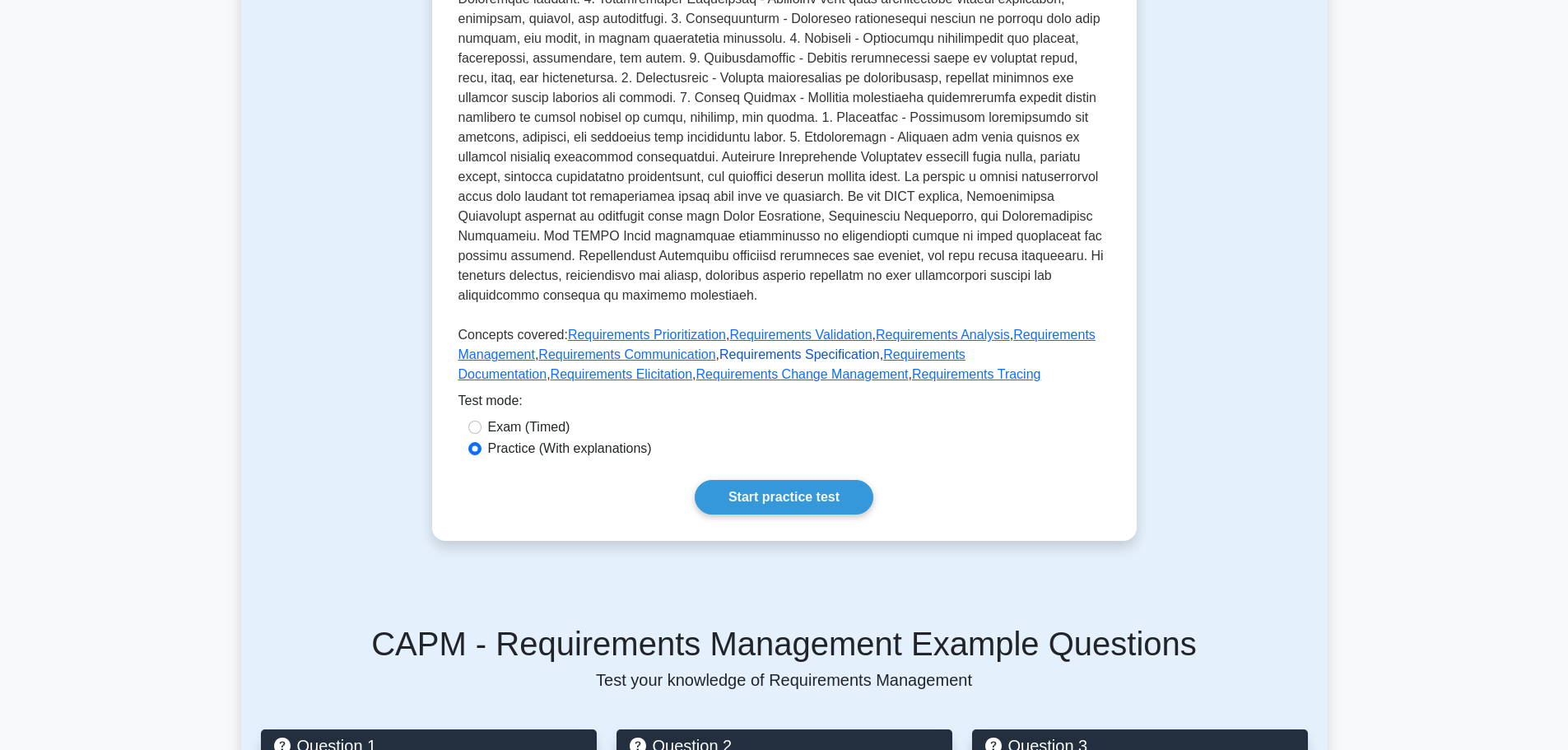
click at [789, 355] on link "Requirements Specification" at bounding box center [799, 354] width 160 height 14
click at [930, 348] on link "Requirements Documentation" at bounding box center [711, 364] width 507 height 33
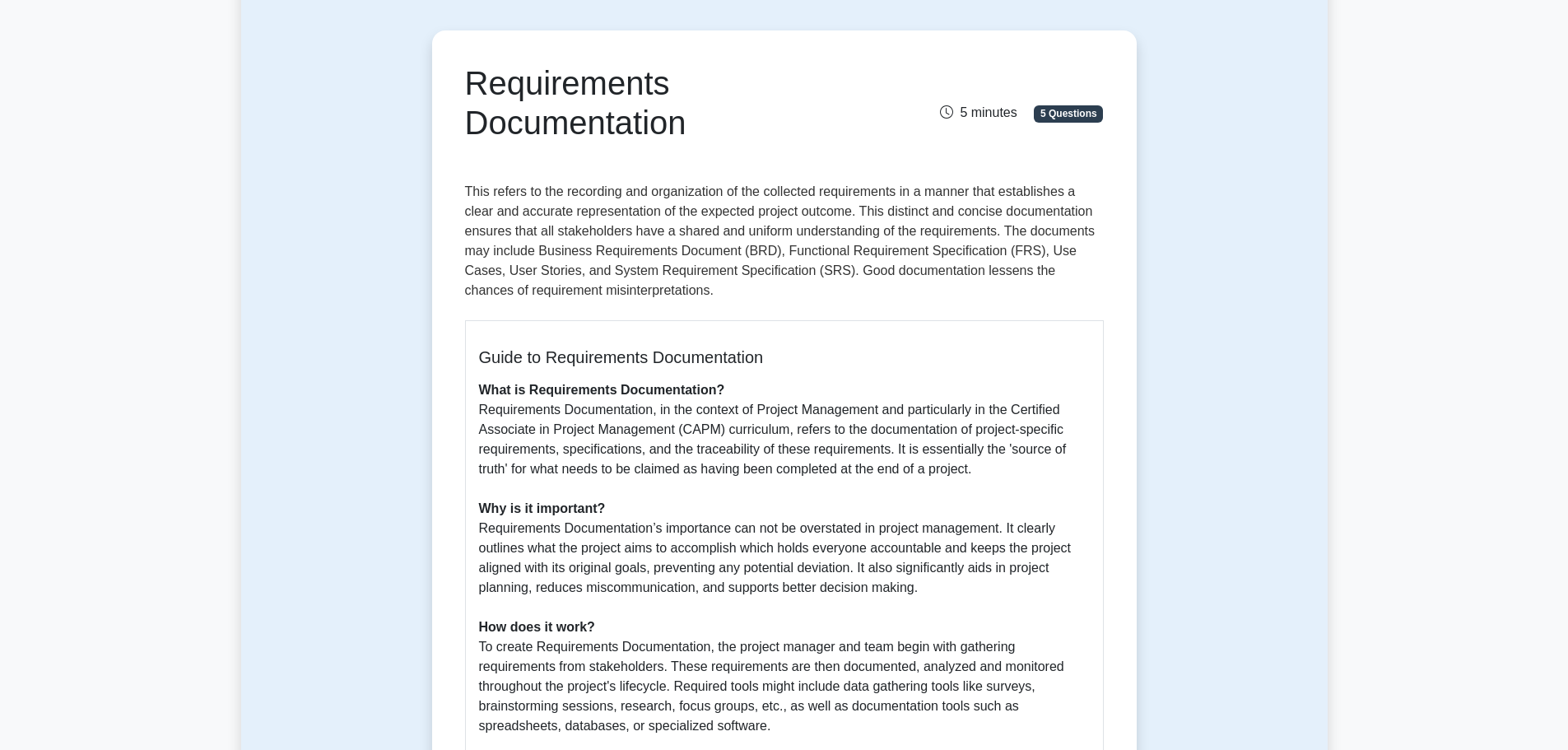
scroll to position [330, 0]
